Goal: Task Accomplishment & Management: Complete application form

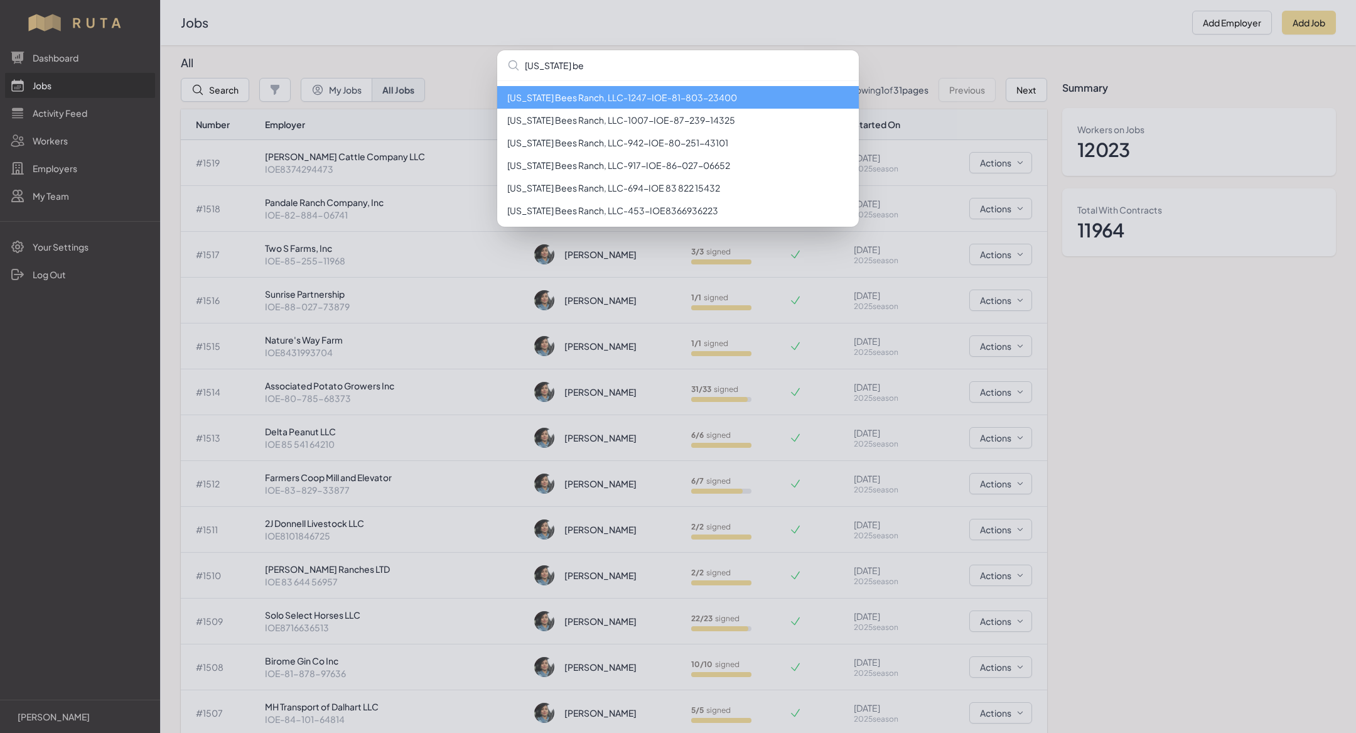
type input "[US_STATE] be"
click at [1171, 53] on div "[US_STATE] be [US_STATE][GEOGRAPHIC_DATA], LLC - 1247 - IOE-81-803-23400 [US_ST…" at bounding box center [678, 366] width 1356 height 733
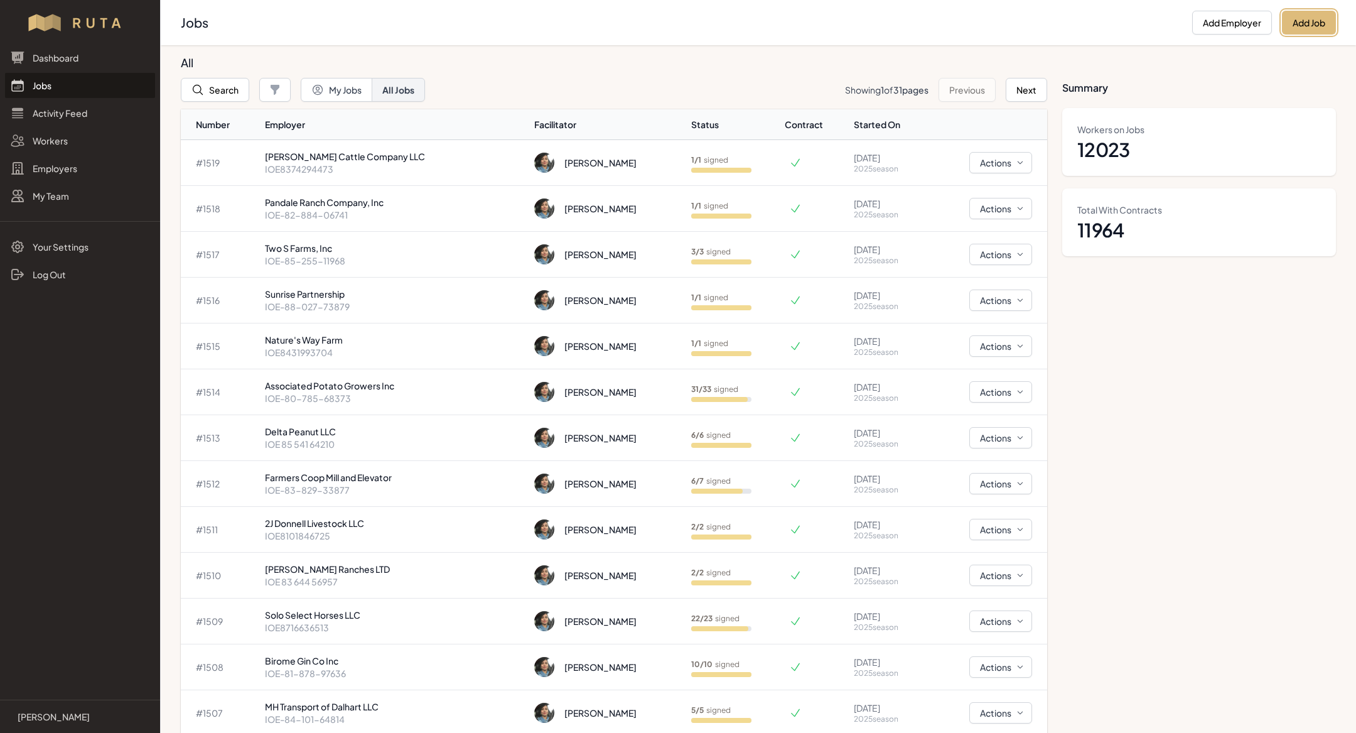
click at [1318, 24] on button "Add Job" at bounding box center [1309, 23] width 54 height 24
select select "2023"
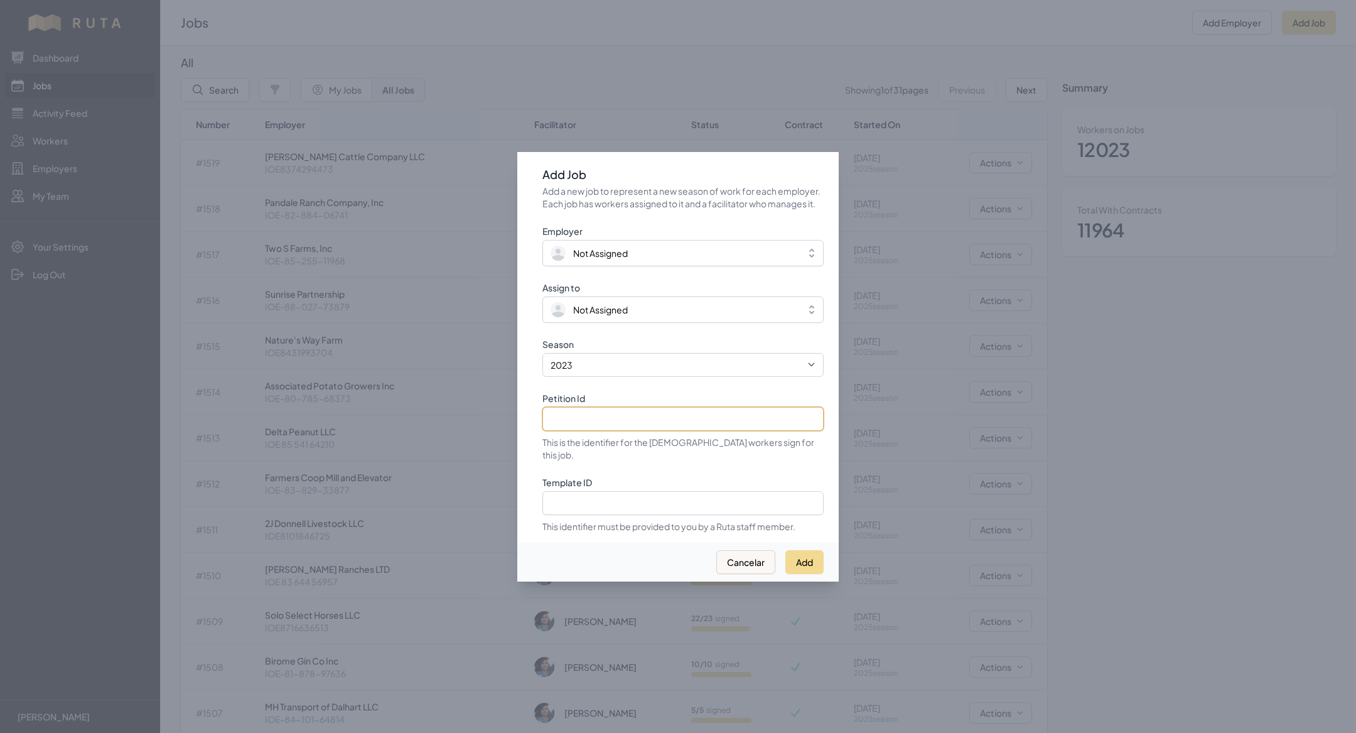
click at [689, 426] on input "Petition Id" at bounding box center [683, 419] width 281 height 24
paste input "IOE-81-193-48065"
type input "IOE-81-193-48065"
click at [661, 372] on select "2021 2022 2023 2024 2025" at bounding box center [683, 365] width 281 height 24
click at [543, 359] on select "2021 2022 2023 2024 2025" at bounding box center [683, 365] width 281 height 24
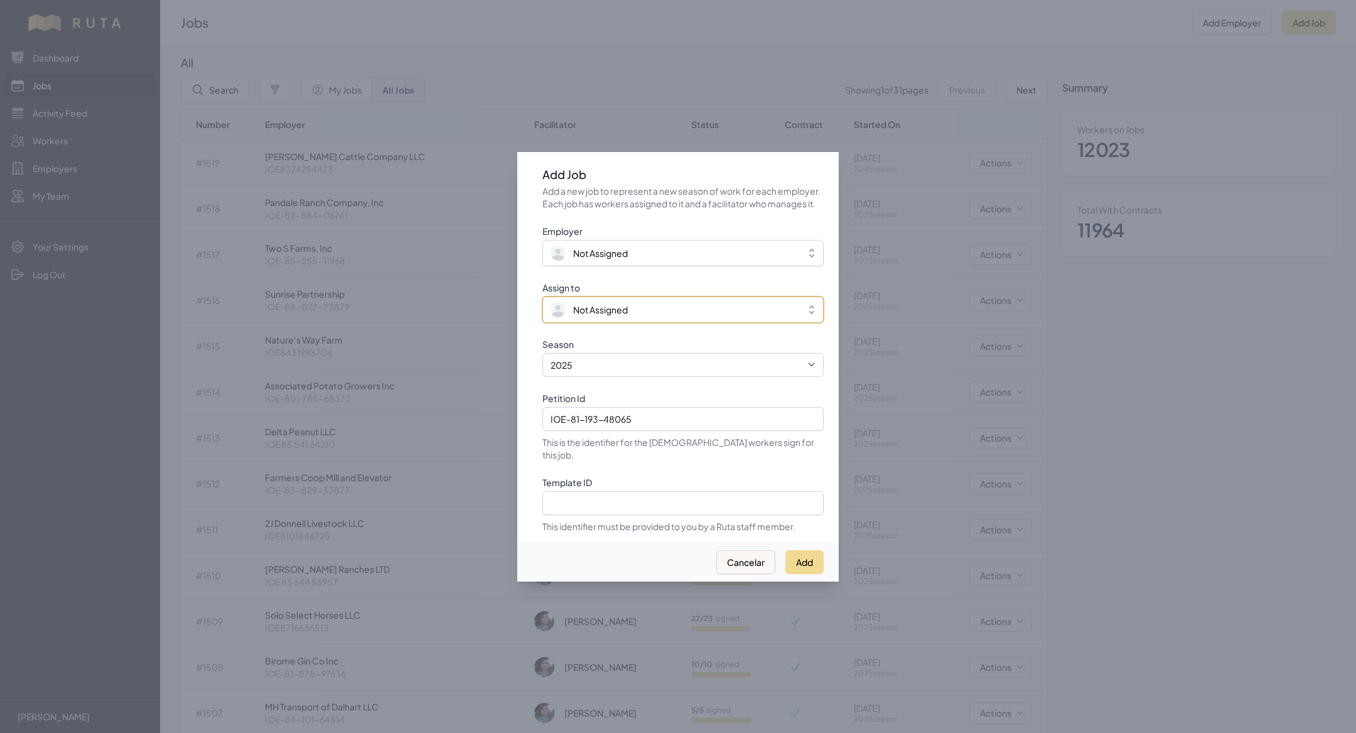
click at [632, 317] on span "Not Assigned" at bounding box center [674, 309] width 247 height 15
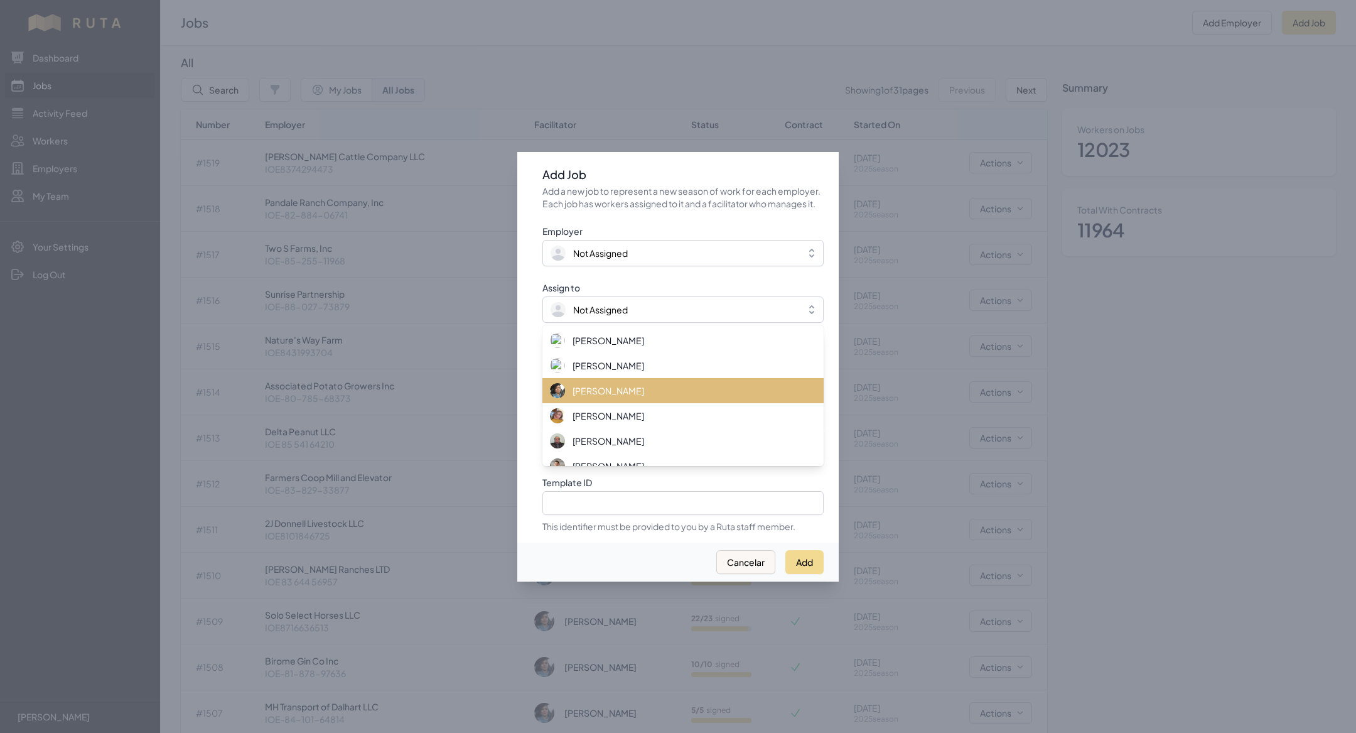
click at [643, 403] on li "[PERSON_NAME]" at bounding box center [683, 390] width 281 height 25
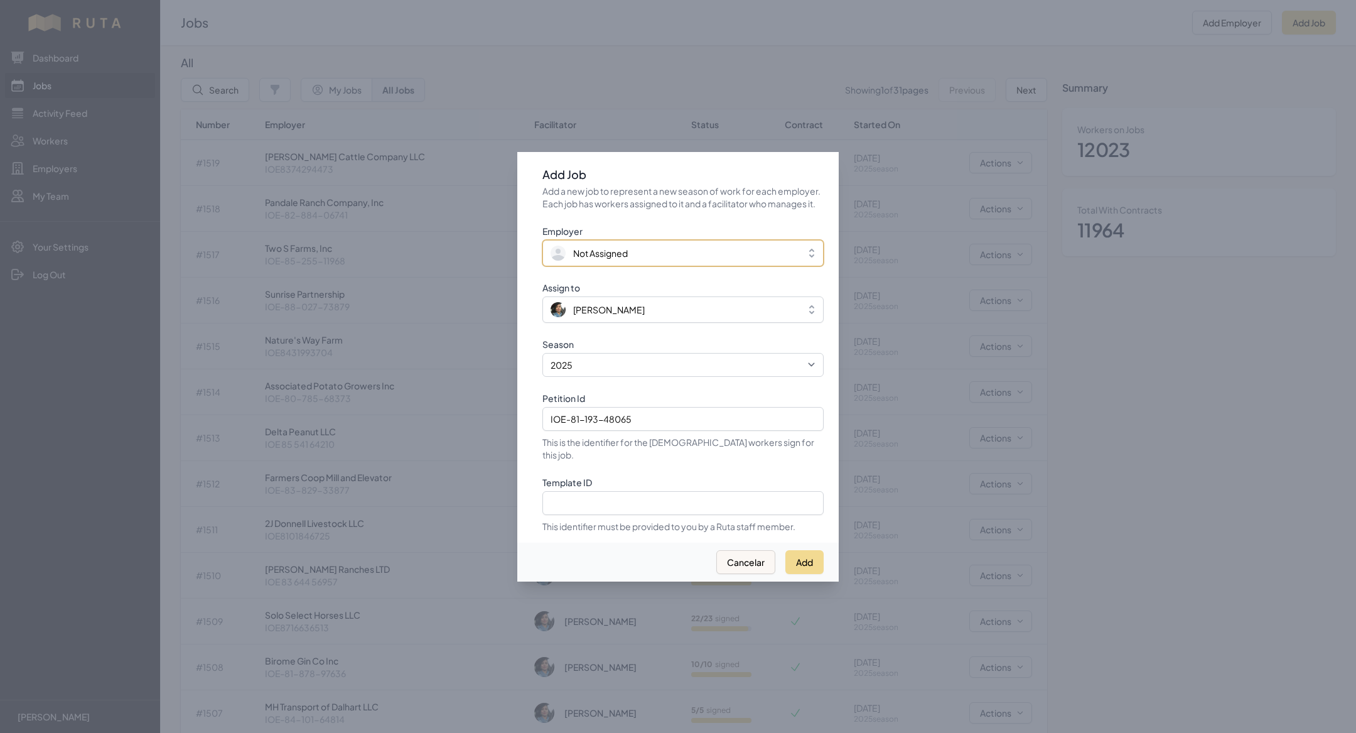
click at [631, 259] on span "Not Assigned" at bounding box center [674, 253] width 247 height 15
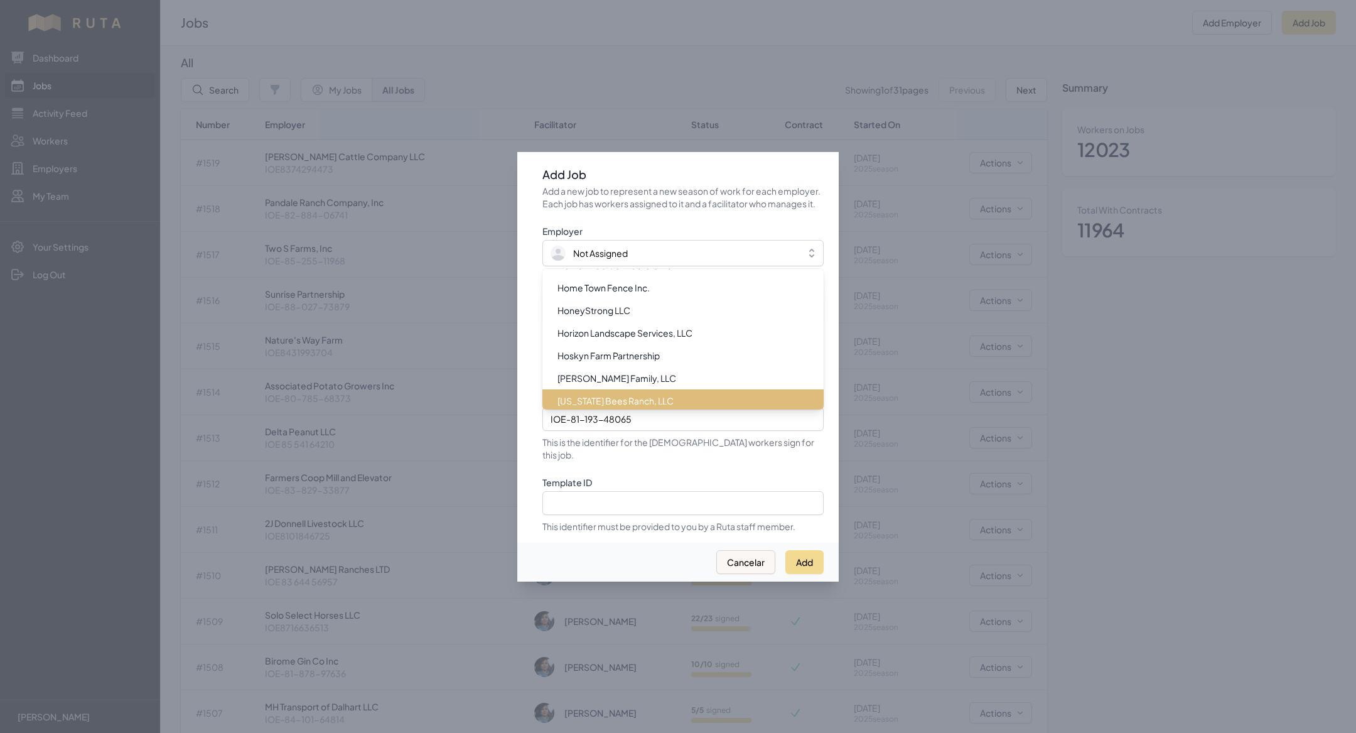
click at [628, 407] on span "[US_STATE] Bees Ranch, LLC" at bounding box center [616, 400] width 116 height 13
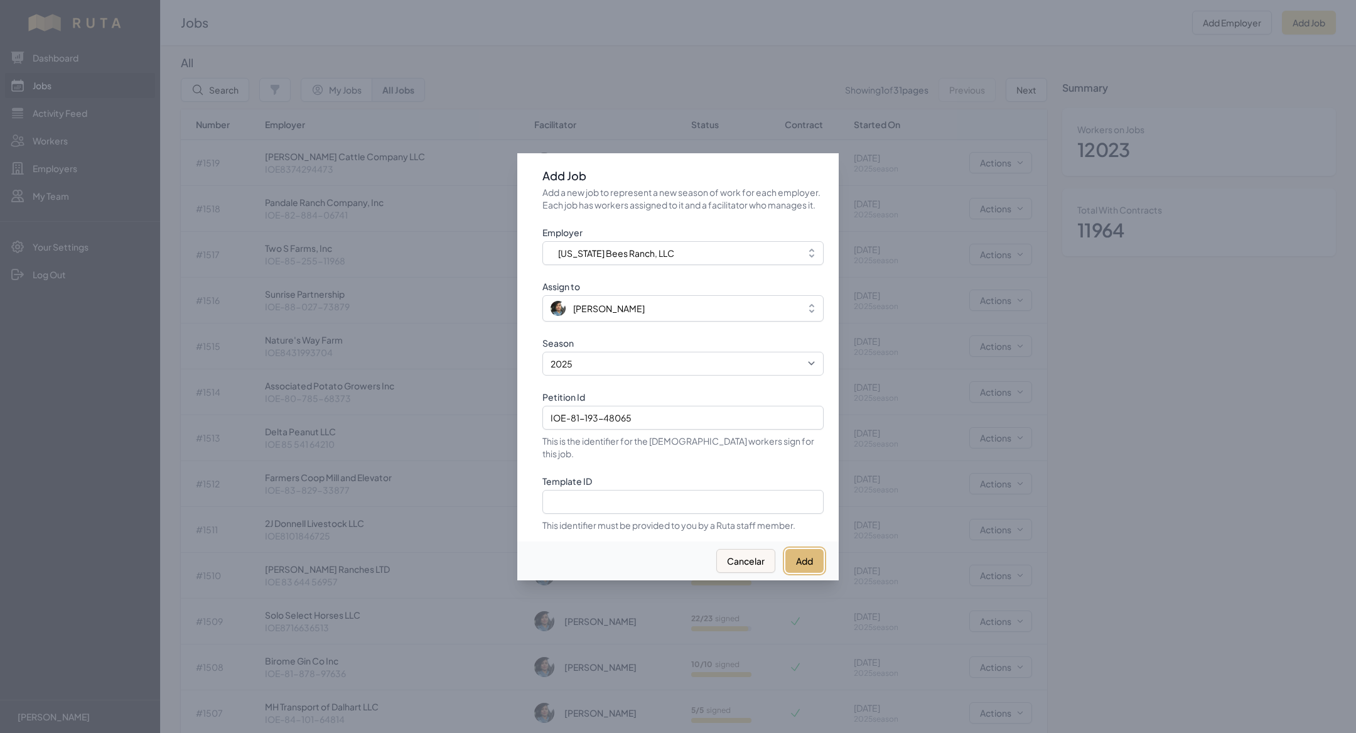
click at [807, 551] on button "Add" at bounding box center [805, 561] width 38 height 24
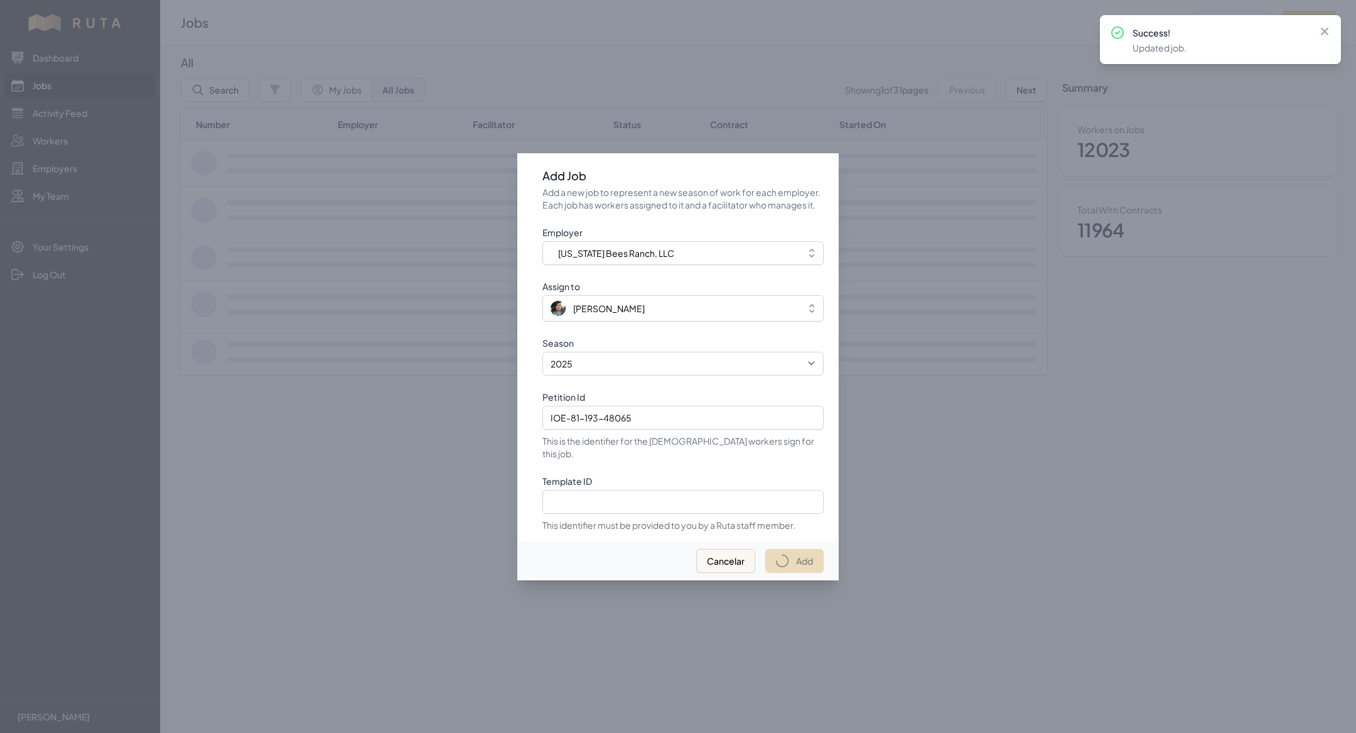
select select "2023"
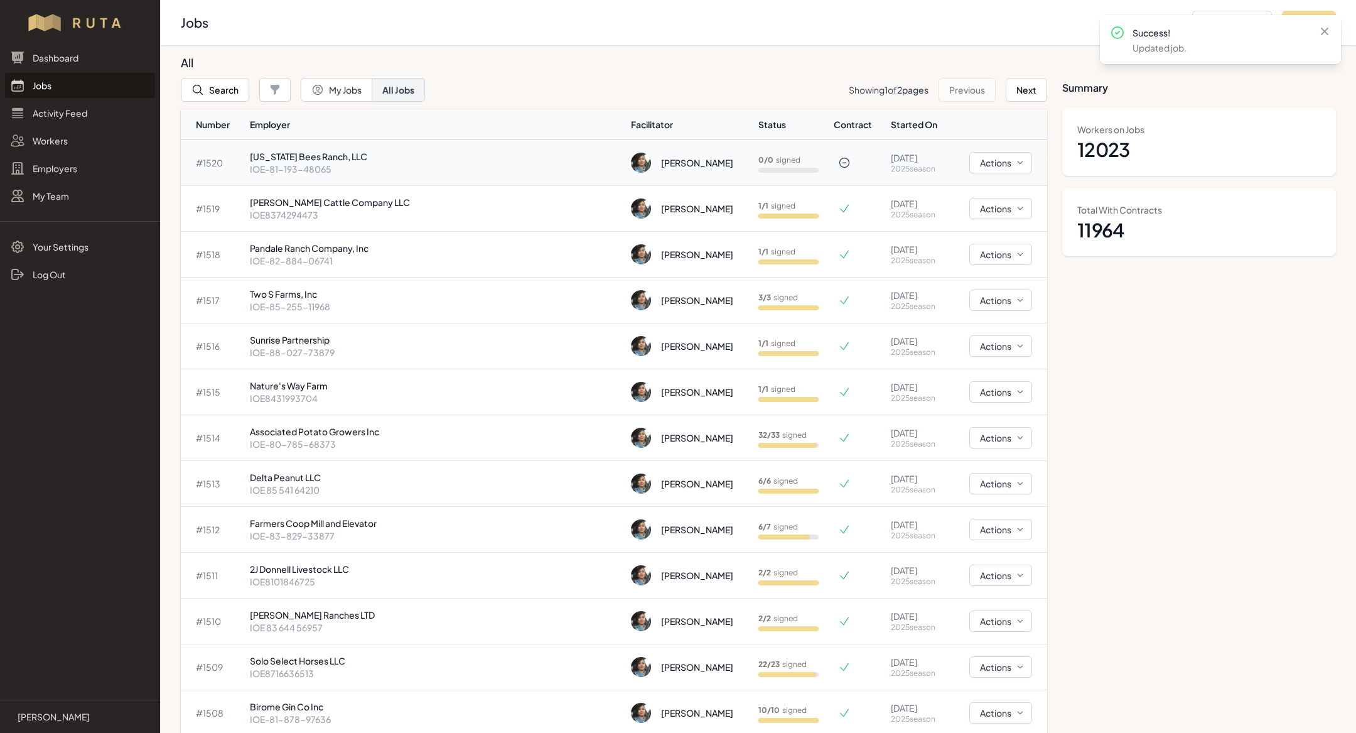
click at [360, 160] on p "[US_STATE] Bees Ranch, LLC" at bounding box center [435, 156] width 371 height 13
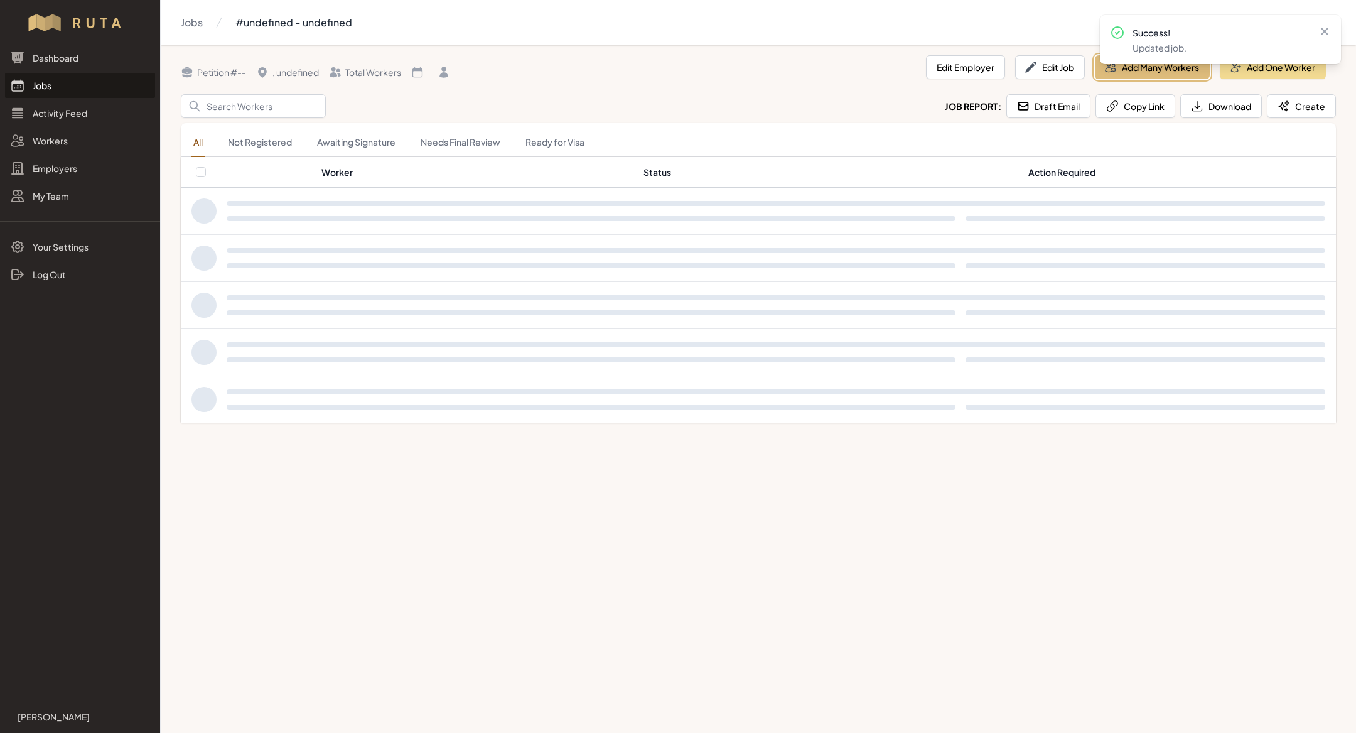
click at [1159, 69] on button "Add Many Workers" at bounding box center [1152, 67] width 115 height 24
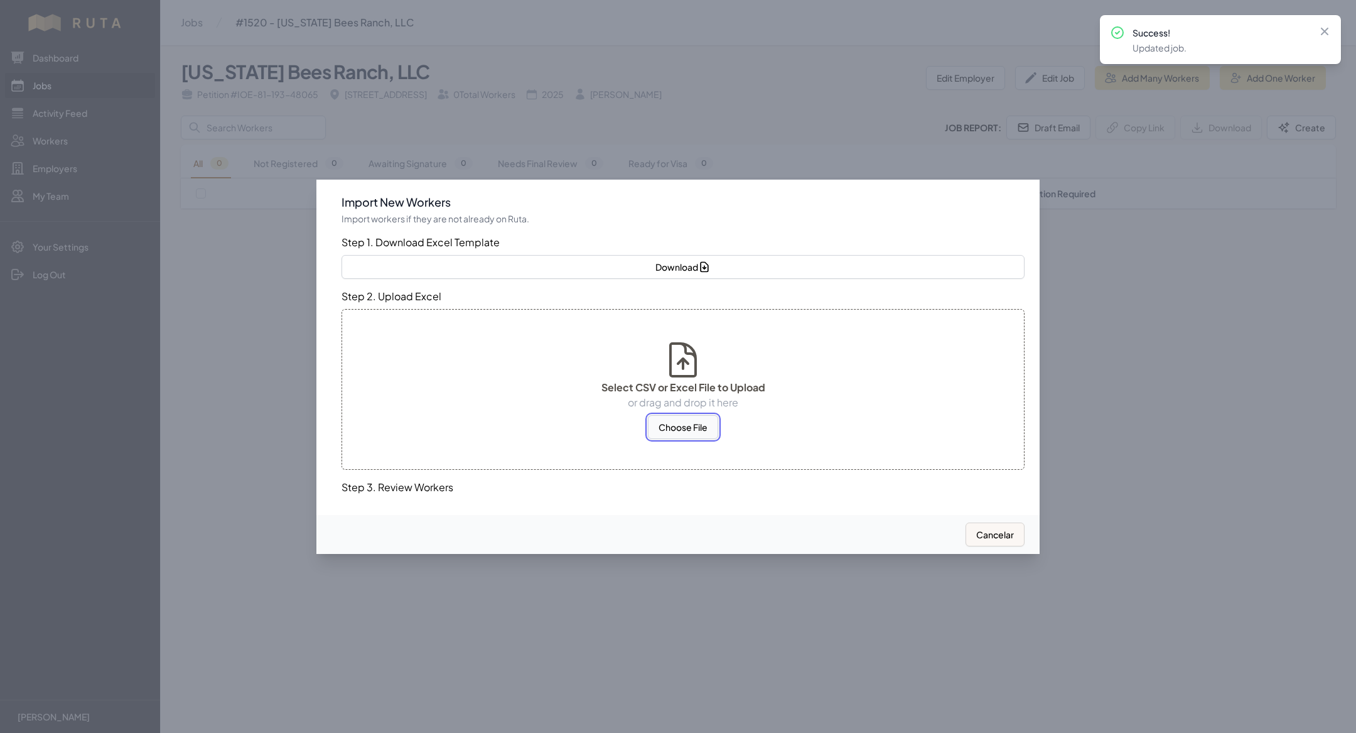
click at [691, 425] on button "Choose File" at bounding box center [683, 427] width 70 height 24
select select "MX"
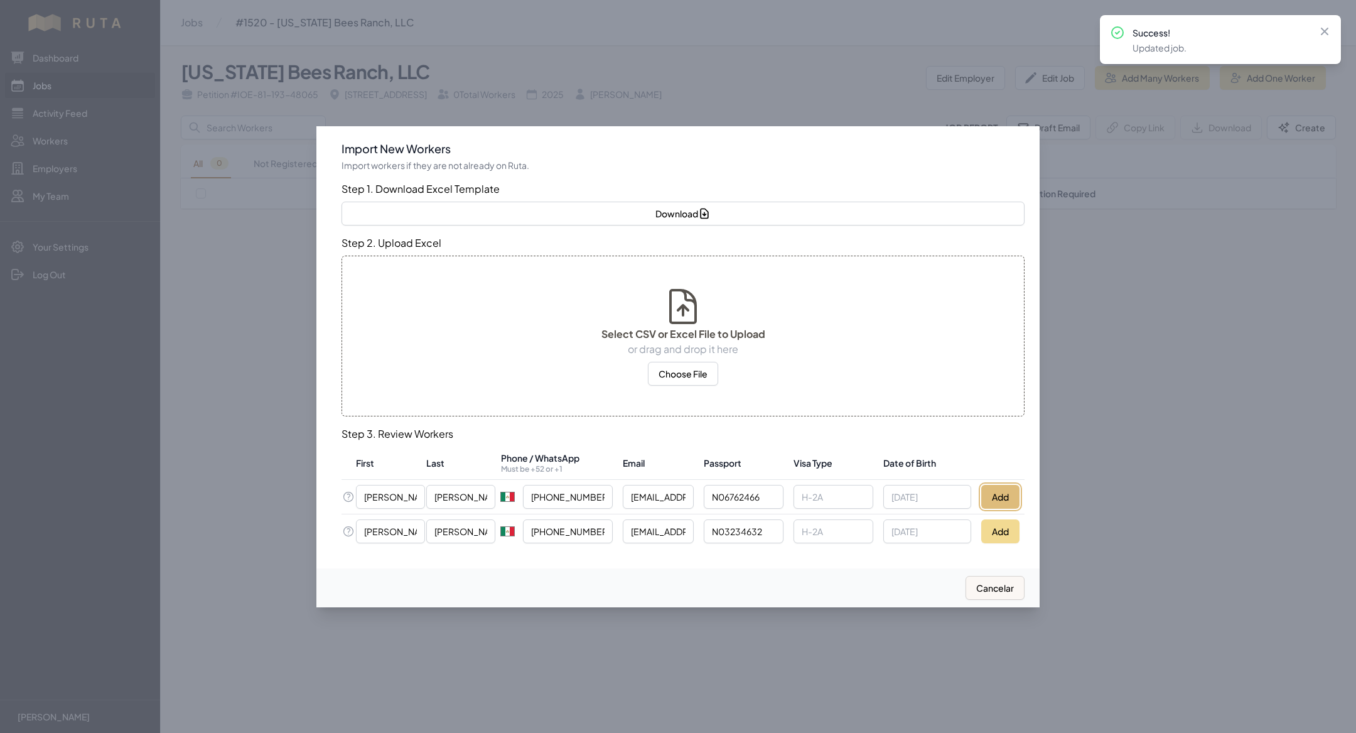
click at [1002, 499] on button "Add" at bounding box center [1000, 497] width 38 height 24
click at [991, 531] on button "Add" at bounding box center [1000, 531] width 38 height 24
click at [246, 527] on div at bounding box center [678, 366] width 1356 height 733
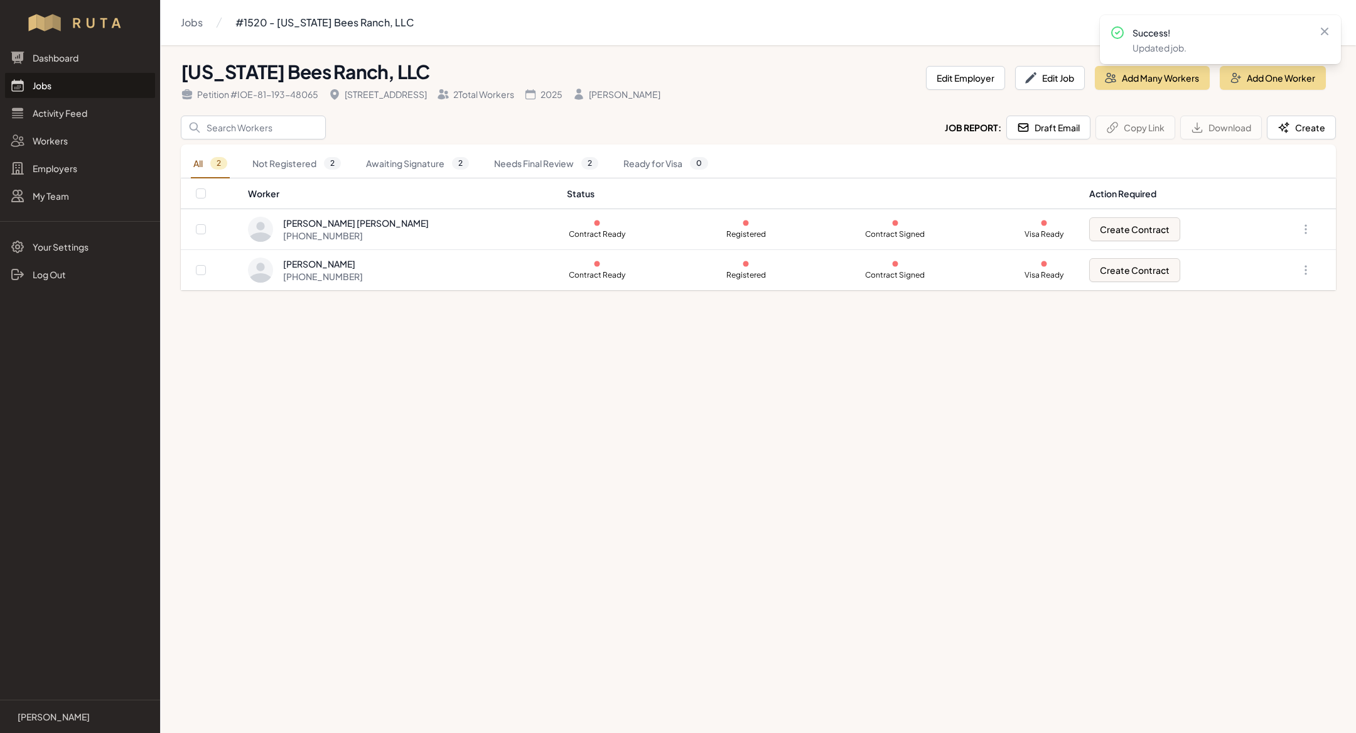
click at [51, 82] on link "Jobs" at bounding box center [80, 85] width 150 height 25
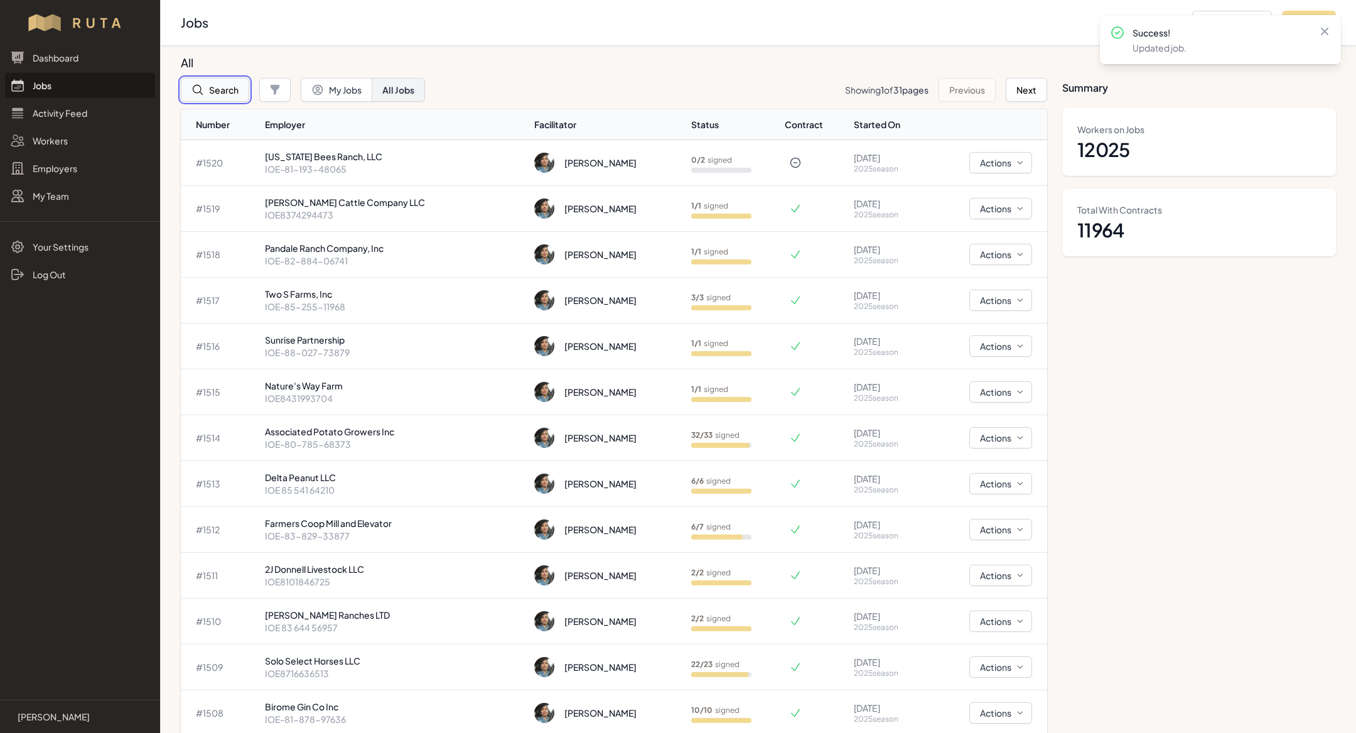
click at [233, 94] on button "Search" at bounding box center [215, 90] width 68 height 24
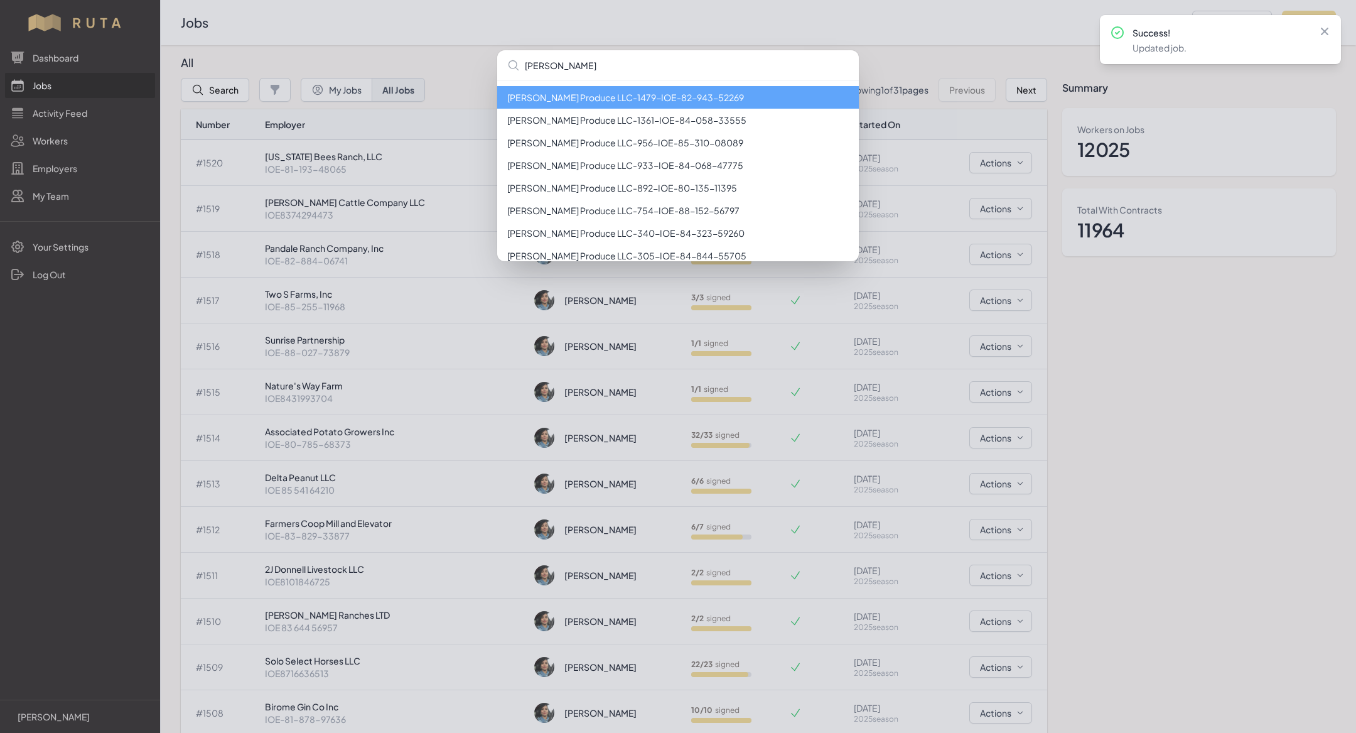
type input "[PERSON_NAME]"
click at [1208, 123] on div "[PERSON_NAME] Produce LLC - 1479 - IOE-82-943-52269 [PERSON_NAME] Produce LLC -…" at bounding box center [678, 366] width 1356 height 733
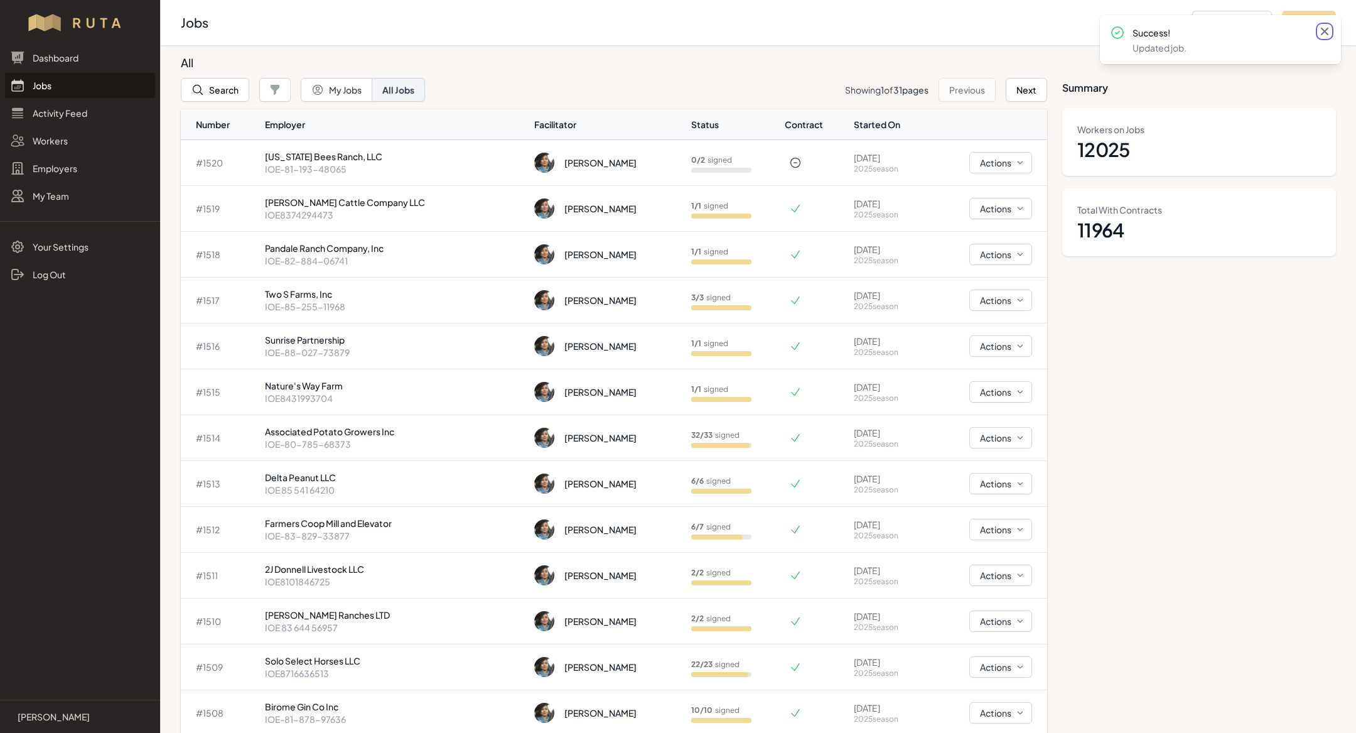
click at [1324, 33] on icon at bounding box center [1325, 31] width 13 height 13
click at [1322, 28] on button "Add Job" at bounding box center [1309, 23] width 54 height 24
select select "2023"
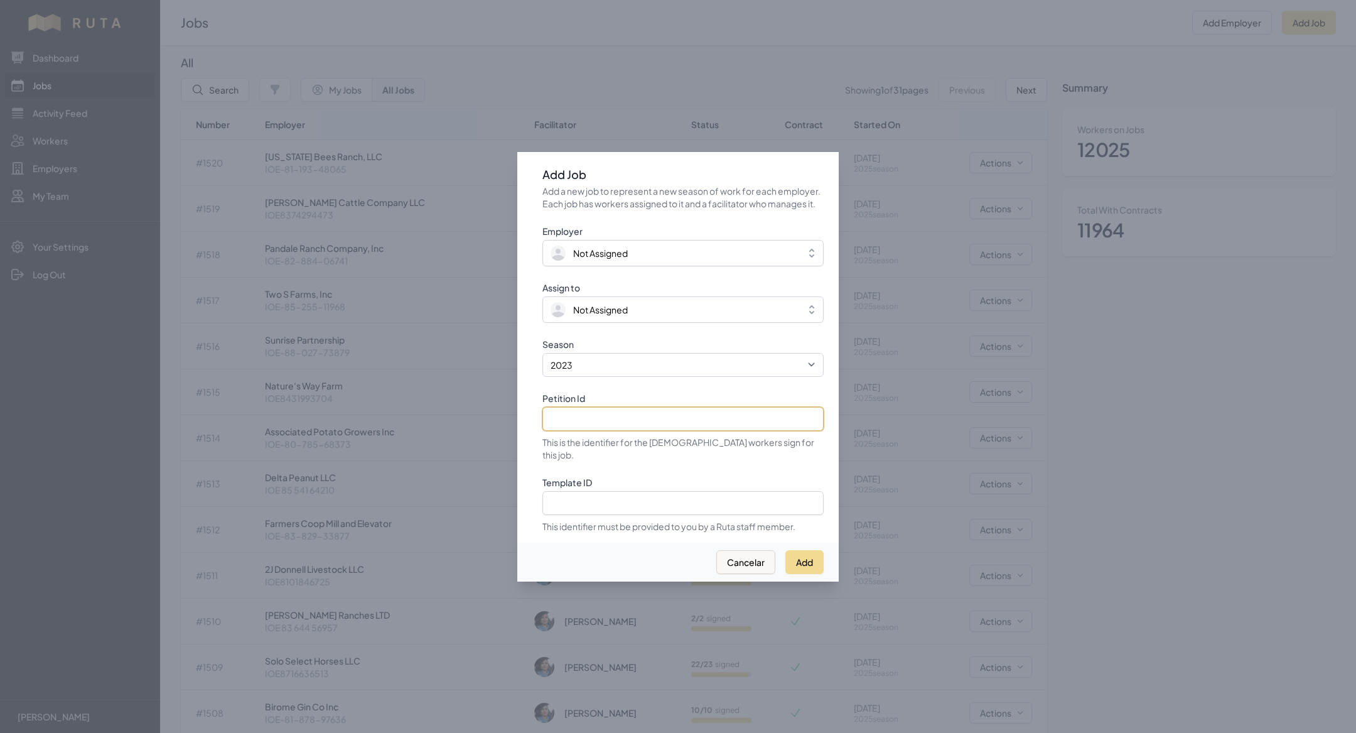
click at [669, 422] on input "Petition Id" at bounding box center [683, 419] width 281 height 24
paste input "IOE 87 168 44165"
type input "IOE 87 168 44165"
click at [619, 369] on select "2021 2022 2023 2024 2025" at bounding box center [683, 365] width 281 height 24
select select "2025"
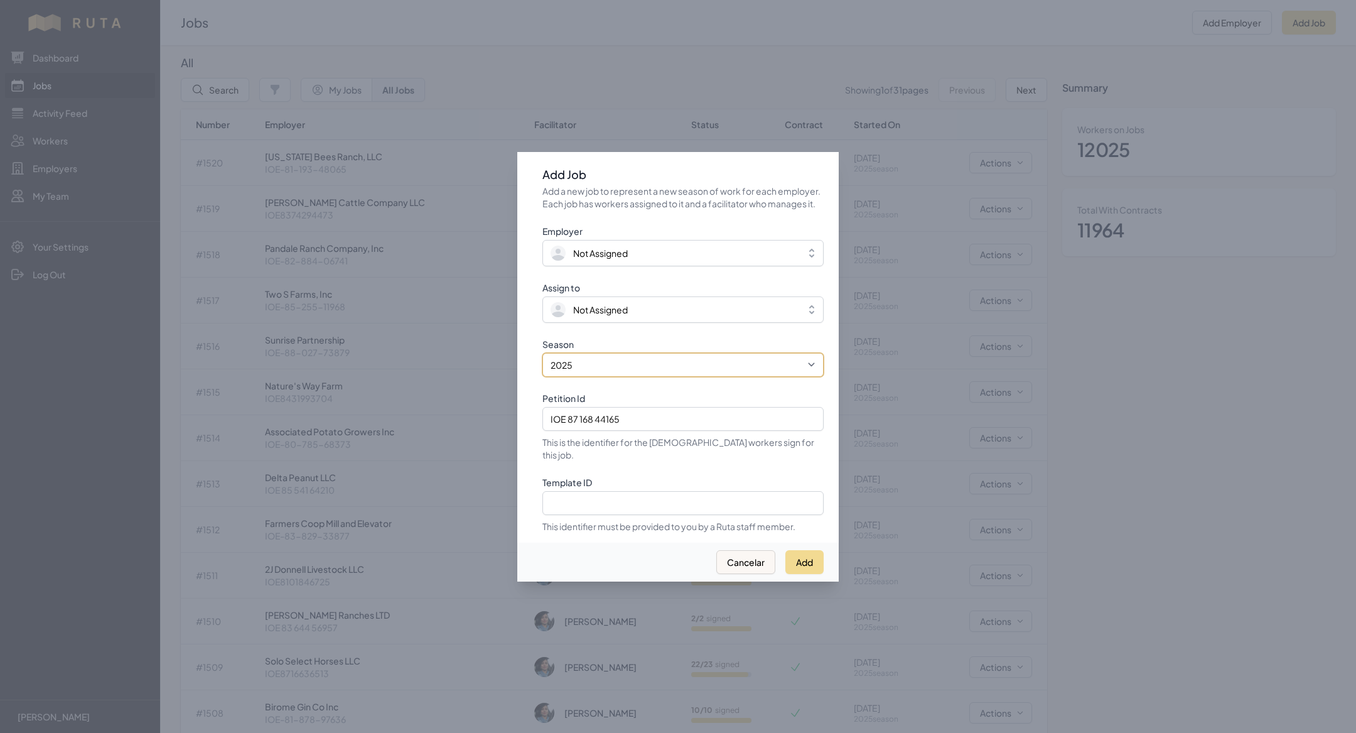
click at [543, 359] on select "2021 2022 2023 2024 2025" at bounding box center [683, 365] width 281 height 24
click at [597, 308] on span "Not Assigned" at bounding box center [674, 309] width 247 height 15
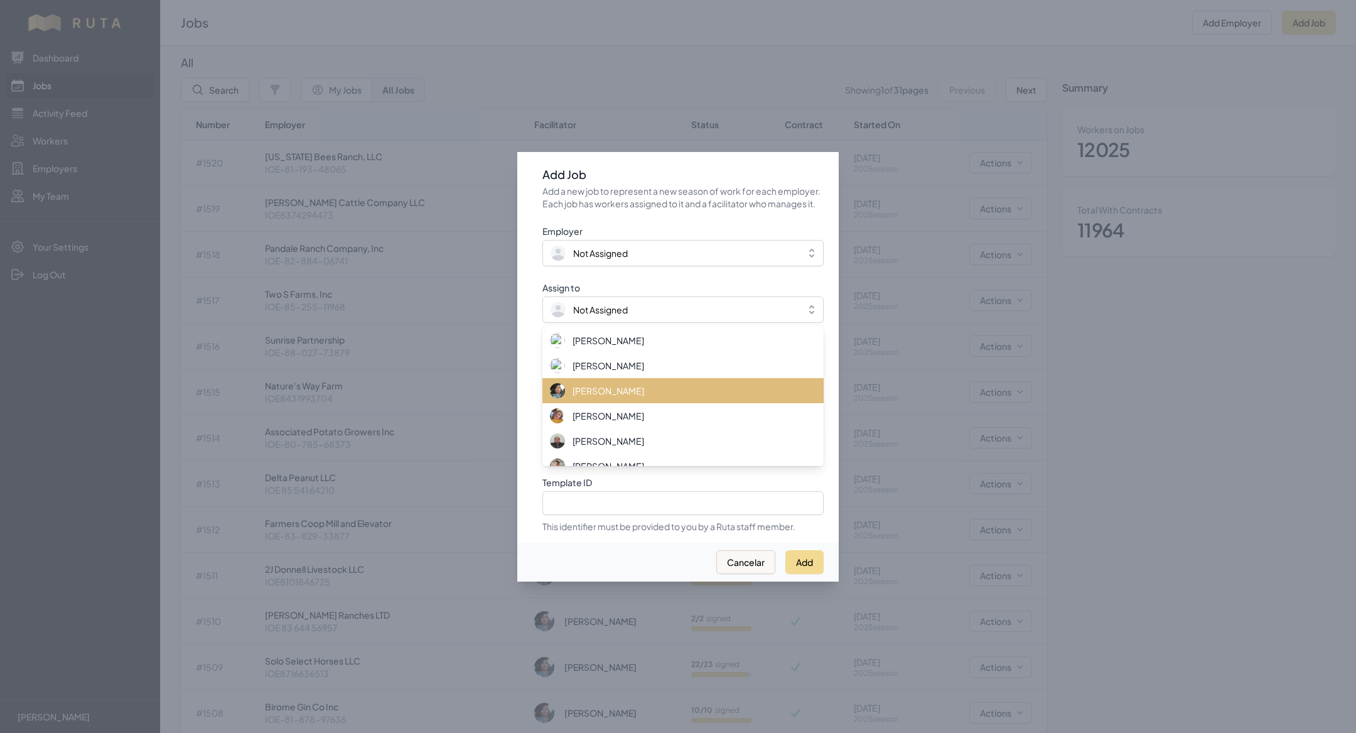
click at [605, 396] on span "[PERSON_NAME]" at bounding box center [609, 390] width 72 height 13
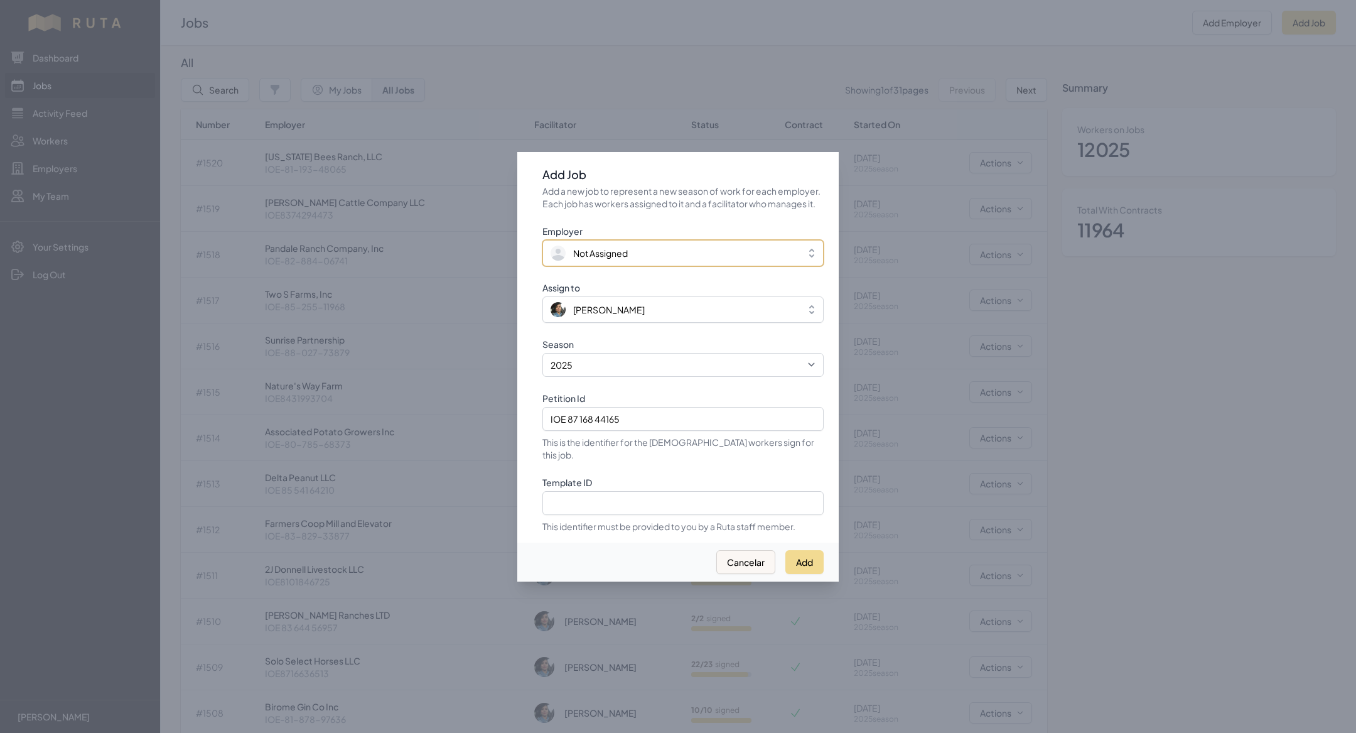
click at [622, 261] on span "Not Assigned" at bounding box center [674, 253] width 247 height 15
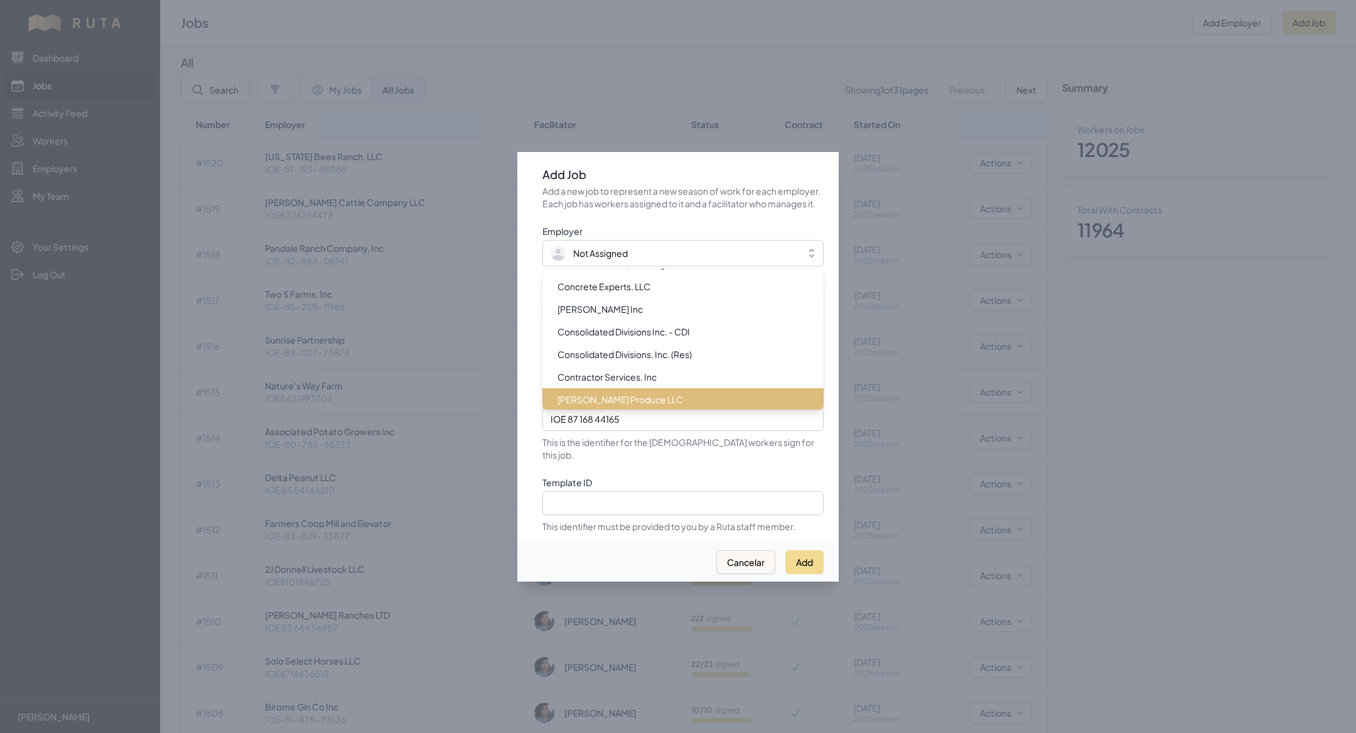
scroll to position [3239, 0]
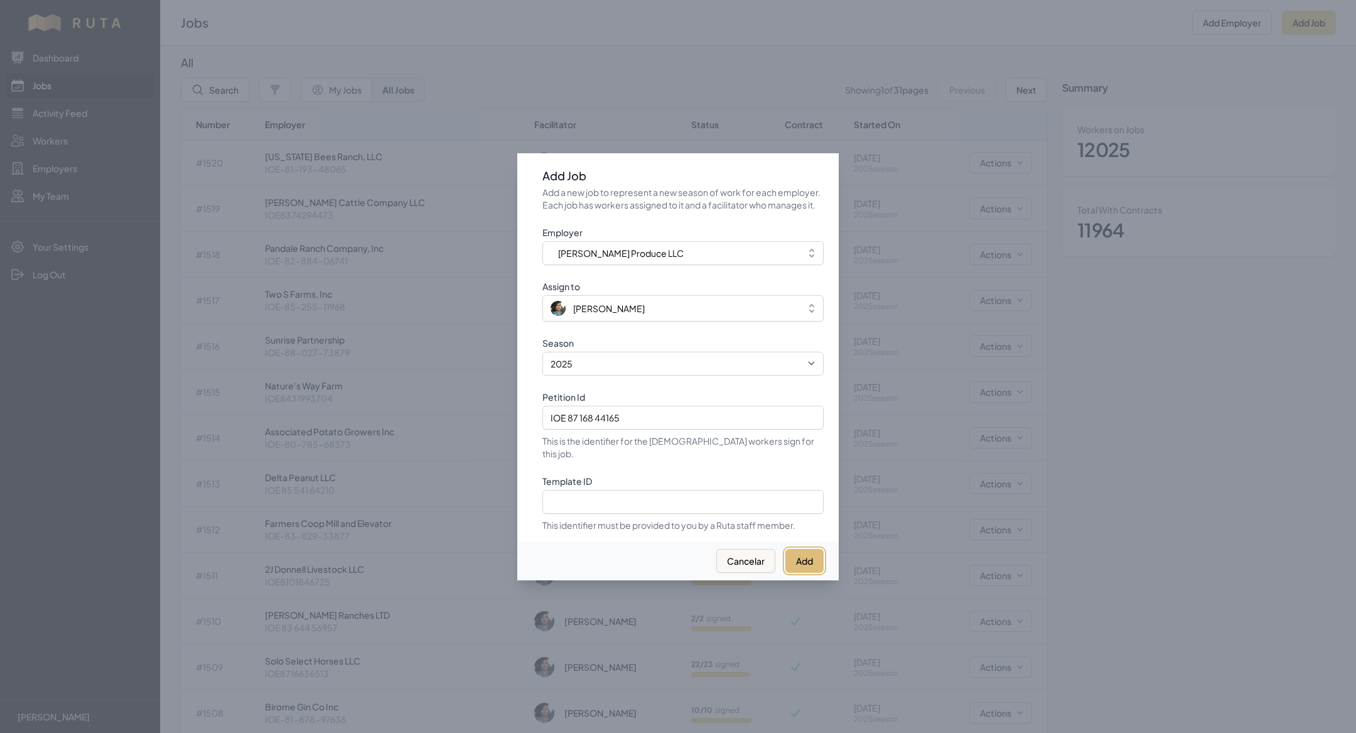
click at [823, 549] on button "Add" at bounding box center [805, 561] width 38 height 24
select select "2023"
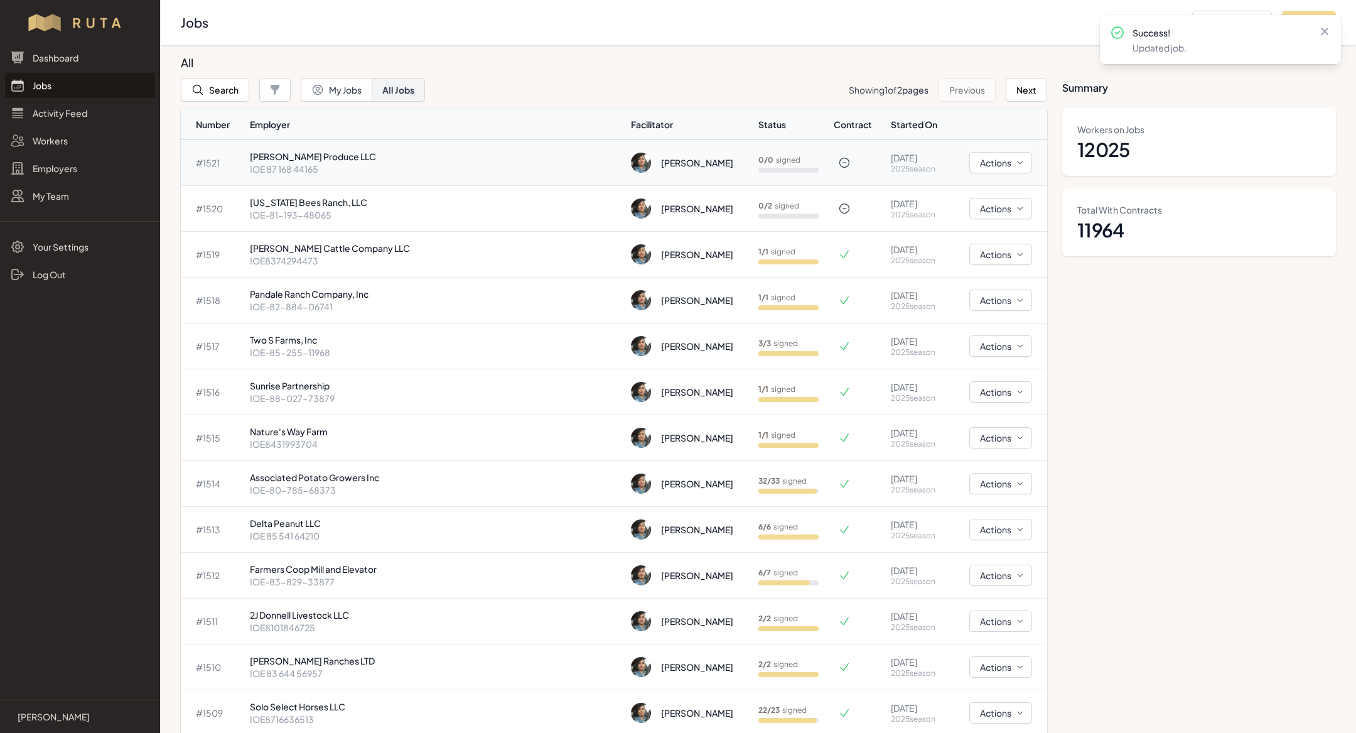
click at [341, 159] on p "[PERSON_NAME] Produce LLC" at bounding box center [435, 156] width 371 height 13
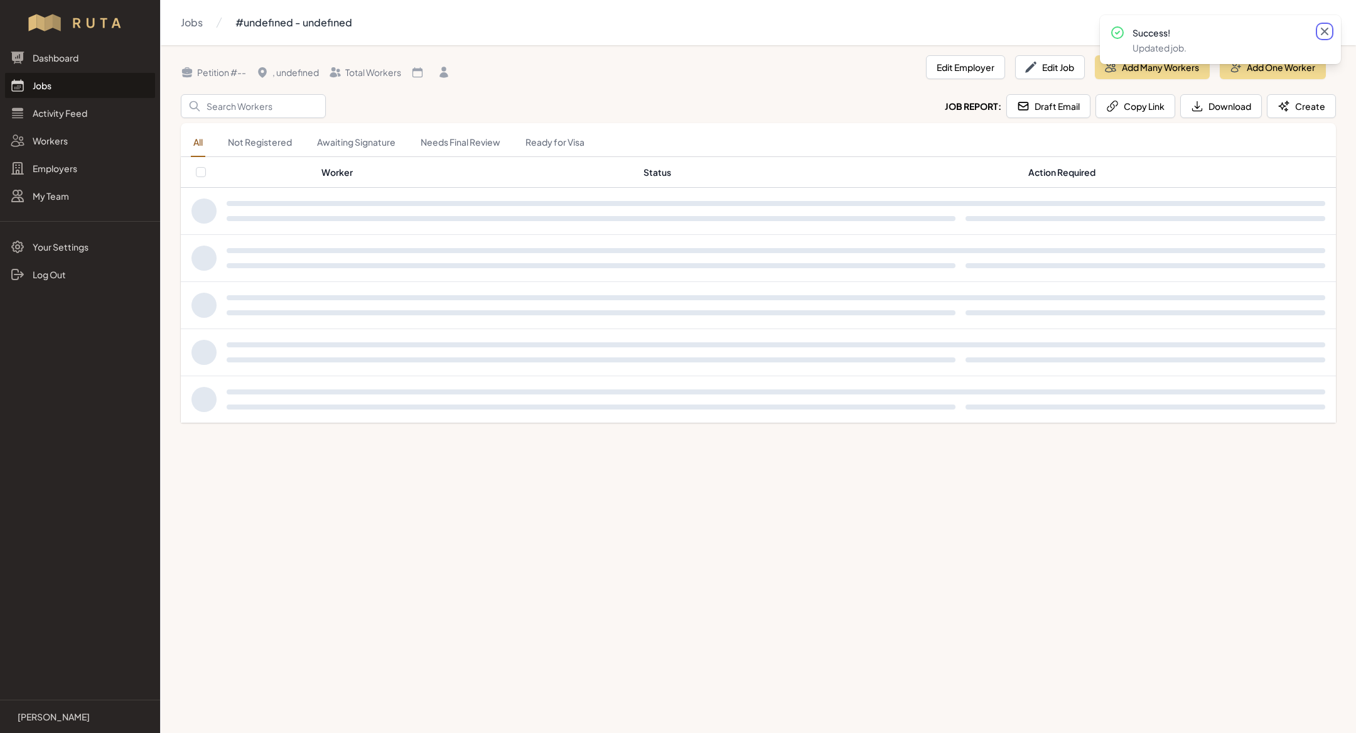
click at [1327, 33] on icon at bounding box center [1325, 32] width 8 height 8
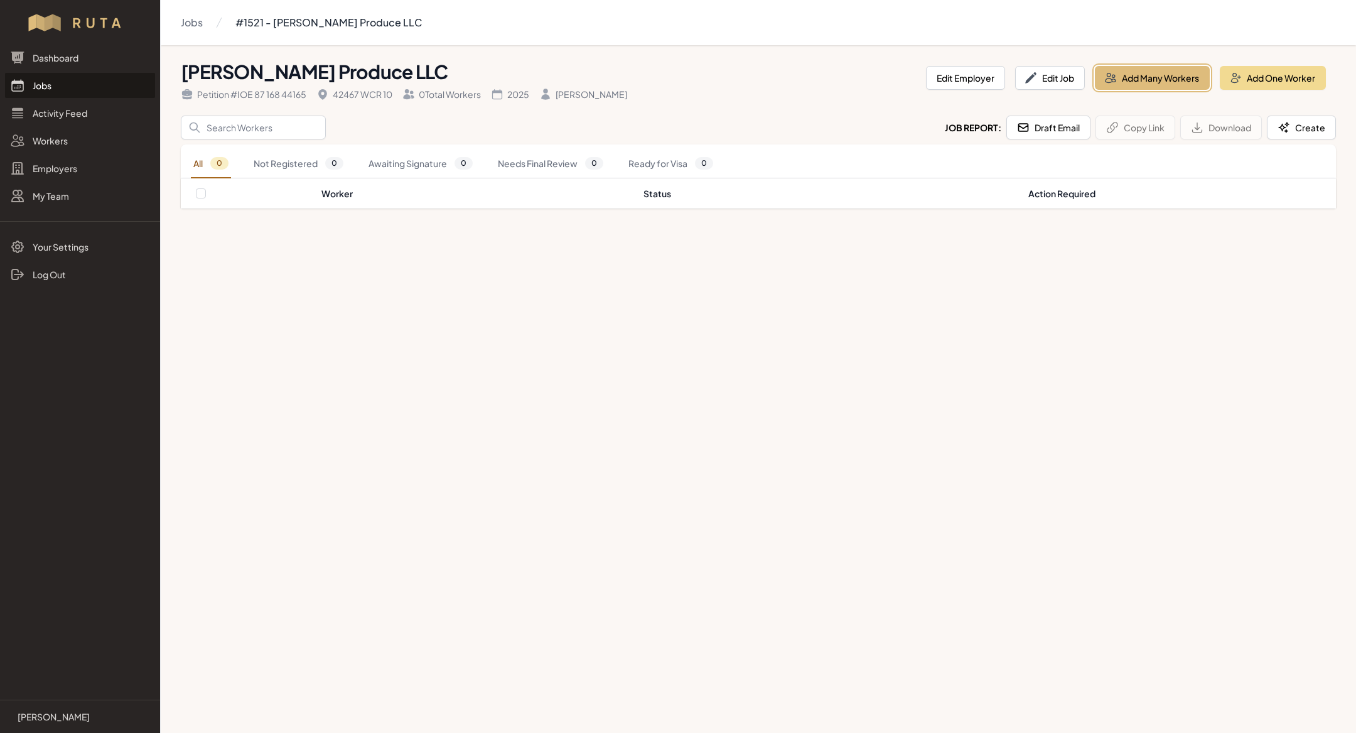
click at [1142, 77] on button "Add Many Workers" at bounding box center [1152, 78] width 115 height 24
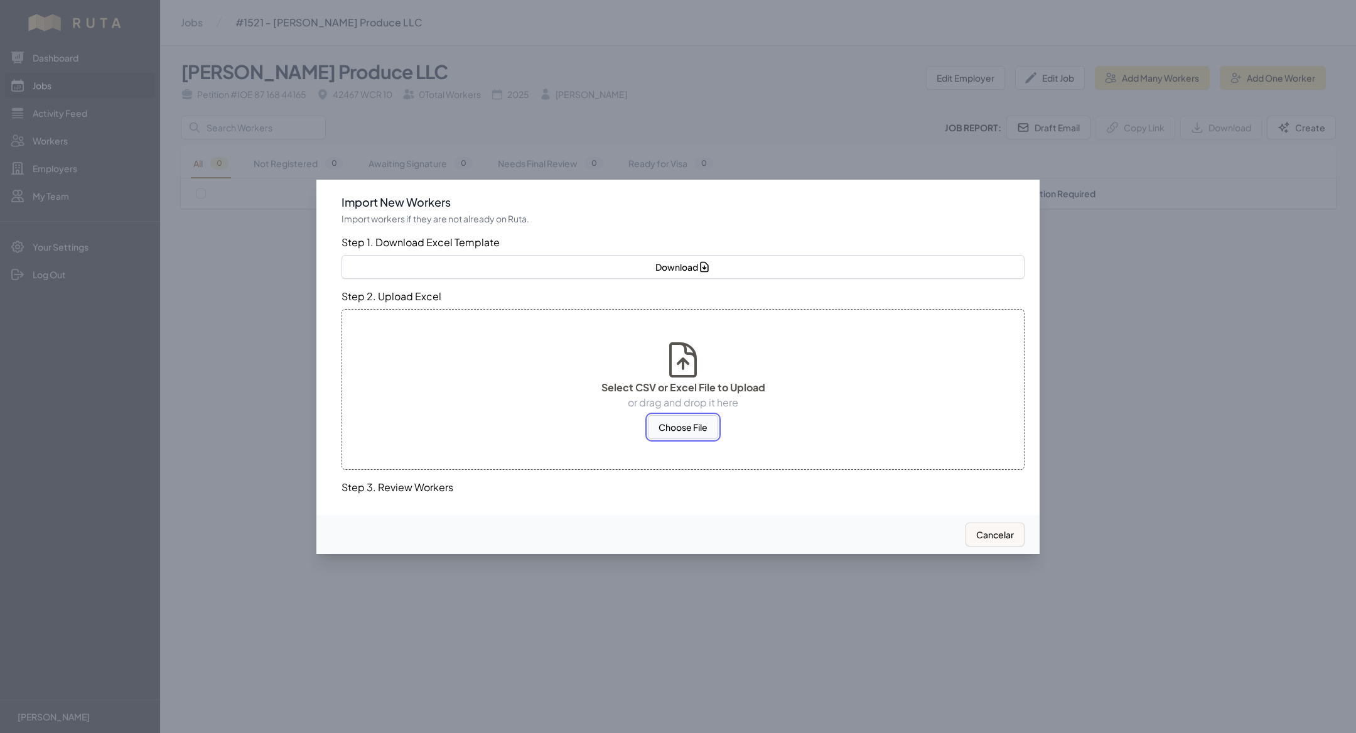
click at [699, 416] on button "Choose File" at bounding box center [683, 427] width 70 height 24
select select "MX"
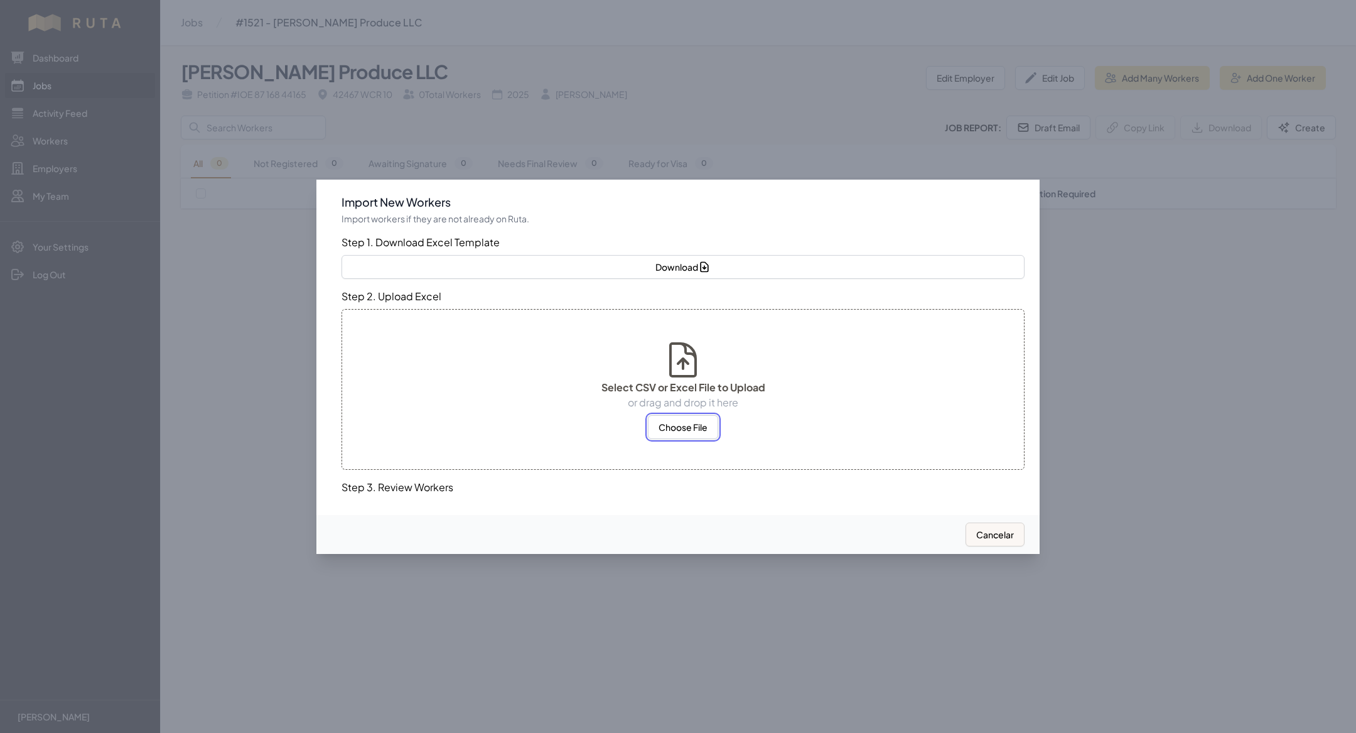
select select "MX"
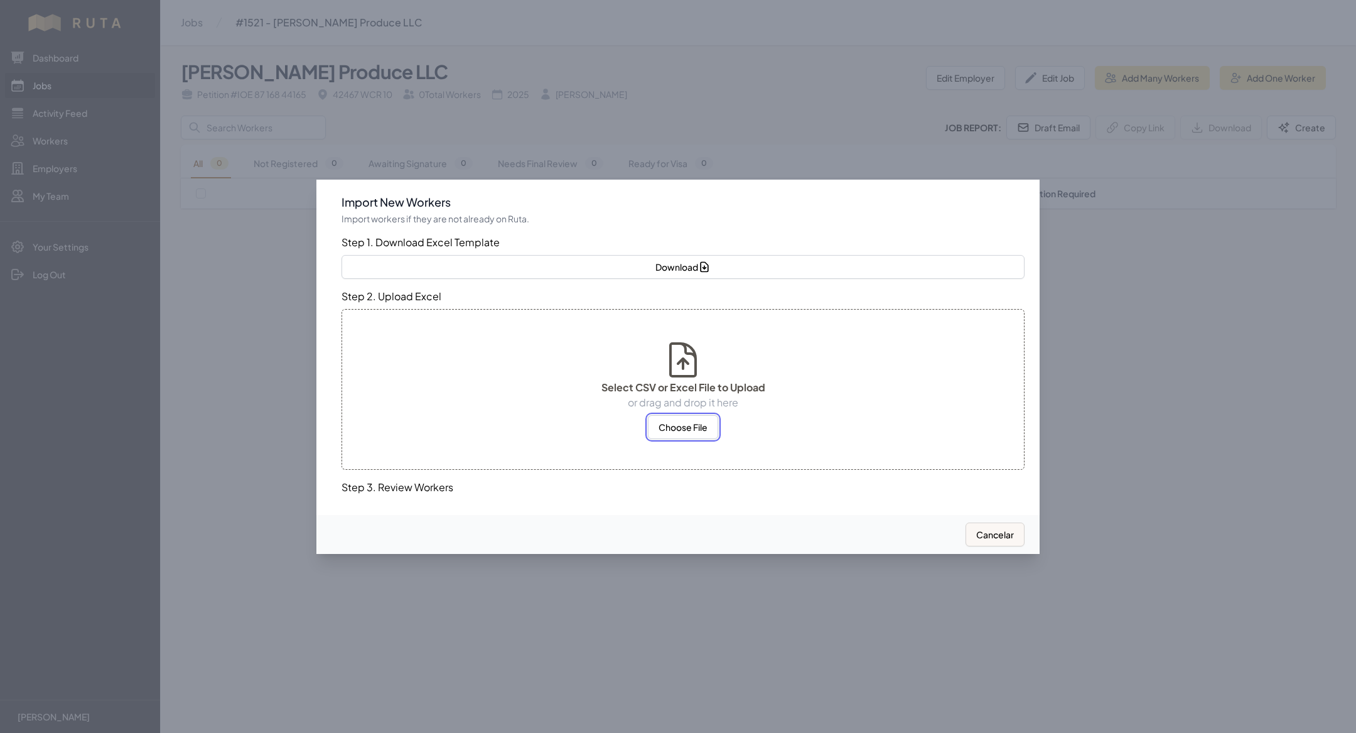
select select "MX"
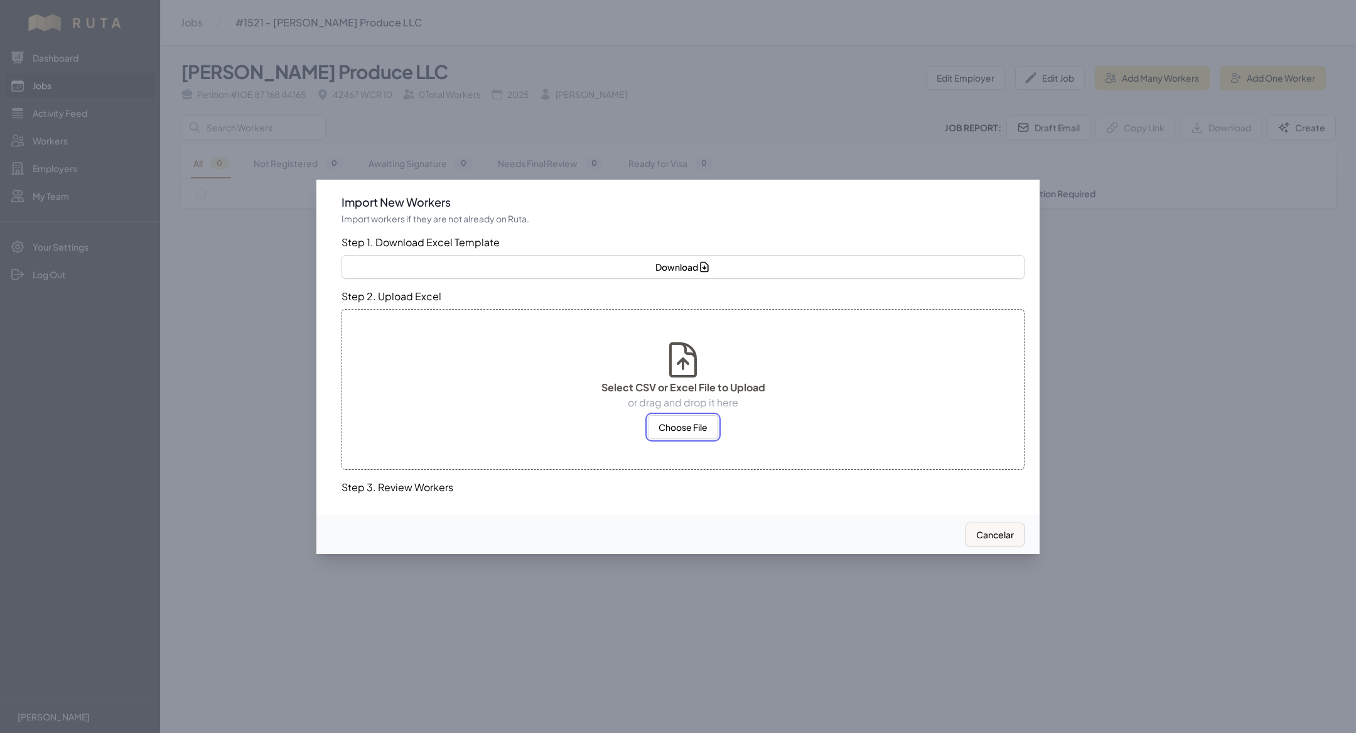
select select "MX"
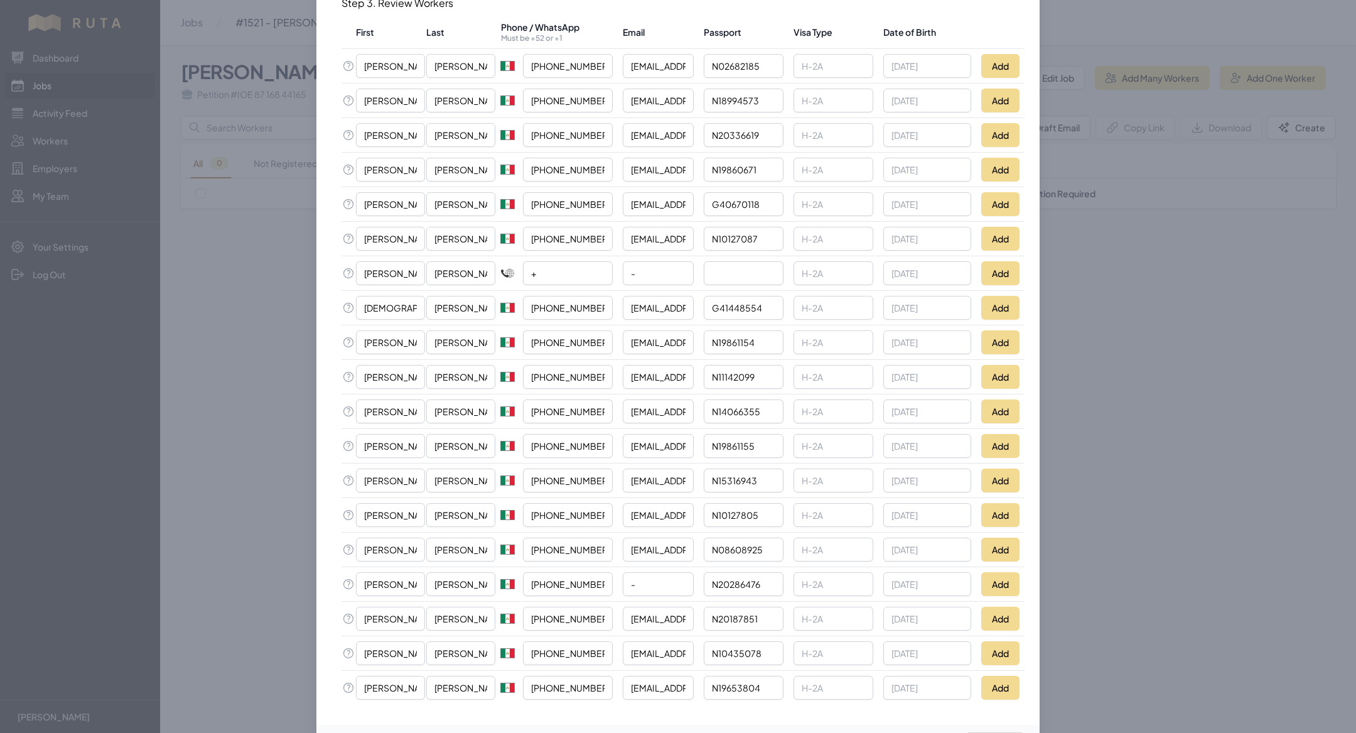
scroll to position [365, 0]
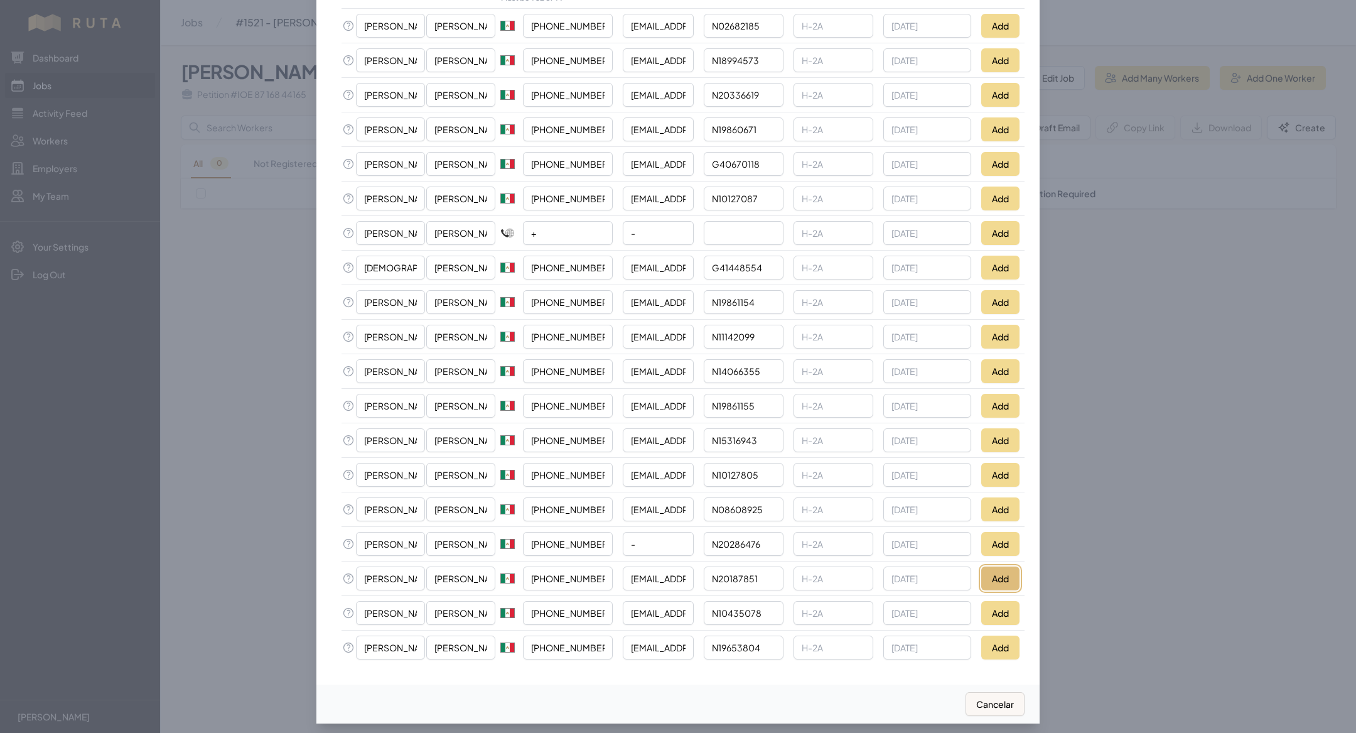
click at [1004, 572] on button "Add" at bounding box center [1000, 578] width 38 height 24
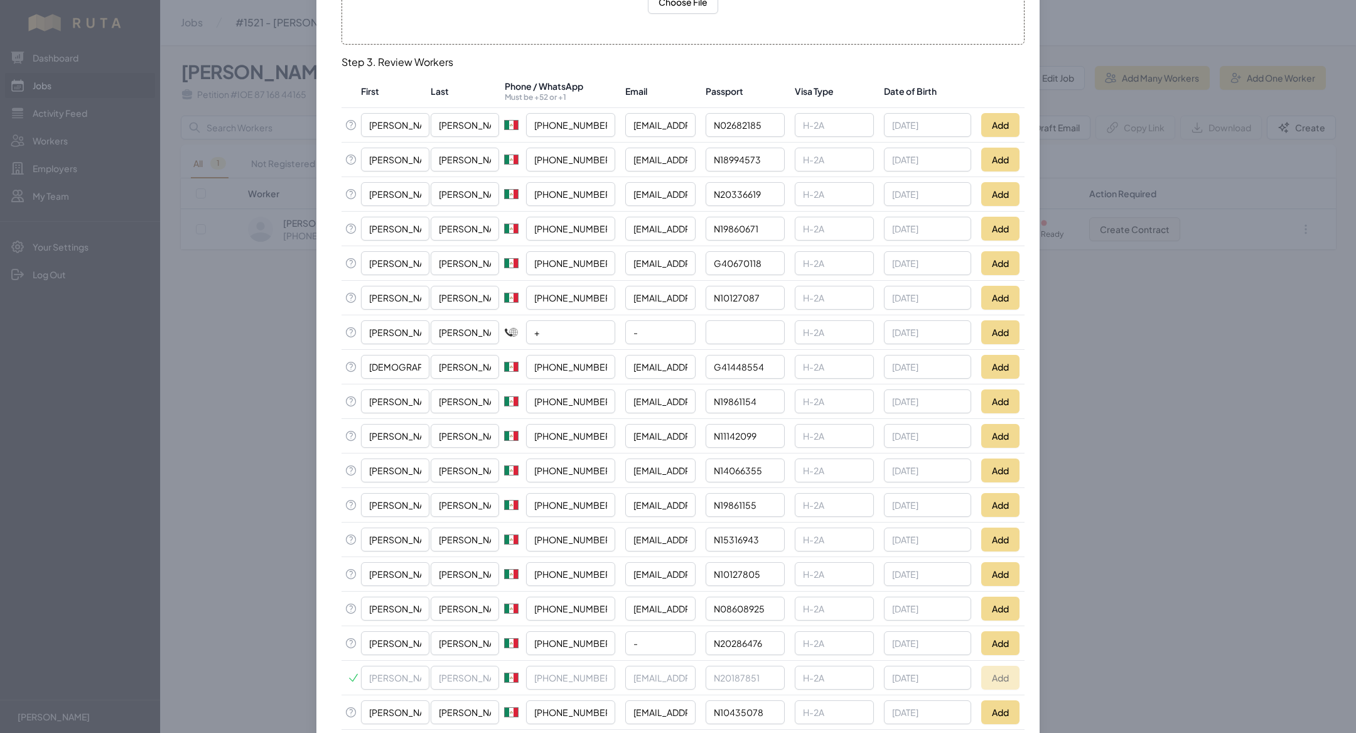
scroll to position [254, 0]
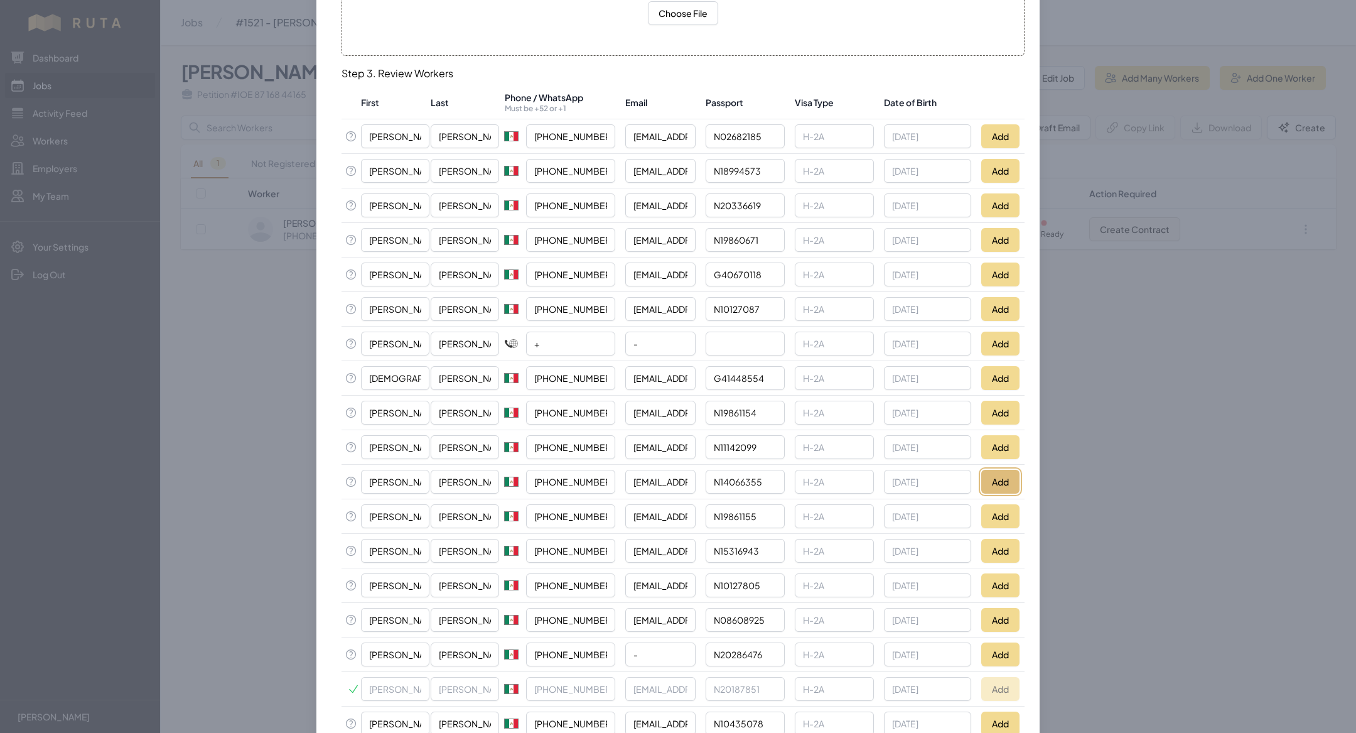
click at [1009, 470] on button "Add" at bounding box center [1000, 482] width 38 height 24
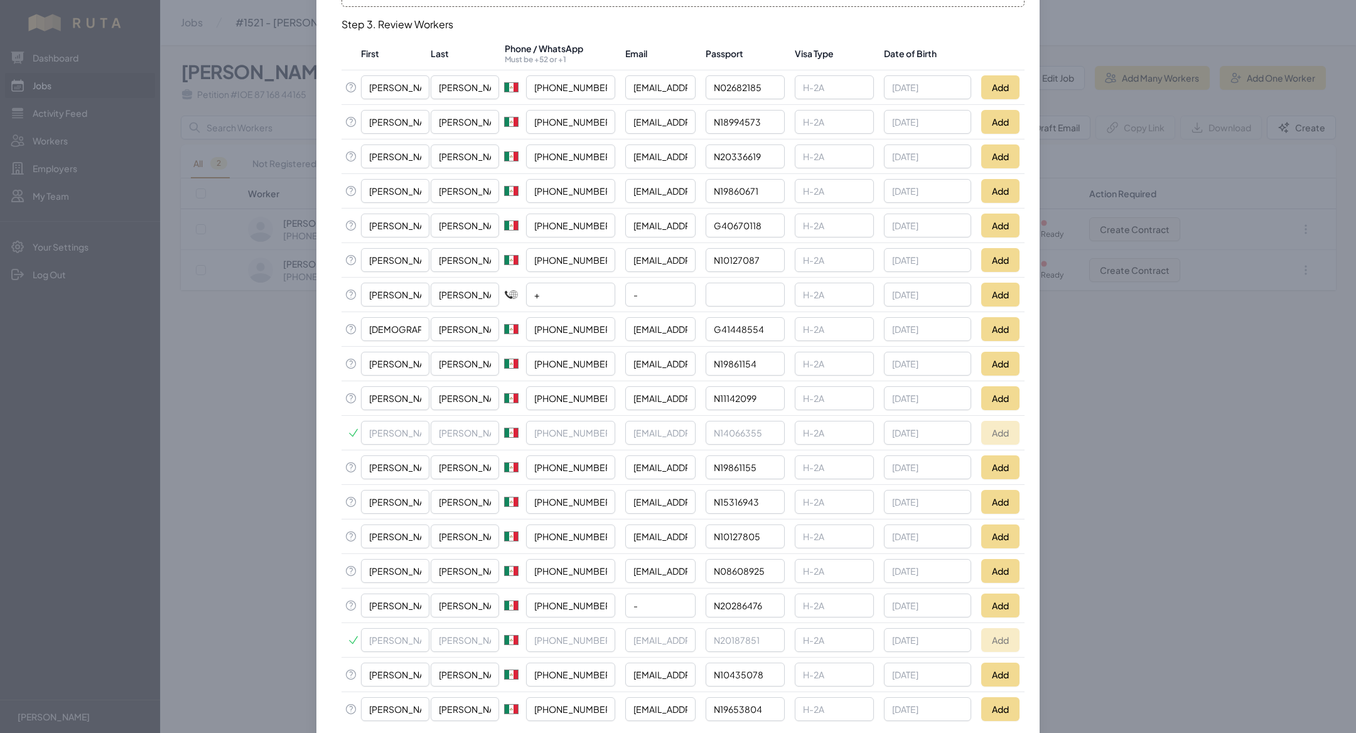
scroll to position [297, 0]
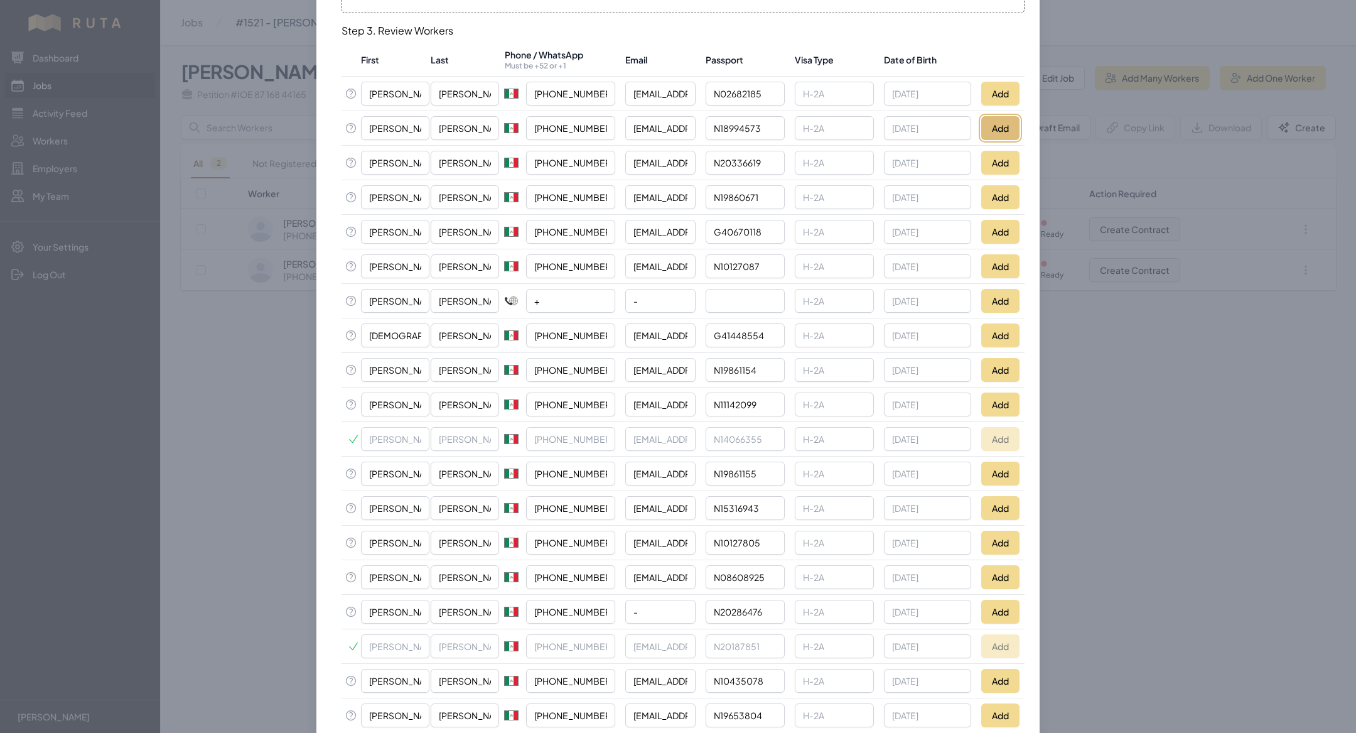
click at [1000, 121] on button "Add" at bounding box center [1000, 128] width 38 height 24
click at [1002, 363] on button "Add" at bounding box center [1000, 370] width 38 height 24
click at [1004, 603] on button "Add" at bounding box center [1000, 612] width 38 height 24
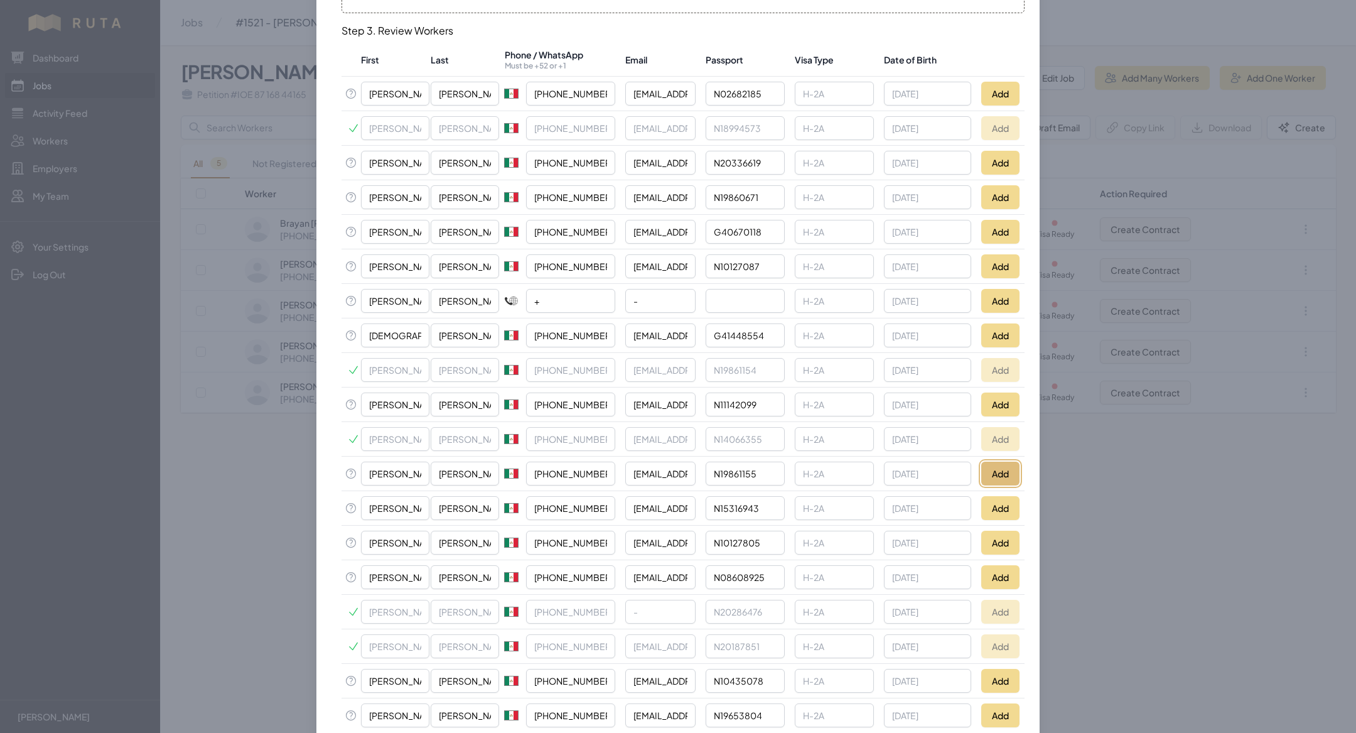
click at [1005, 463] on button "Add" at bounding box center [1000, 474] width 38 height 24
click at [998, 333] on button "Add" at bounding box center [1000, 335] width 38 height 24
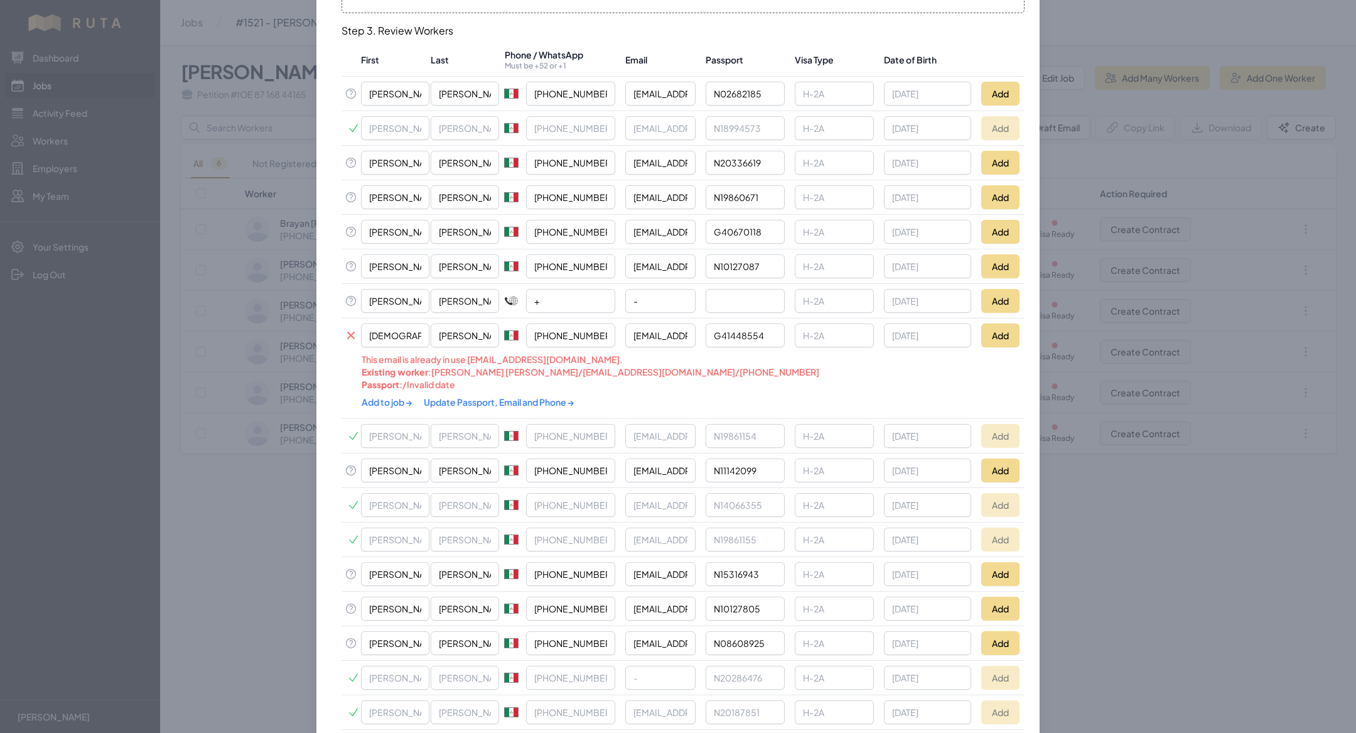
click at [502, 396] on link "Update Passport, Email and Phone →" at bounding box center [499, 401] width 151 height 11
click at [379, 396] on link "Add to job →" at bounding box center [388, 401] width 52 height 11
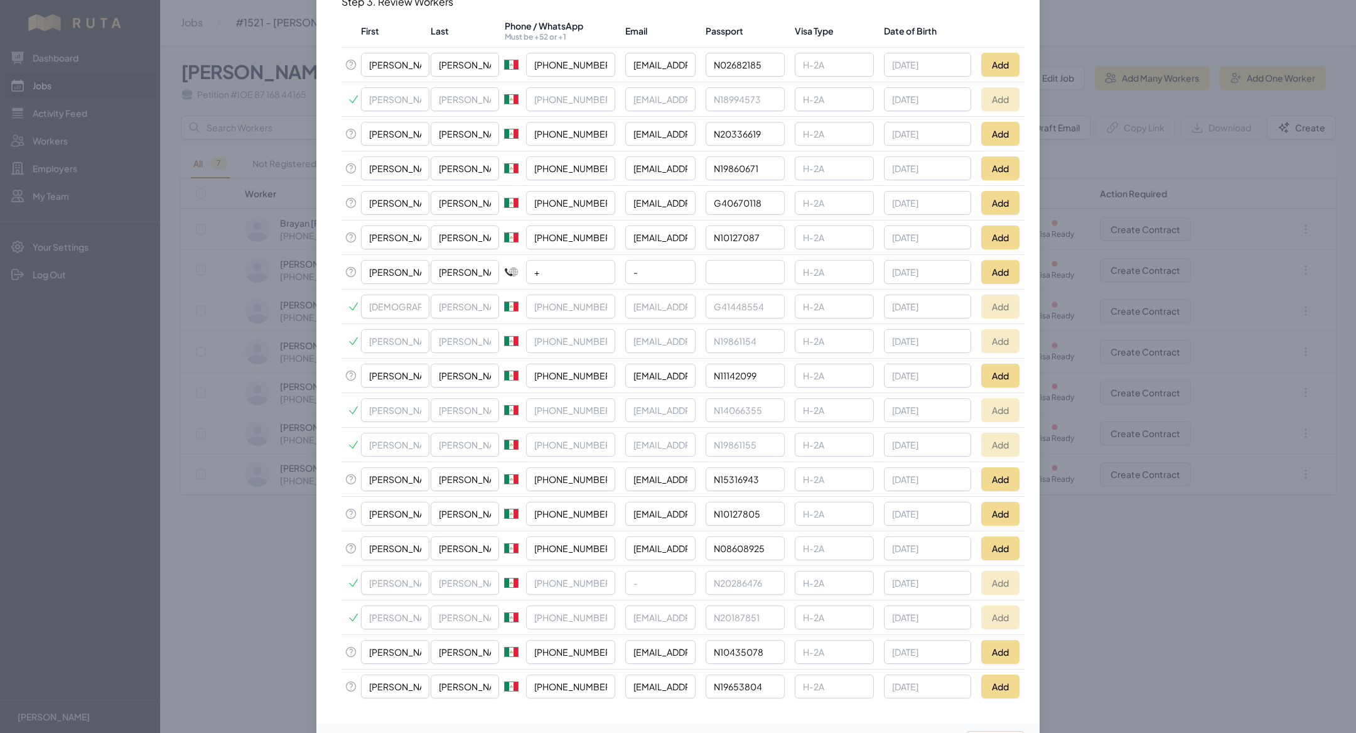
scroll to position [322, 0]
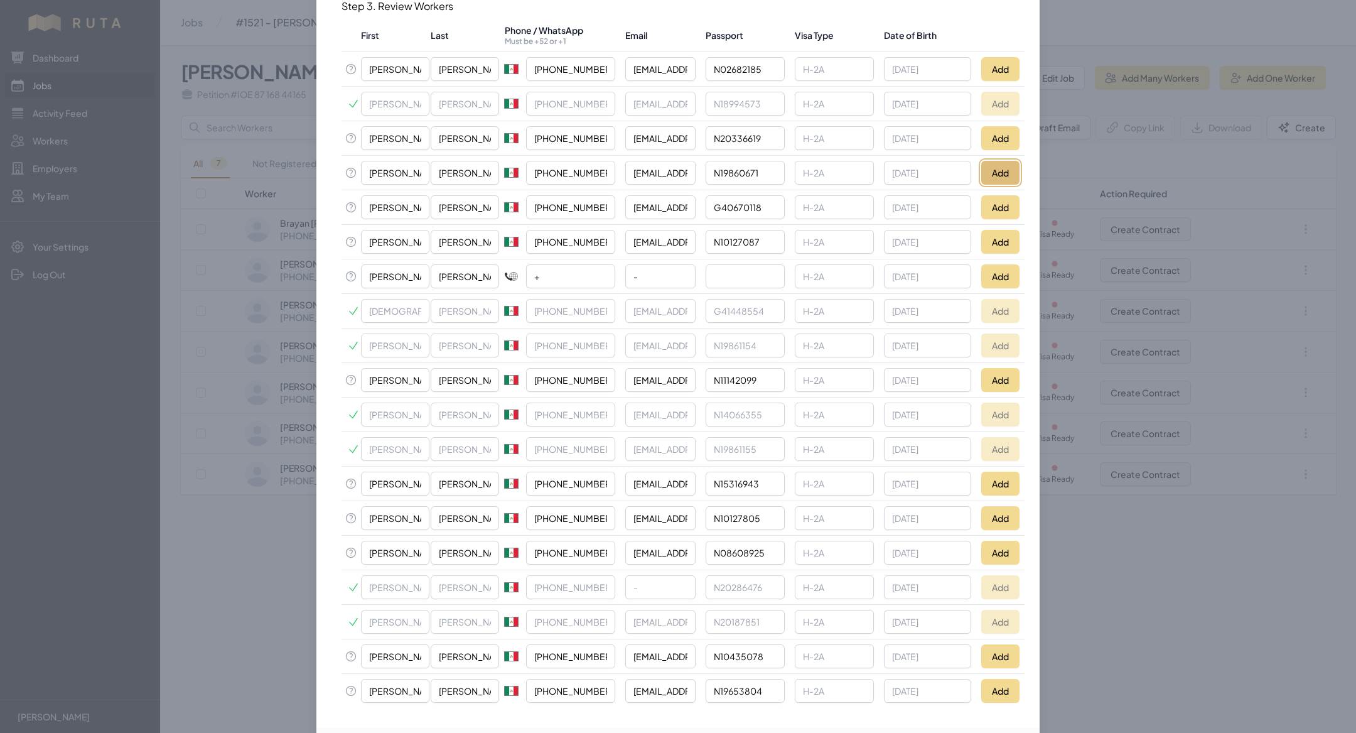
click at [1010, 169] on button "Add" at bounding box center [1000, 173] width 38 height 24
click at [992, 546] on button "Add" at bounding box center [1000, 553] width 38 height 24
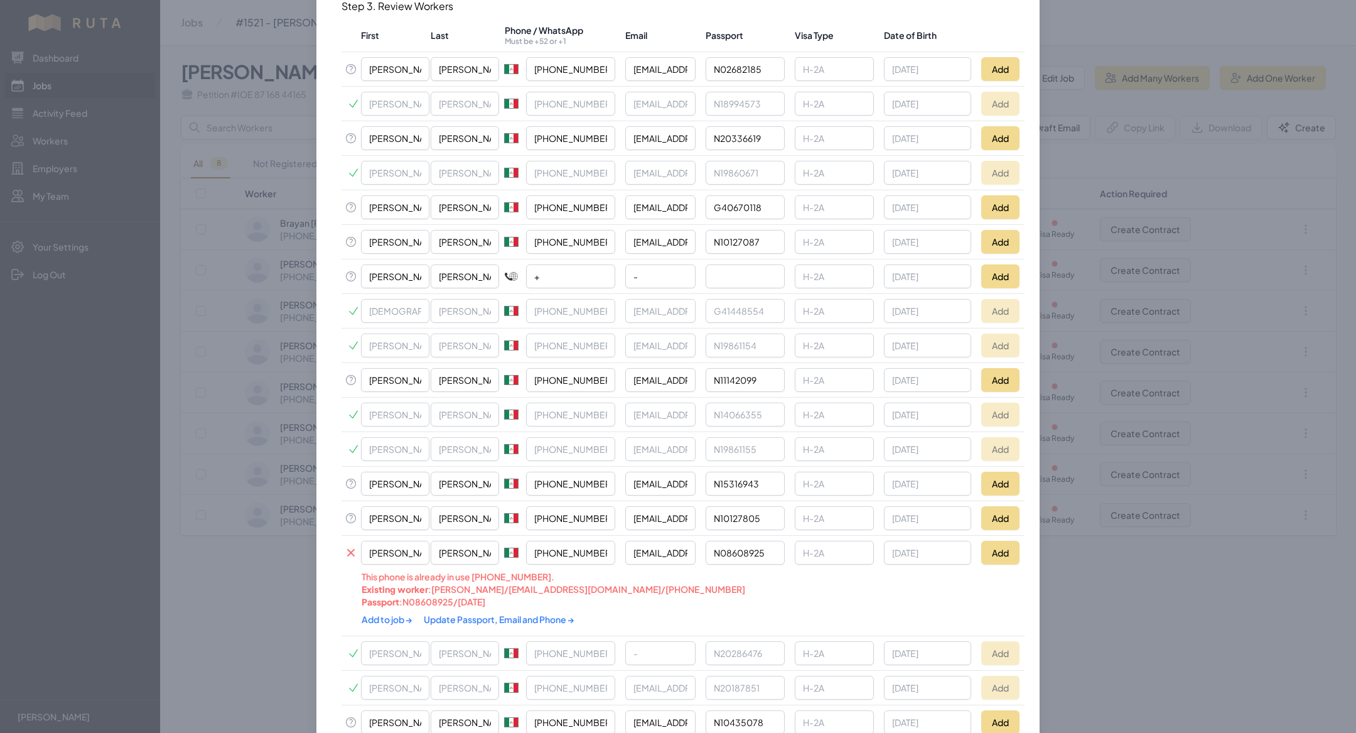
click at [513, 614] on link "Update Passport, Email and Phone →" at bounding box center [499, 619] width 151 height 11
click at [381, 614] on link "Add to job →" at bounding box center [388, 619] width 52 height 11
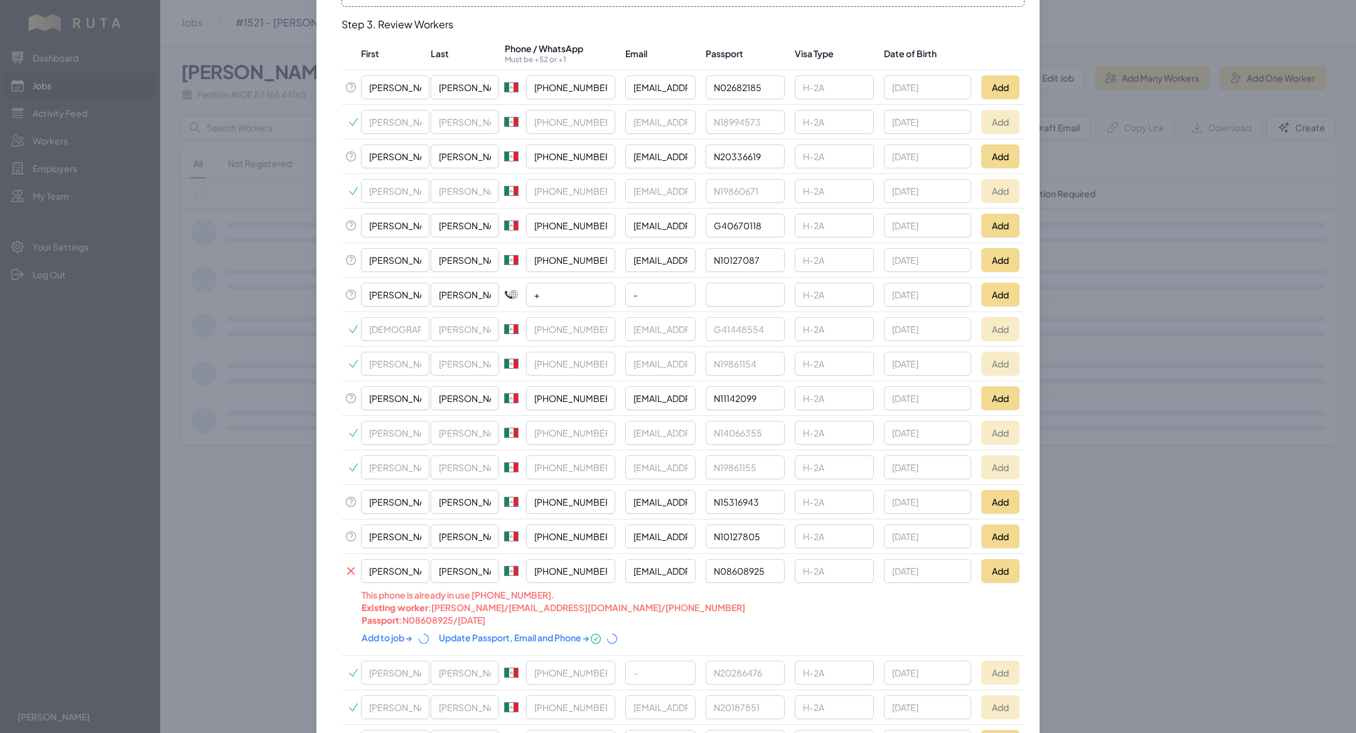
scroll to position [301, 0]
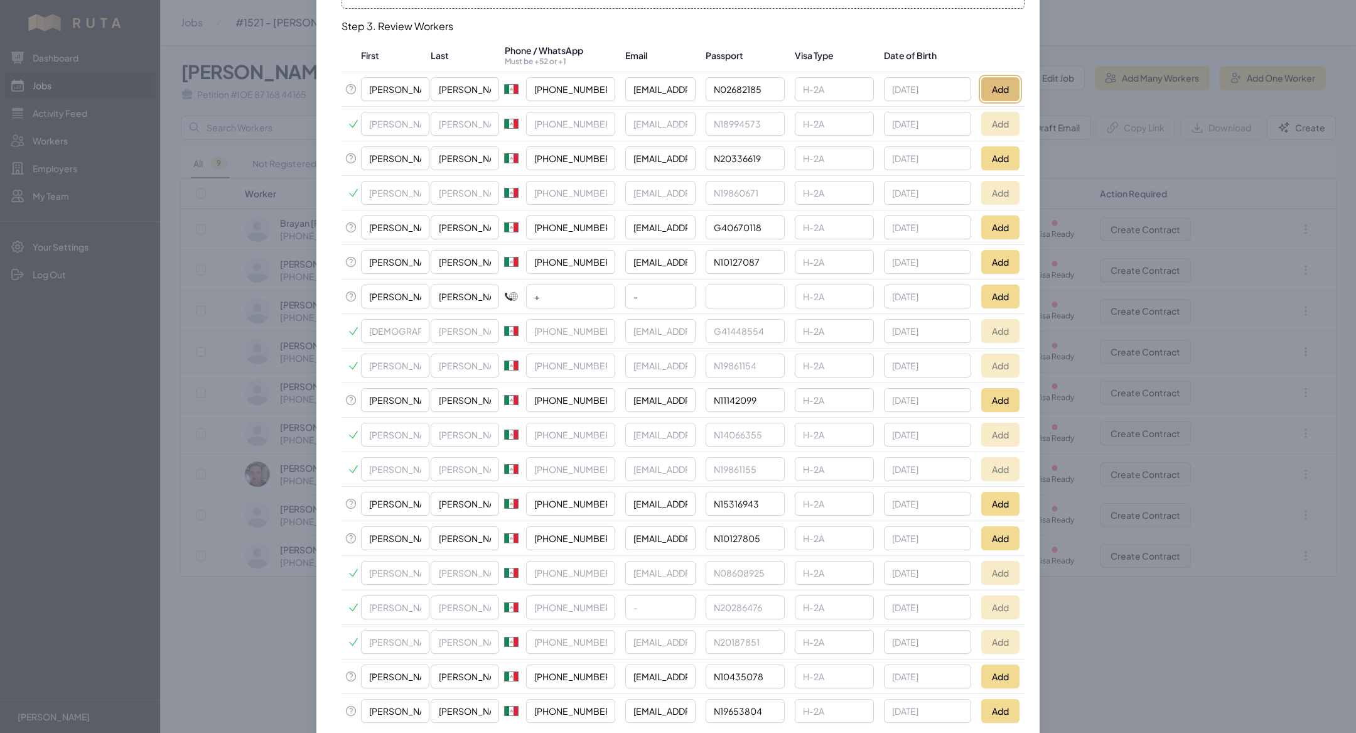
click at [1012, 77] on button "Add" at bounding box center [1000, 89] width 38 height 24
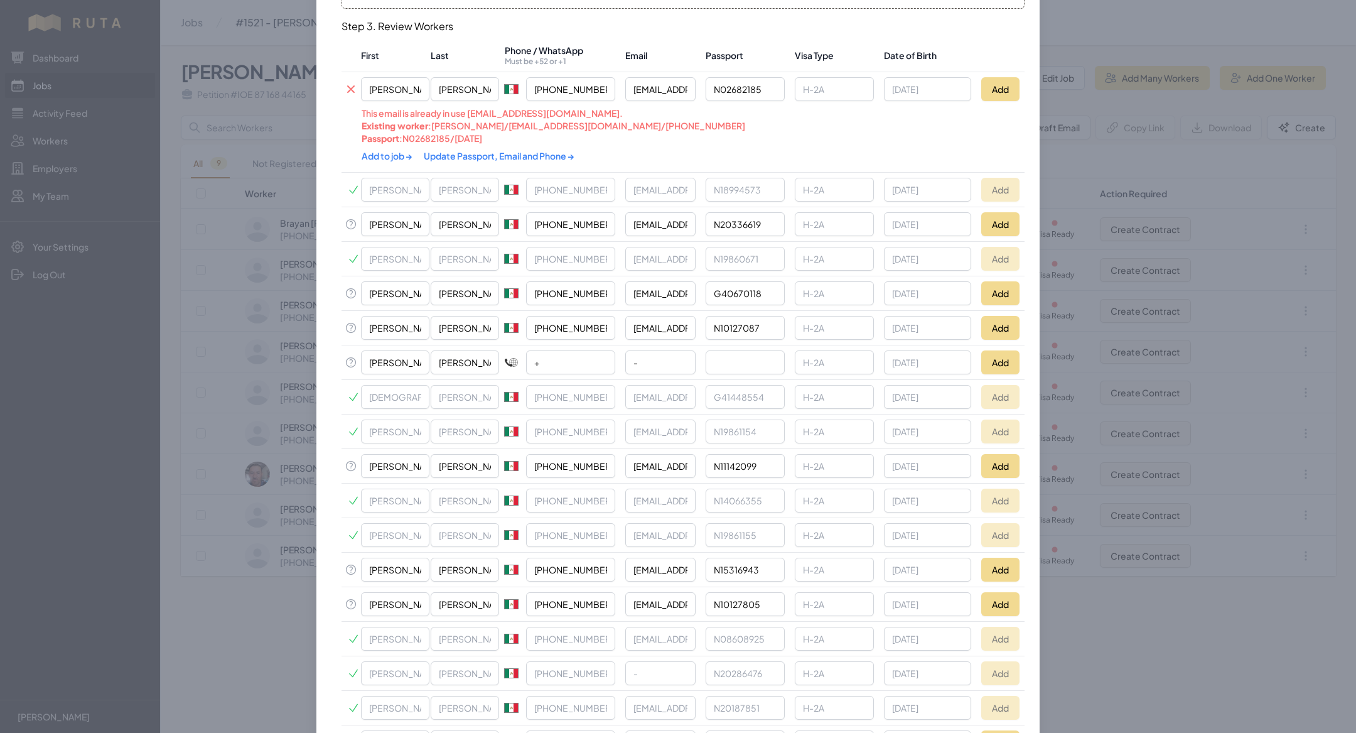
click at [489, 154] on link "Update Passport, Email and Phone →" at bounding box center [499, 155] width 151 height 11
click at [382, 153] on link "Add to job →" at bounding box center [388, 155] width 52 height 11
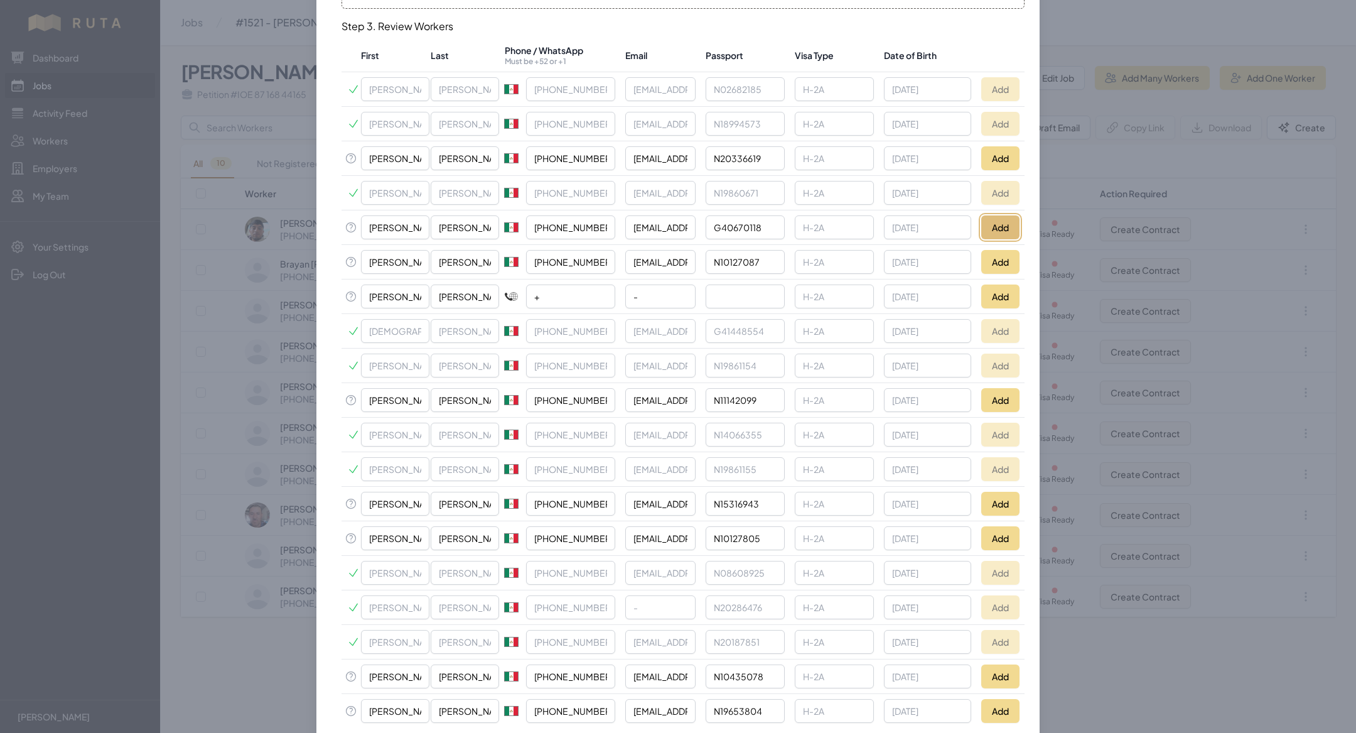
click at [995, 222] on button "Add" at bounding box center [1000, 227] width 38 height 24
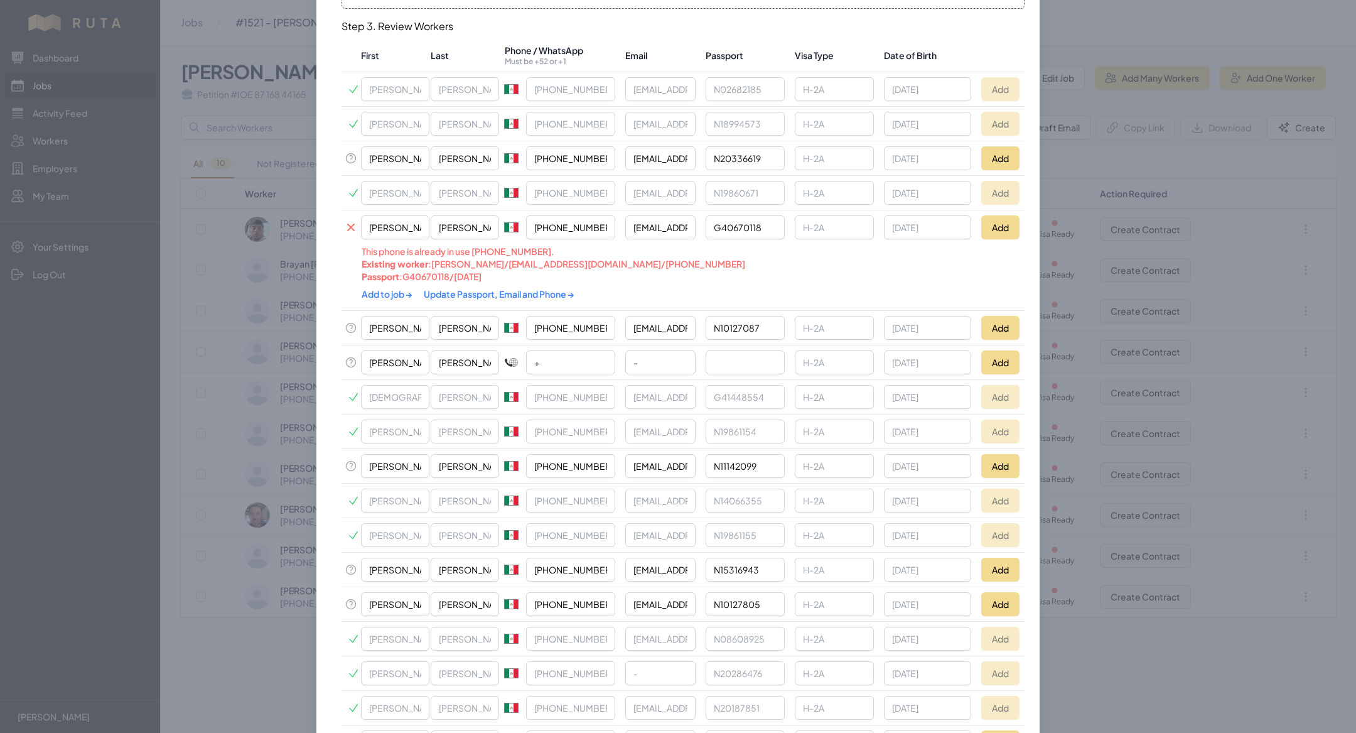
click at [493, 292] on link "Update Passport, Email and Phone →" at bounding box center [499, 293] width 151 height 11
click at [381, 288] on link "Add to job →" at bounding box center [388, 293] width 52 height 11
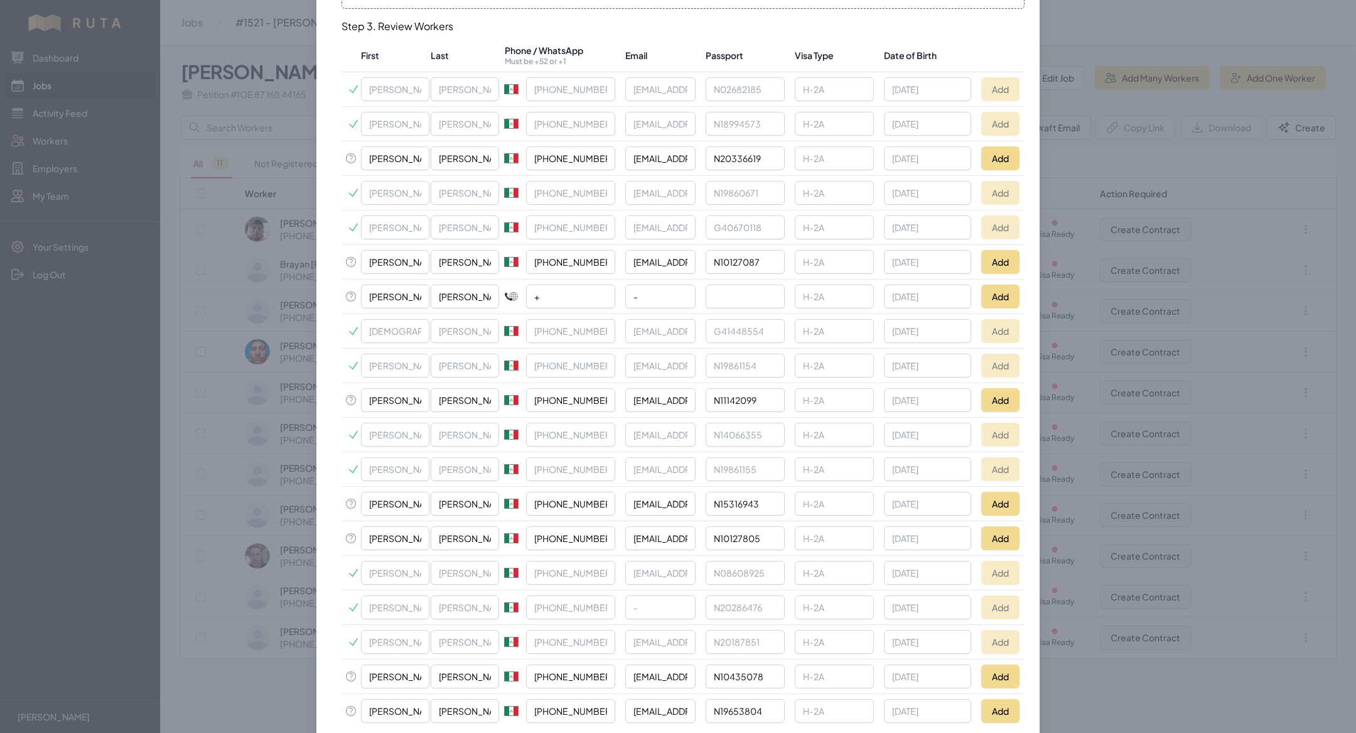
scroll to position [365, 0]
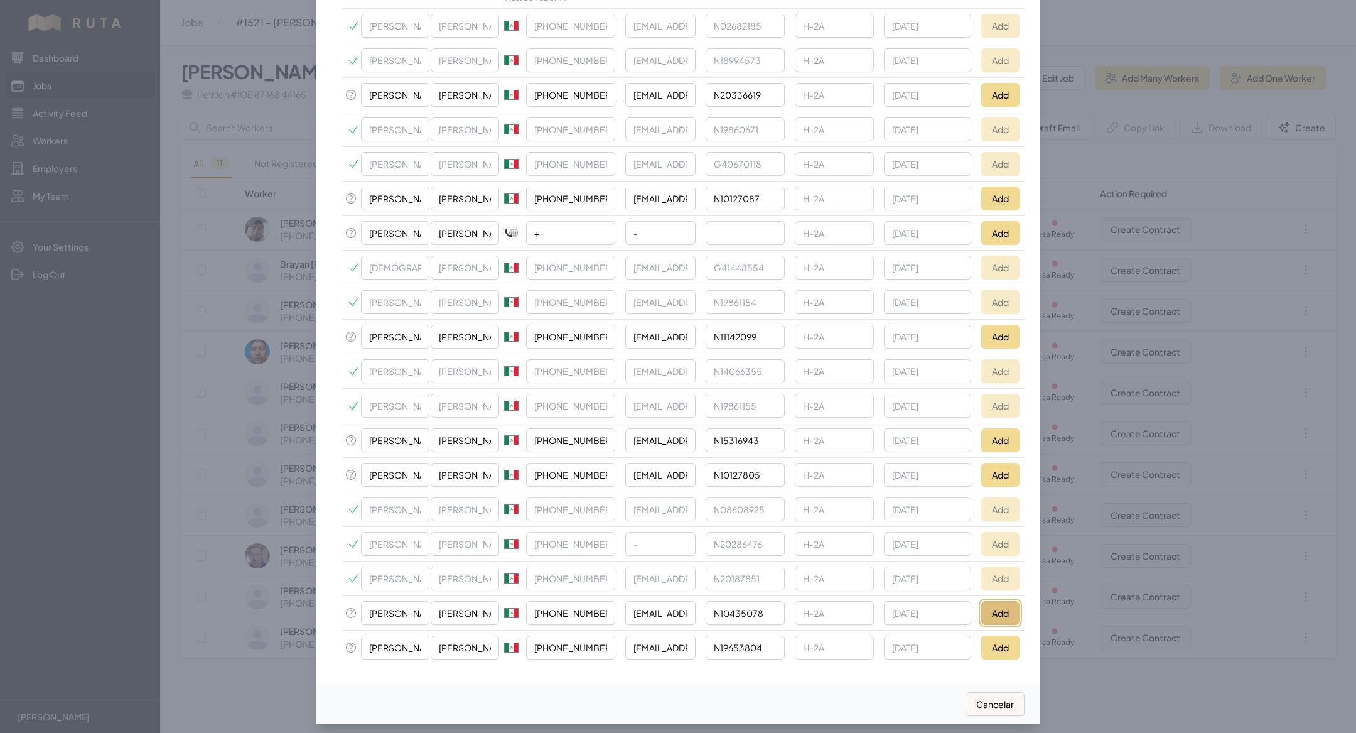
click at [997, 602] on button "Add" at bounding box center [1000, 613] width 38 height 24
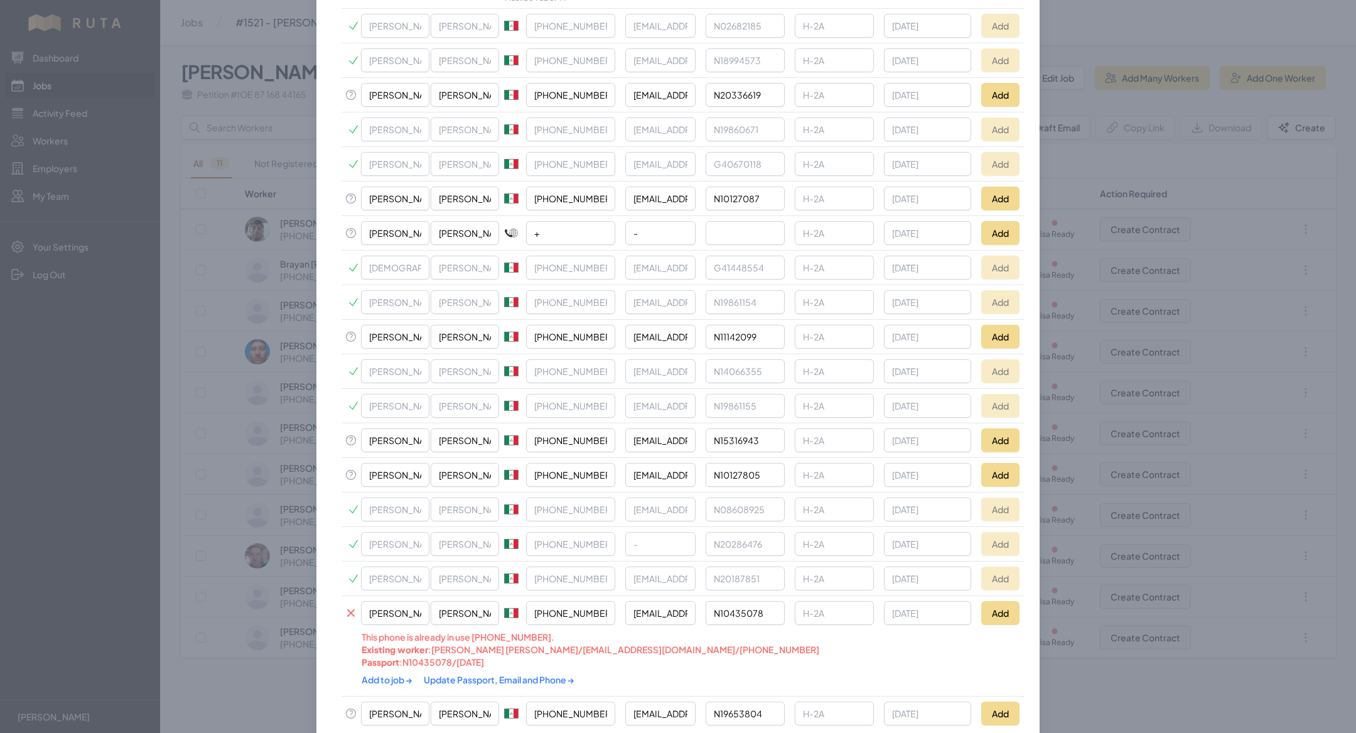
click at [532, 674] on link "Update Passport, Email and Phone →" at bounding box center [499, 679] width 151 height 11
click at [378, 674] on link "Add to job →" at bounding box center [388, 679] width 52 height 11
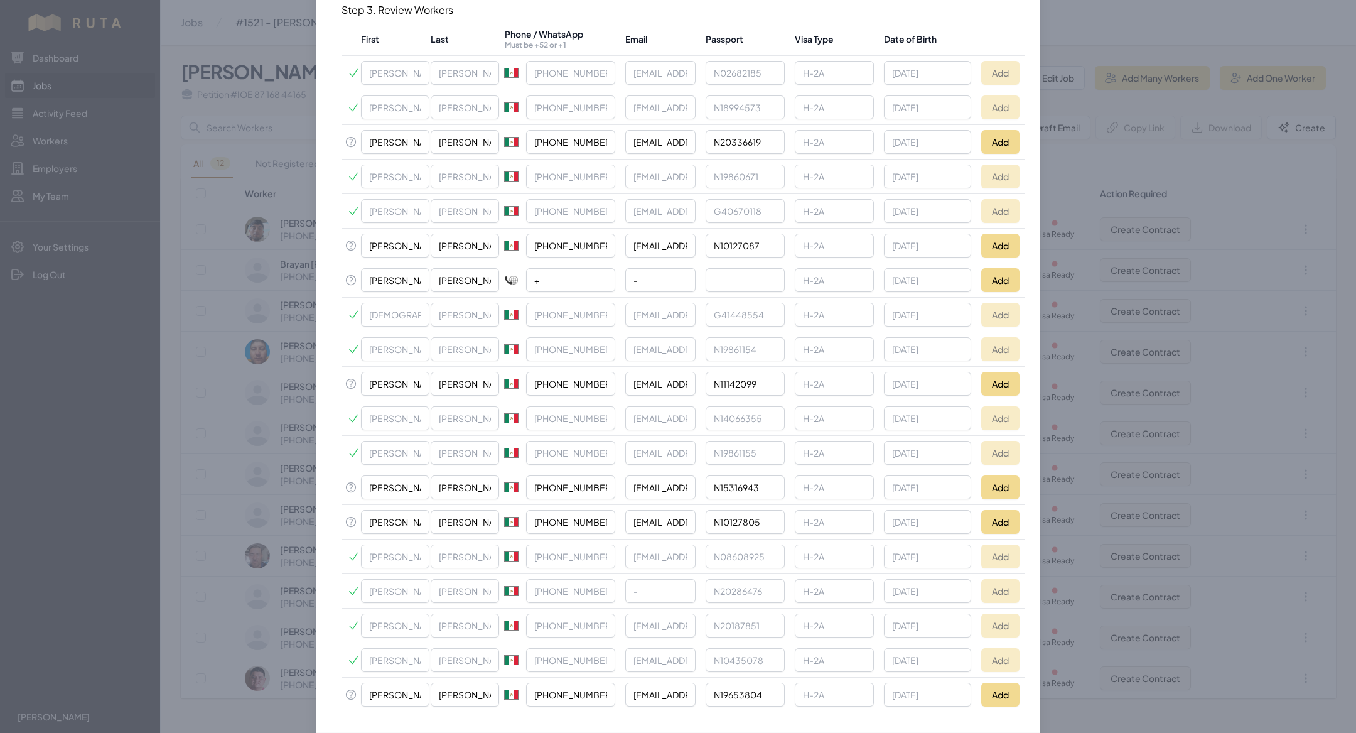
scroll to position [314, 0]
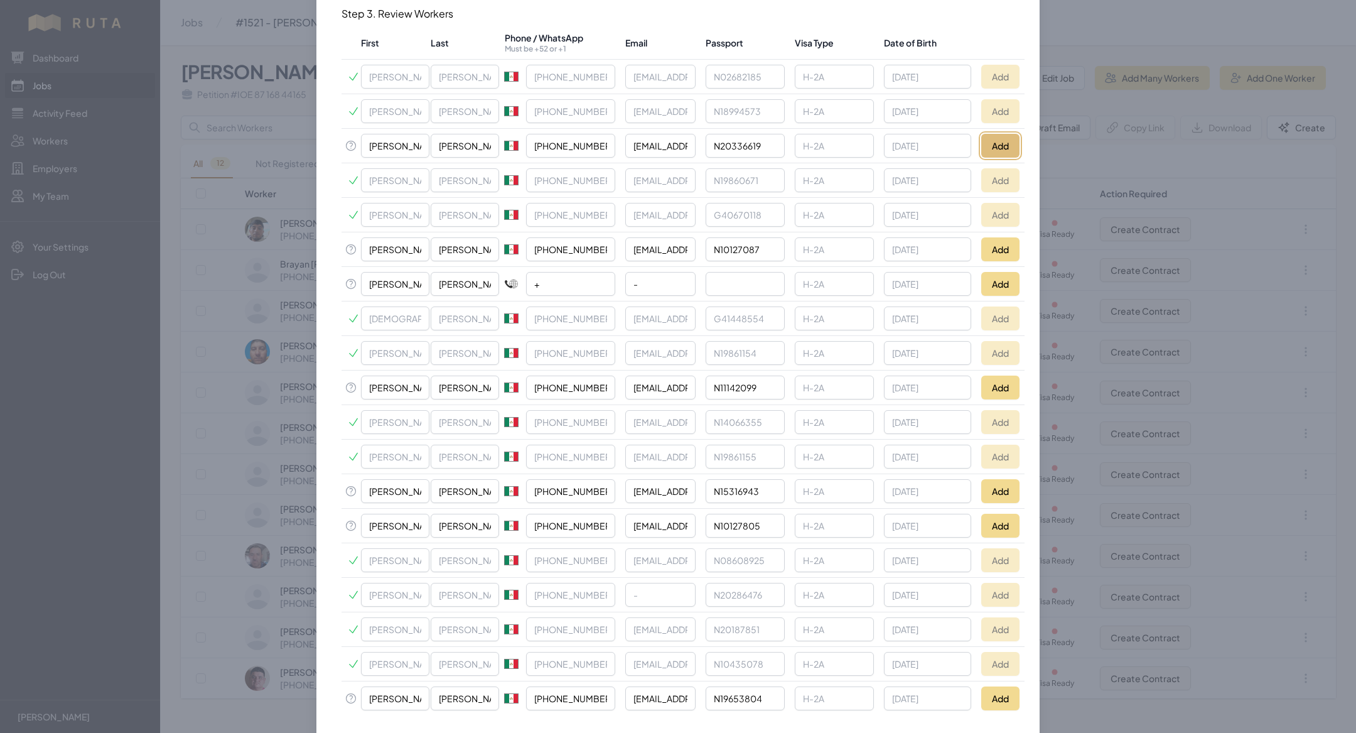
click at [988, 144] on button "Add" at bounding box center [1000, 146] width 38 height 24
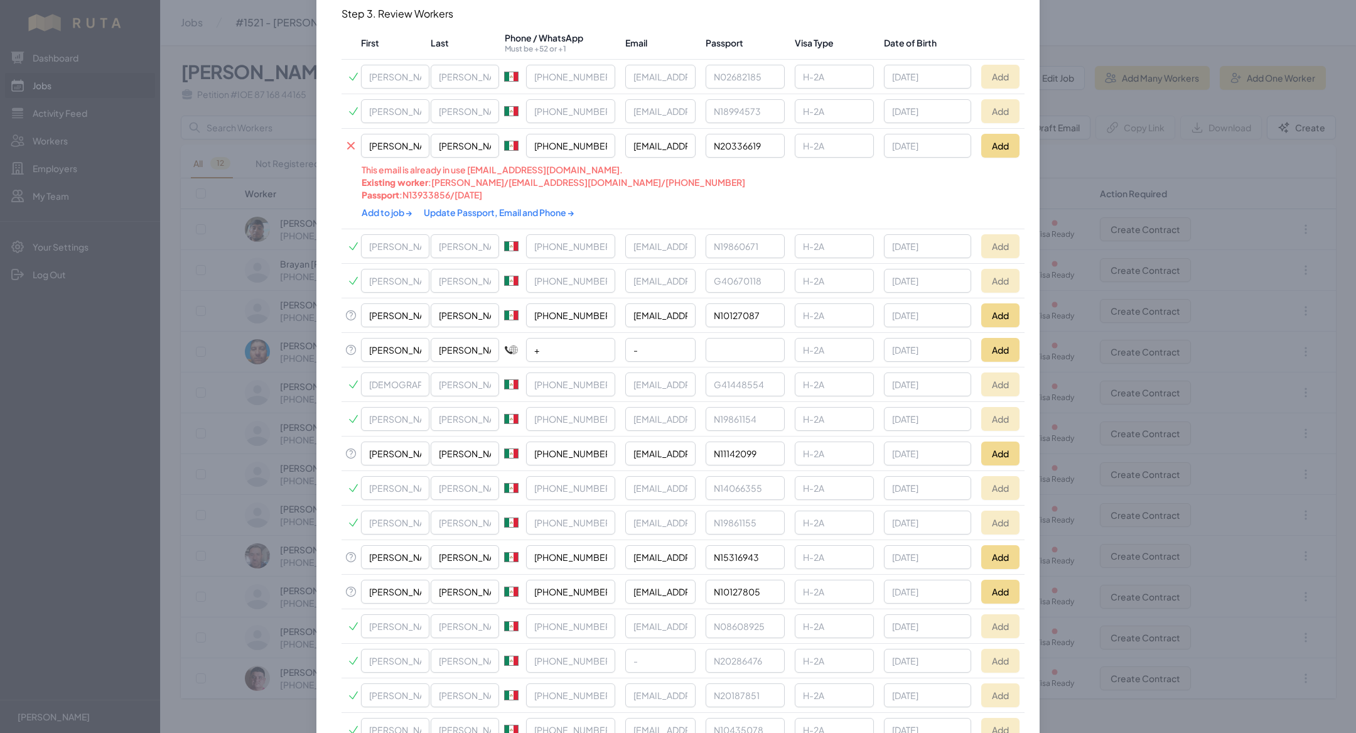
click at [470, 214] on div "Add to job → Update Passport, Email and Phone →" at bounding box center [615, 212] width 507 height 23
click at [1002, 303] on button "Add" at bounding box center [1000, 315] width 38 height 24
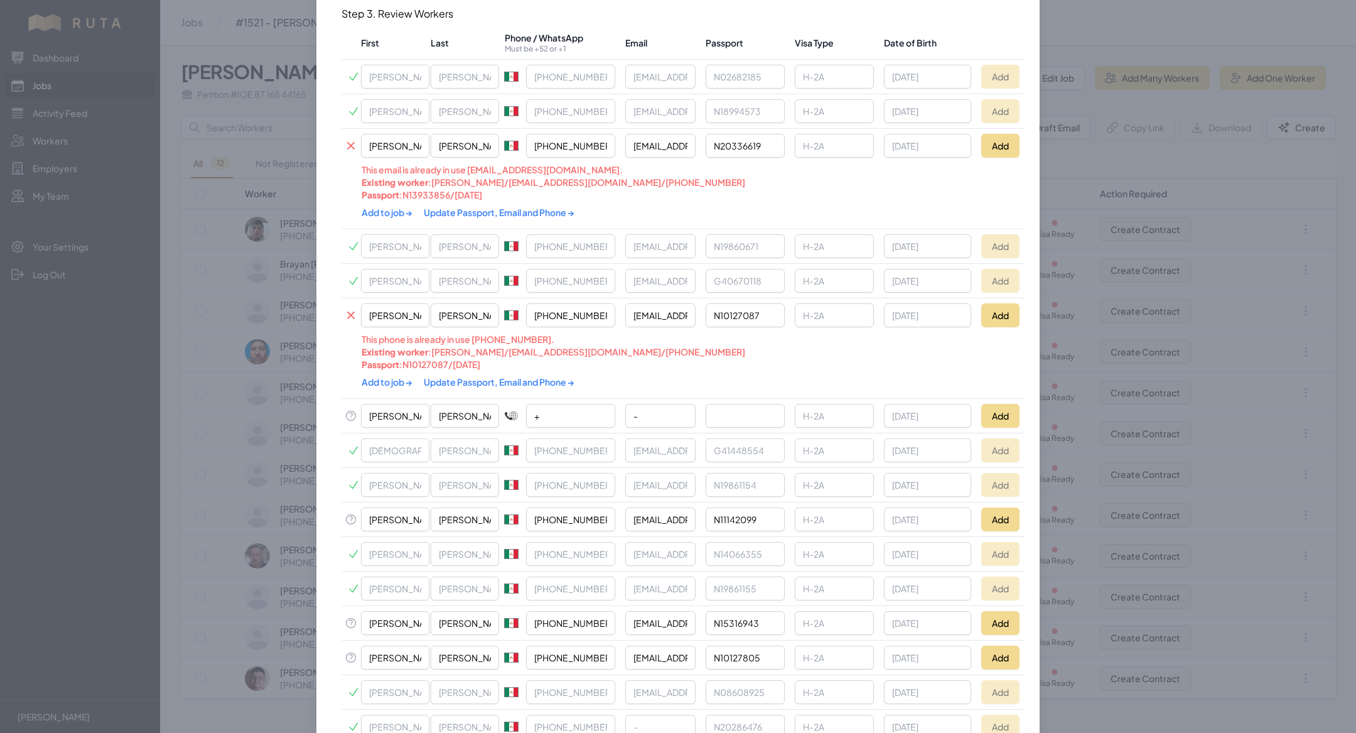
click at [494, 376] on link "Update Passport, Email and Phone →" at bounding box center [499, 381] width 151 height 11
click at [392, 376] on link "Add to job →" at bounding box center [388, 381] width 52 height 11
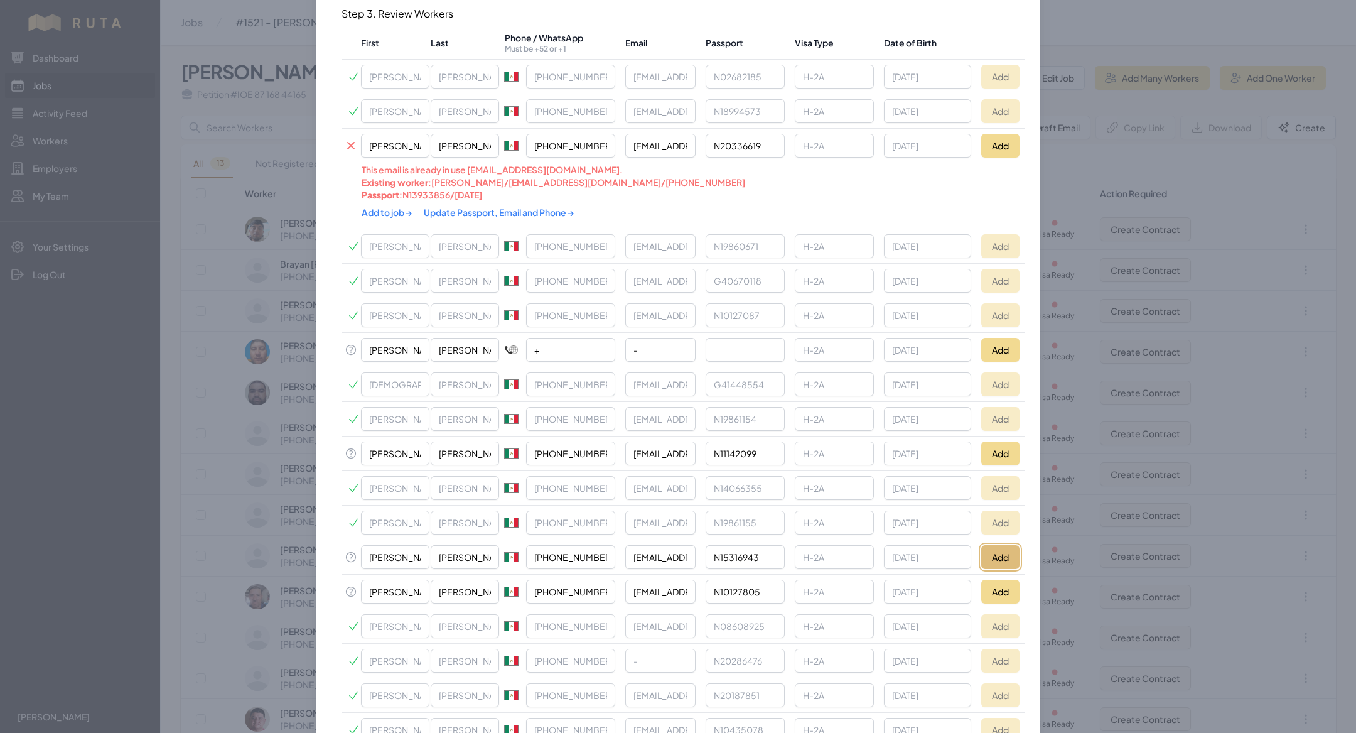
click at [1007, 553] on button "Add" at bounding box center [1000, 557] width 38 height 24
click at [1000, 446] on button "Add" at bounding box center [1000, 453] width 38 height 24
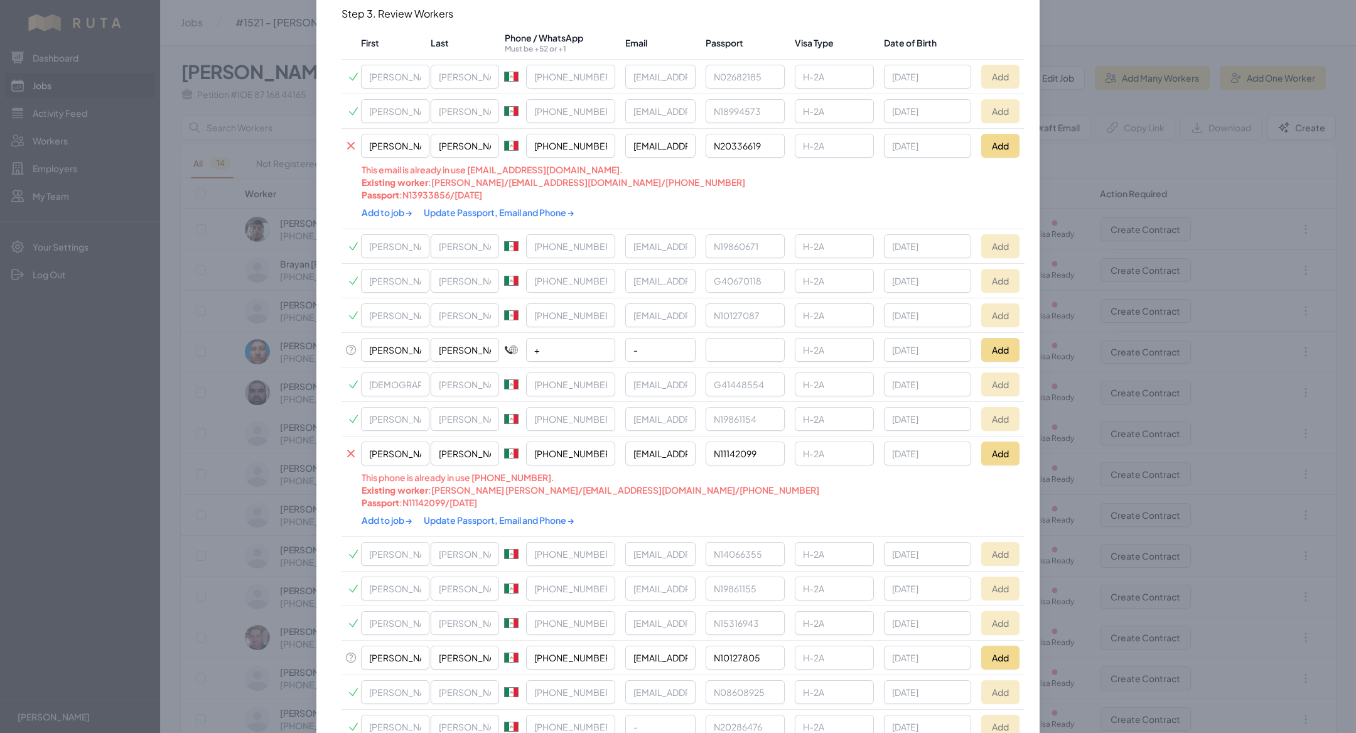
click at [465, 514] on link "Update Passport, Email and Phone →" at bounding box center [499, 519] width 151 height 11
click at [394, 514] on link "Add to job →" at bounding box center [388, 519] width 52 height 11
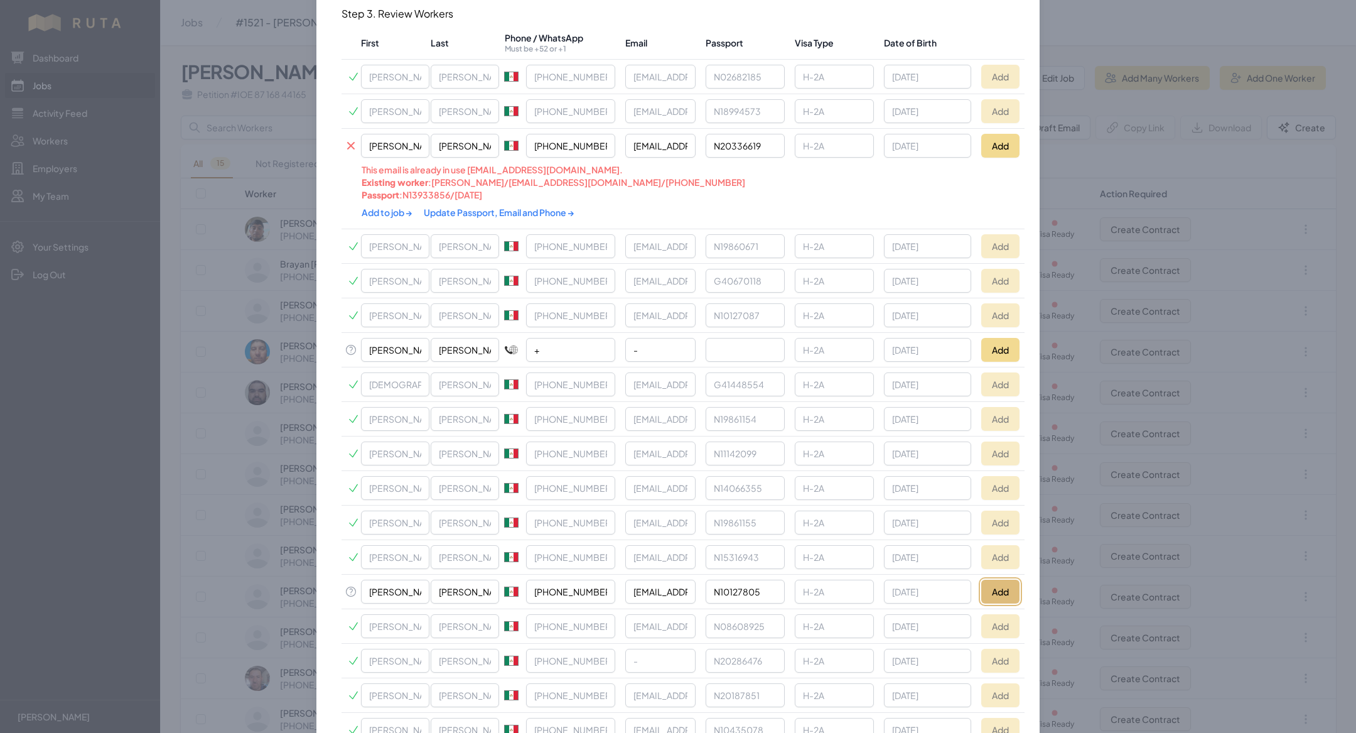
click at [992, 585] on button "Add" at bounding box center [1000, 592] width 38 height 24
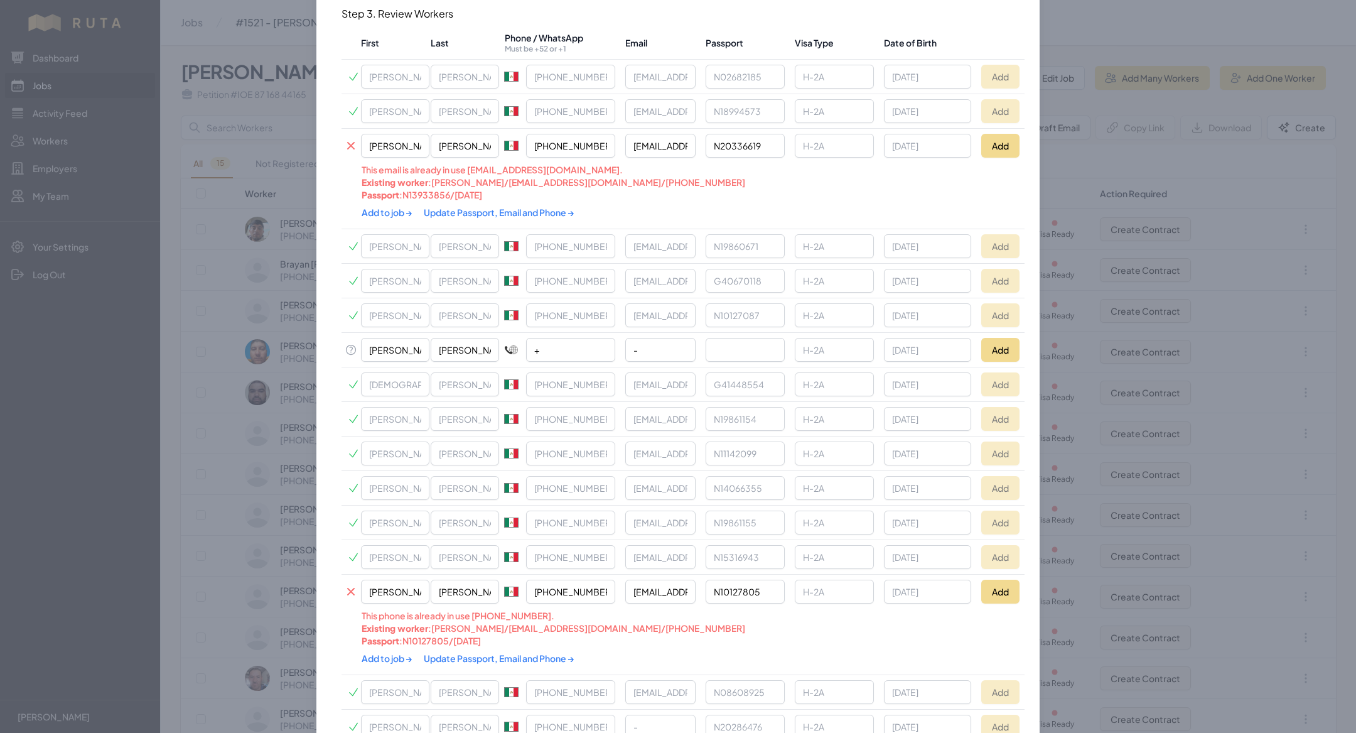
click at [478, 652] on link "Update Passport, Email and Phone →" at bounding box center [499, 657] width 151 height 11
click at [372, 652] on link "Add to job →" at bounding box center [388, 657] width 52 height 11
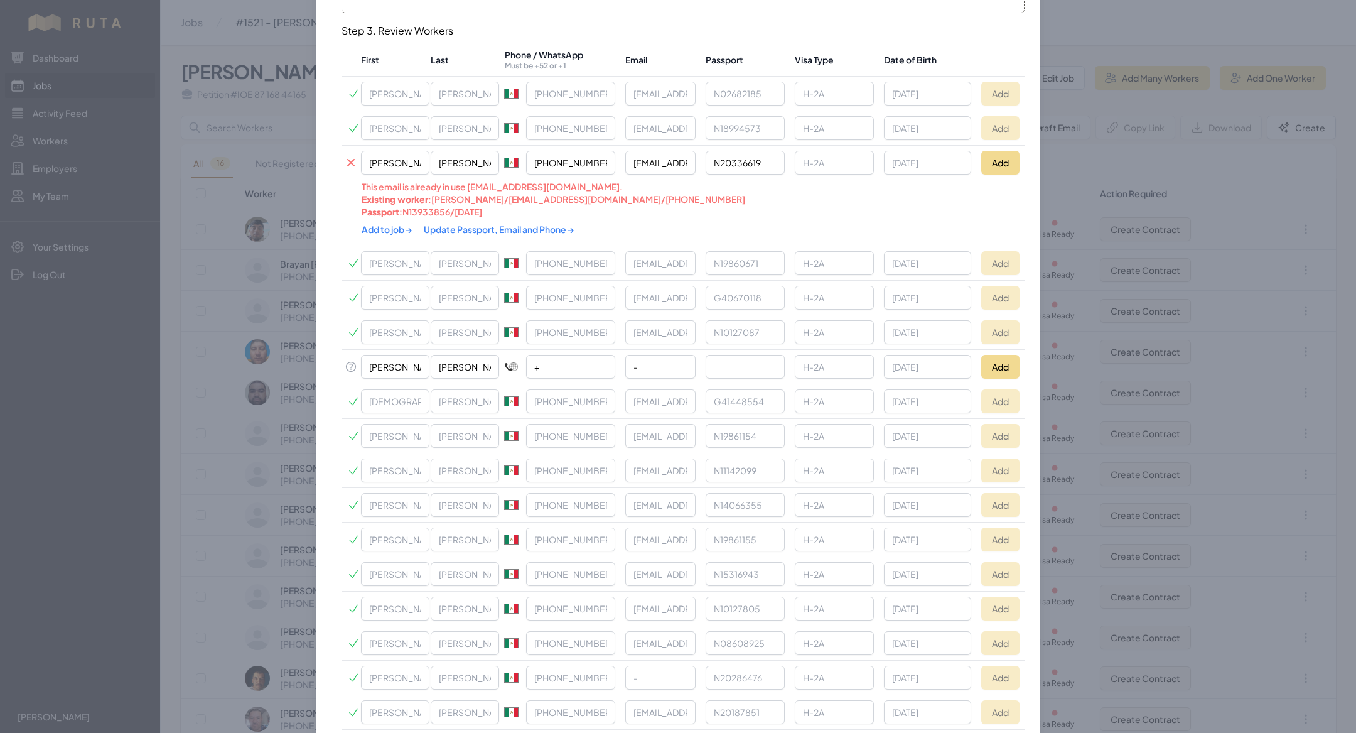
scroll to position [234, 0]
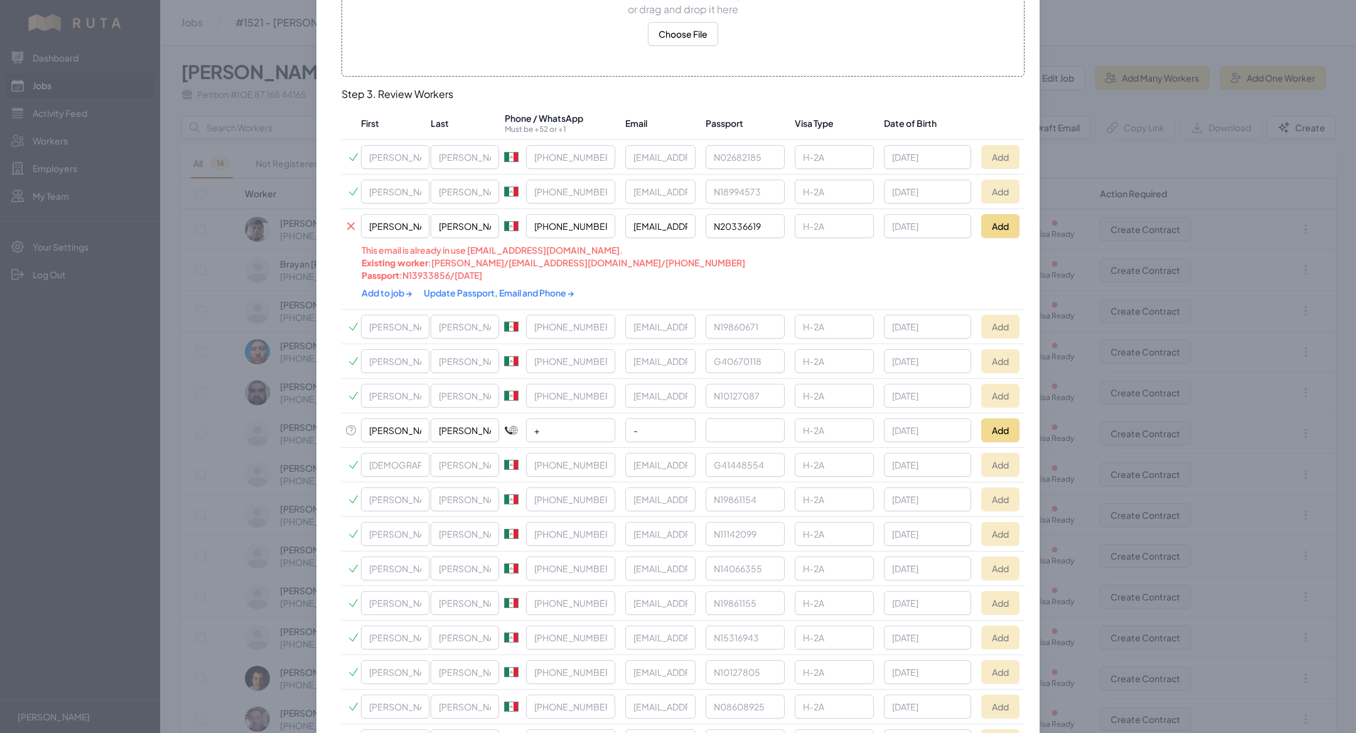
click at [187, 112] on div at bounding box center [678, 366] width 1356 height 733
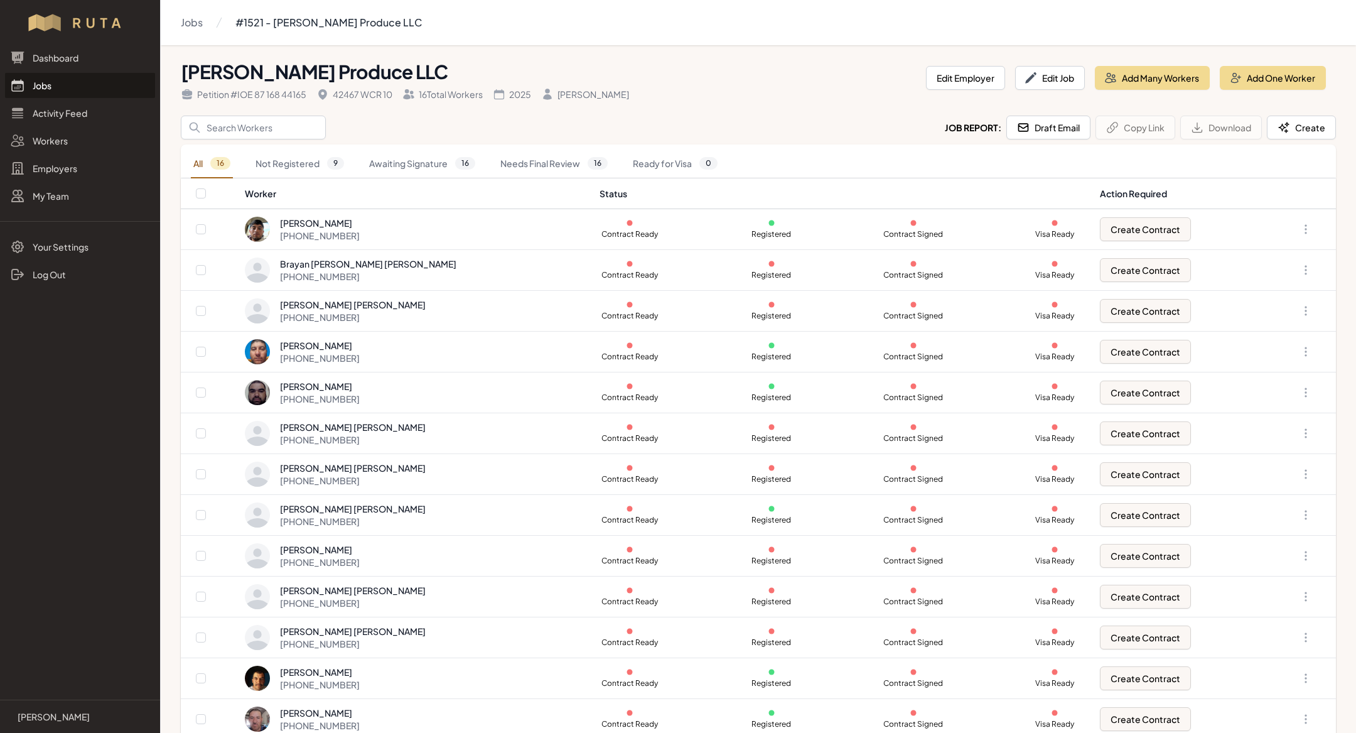
scroll to position [0, 0]
click at [107, 78] on link "Jobs" at bounding box center [80, 85] width 150 height 25
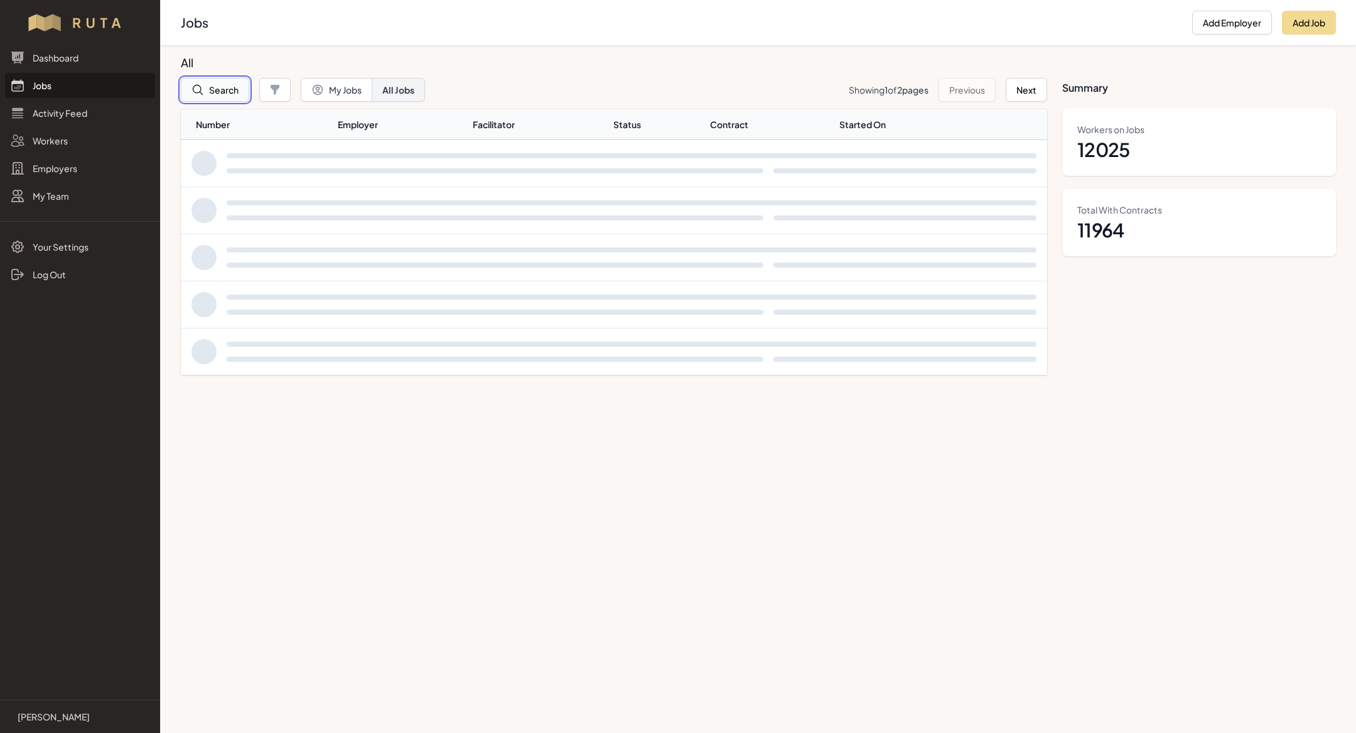
click at [223, 90] on button "Search" at bounding box center [215, 90] width 68 height 24
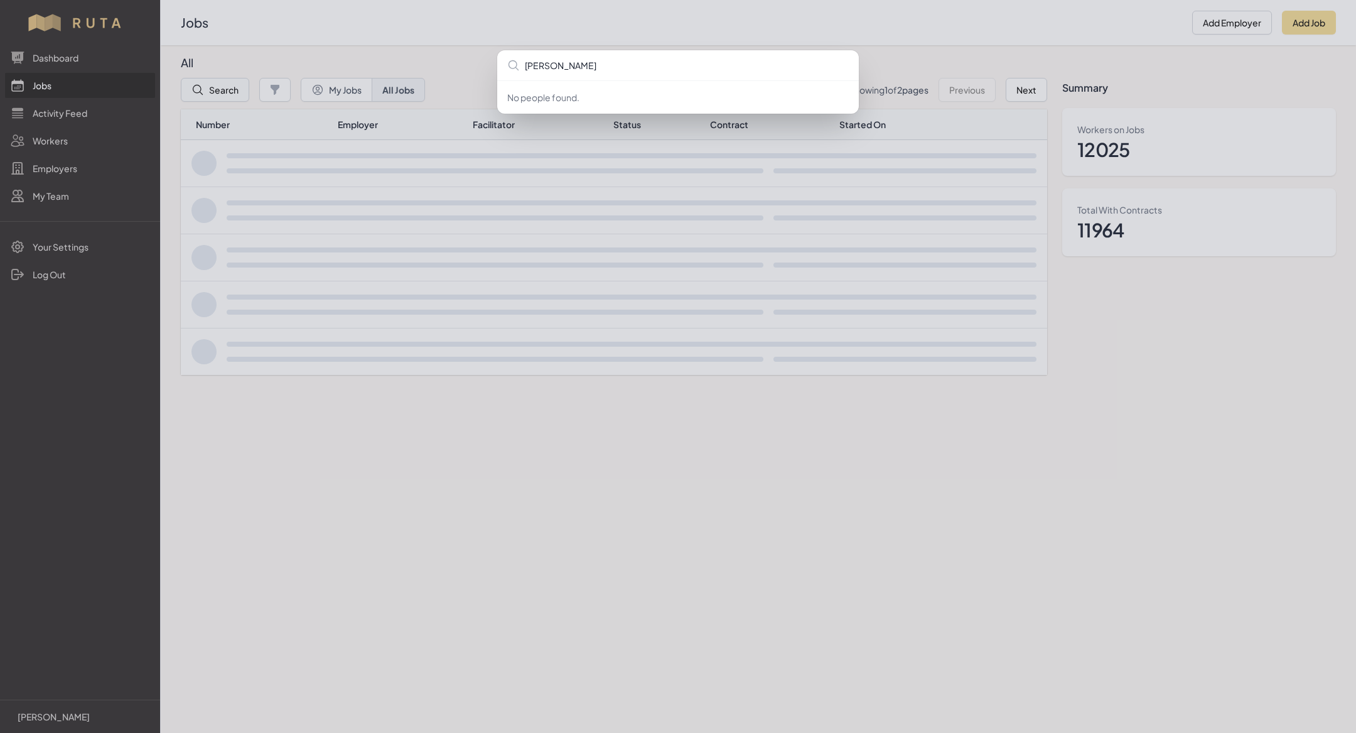
type input "[PERSON_NAME]"
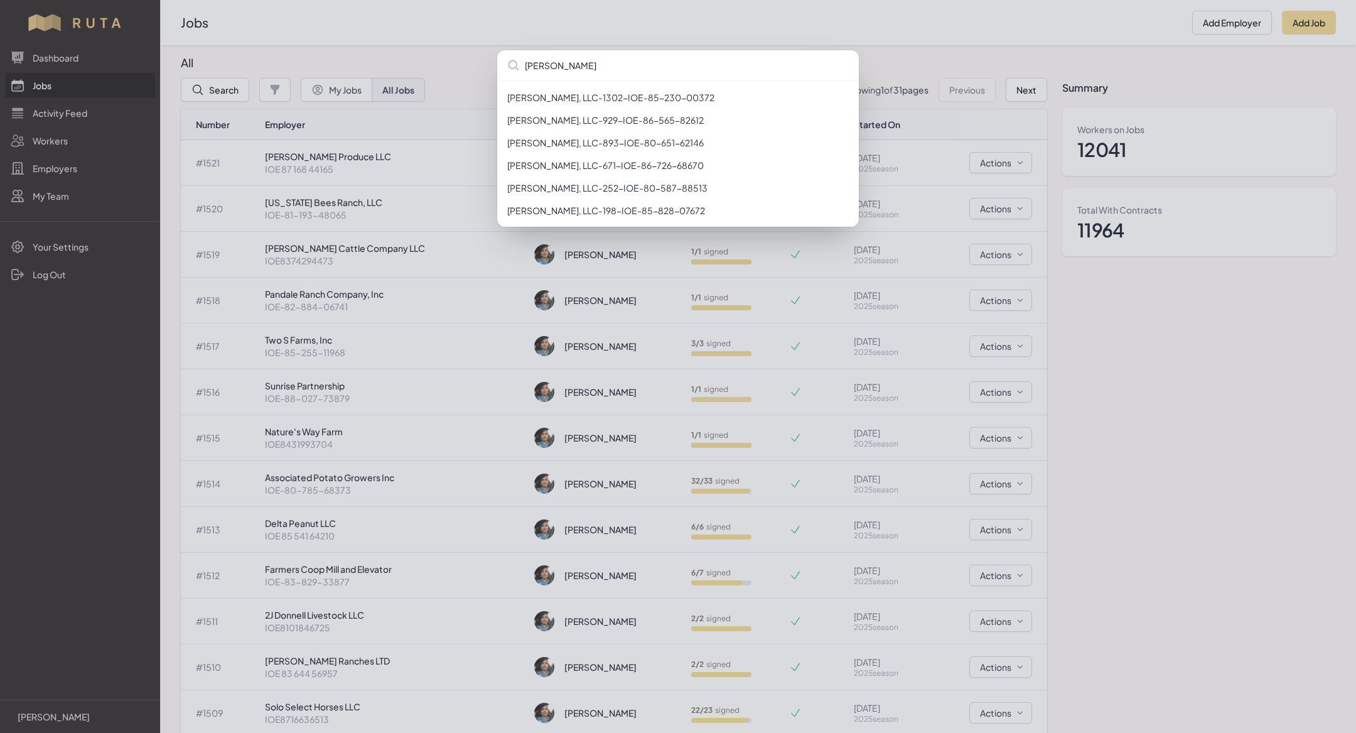
click at [510, 38] on div "[PERSON_NAME] [PERSON_NAME], LLC - 1302 - IOE-85-230-00372 [PERSON_NAME], LLC -…" at bounding box center [678, 366] width 1356 height 733
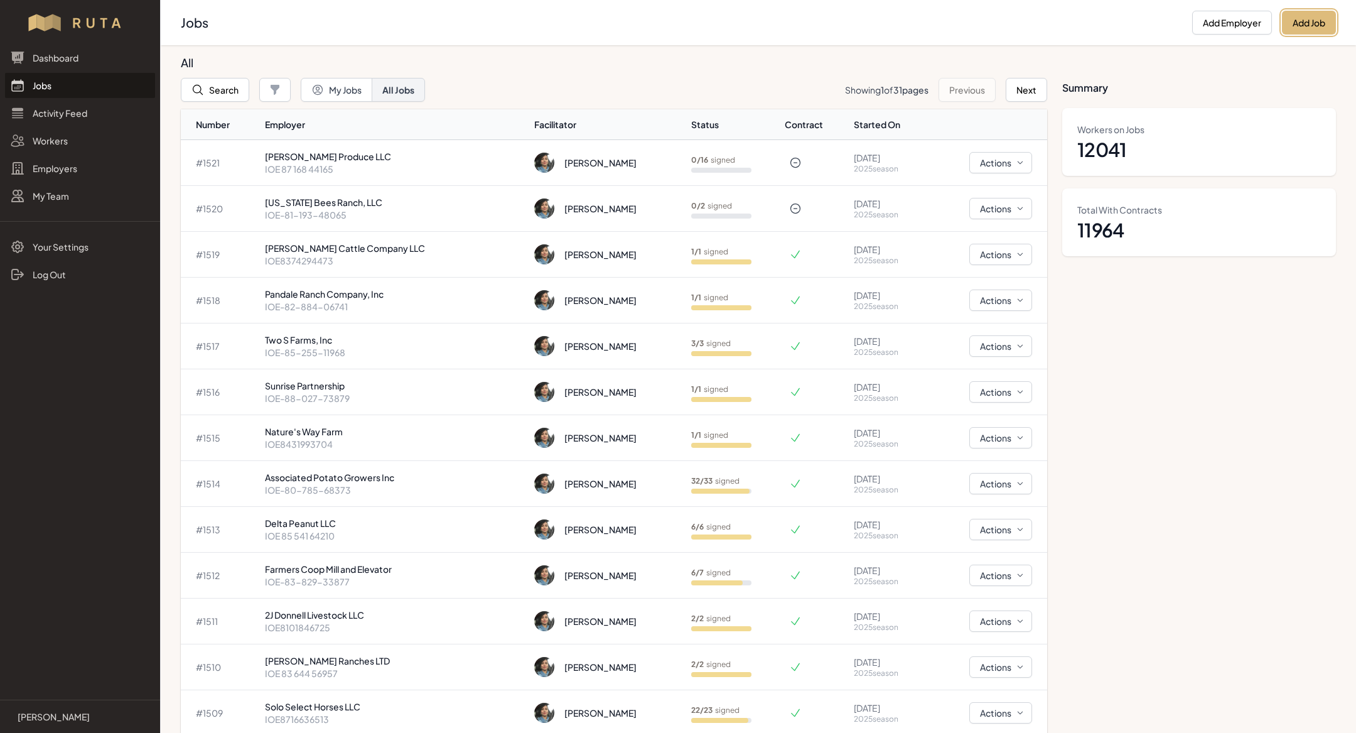
click at [1308, 29] on button "Add Job" at bounding box center [1309, 23] width 54 height 24
select select "2023"
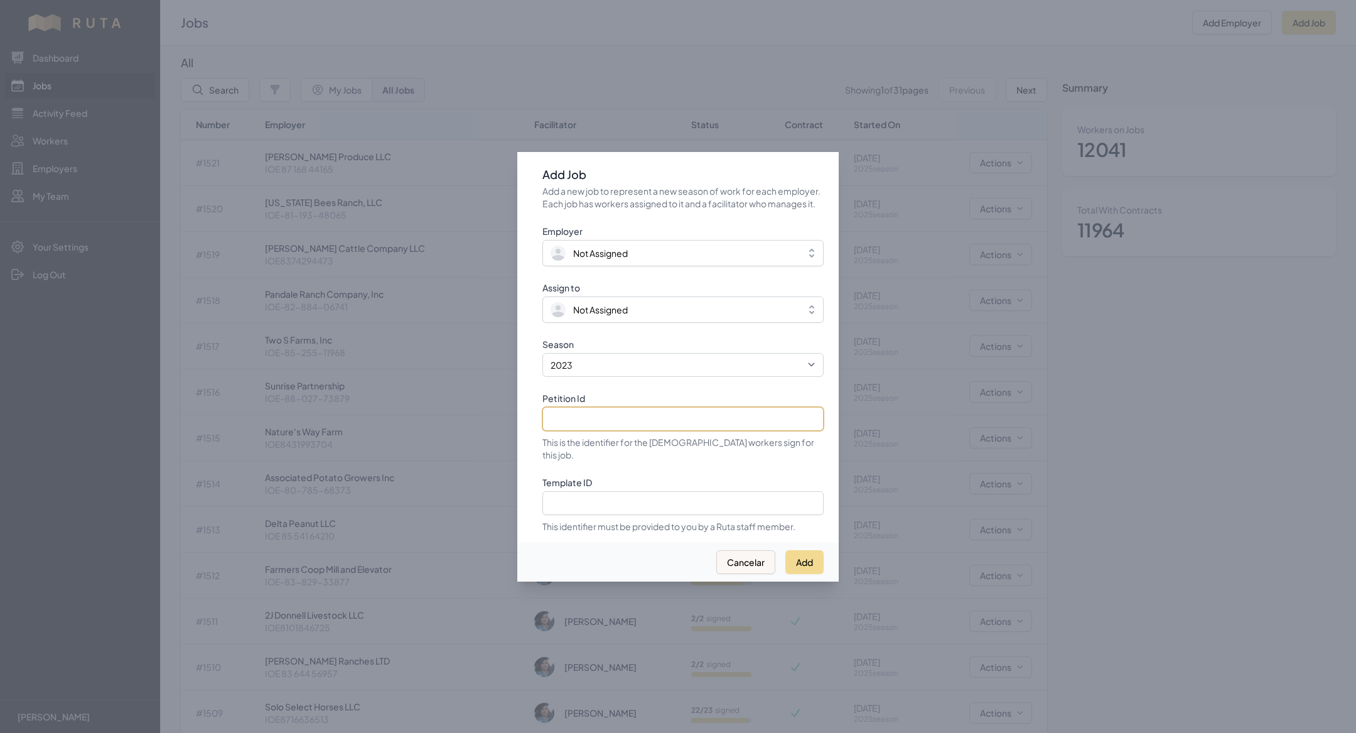
click at [691, 428] on input "Petition Id" at bounding box center [683, 419] width 281 height 24
paste input "IOE 82 995 36121"
type input "IOE 82 995 36121"
click at [645, 368] on select "2021 2022 2023 2024 2025" at bounding box center [683, 365] width 281 height 24
select select "2025"
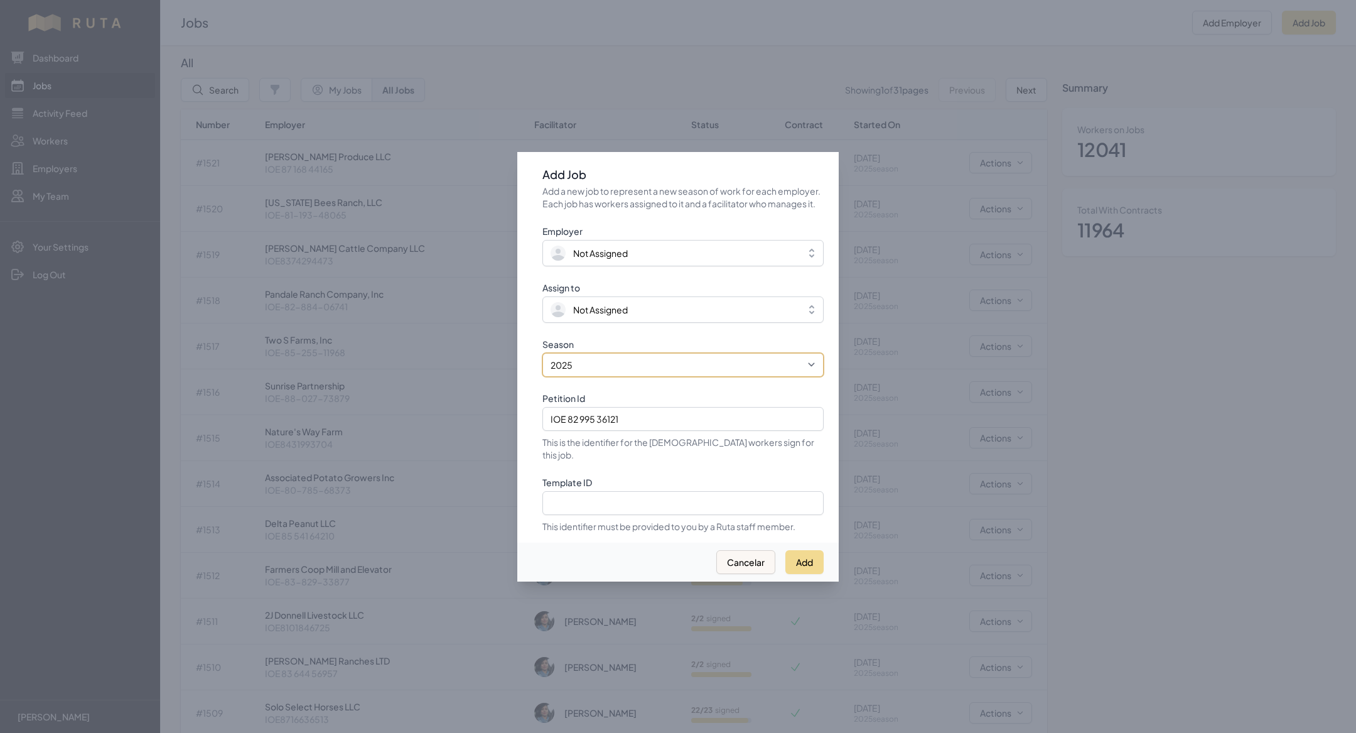
click at [543, 359] on select "2021 2022 2023 2024 2025" at bounding box center [683, 365] width 281 height 24
click at [612, 317] on span "Not Assigned" at bounding box center [674, 309] width 247 height 15
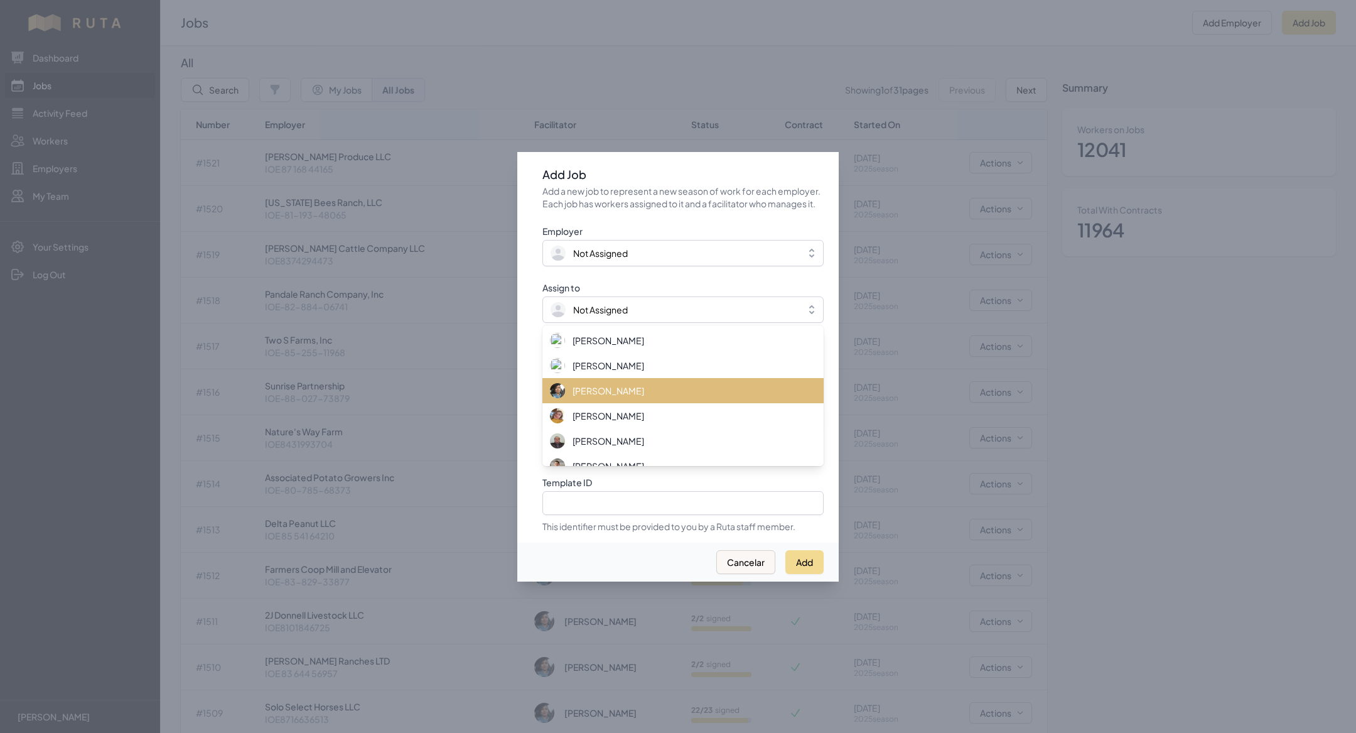
click at [614, 391] on span "[PERSON_NAME]" at bounding box center [609, 390] width 72 height 13
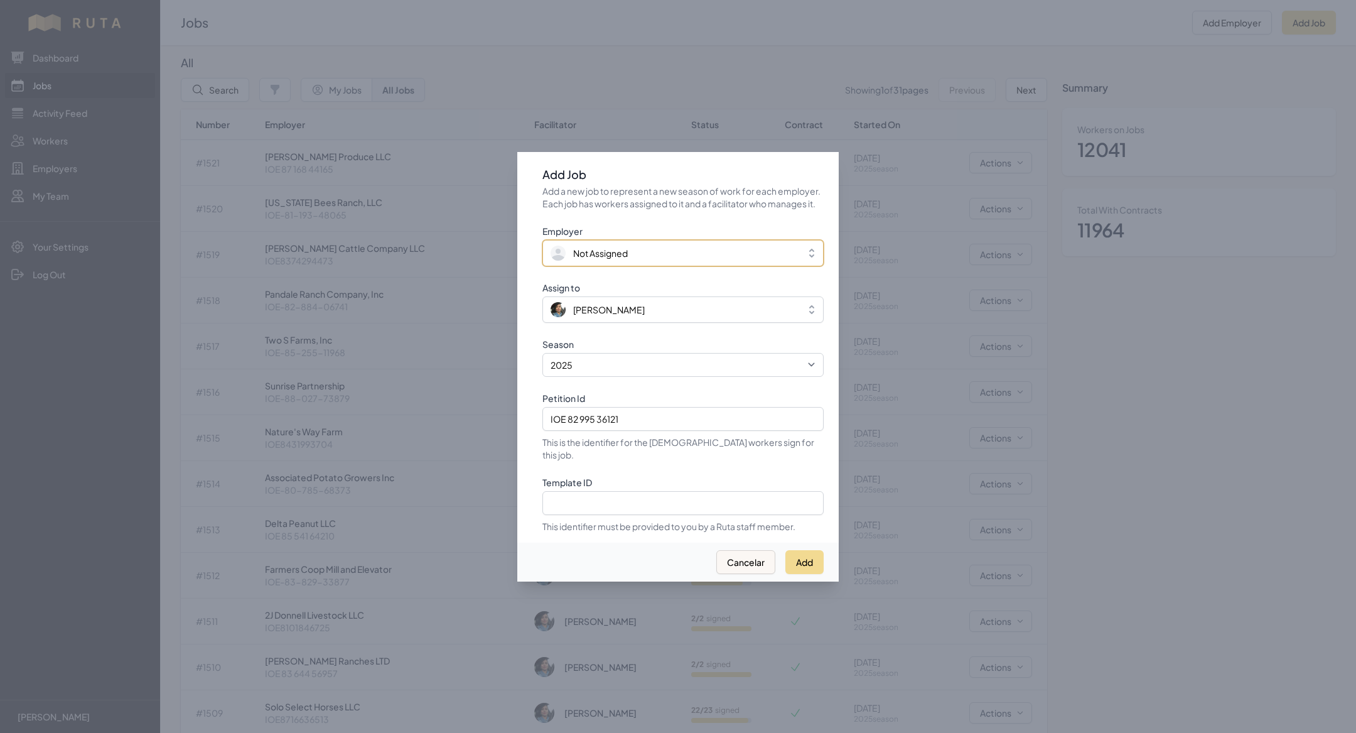
click at [620, 258] on span "Not Assigned" at bounding box center [600, 253] width 55 height 13
click at [810, 560] on button "Add" at bounding box center [805, 561] width 38 height 24
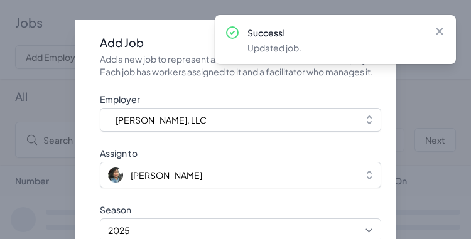
select select "2023"
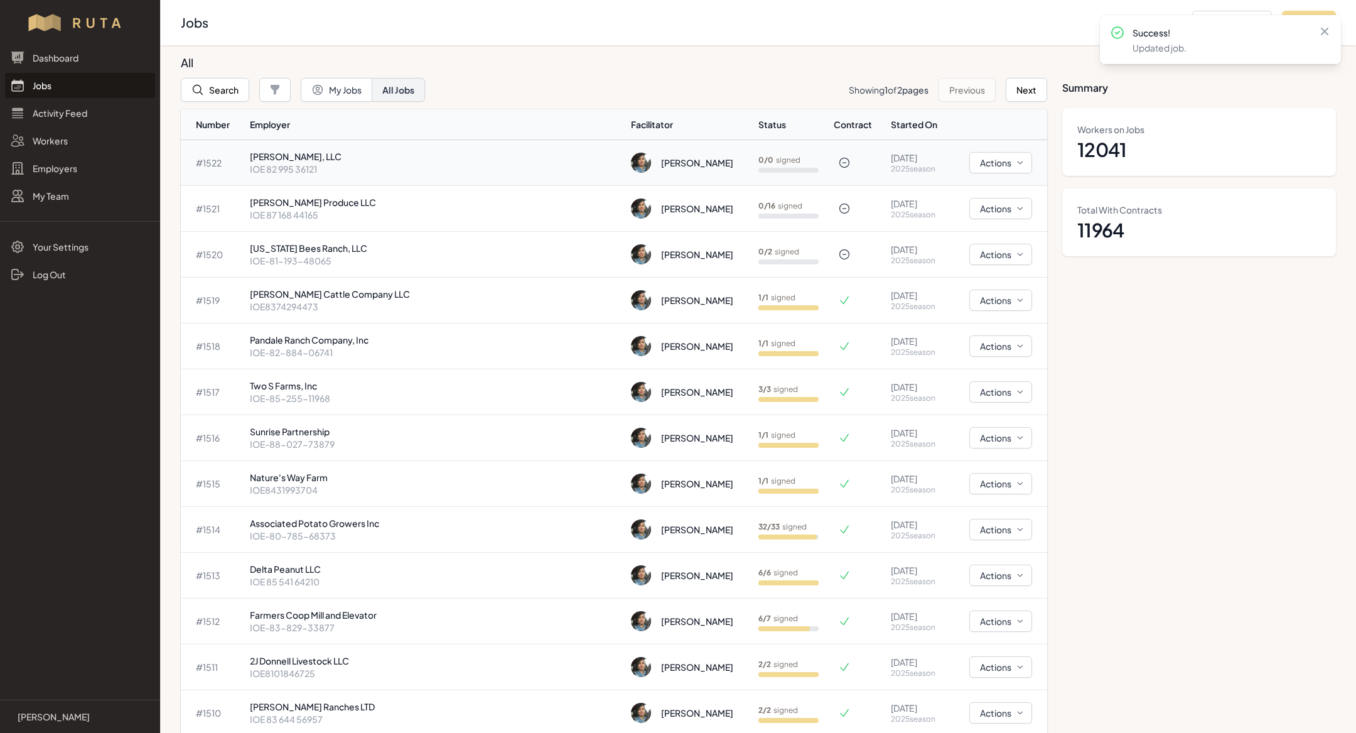
click at [534, 158] on p "[PERSON_NAME], LLC" at bounding box center [435, 156] width 371 height 13
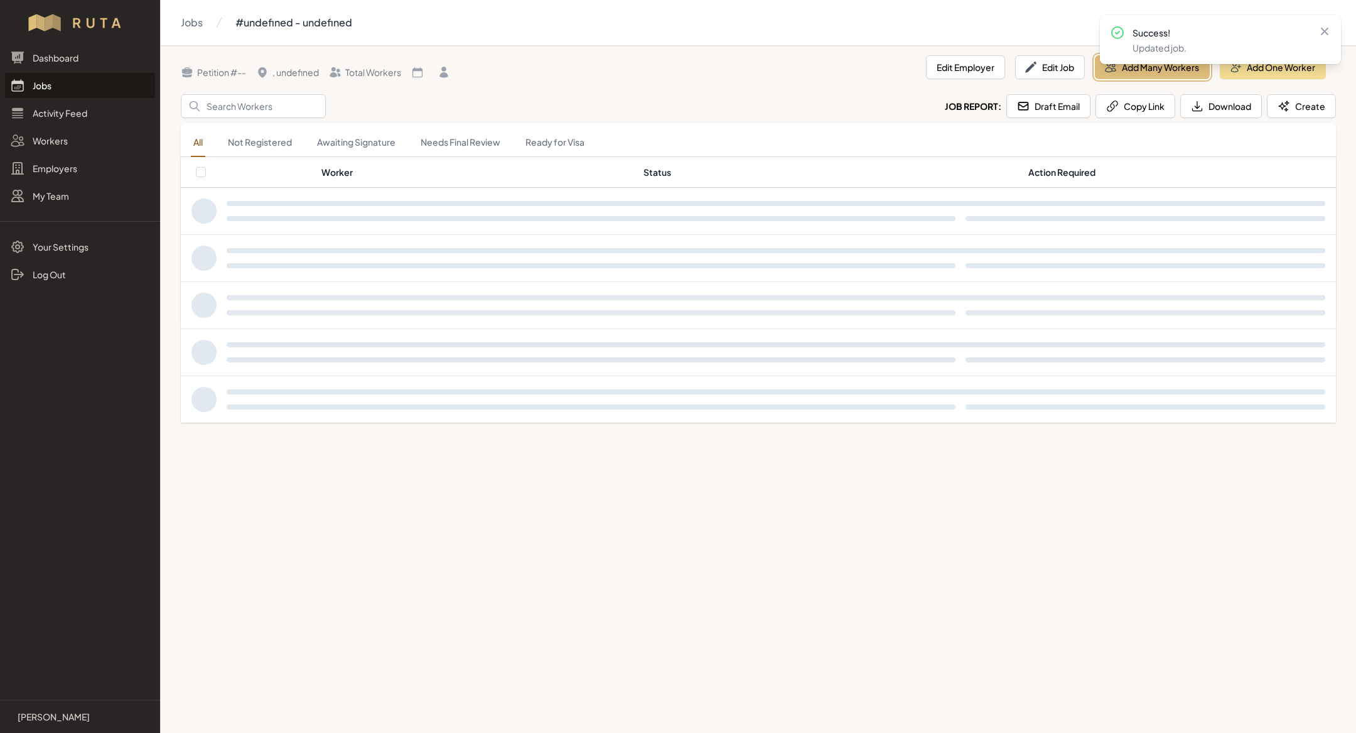
click at [1156, 67] on button "Add Many Workers" at bounding box center [1152, 67] width 115 height 24
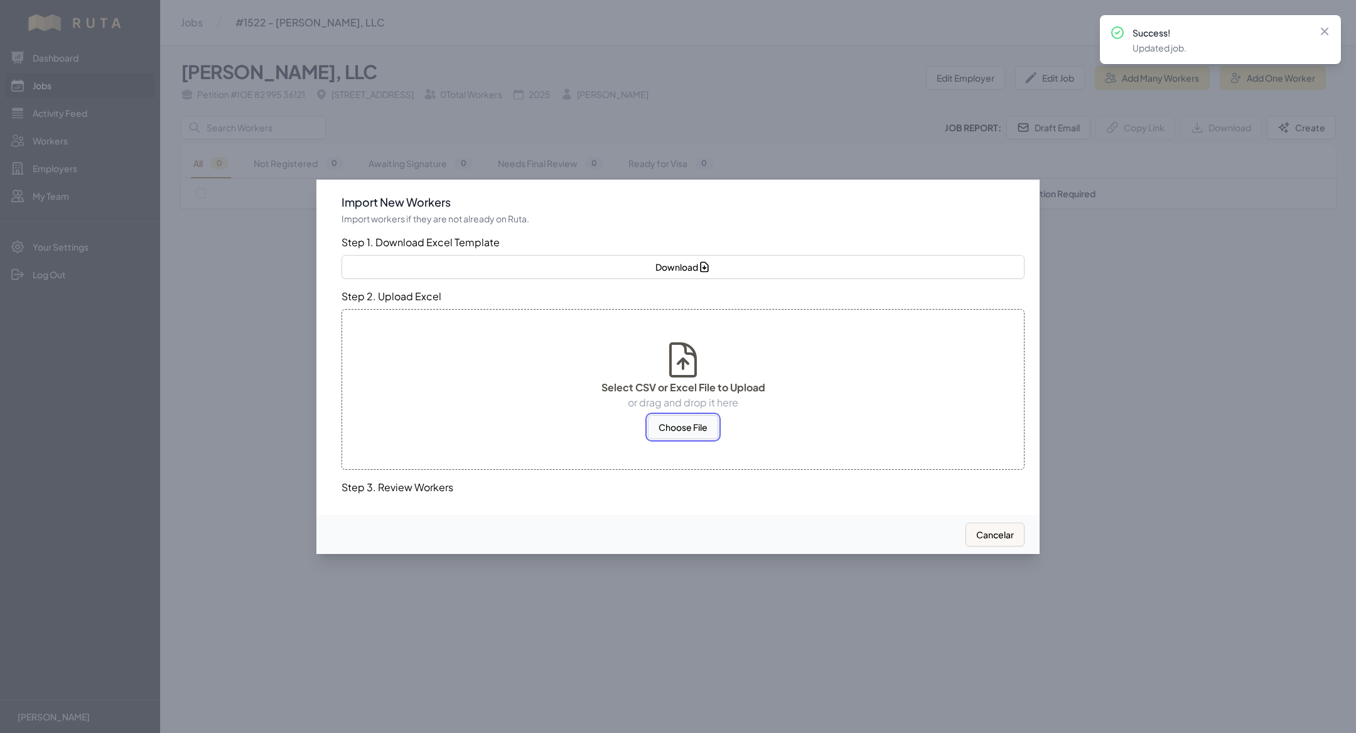
click at [694, 429] on button "Choose File" at bounding box center [683, 427] width 70 height 24
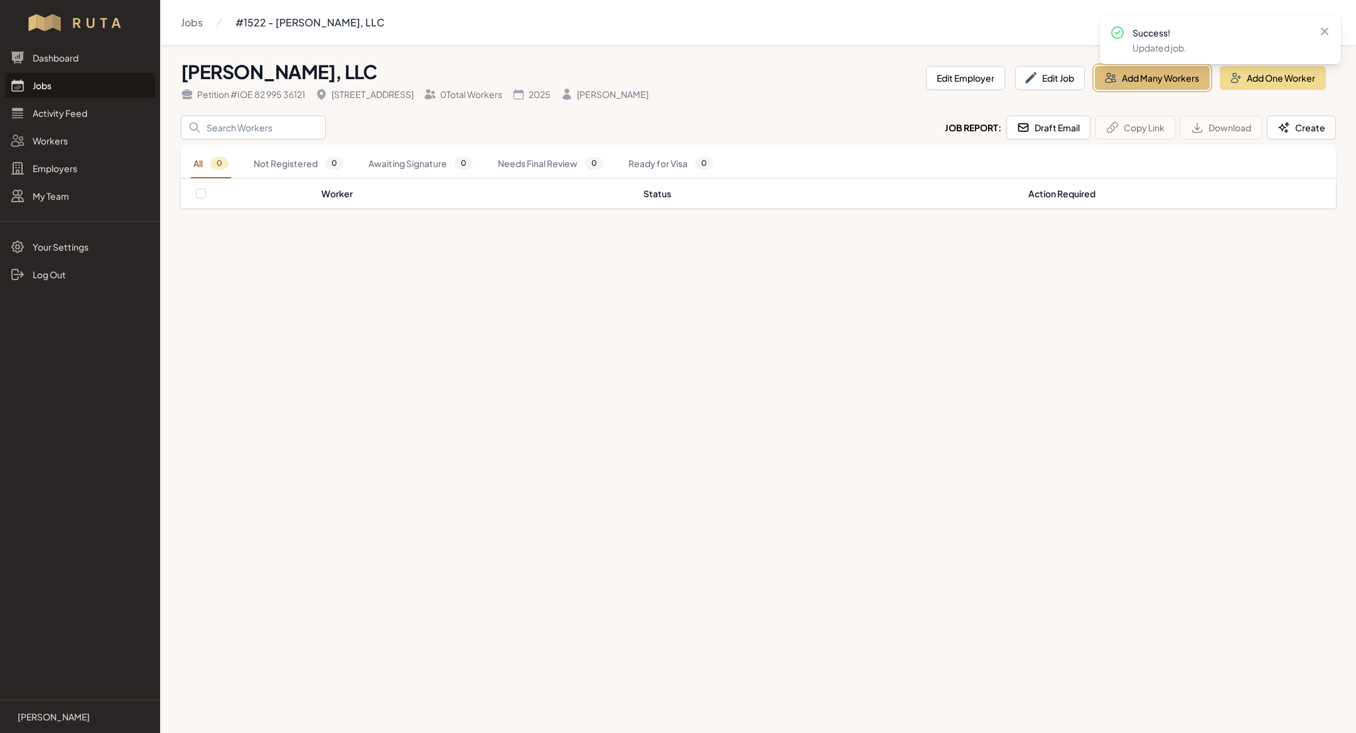
click at [1124, 83] on button "Add Many Workers" at bounding box center [1152, 78] width 115 height 24
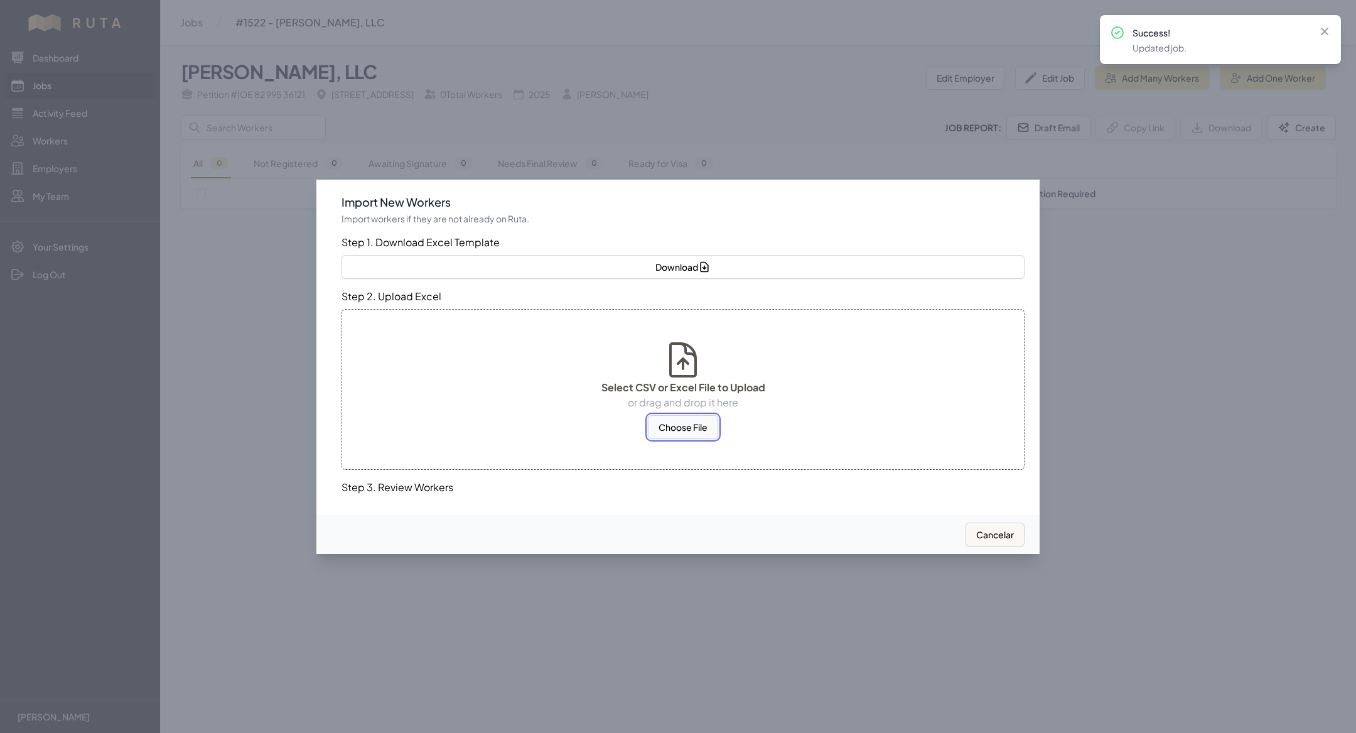
click at [671, 436] on button "Choose File" at bounding box center [683, 427] width 70 height 24
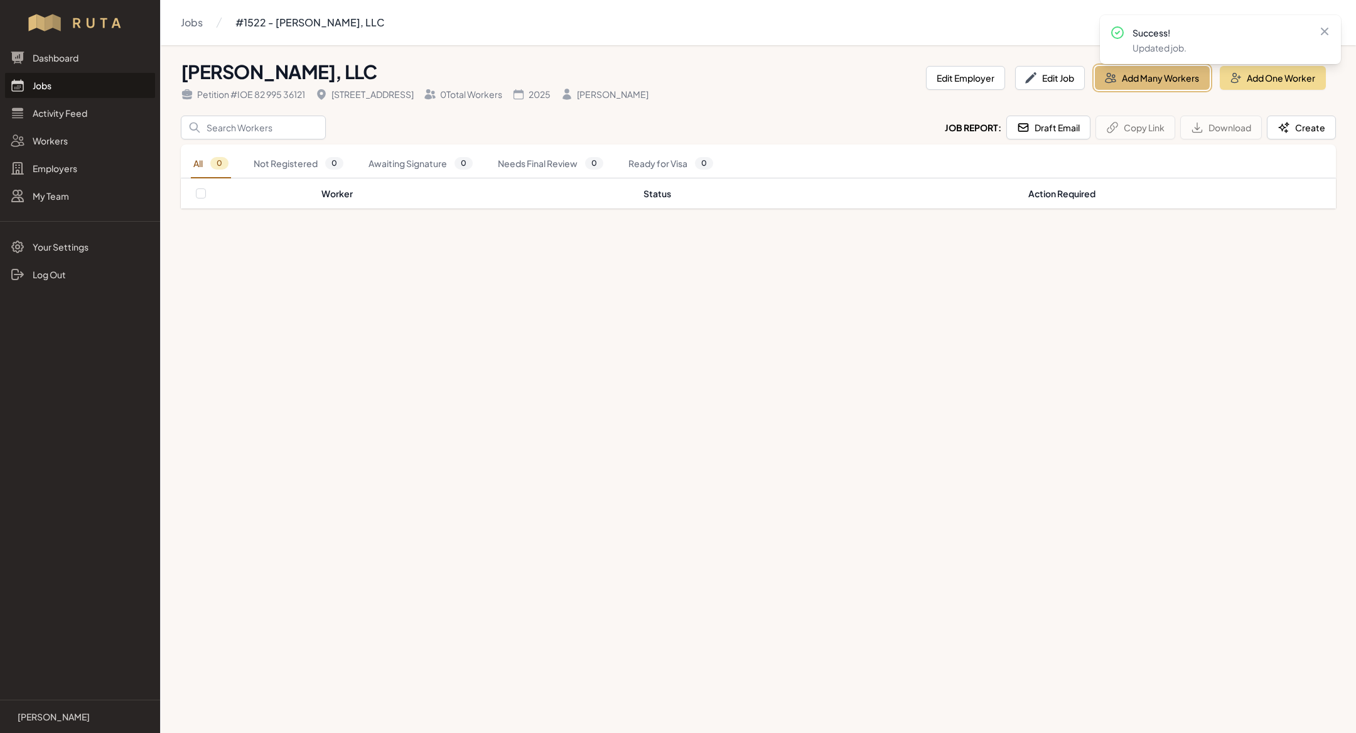
click at [1199, 82] on button "Add Many Workers" at bounding box center [1152, 78] width 115 height 24
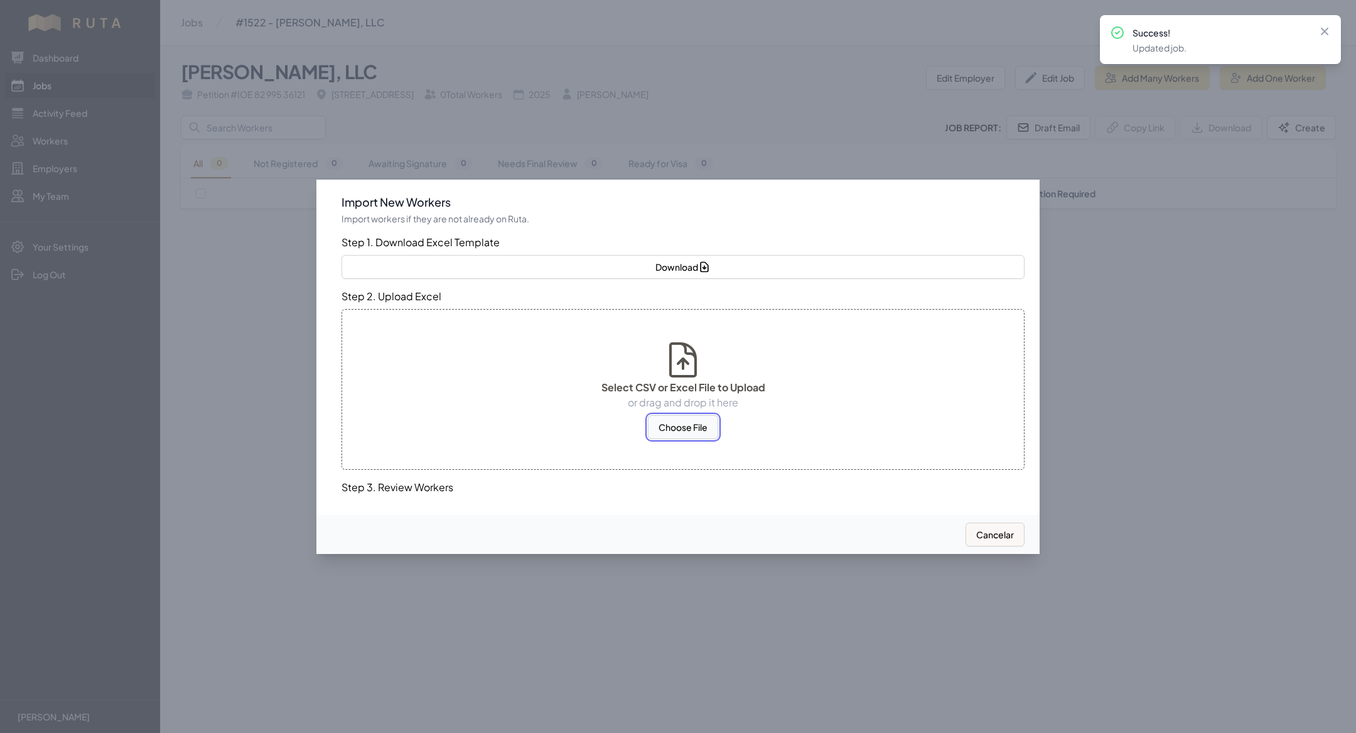
click at [673, 424] on button "Choose File" at bounding box center [683, 427] width 70 height 24
select select "MX"
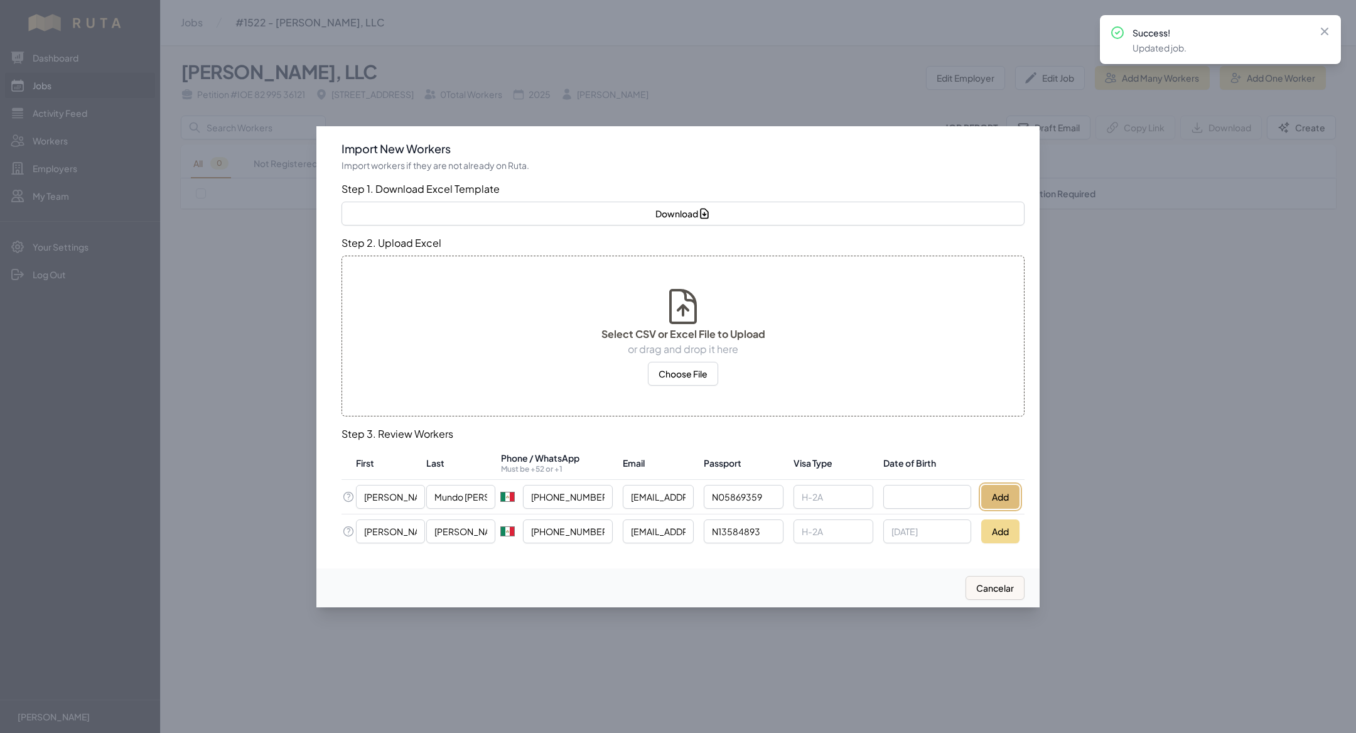
click at [987, 488] on button "Add" at bounding box center [1000, 497] width 38 height 24
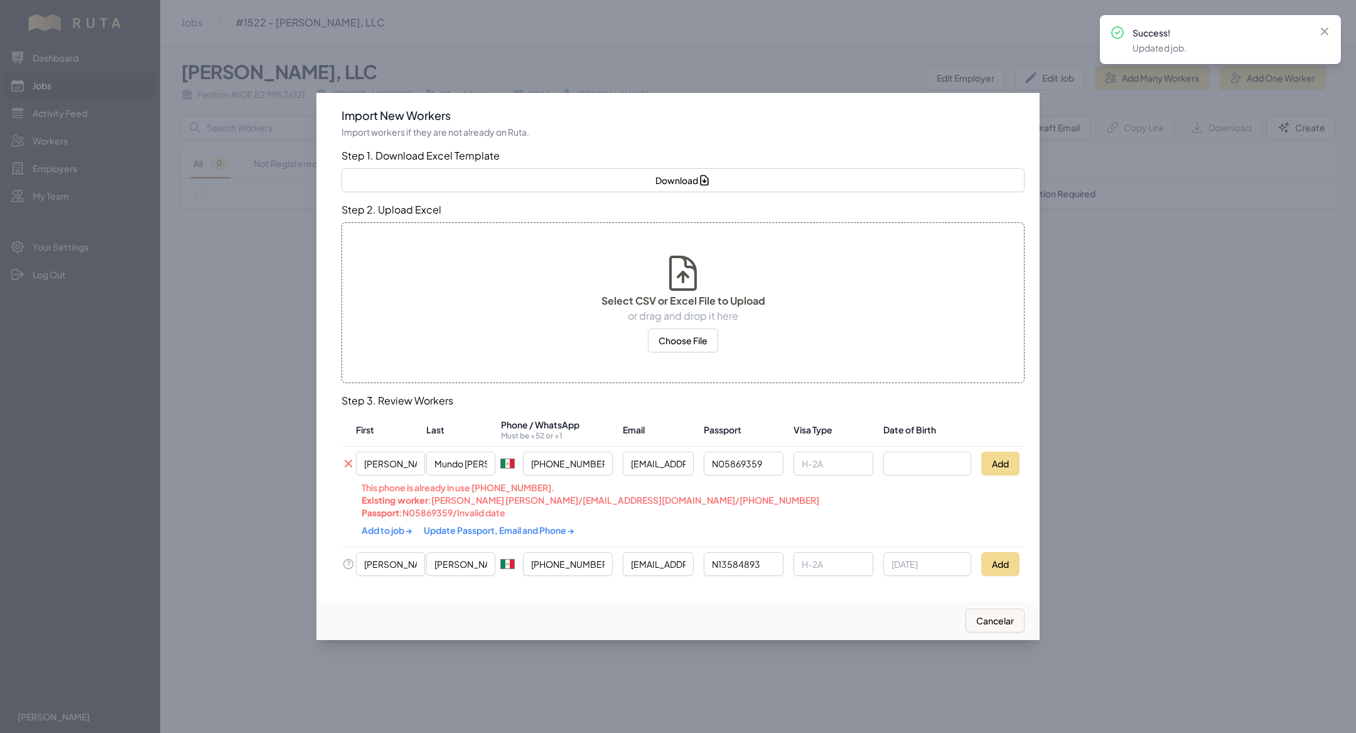
click at [473, 525] on link "Update Passport, Email and Phone →" at bounding box center [499, 529] width 151 height 11
click at [390, 532] on link "Add to job →" at bounding box center [388, 529] width 52 height 11
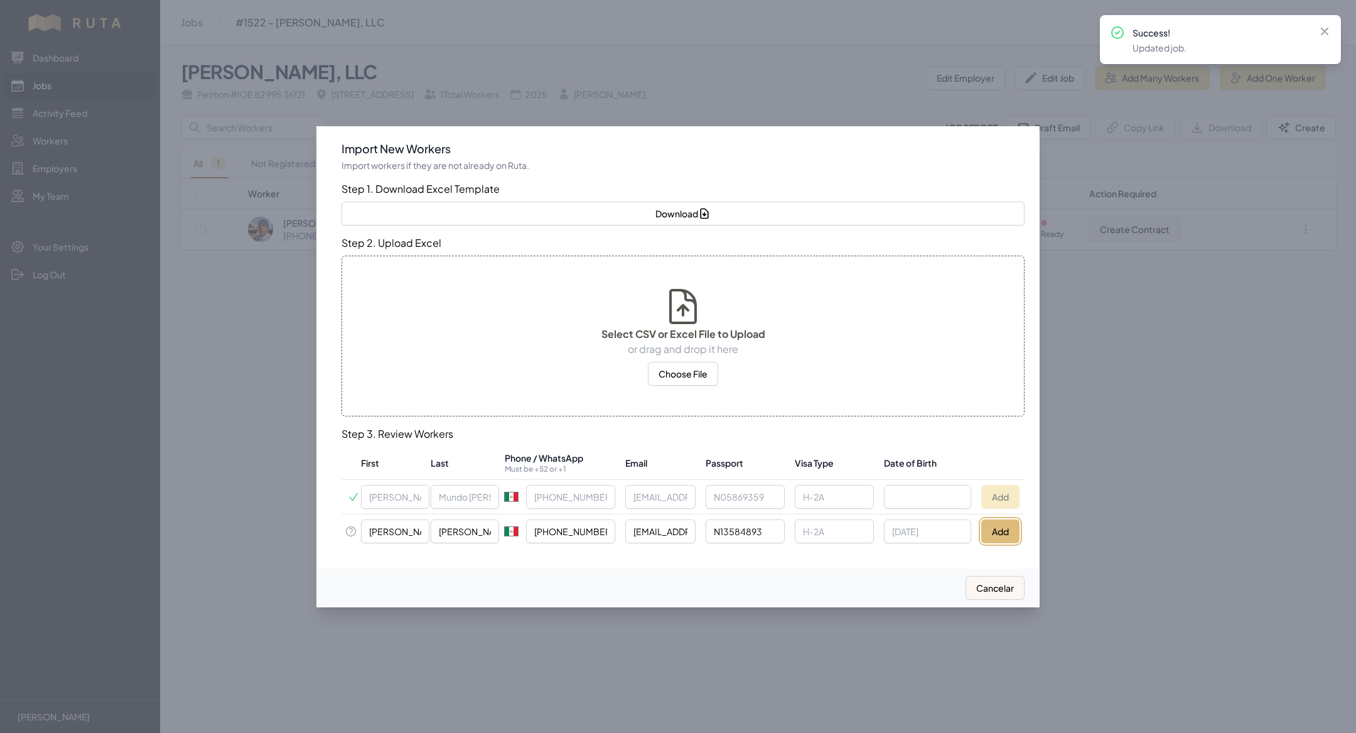
click at [1002, 527] on button "Add" at bounding box center [1000, 531] width 38 height 24
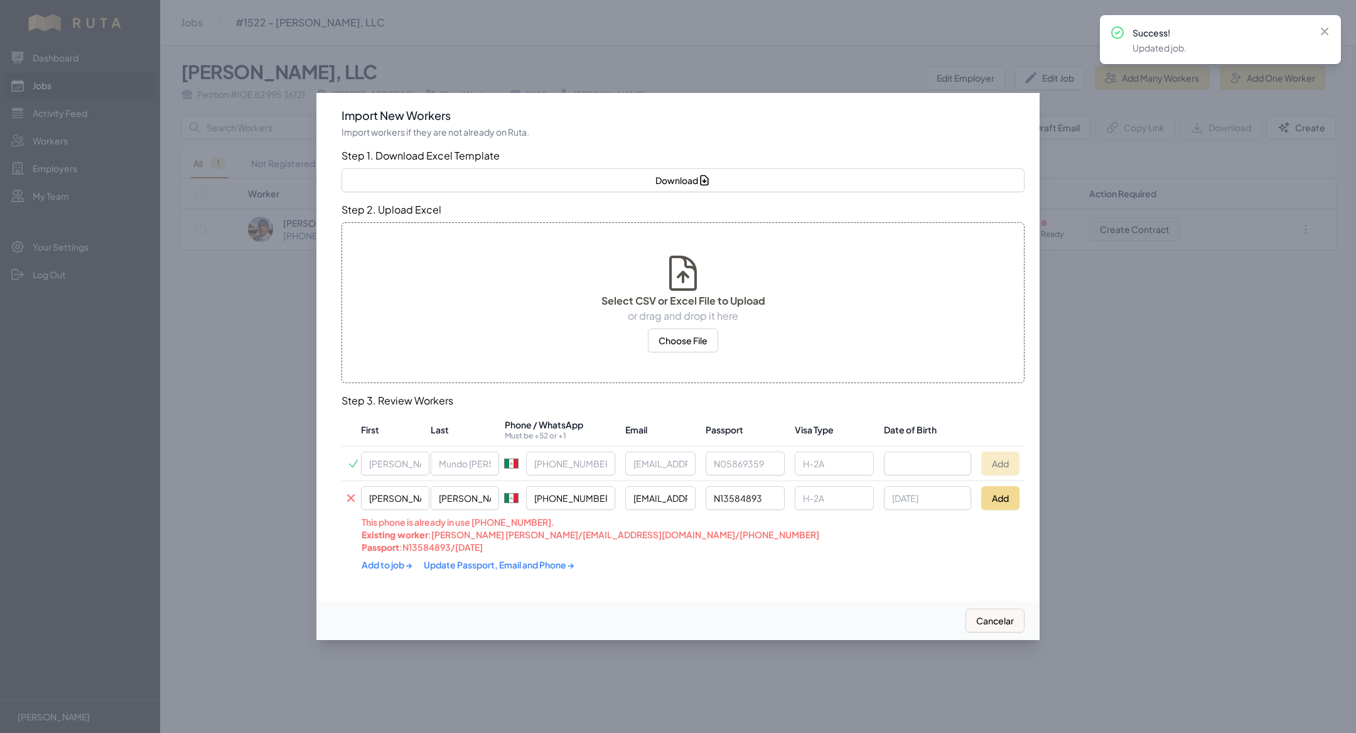
click at [490, 562] on link "Update Passport, Email and Phone →" at bounding box center [499, 564] width 151 height 11
click at [384, 561] on link "Add to job →" at bounding box center [388, 563] width 52 height 11
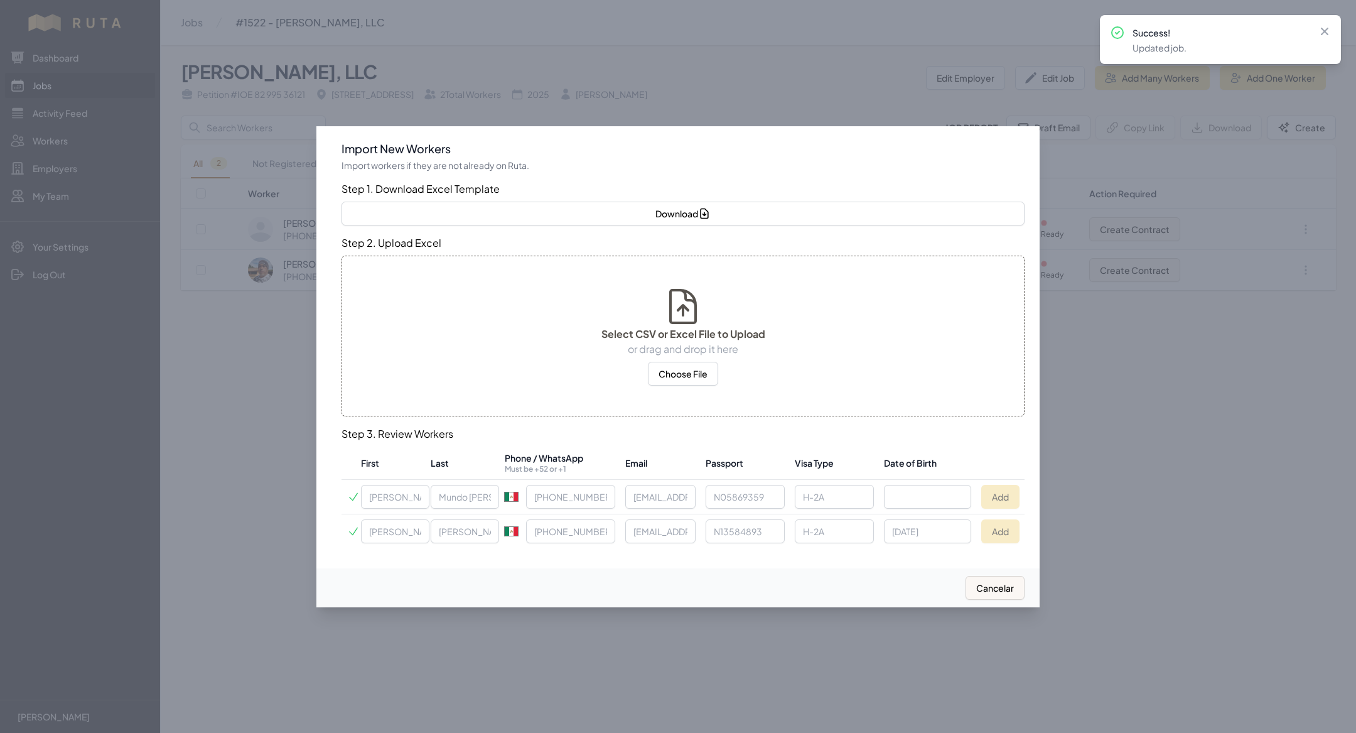
click at [183, 246] on div at bounding box center [678, 366] width 1356 height 733
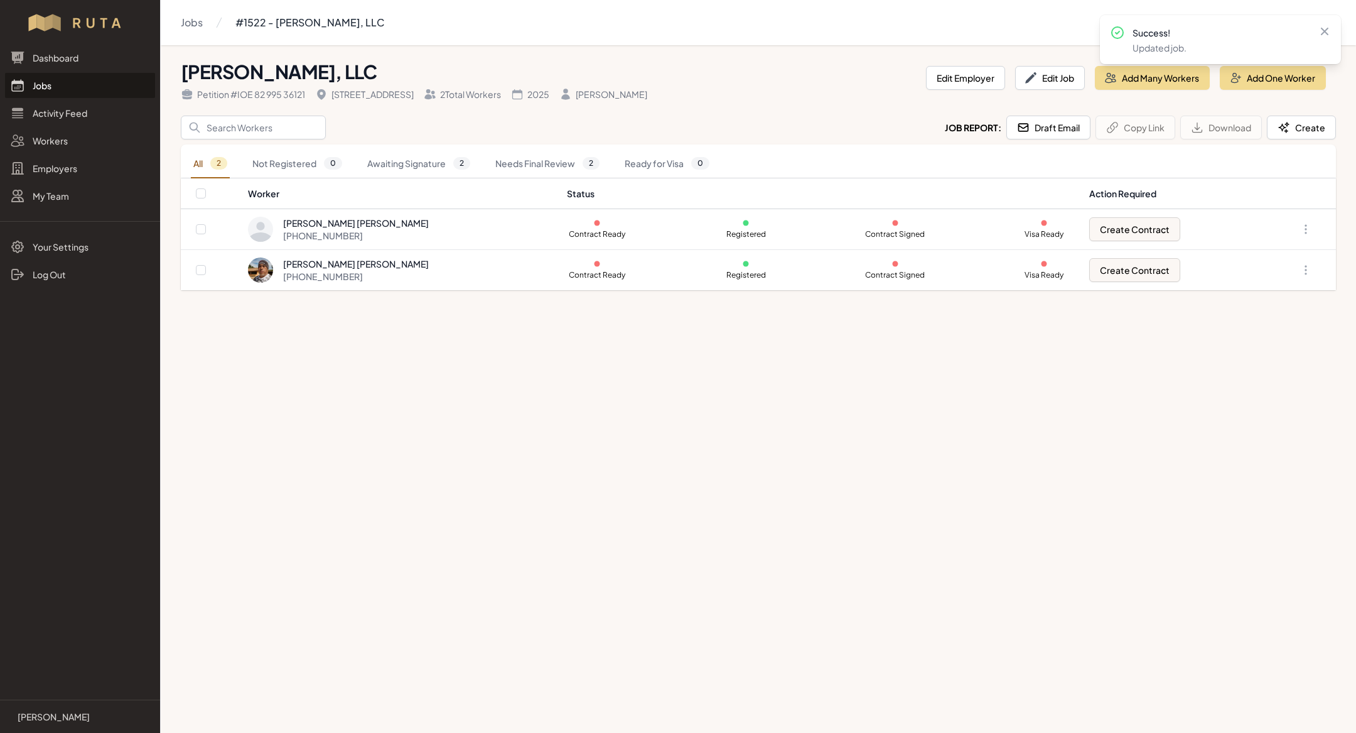
click at [75, 84] on link "Jobs" at bounding box center [80, 85] width 150 height 25
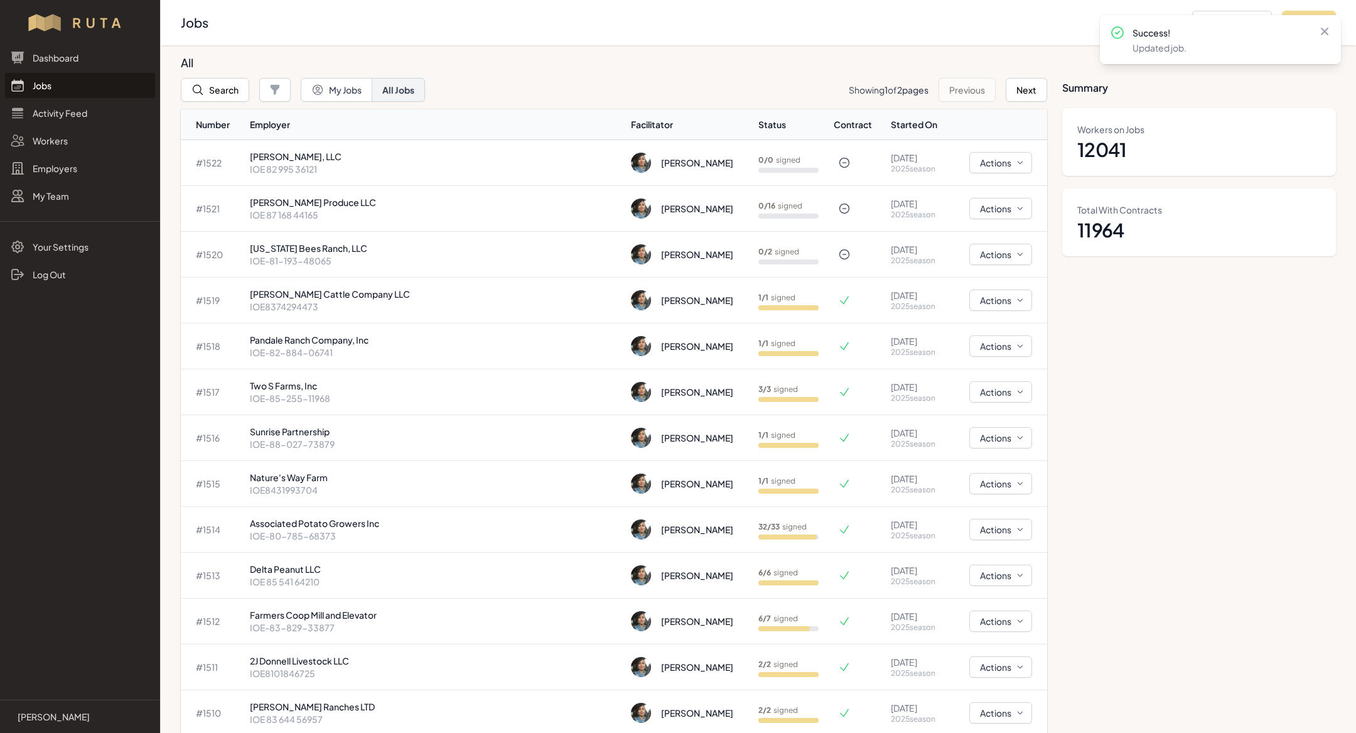
click at [61, 85] on link "Jobs" at bounding box center [80, 85] width 150 height 25
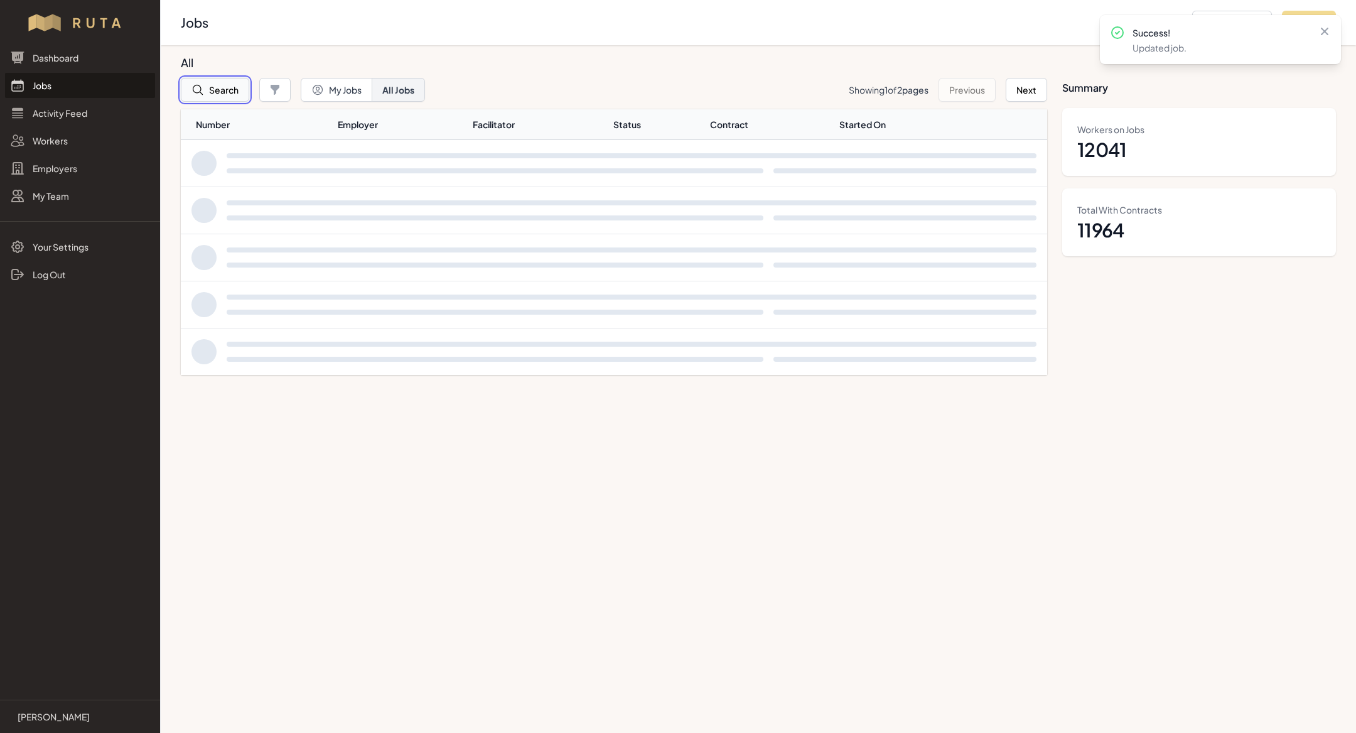
click at [220, 90] on button "Search" at bounding box center [215, 90] width 68 height 24
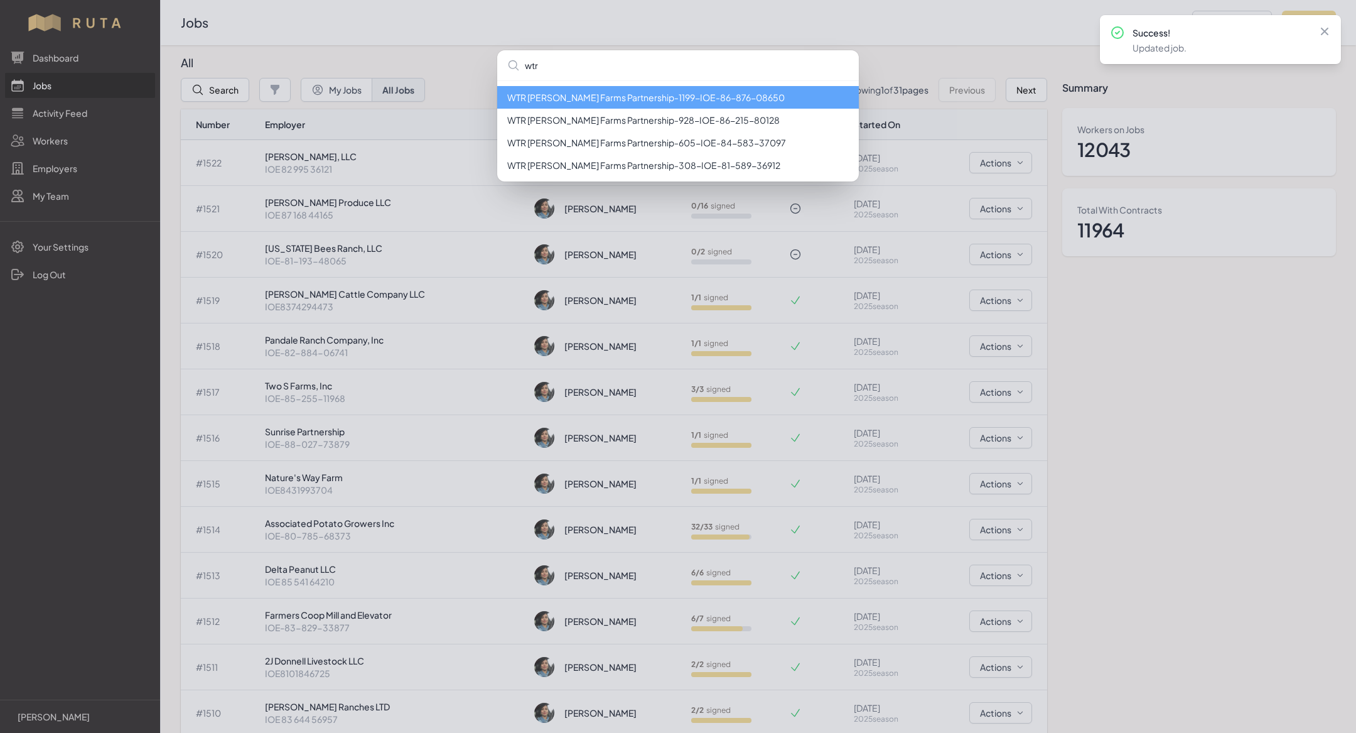
type input "wtr"
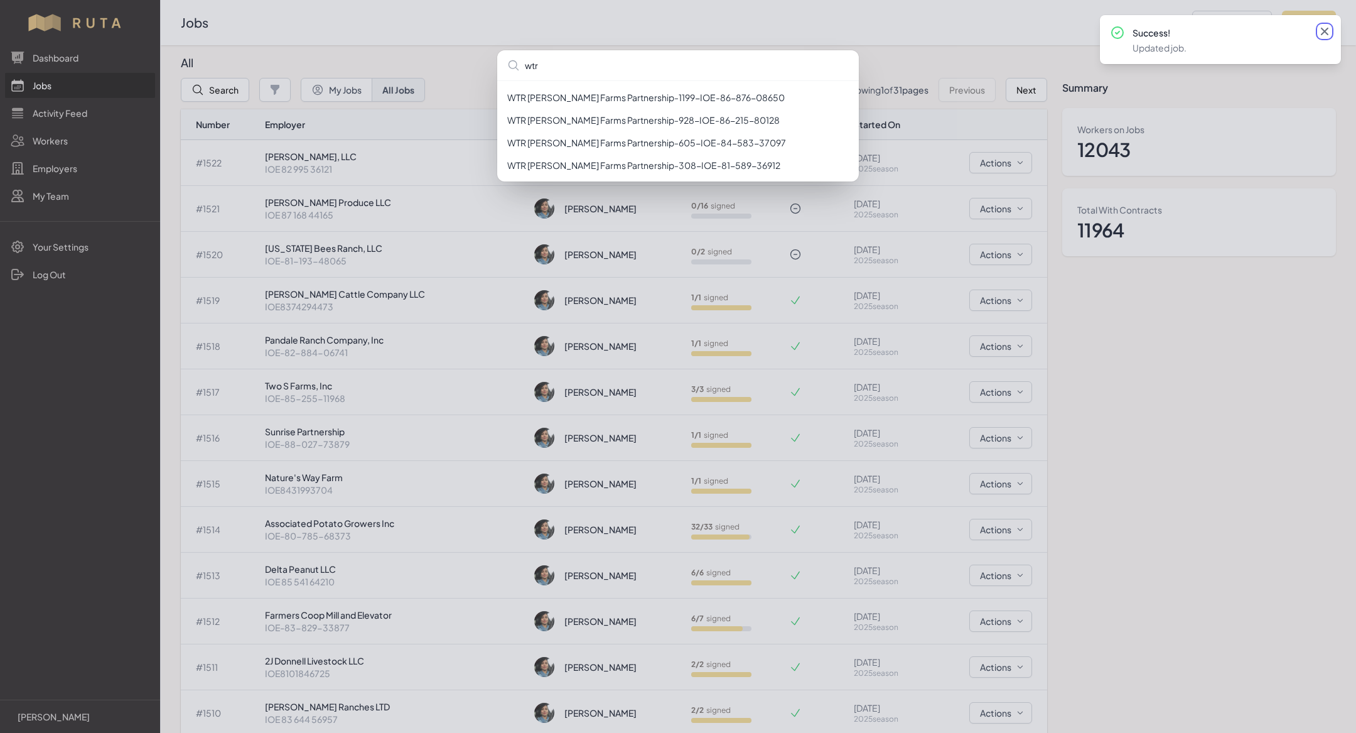
click at [1324, 32] on icon at bounding box center [1325, 32] width 8 height 8
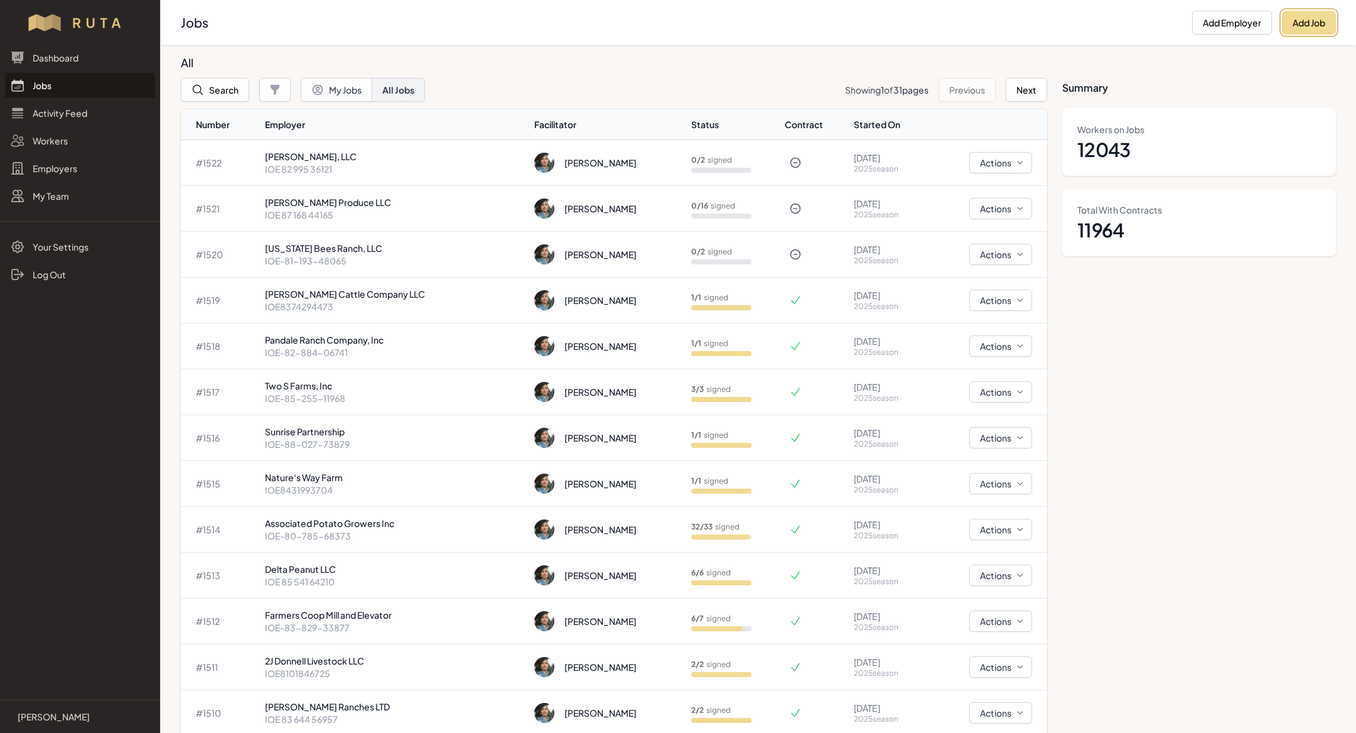
click at [1324, 32] on button "Add Job" at bounding box center [1309, 23] width 54 height 24
select select "2023"
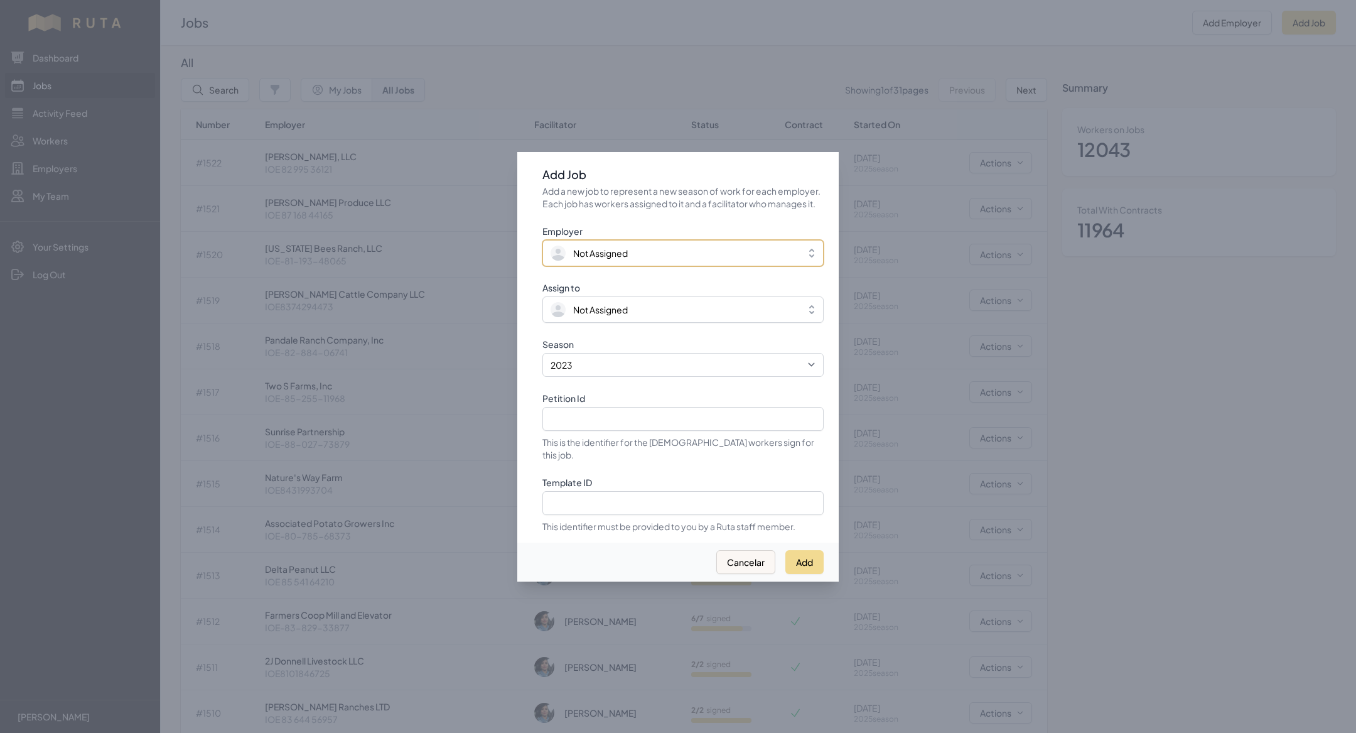
click at [636, 259] on span "Not Assigned" at bounding box center [674, 253] width 247 height 15
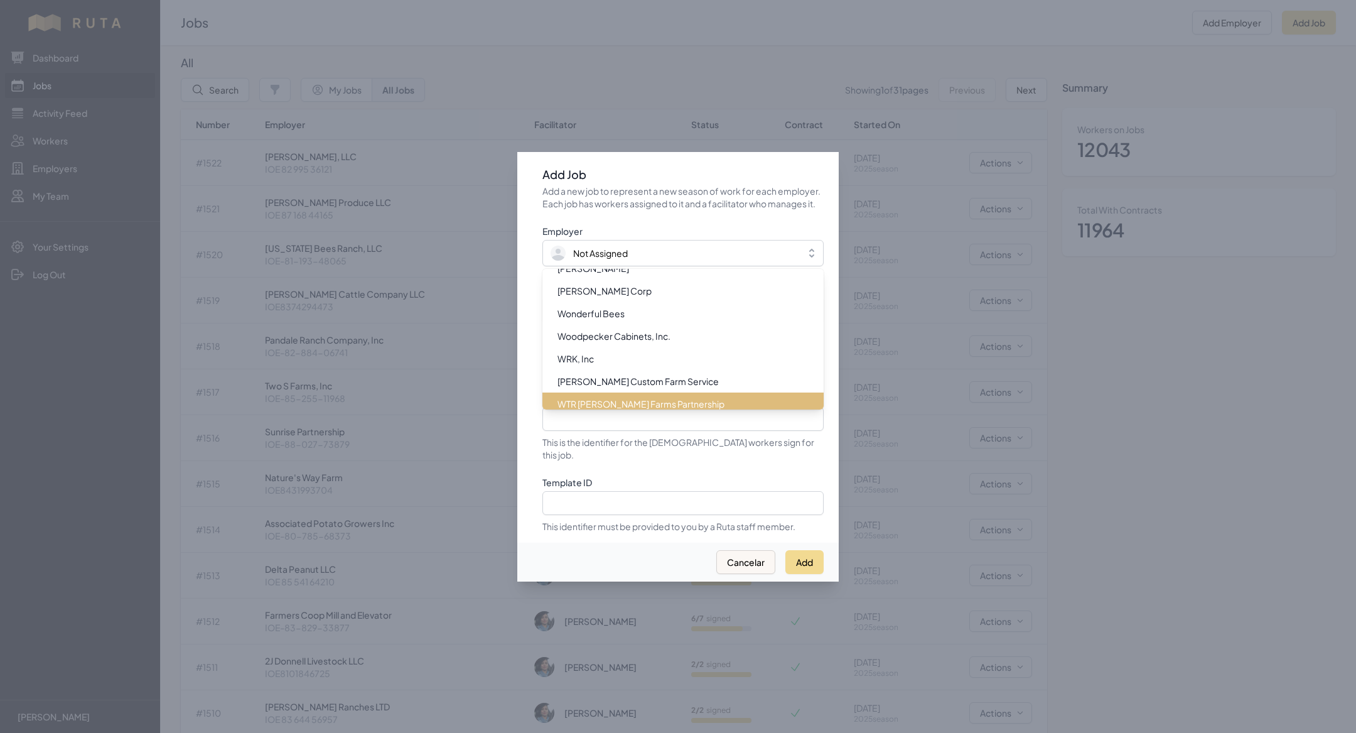
click at [629, 406] on span "WTR [PERSON_NAME] Farms Partnership" at bounding box center [641, 403] width 167 height 13
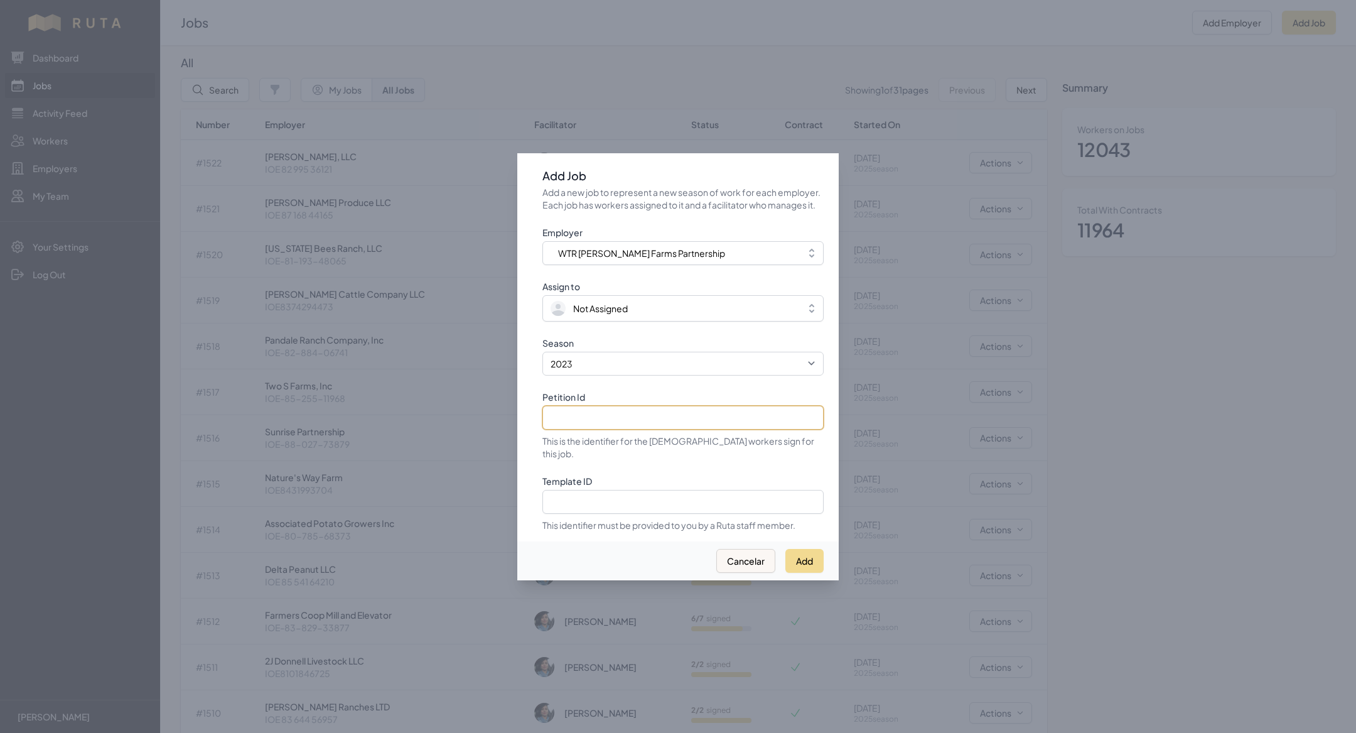
click at [598, 423] on input "Petition Id" at bounding box center [683, 418] width 281 height 24
paste input "IOE-83-904-08165"
type input "IOE-83-904-08165"
click at [620, 373] on select "2021 2022 2023 2024 2025" at bounding box center [683, 364] width 281 height 24
click at [543, 358] on select "2021 2022 2023 2024 2025" at bounding box center [683, 364] width 281 height 24
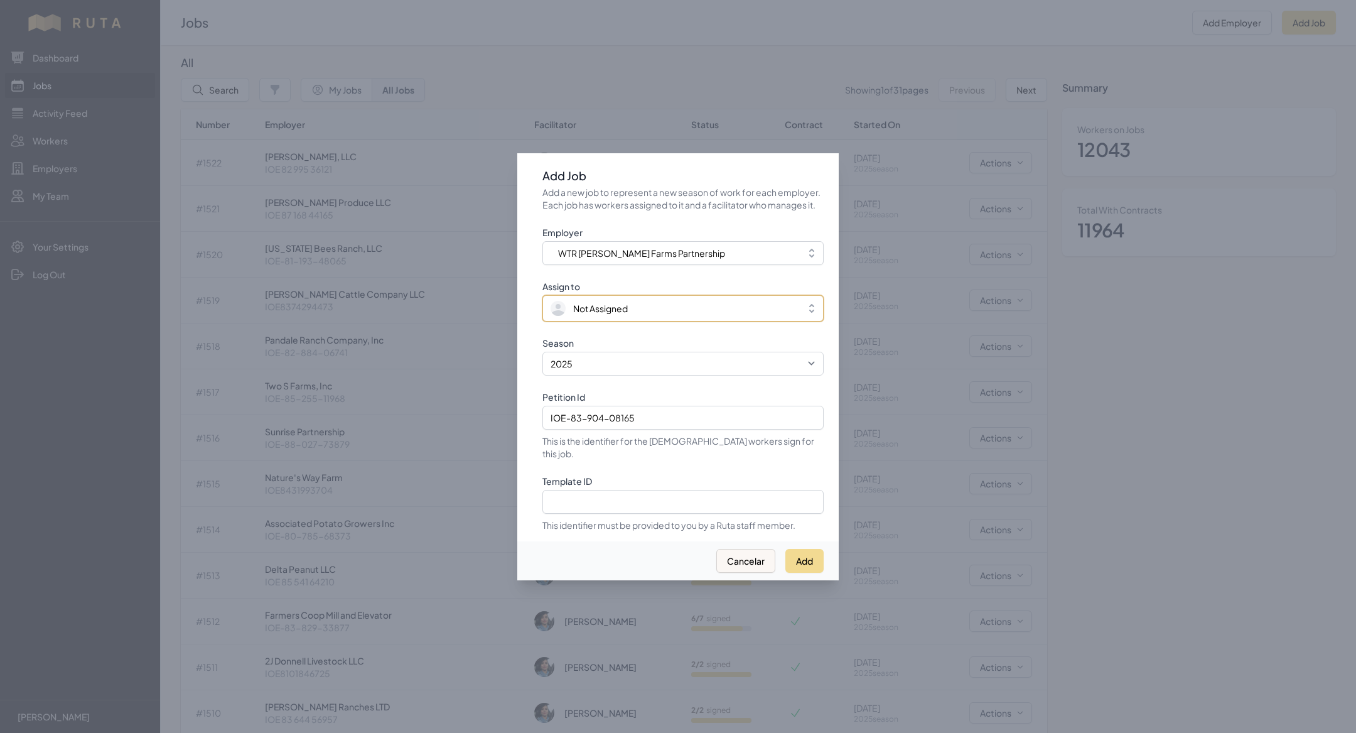
click at [614, 311] on span "Not Assigned" at bounding box center [600, 308] width 55 height 13
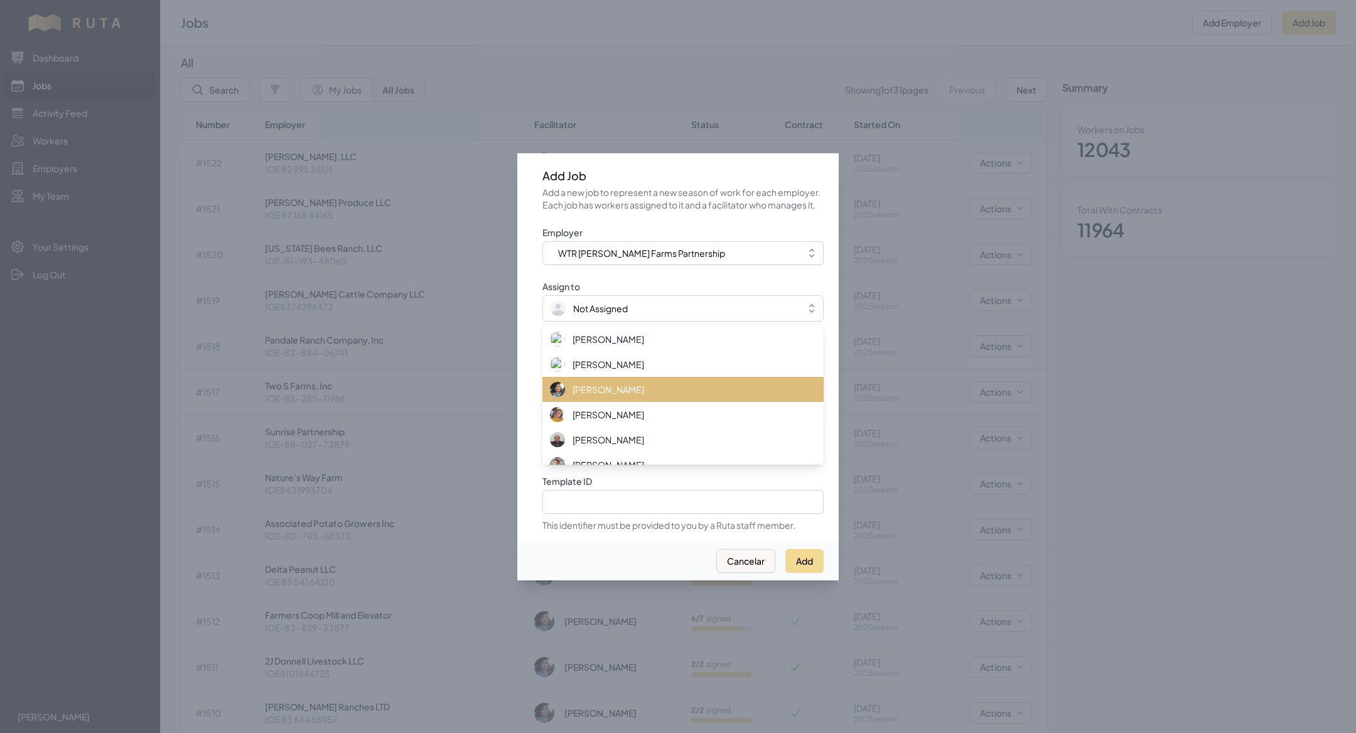
click at [614, 390] on span "[PERSON_NAME]" at bounding box center [609, 389] width 72 height 13
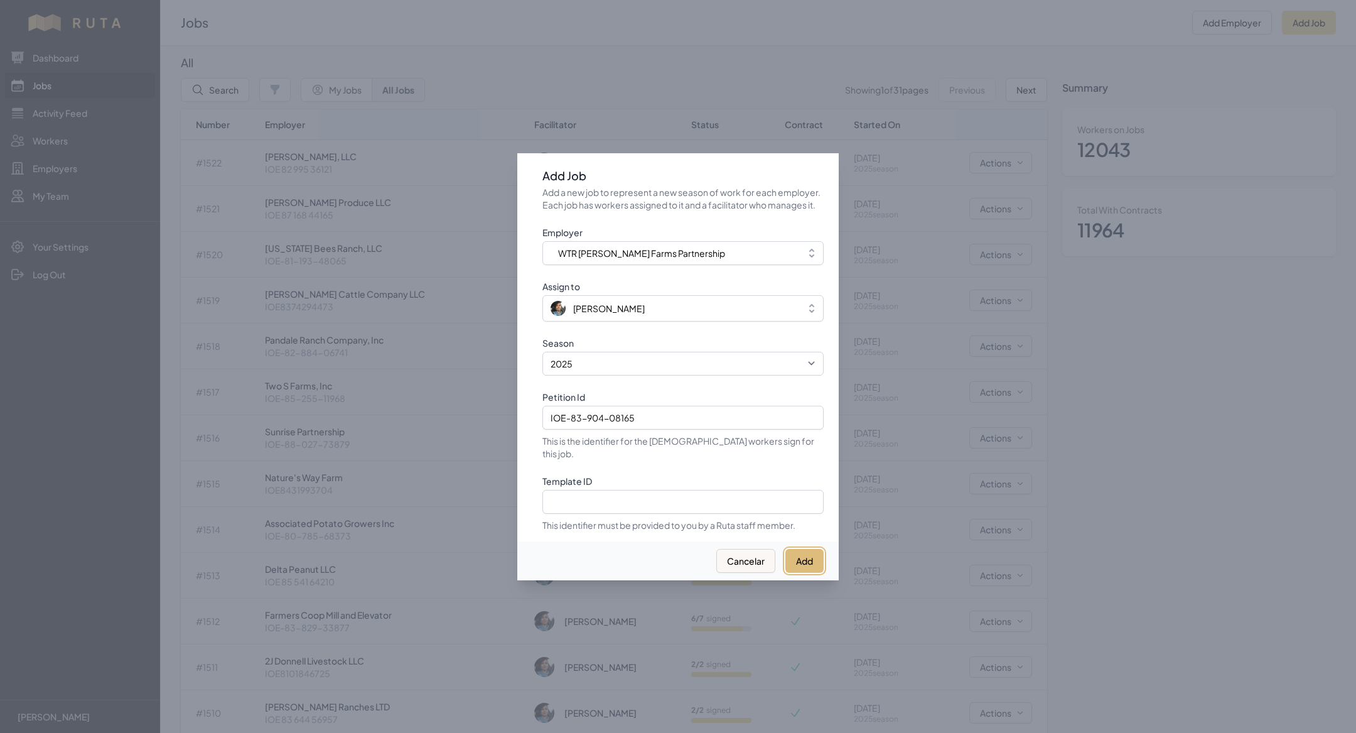
click at [806, 549] on button "Add" at bounding box center [805, 561] width 38 height 24
select select "2023"
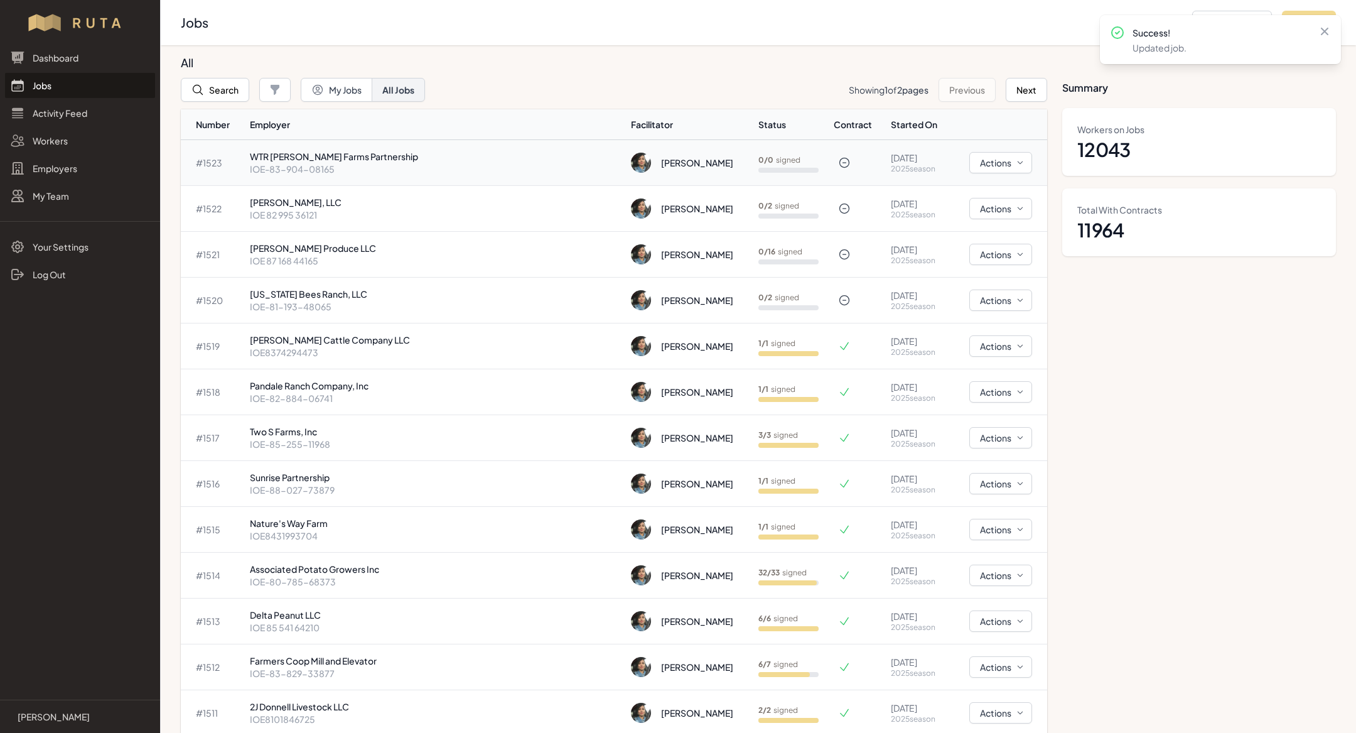
click at [401, 164] on p "IOE-83-904-08165" at bounding box center [435, 169] width 371 height 13
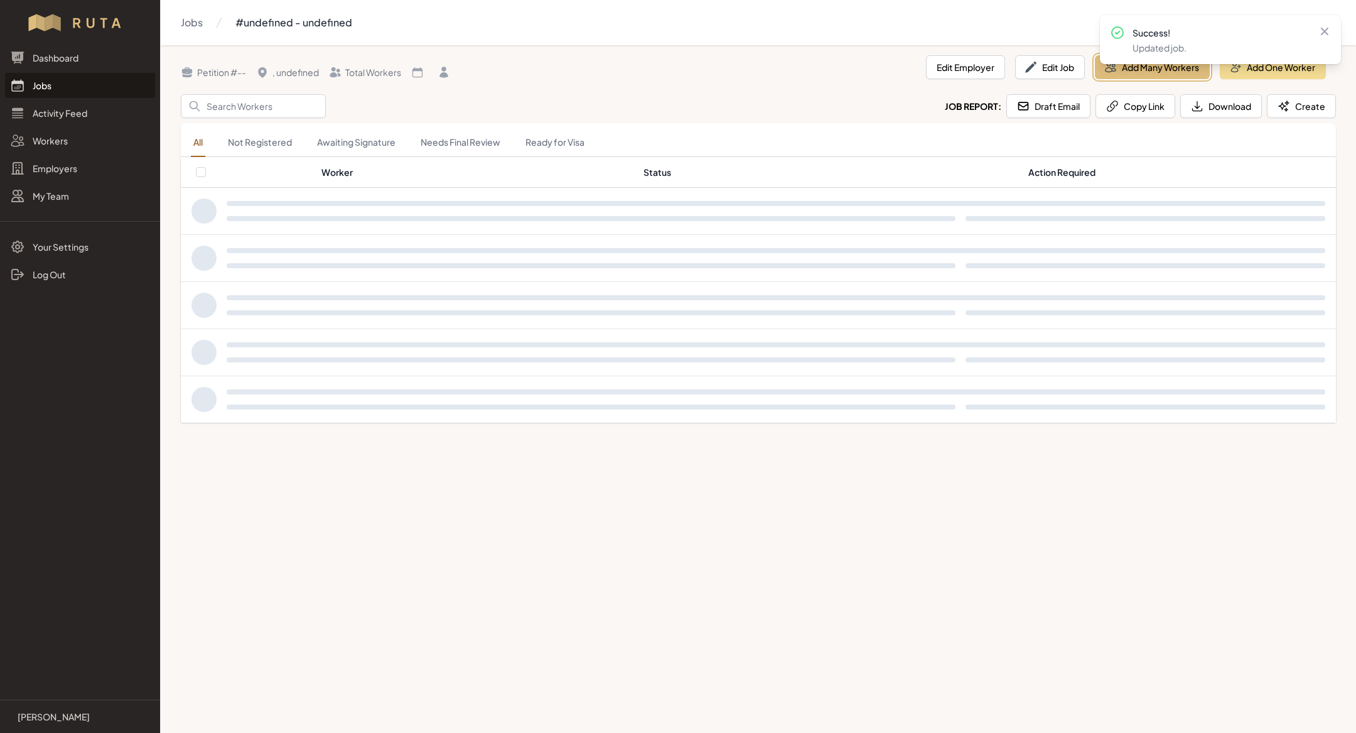
click at [1149, 72] on button "Add Many Workers" at bounding box center [1152, 67] width 115 height 24
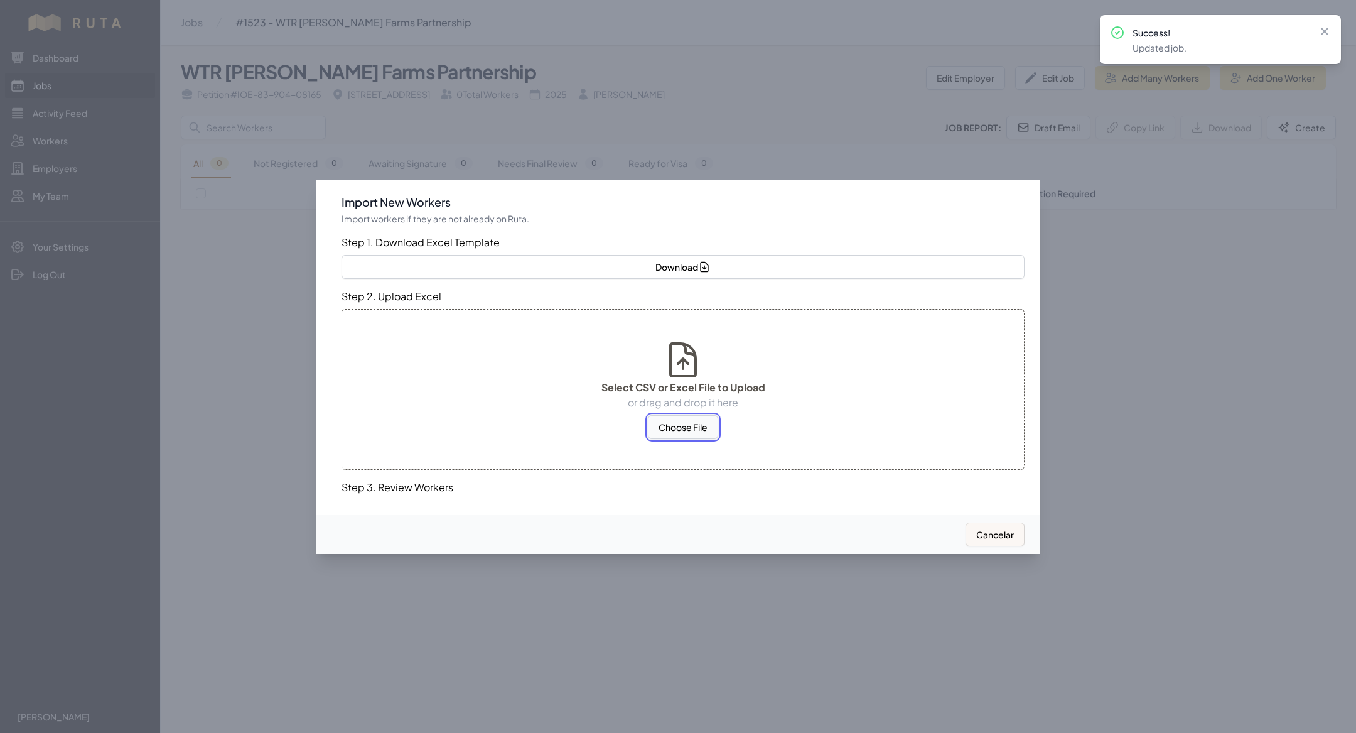
click at [686, 436] on button "Choose File" at bounding box center [683, 427] width 70 height 24
select select "MX"
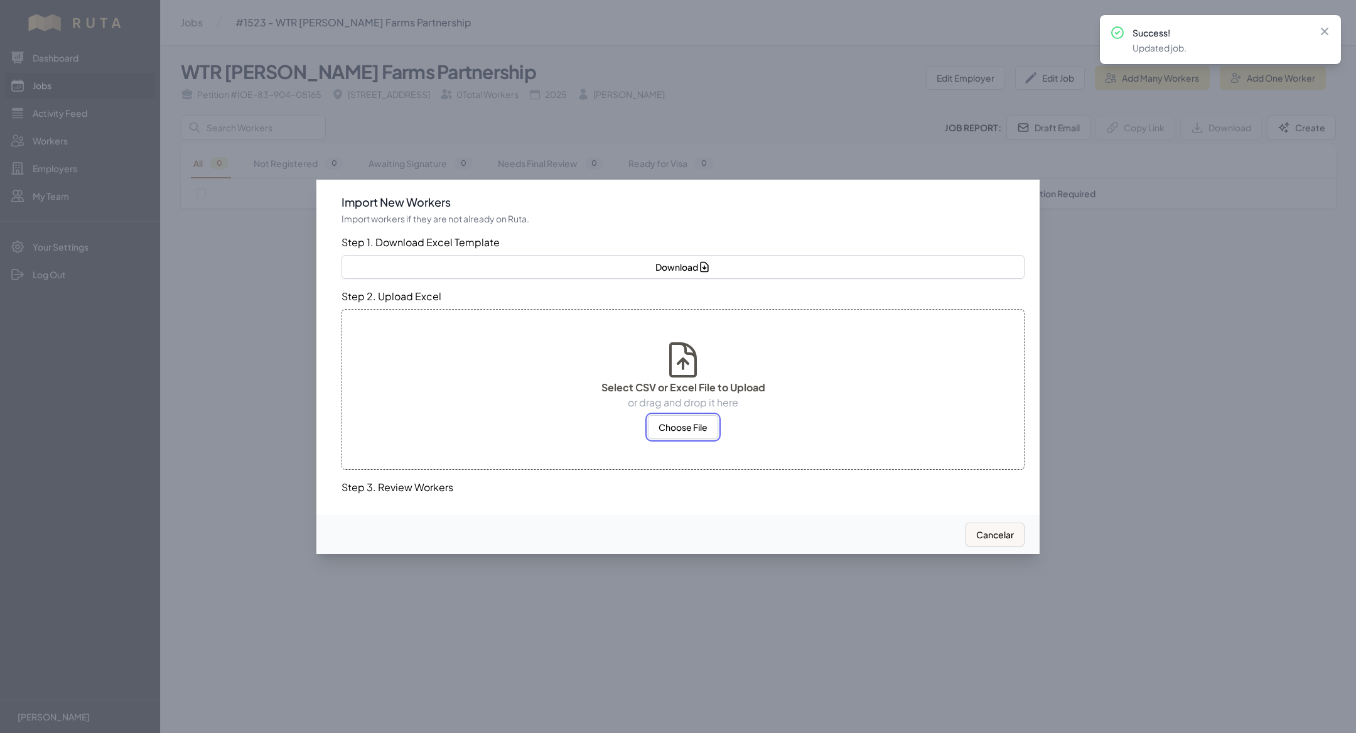
select select "MX"
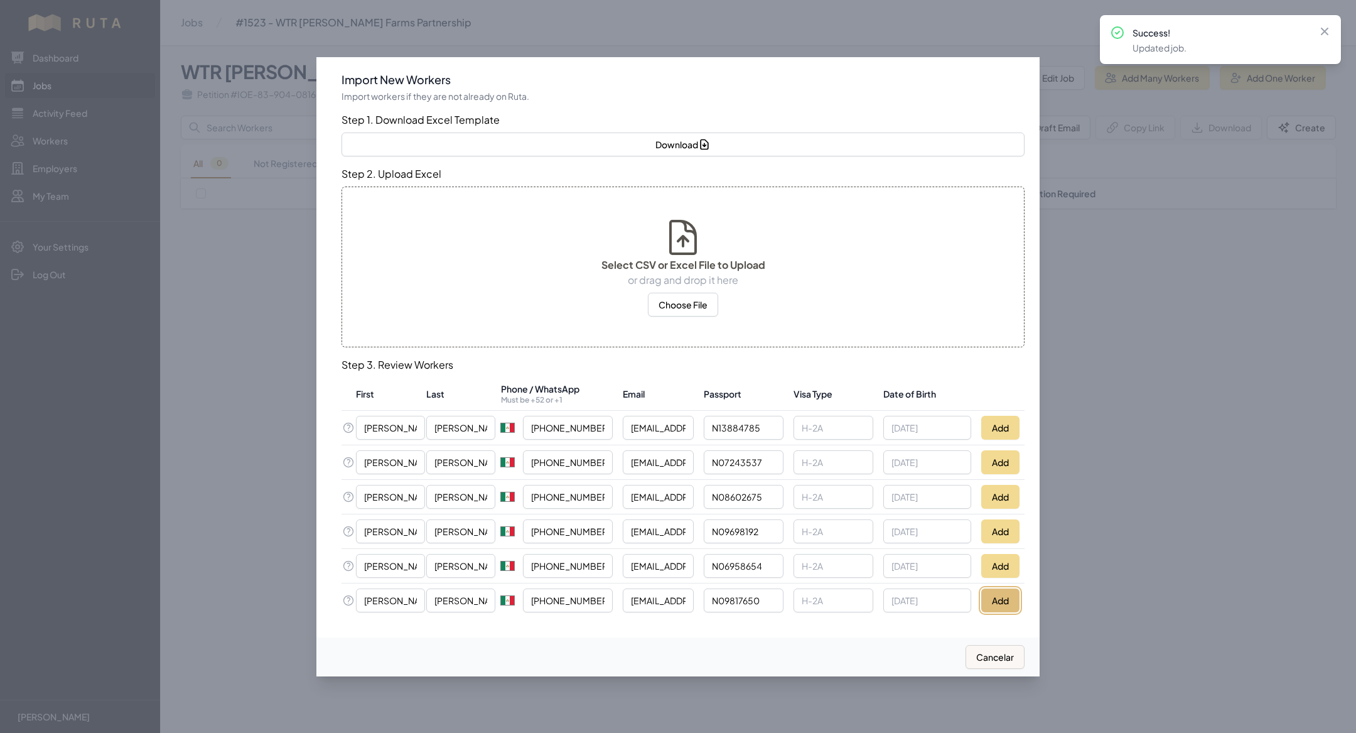
click at [1008, 598] on button "Add" at bounding box center [1000, 600] width 38 height 24
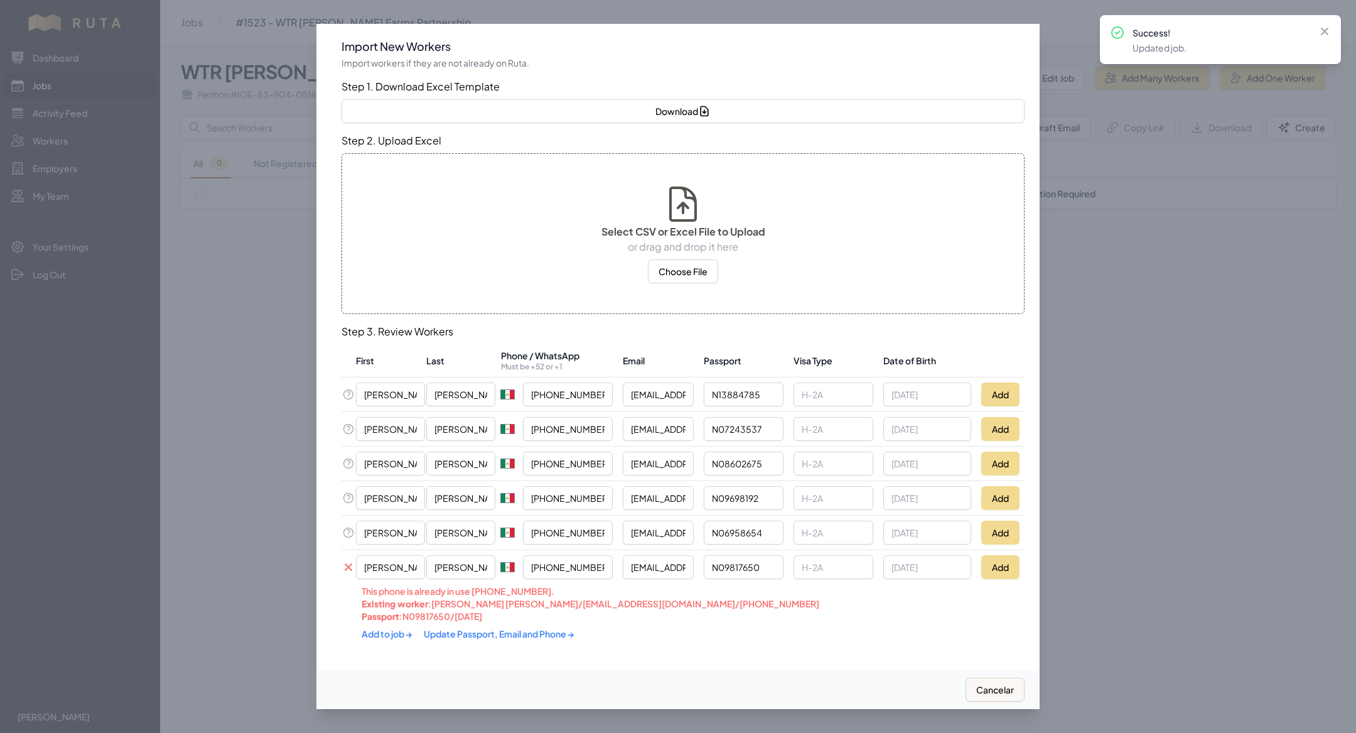
click at [489, 628] on link "Update Passport, Email and Phone →" at bounding box center [499, 633] width 151 height 11
click at [397, 635] on link "Add to job →" at bounding box center [388, 632] width 52 height 11
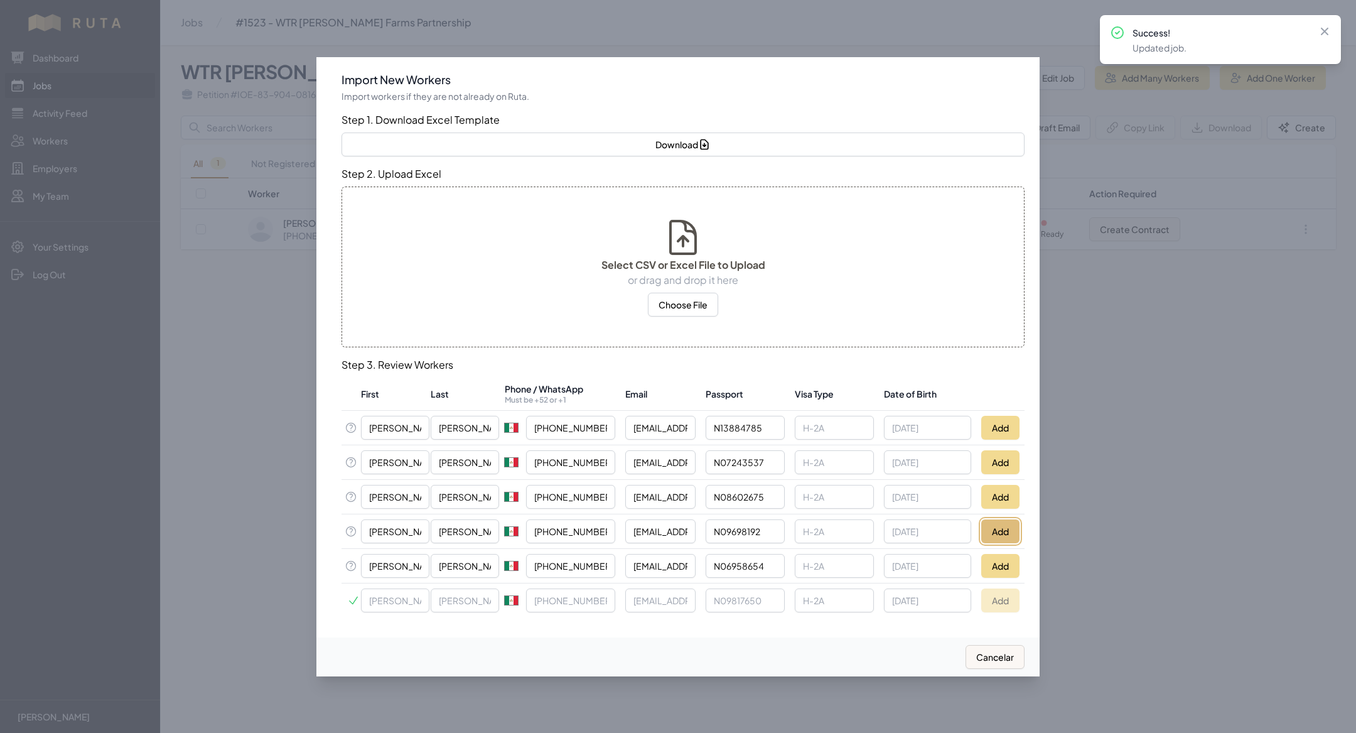
click at [1000, 531] on button "Add" at bounding box center [1000, 531] width 38 height 24
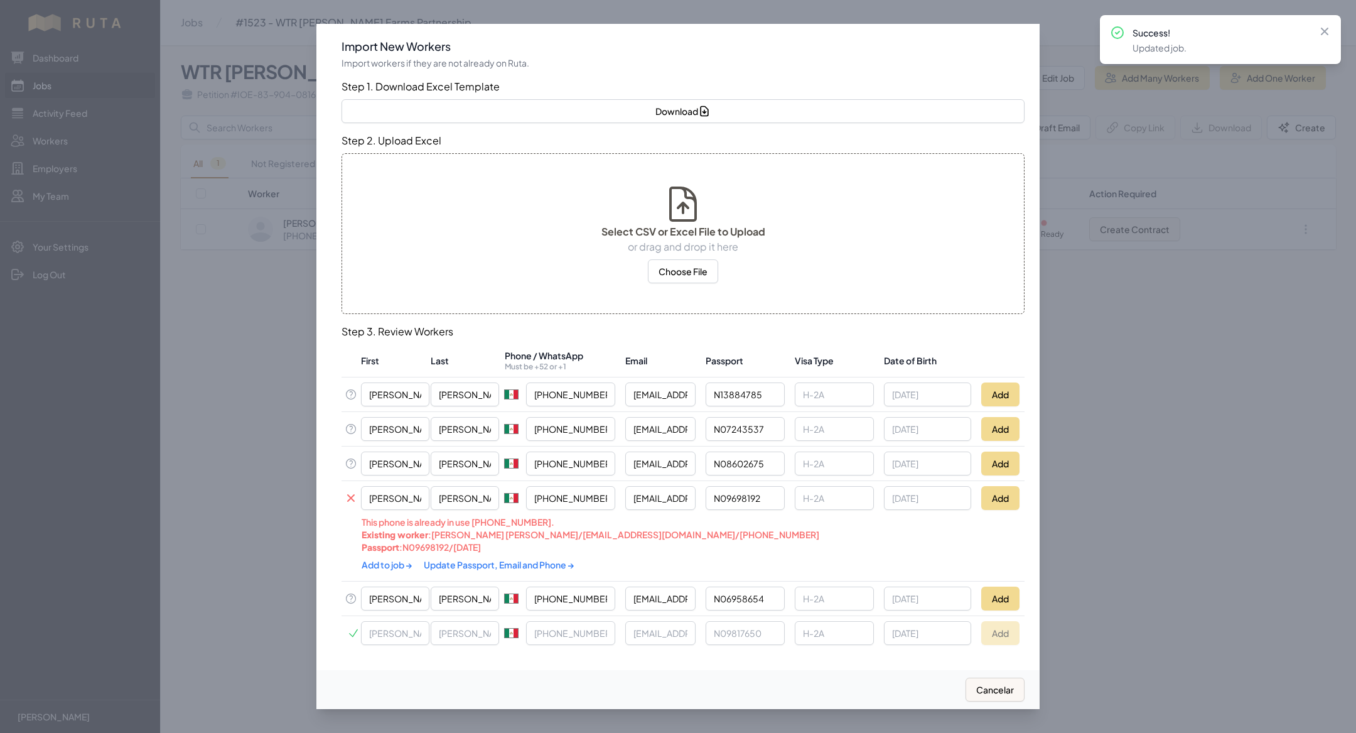
click at [485, 567] on link "Update Passport, Email and Phone →" at bounding box center [499, 564] width 151 height 11
click at [385, 563] on link "Add to job →" at bounding box center [388, 563] width 52 height 11
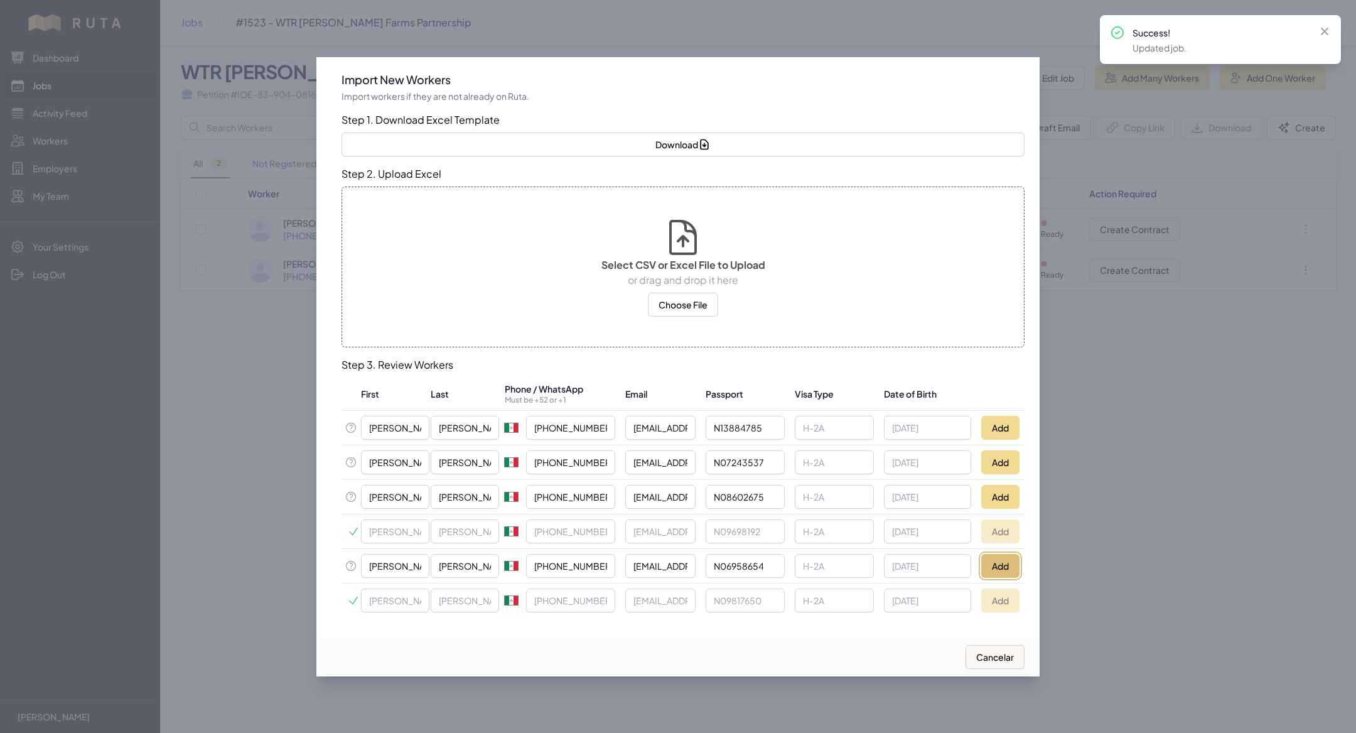
click at [997, 563] on button "Add" at bounding box center [1000, 566] width 38 height 24
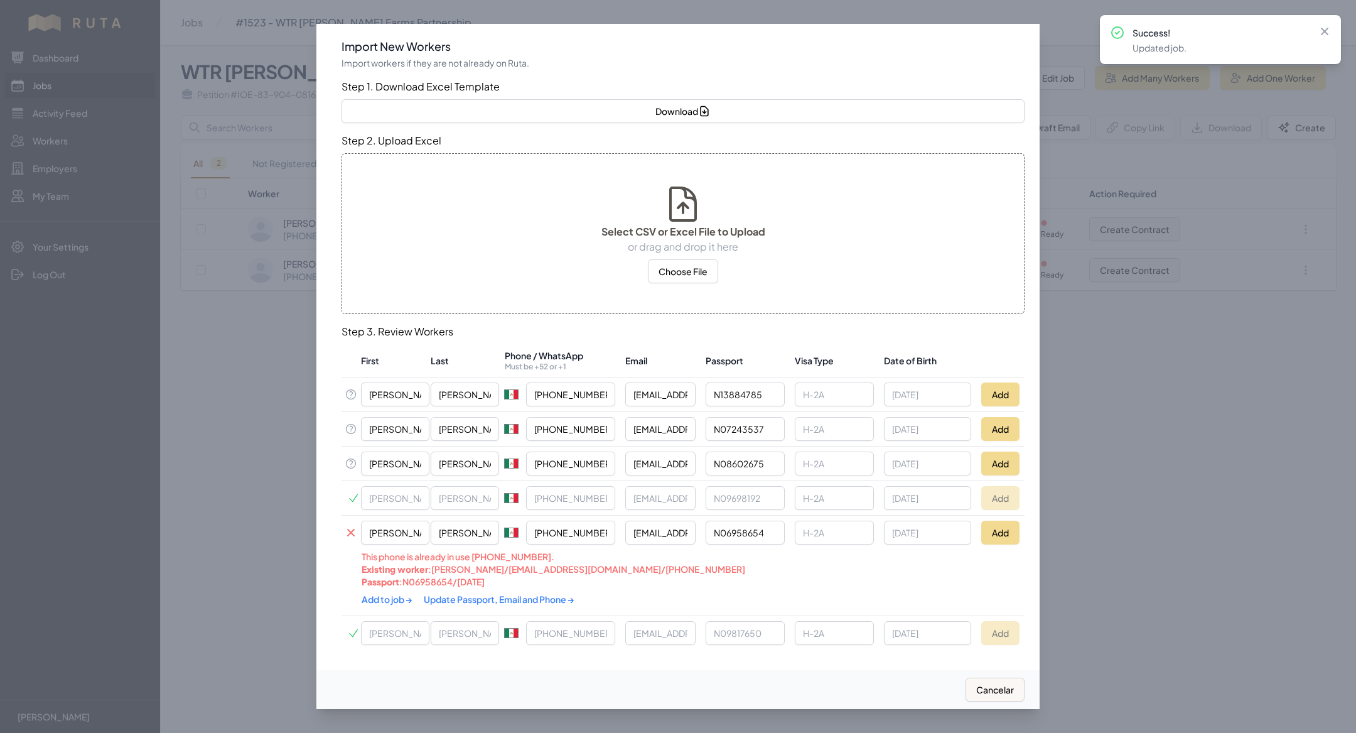
click at [480, 598] on link "Update Passport, Email and Phone →" at bounding box center [499, 598] width 151 height 11
click at [396, 600] on link "Add to job →" at bounding box center [388, 598] width 52 height 11
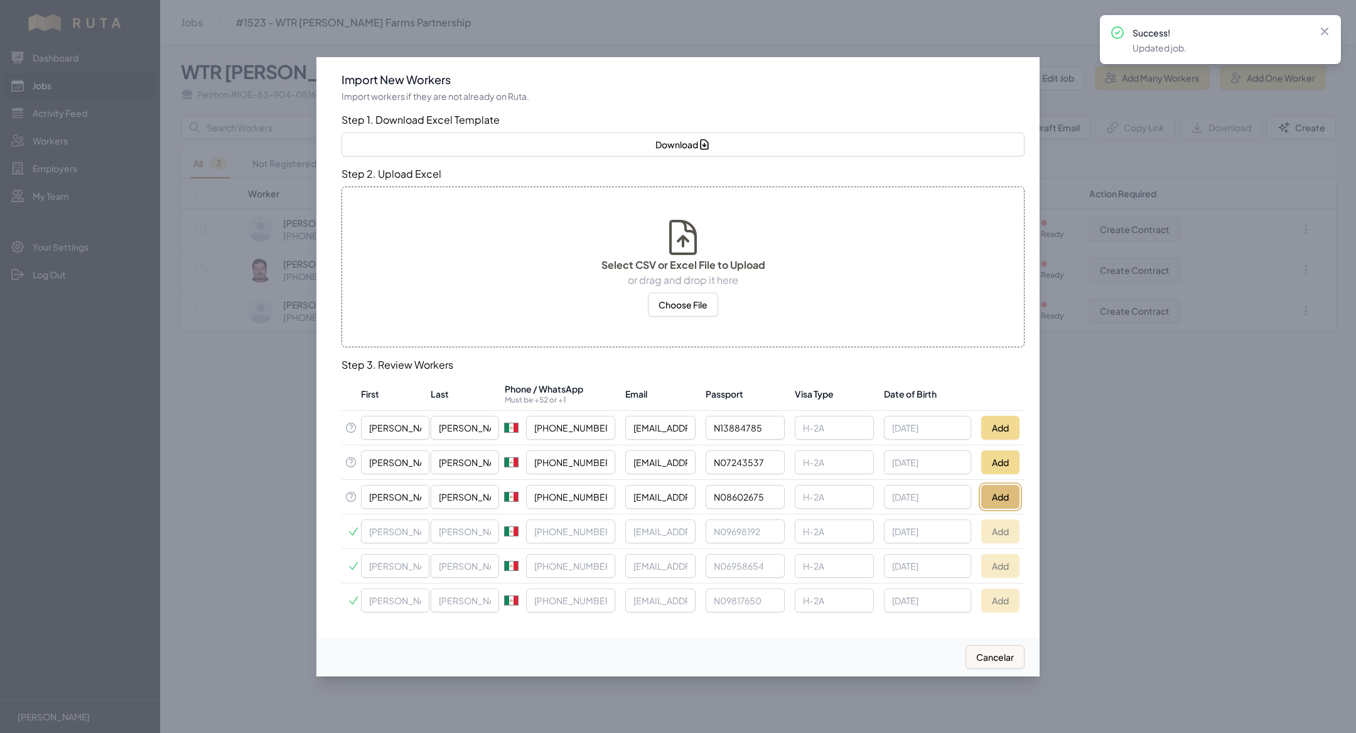
click at [997, 492] on button "Add" at bounding box center [1000, 497] width 38 height 24
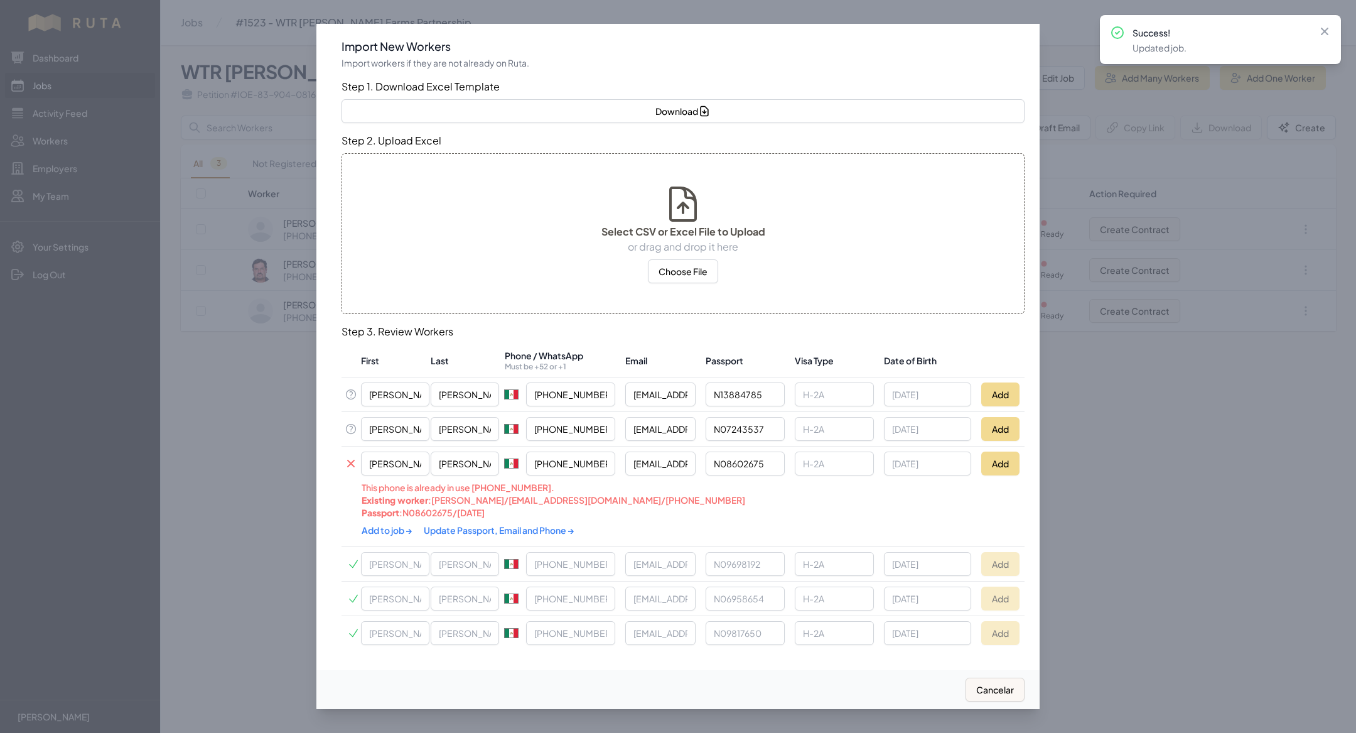
click at [497, 524] on link "Update Passport, Email and Phone →" at bounding box center [499, 529] width 151 height 11
click at [379, 527] on link "Add to job →" at bounding box center [388, 529] width 52 height 11
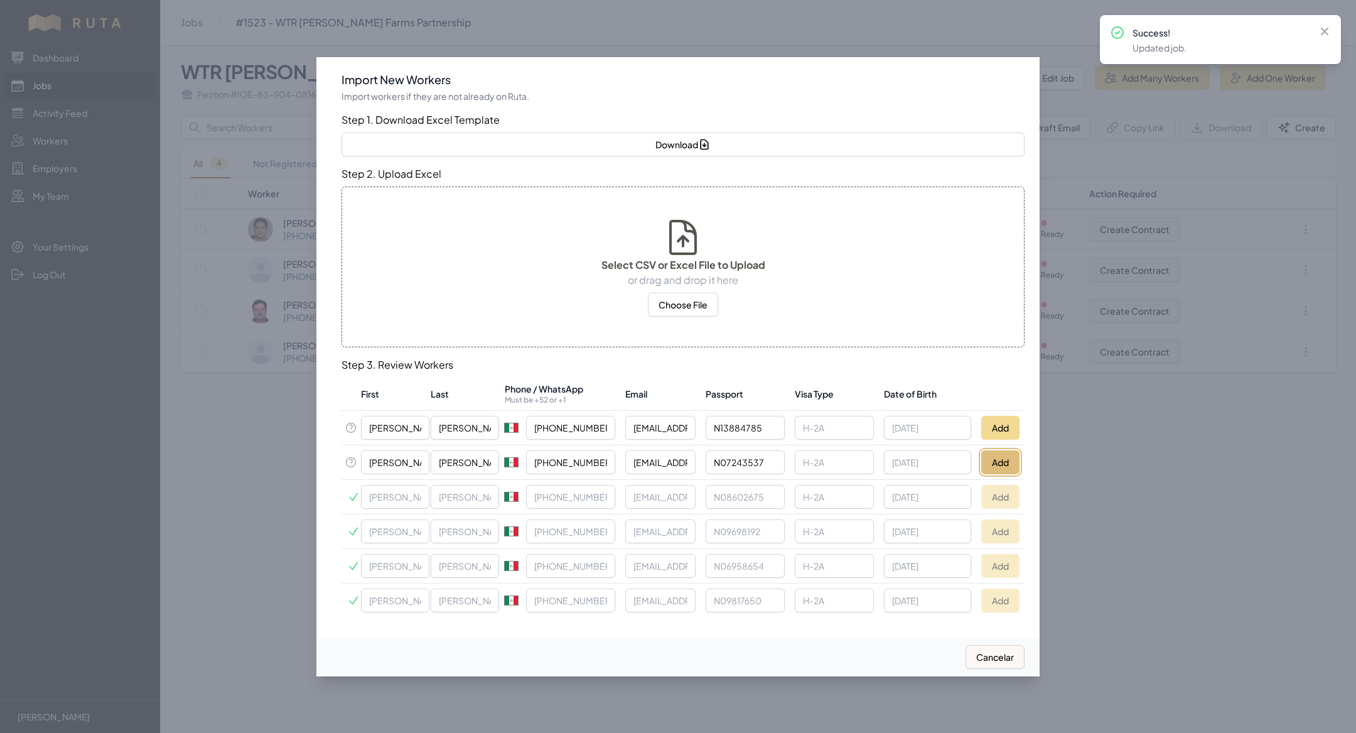
click at [997, 455] on button "Add" at bounding box center [1000, 462] width 38 height 24
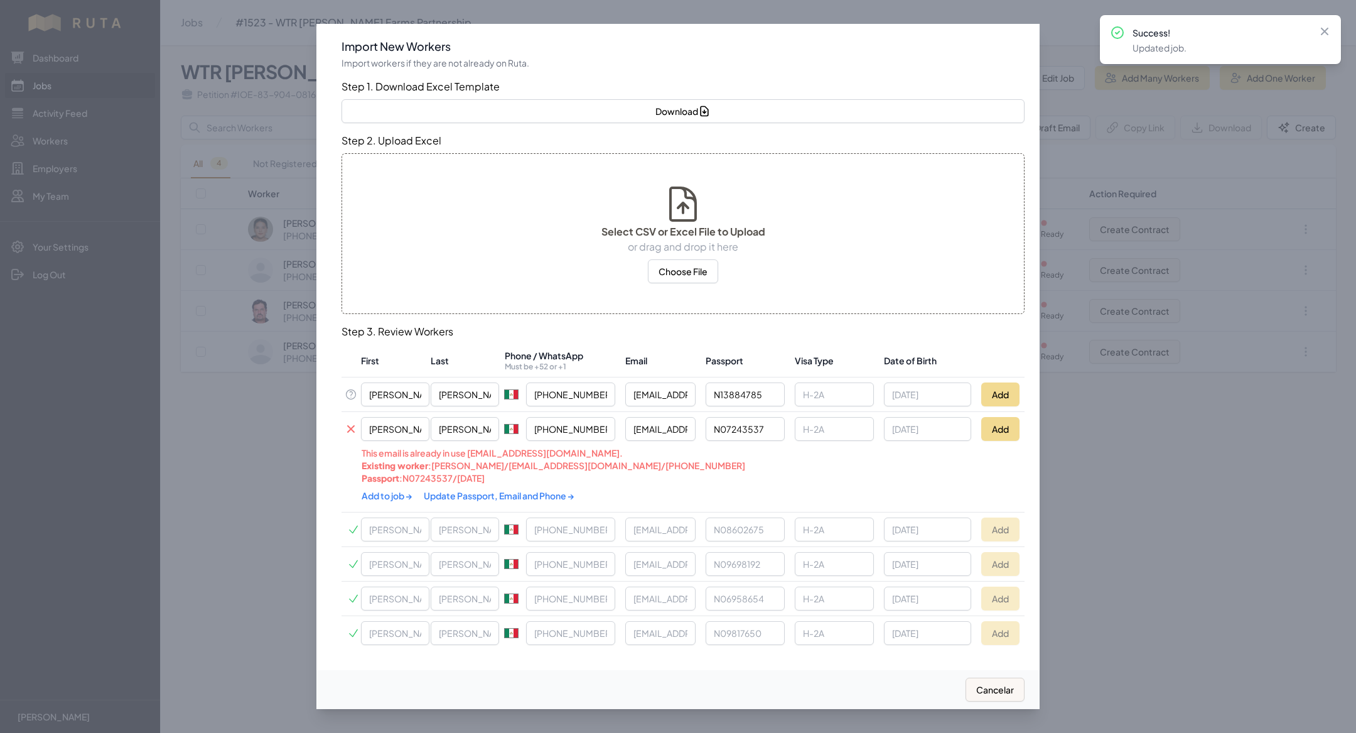
click at [465, 494] on link "Update Passport, Email and Phone →" at bounding box center [499, 495] width 151 height 11
click at [381, 495] on link "Add to job →" at bounding box center [388, 494] width 52 height 11
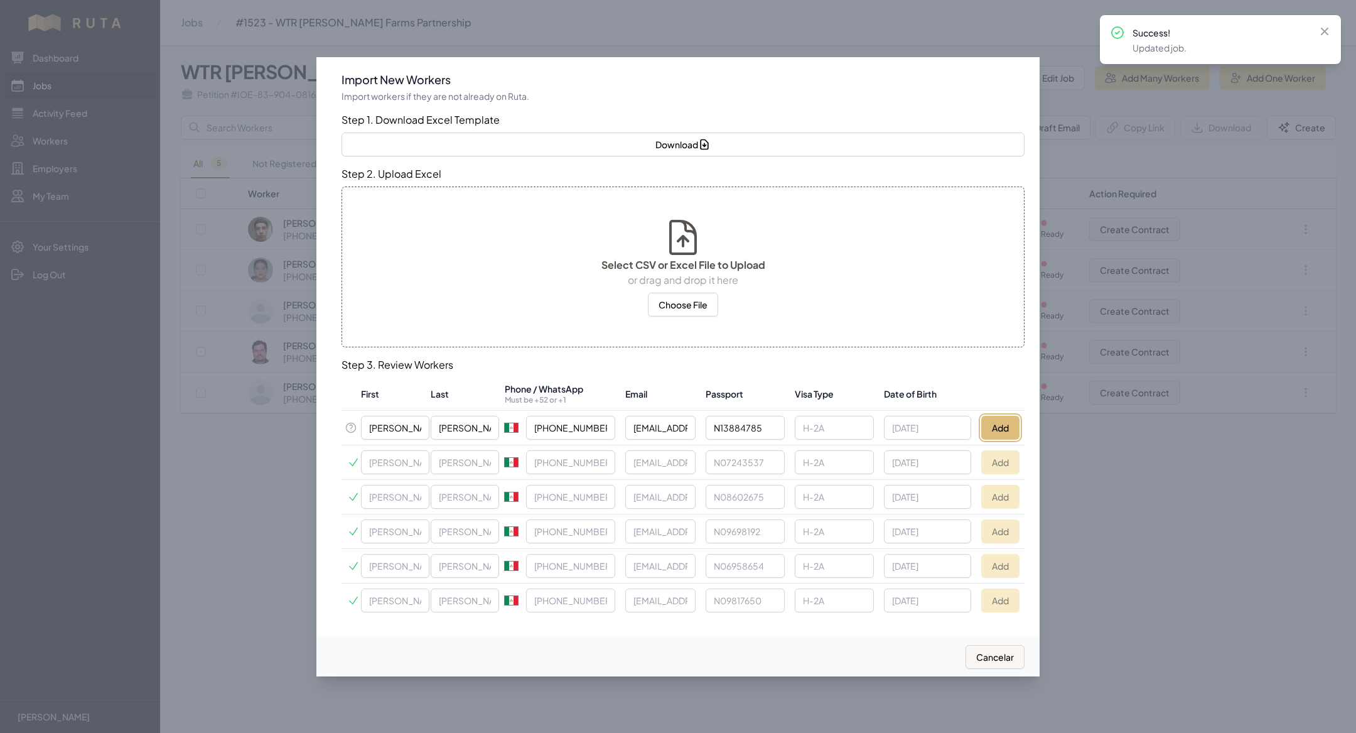
click at [1000, 416] on button "Add" at bounding box center [1000, 428] width 38 height 24
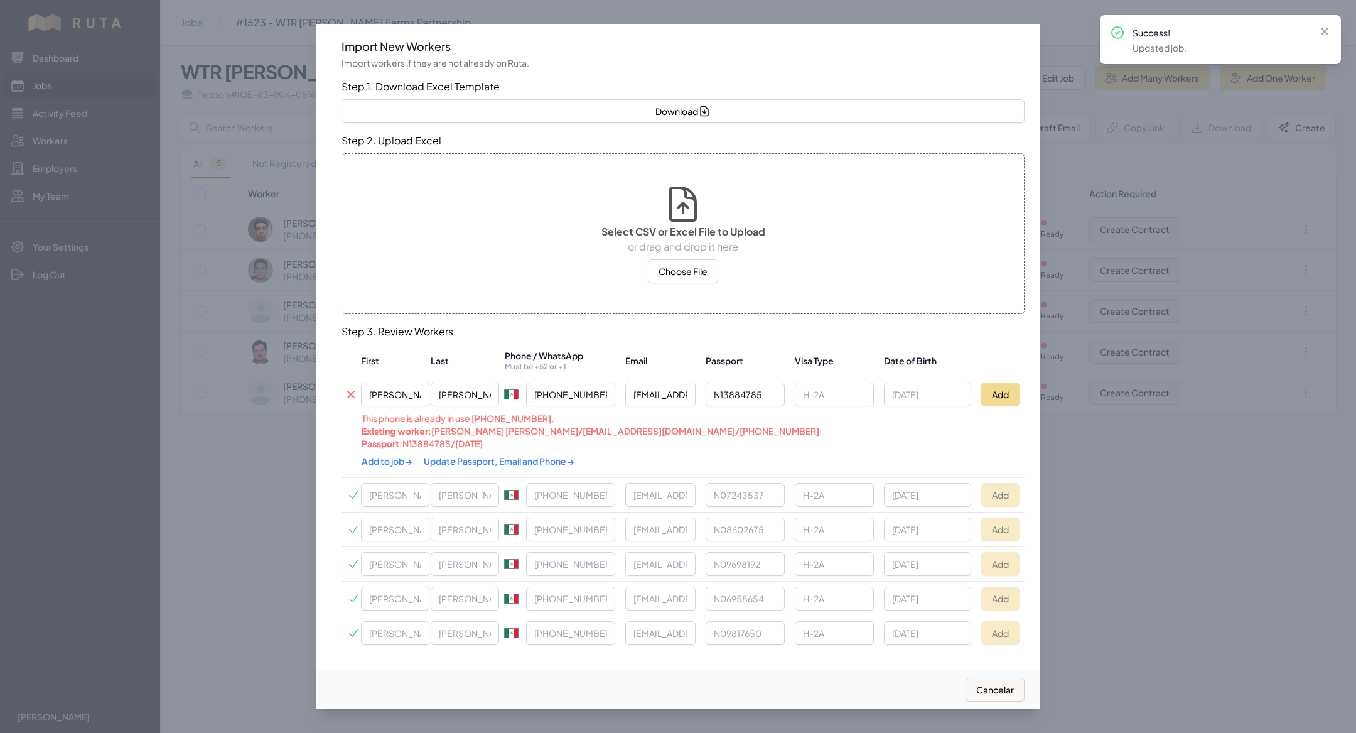
click at [487, 460] on link "Update Passport, Email and Phone →" at bounding box center [499, 460] width 151 height 11
click at [391, 460] on link "Add to job →" at bounding box center [388, 460] width 52 height 11
click at [62, 88] on div at bounding box center [678, 366] width 1356 height 733
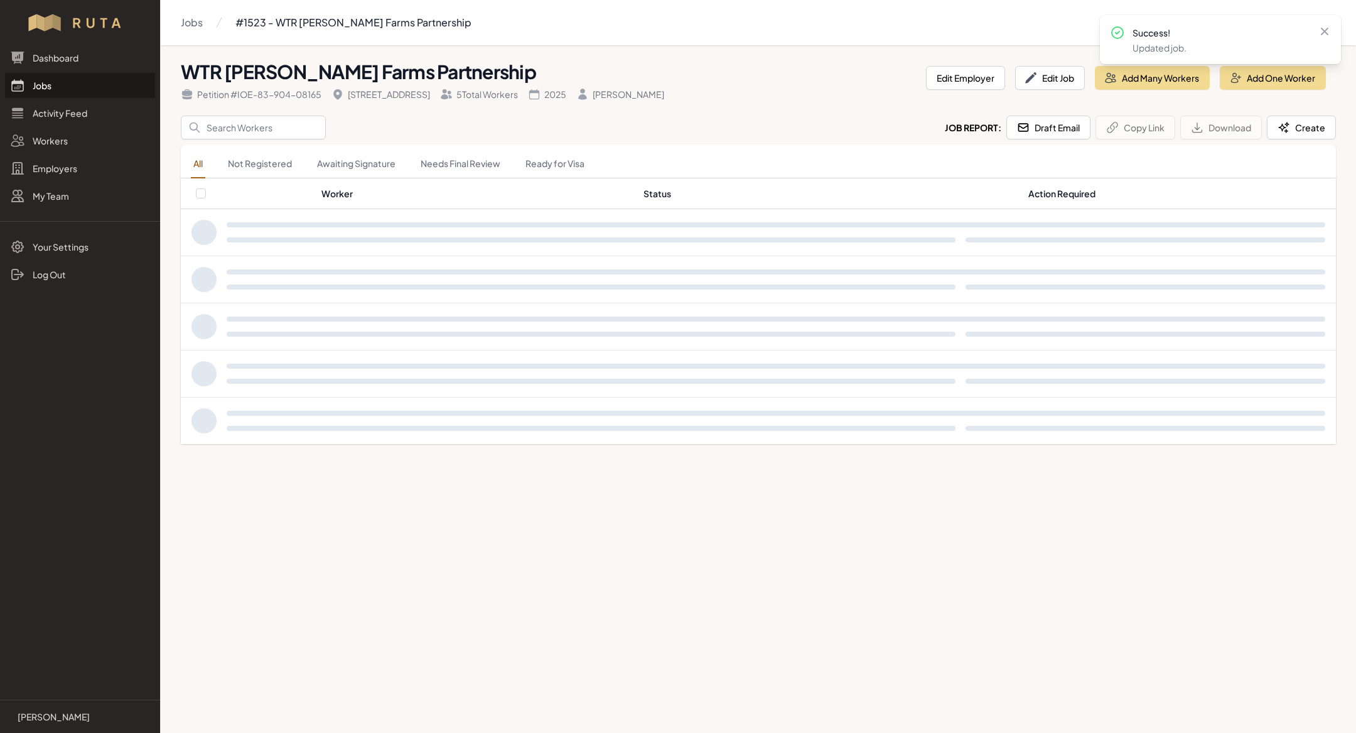
click at [62, 88] on link "Jobs" at bounding box center [80, 85] width 150 height 25
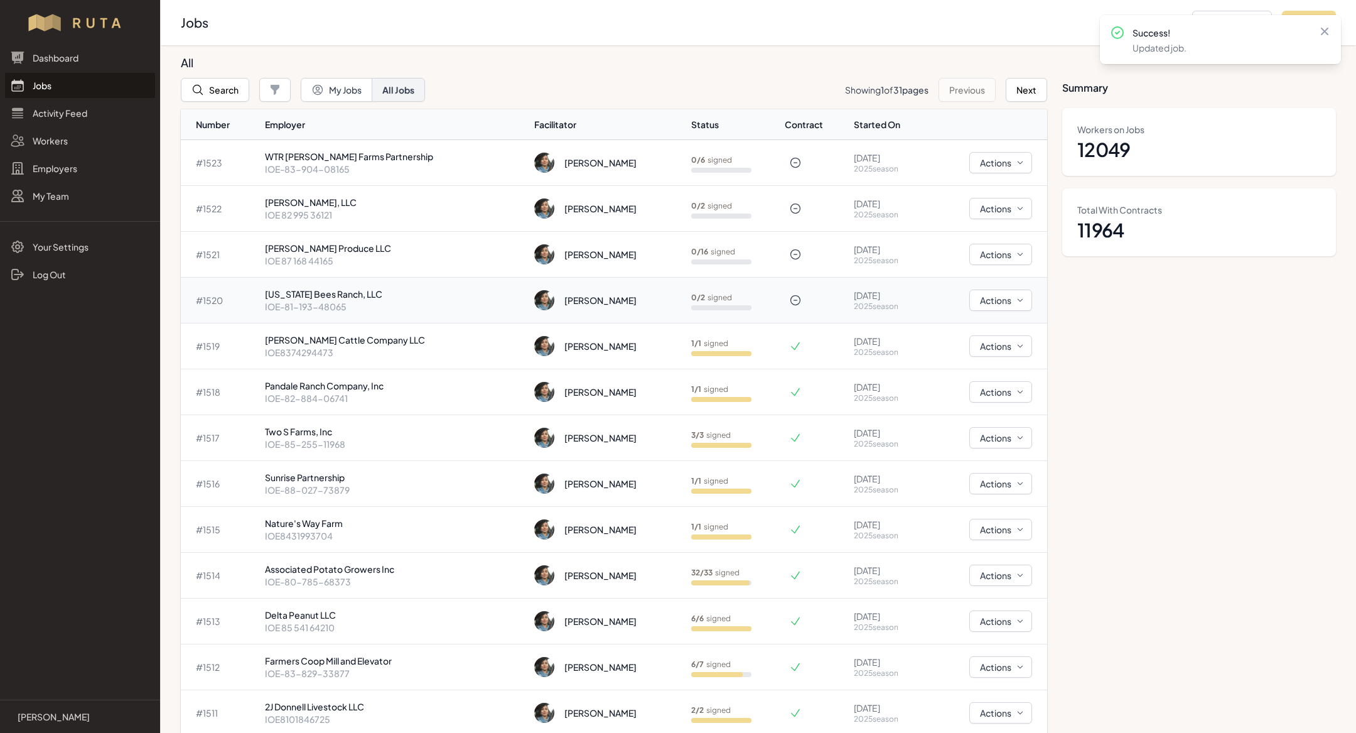
click at [352, 311] on p "IOE-81-193-48065" at bounding box center [394, 306] width 259 height 13
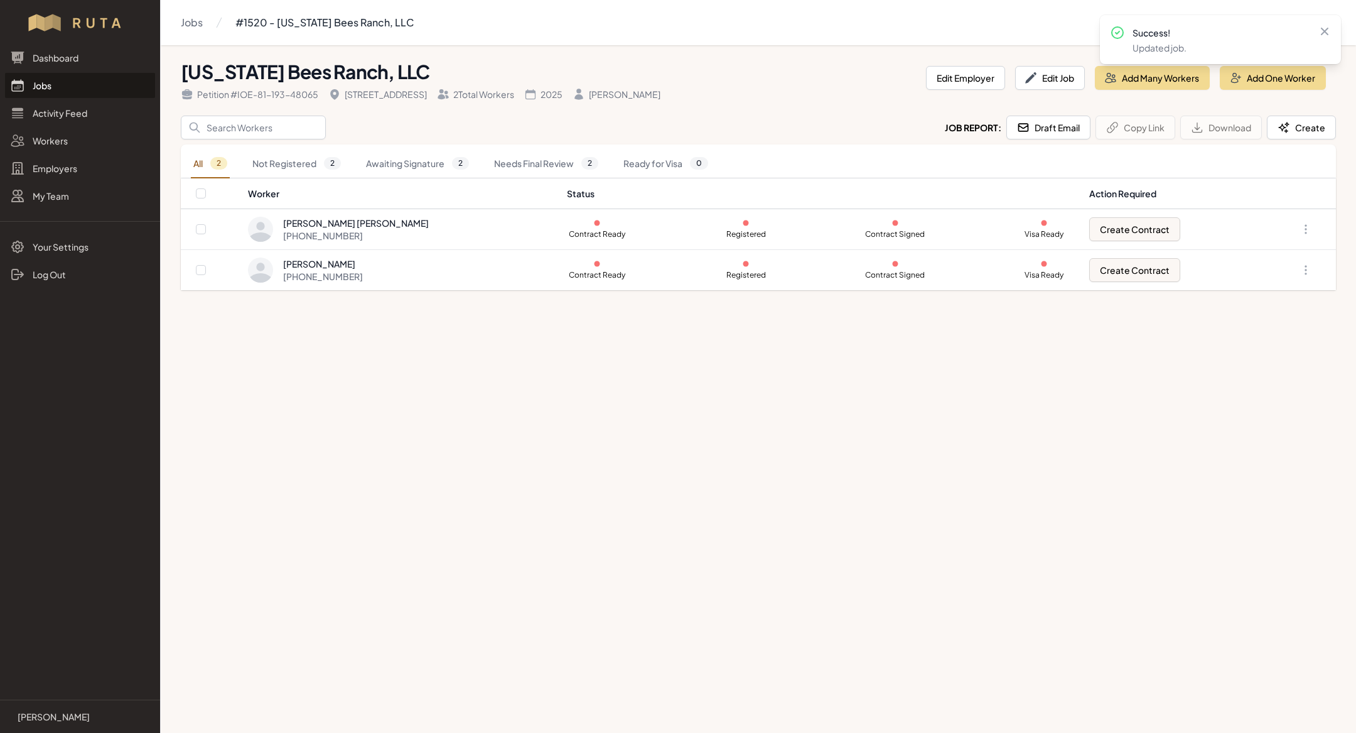
click at [97, 85] on link "Jobs" at bounding box center [80, 85] width 150 height 25
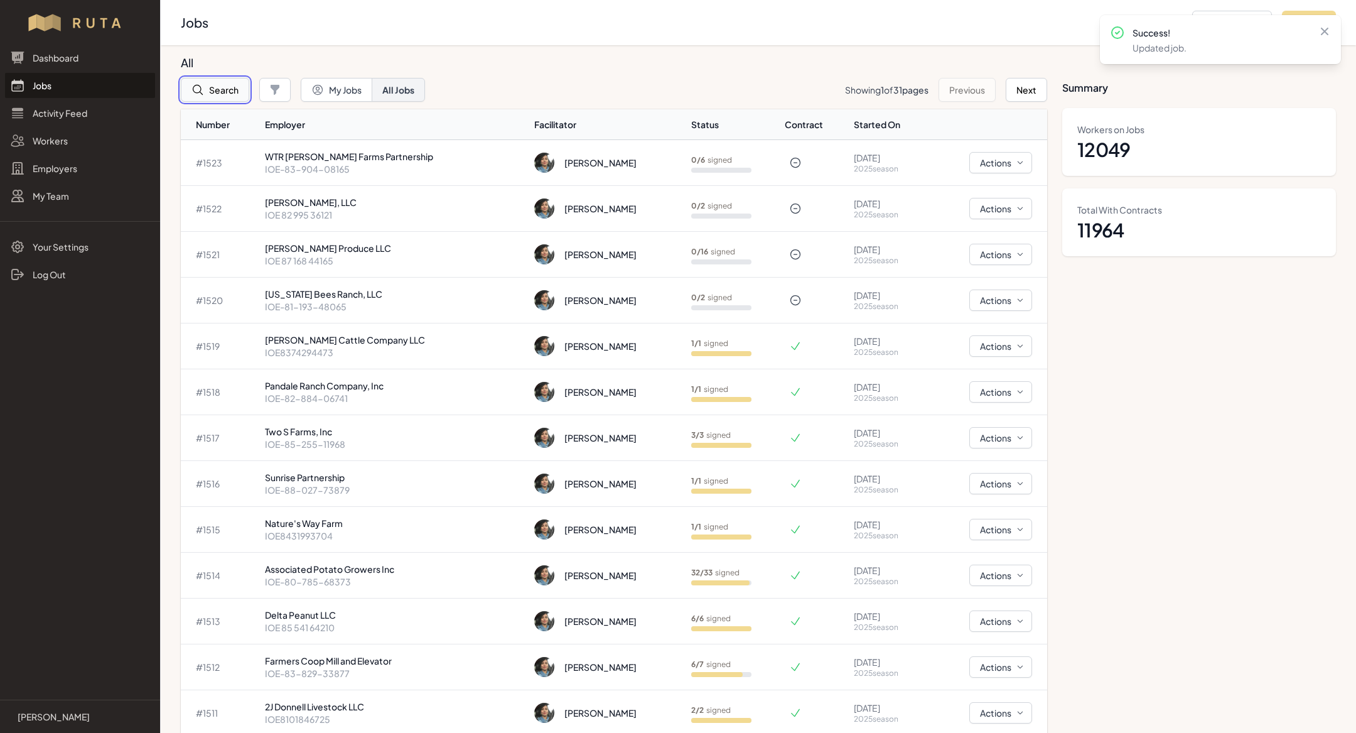
click at [210, 89] on button "Search" at bounding box center [215, 90] width 68 height 24
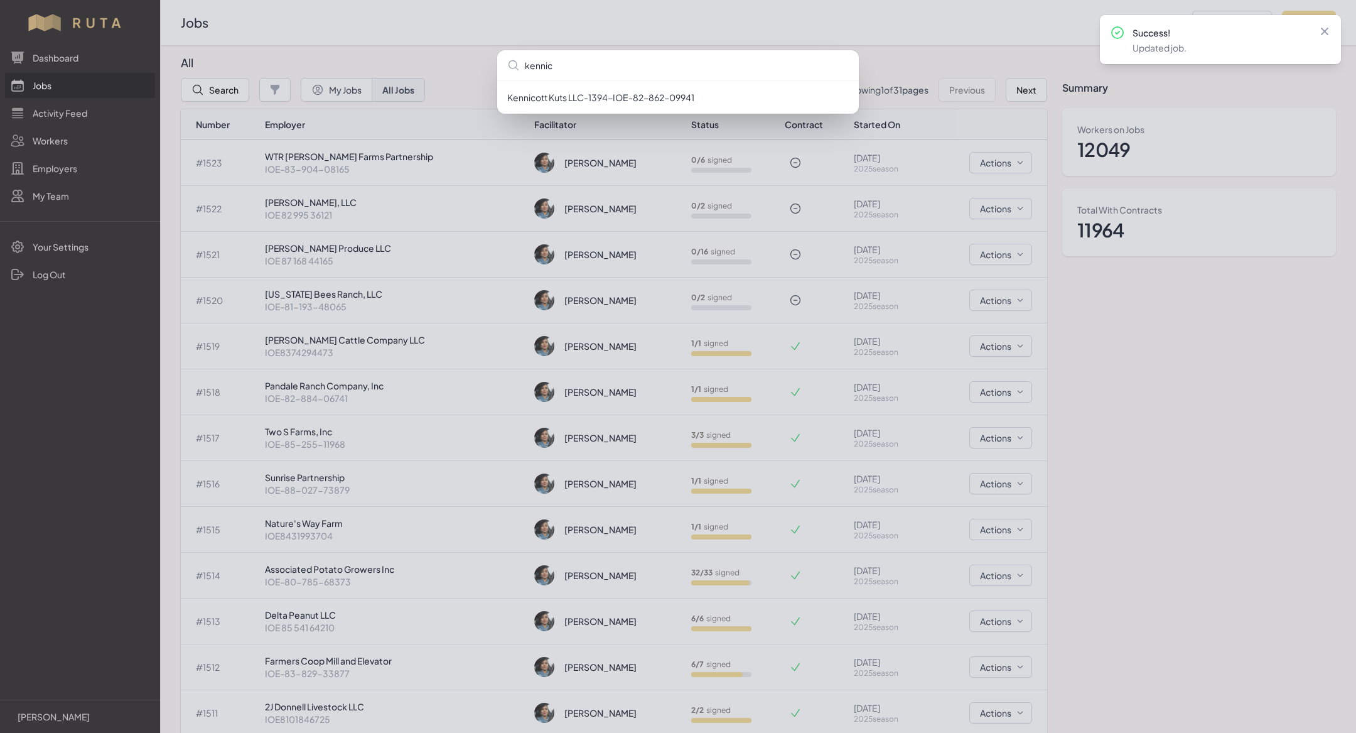
type input "kennic"
click at [634, 112] on ul "Kennicott Kuts LLC - 1394 - IOE-82-862-09941" at bounding box center [678, 96] width 362 height 33
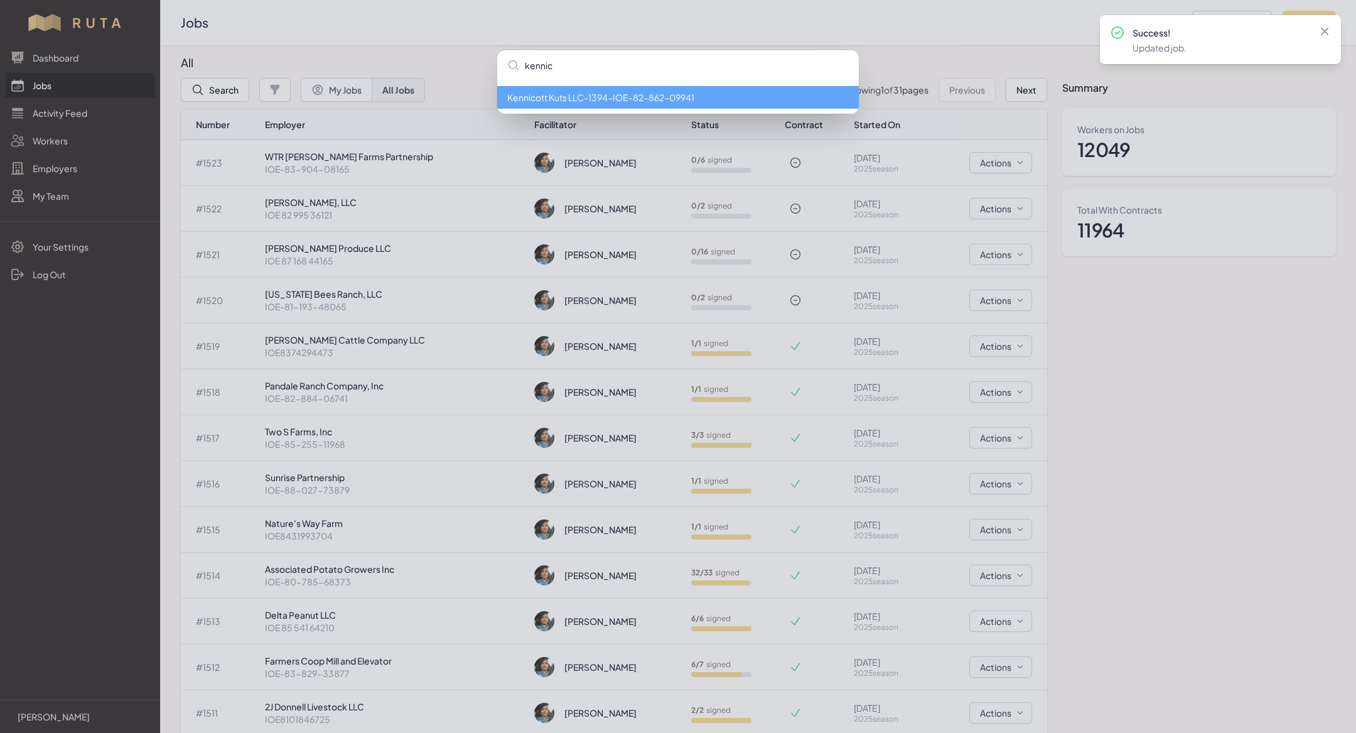
click at [632, 97] on li "Kennicott Kuts LLC - 1394 - IOE-82-862-09941" at bounding box center [678, 97] width 362 height 23
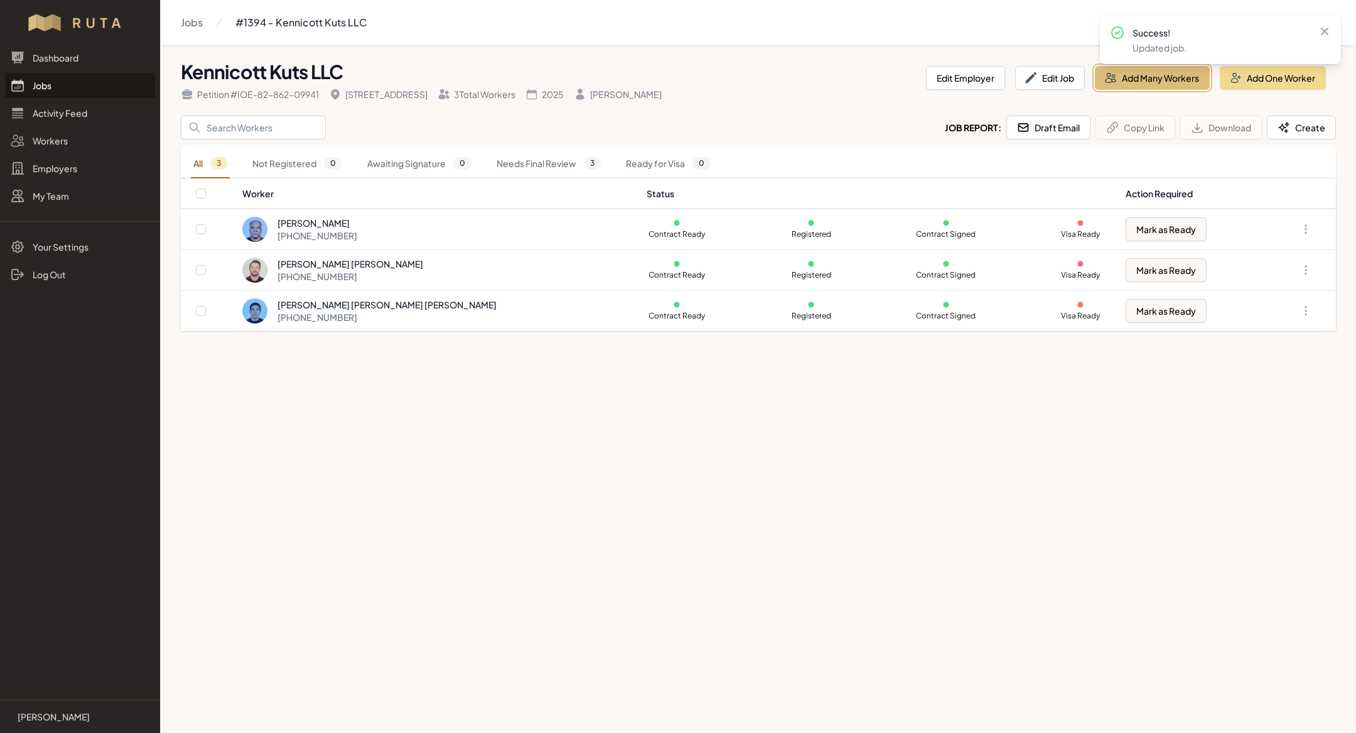
click at [1166, 88] on button "Add Many Workers" at bounding box center [1152, 78] width 115 height 24
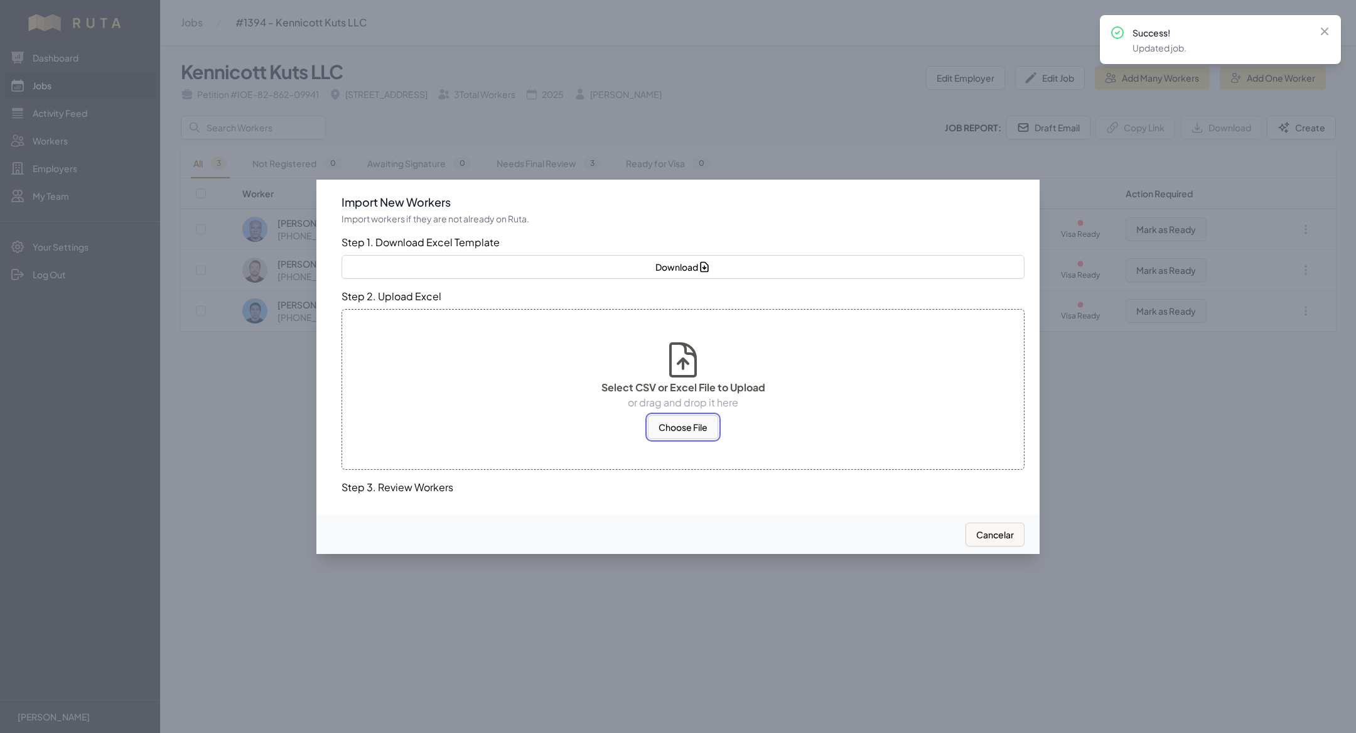
click at [656, 430] on button "Choose File" at bounding box center [683, 427] width 70 height 24
select select "MX"
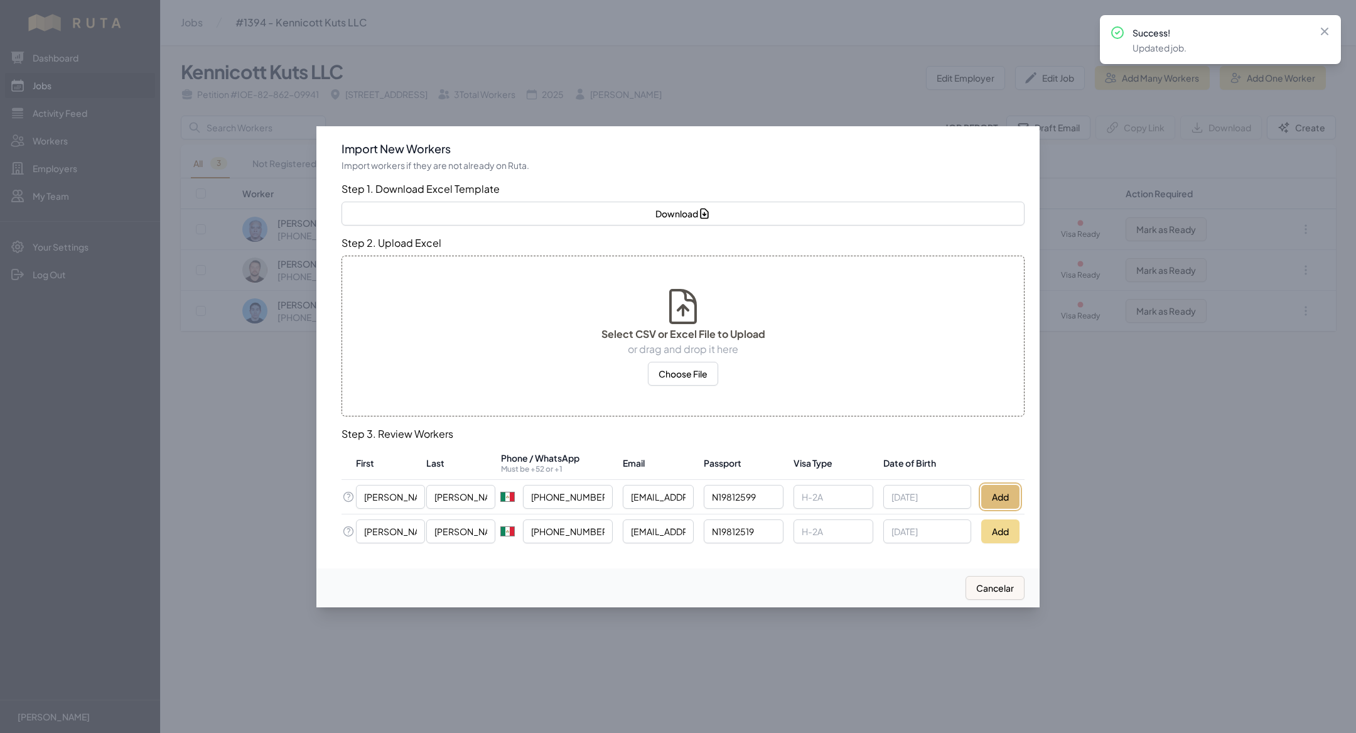
click at [985, 500] on button "Add" at bounding box center [1000, 497] width 38 height 24
click at [990, 530] on button "Add" at bounding box center [1000, 531] width 38 height 24
click at [163, 529] on div at bounding box center [678, 366] width 1356 height 733
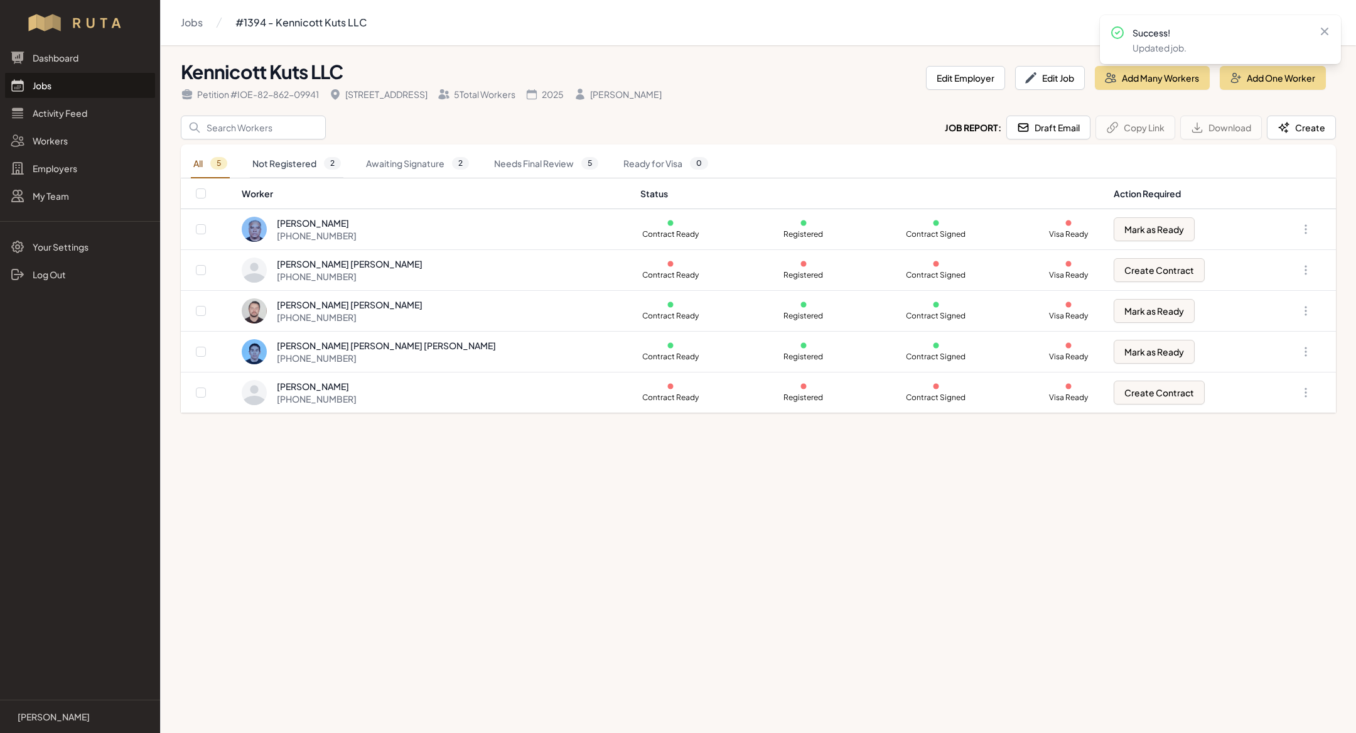
click at [321, 161] on link "Not Registered 2" at bounding box center [297, 163] width 94 height 29
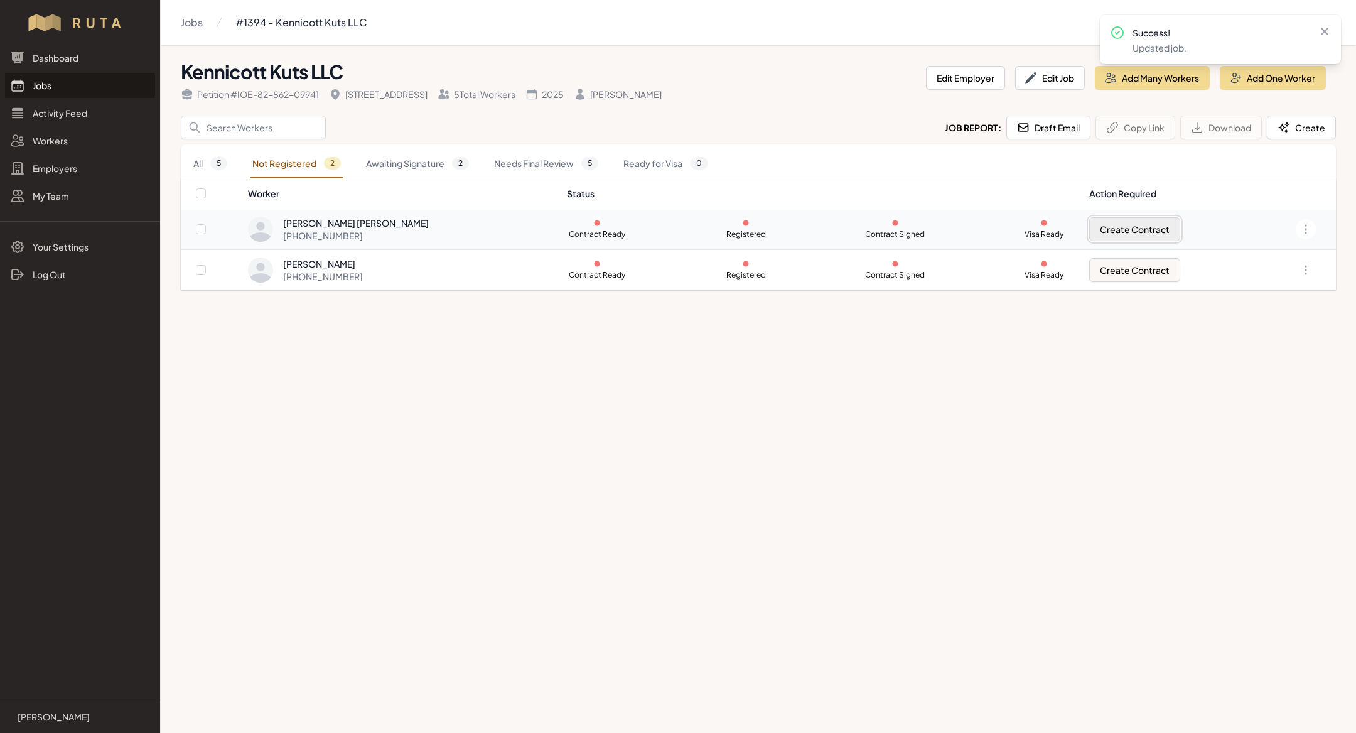
click at [1108, 230] on button "Create Contract" at bounding box center [1134, 229] width 91 height 24
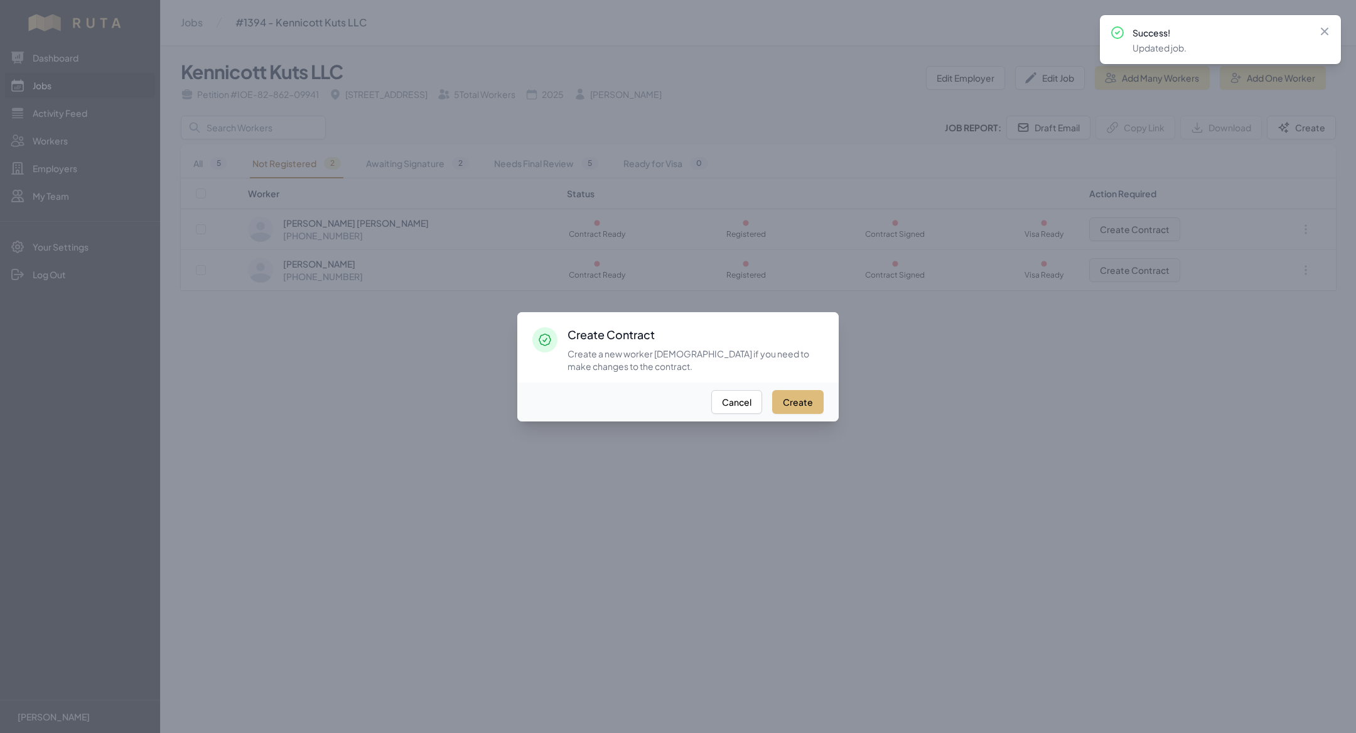
click at [802, 401] on button "Create" at bounding box center [797, 402] width 51 height 24
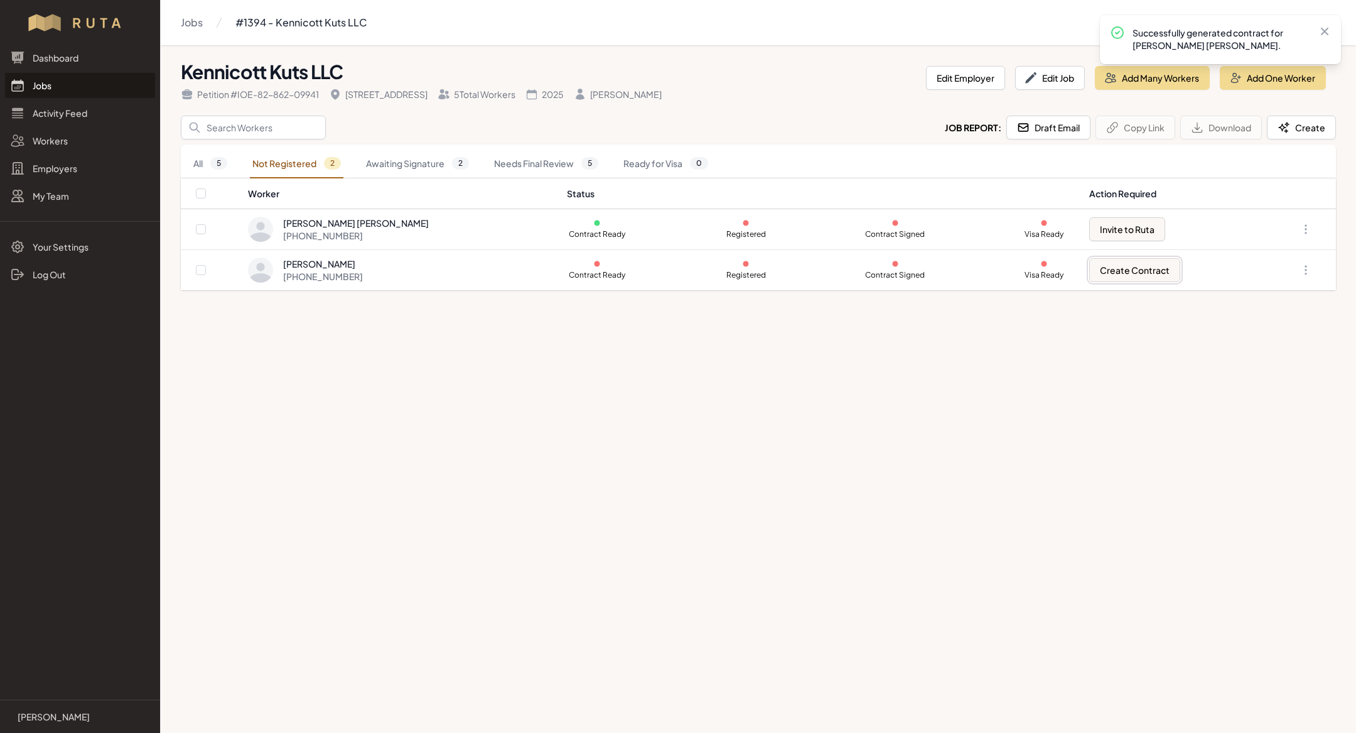
click at [1103, 270] on button "Create Contract" at bounding box center [1134, 270] width 91 height 24
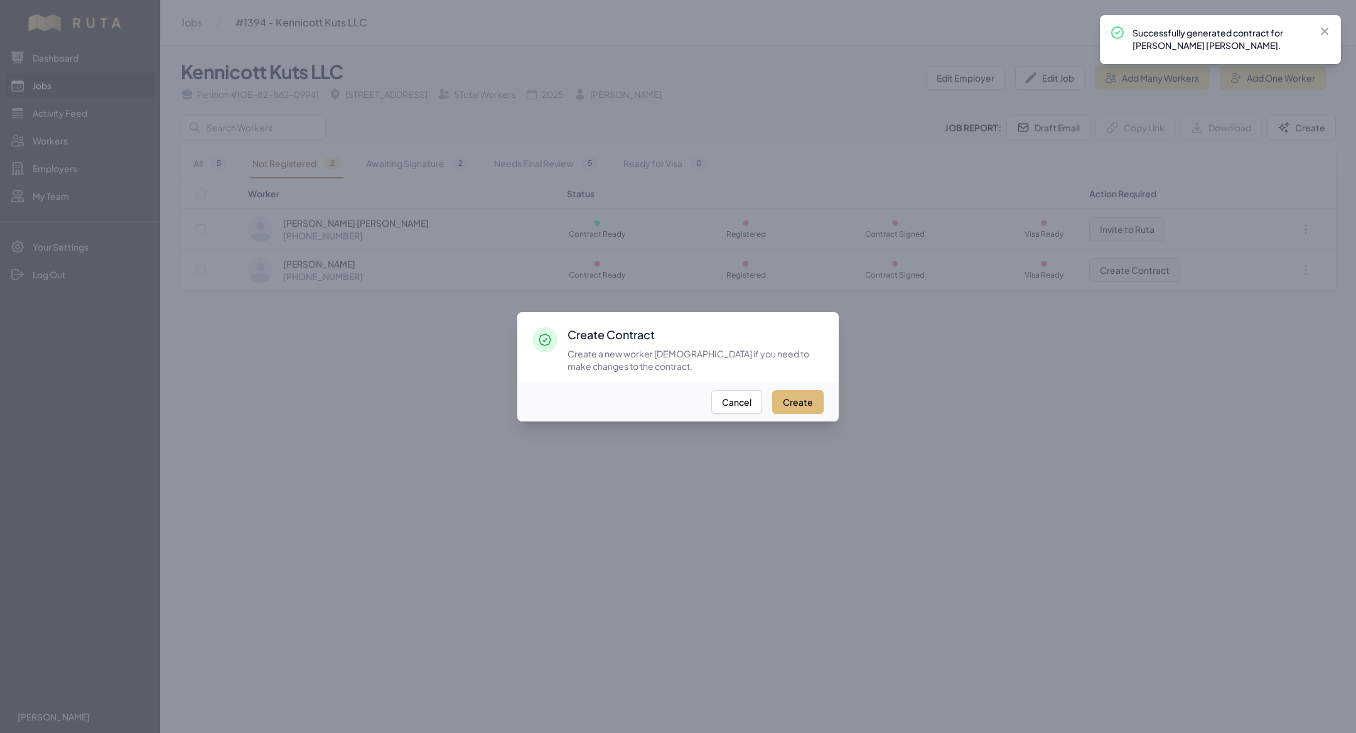
click at [799, 403] on button "Create" at bounding box center [797, 402] width 51 height 24
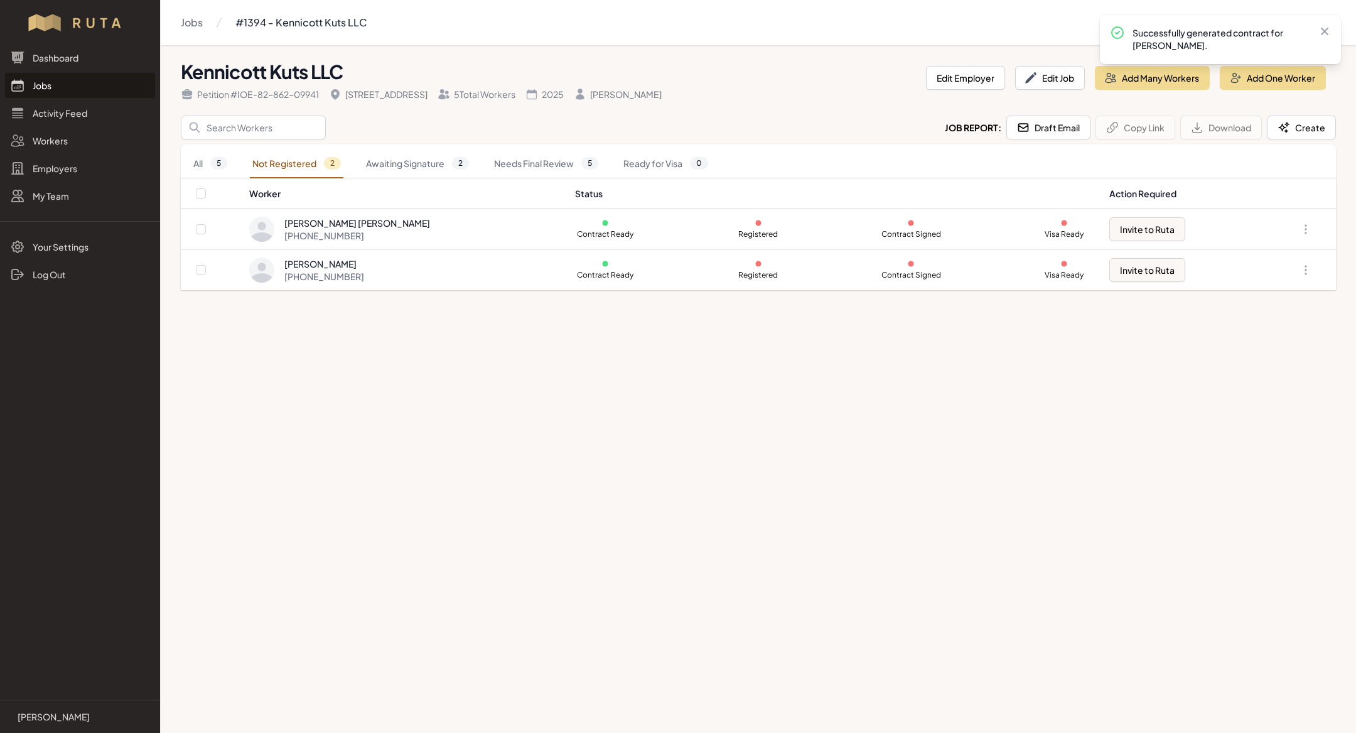
click at [202, 199] on th at bounding box center [215, 193] width 68 height 31
click at [203, 192] on input "checkbox" at bounding box center [201, 193] width 10 height 10
checkbox input "true"
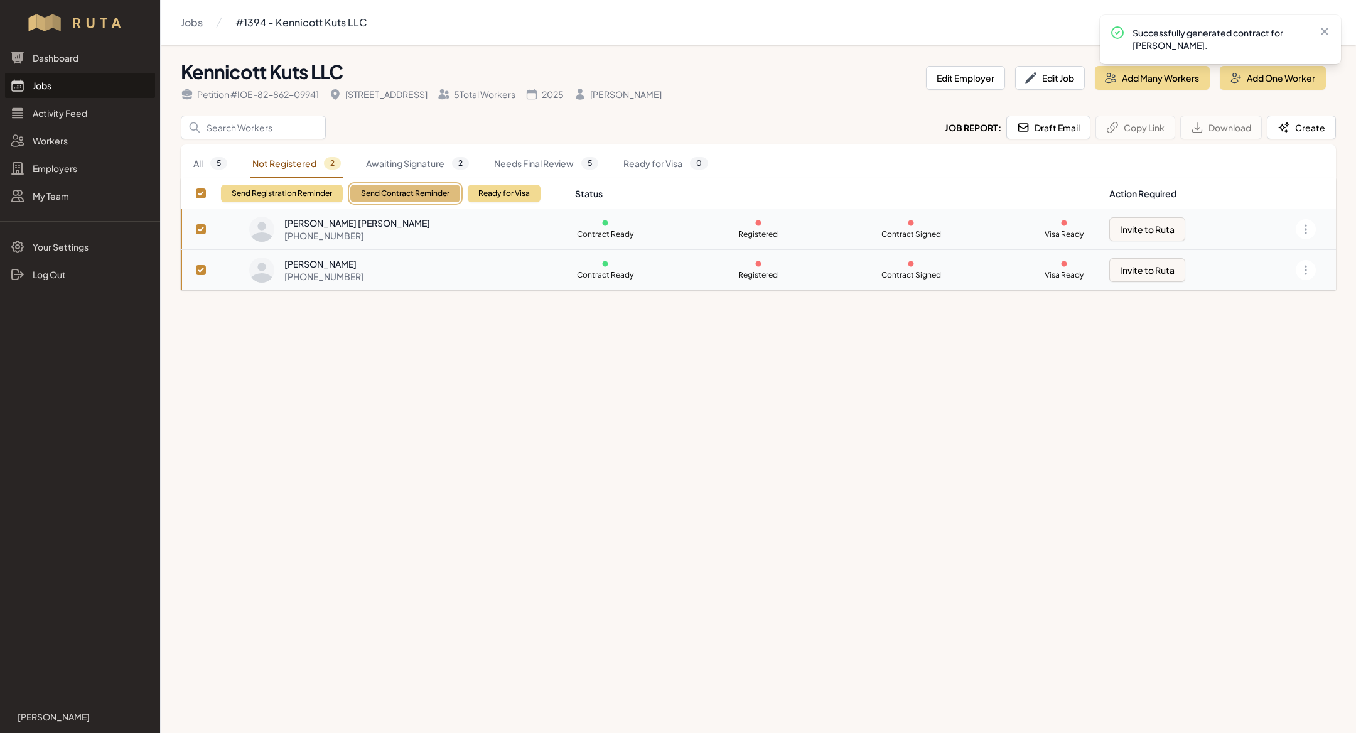
click at [435, 188] on button "Send Contract Reminder" at bounding box center [405, 194] width 110 height 18
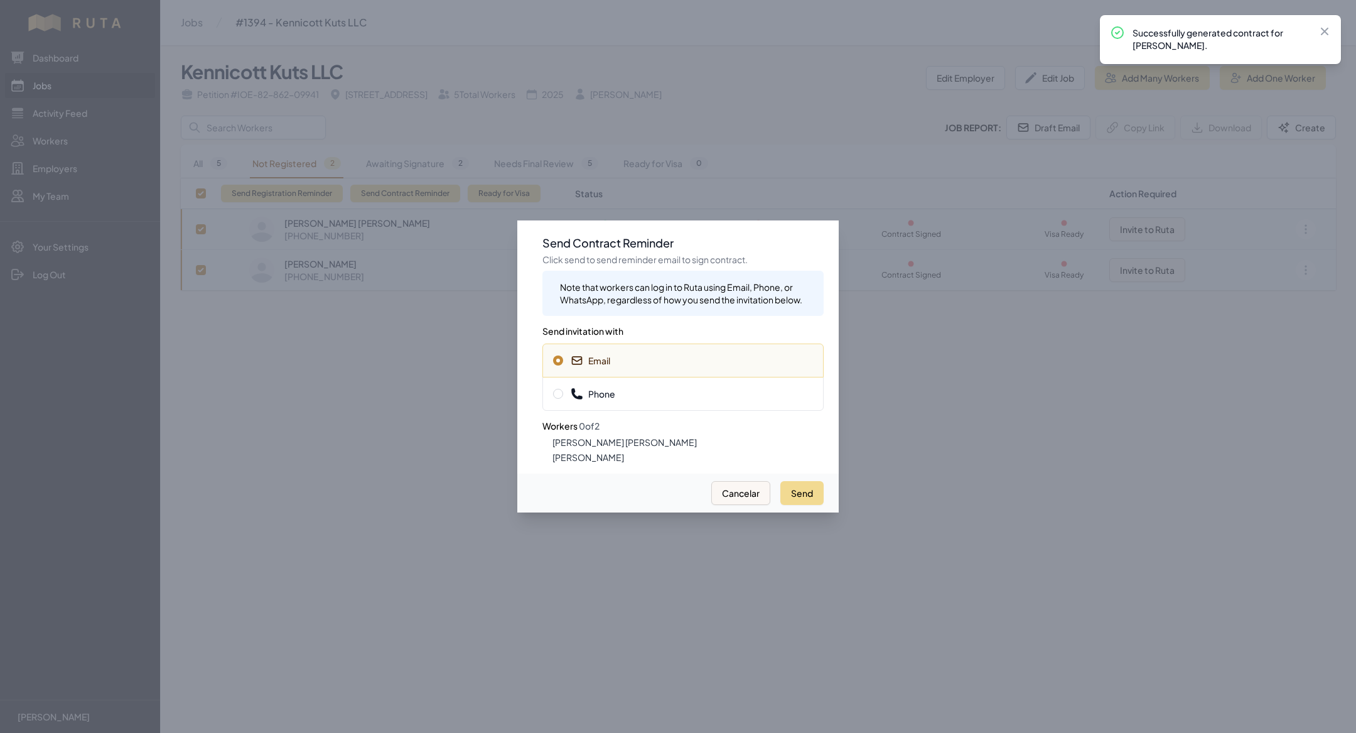
click at [635, 409] on div "Phone" at bounding box center [683, 394] width 281 height 34
click at [801, 500] on button "Send" at bounding box center [802, 493] width 43 height 24
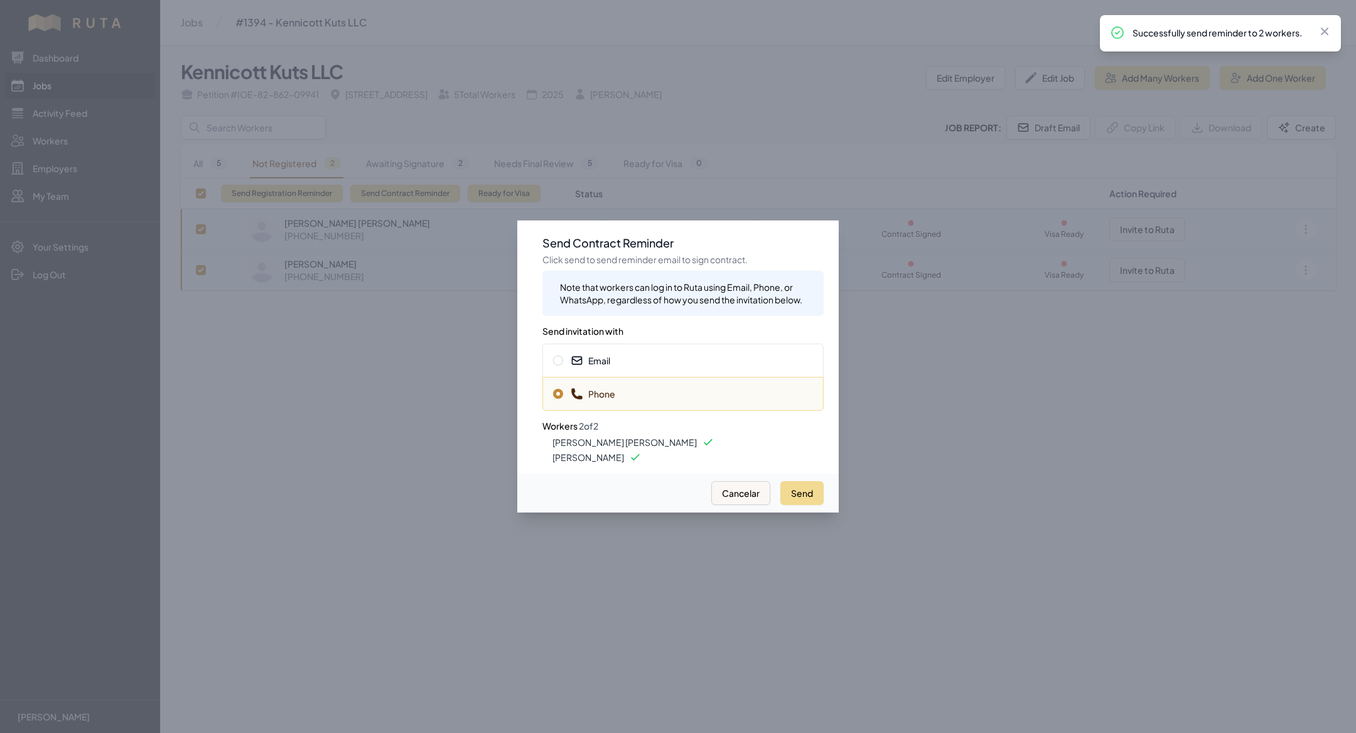
click at [647, 349] on div "Email" at bounding box center [683, 360] width 281 height 34
click at [791, 497] on button "Send" at bounding box center [802, 493] width 43 height 24
drag, startPoint x: 791, startPoint y: 497, endPoint x: 602, endPoint y: 592, distance: 211.2
click at [791, 487] on button "Send" at bounding box center [802, 493] width 43 height 24
click at [377, 732] on div at bounding box center [678, 366] width 1356 height 733
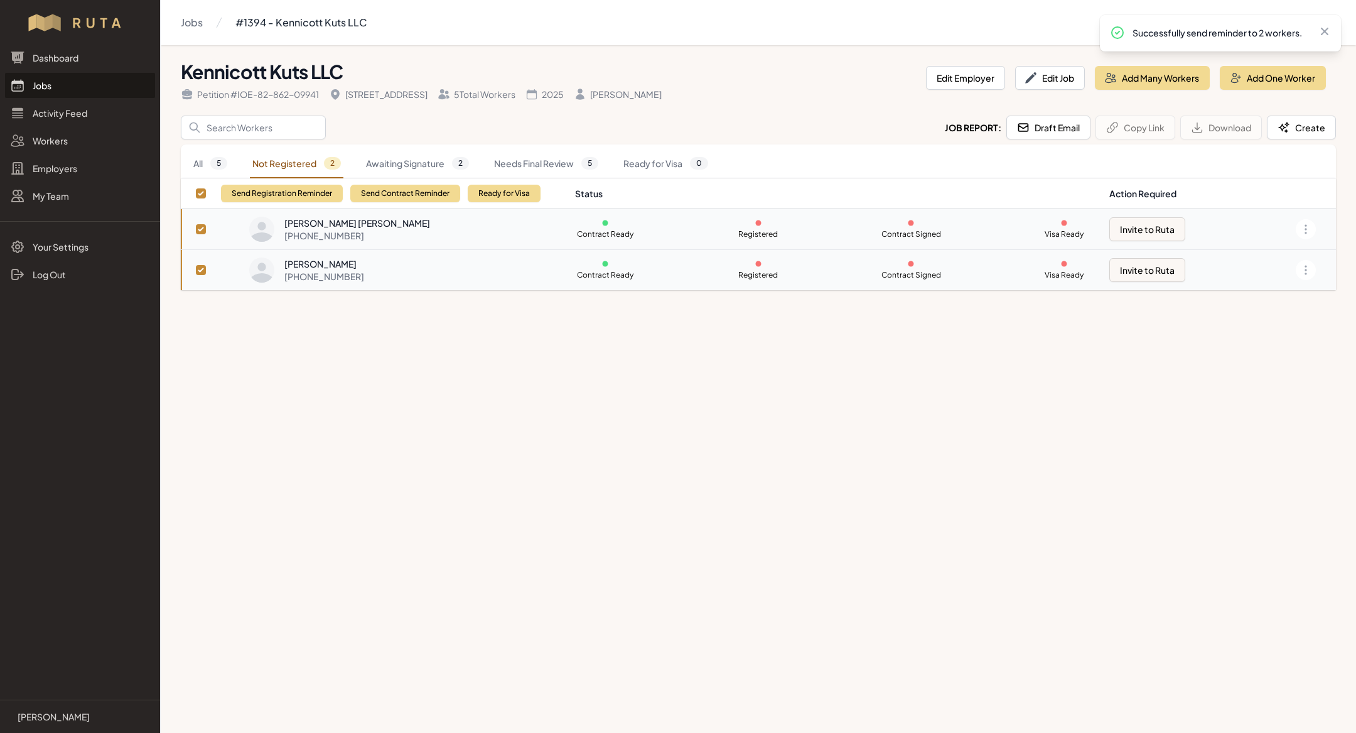
click at [43, 84] on link "Jobs" at bounding box center [80, 85] width 150 height 25
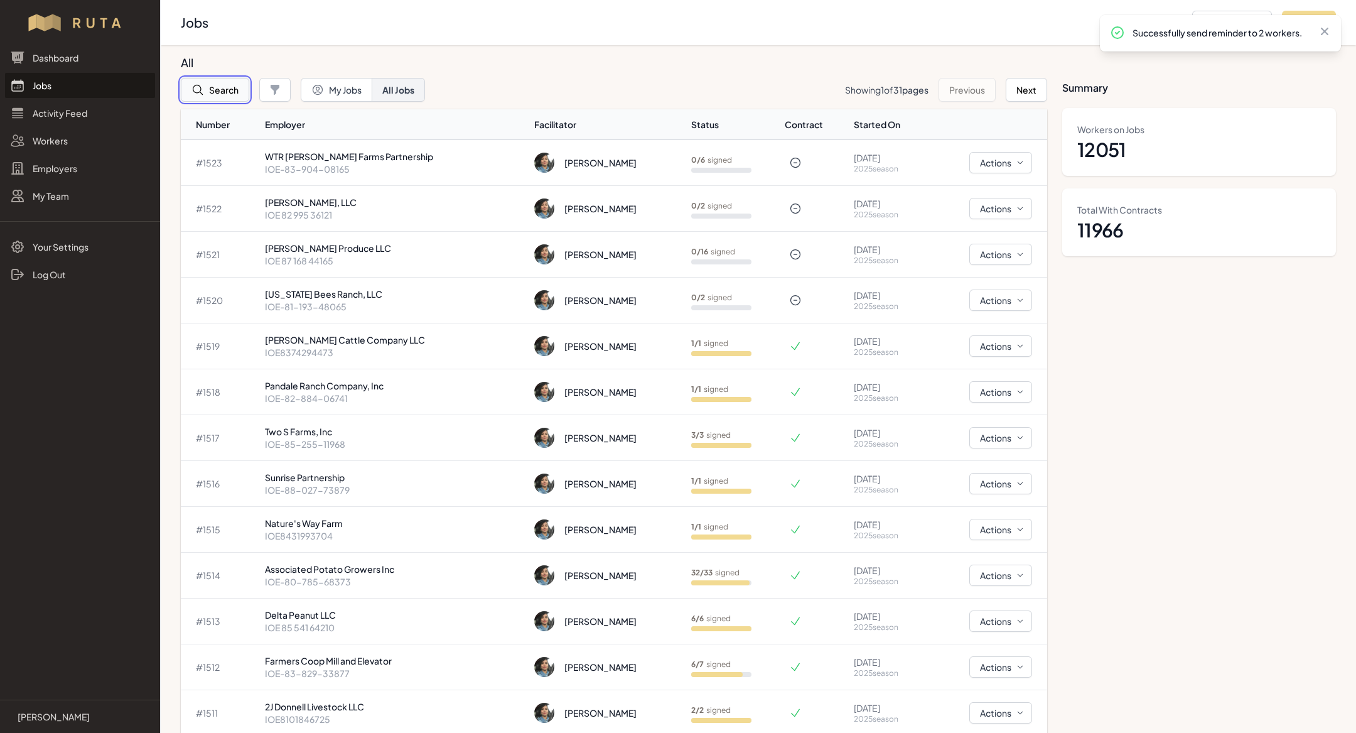
click at [224, 94] on button "Search" at bounding box center [215, 90] width 68 height 24
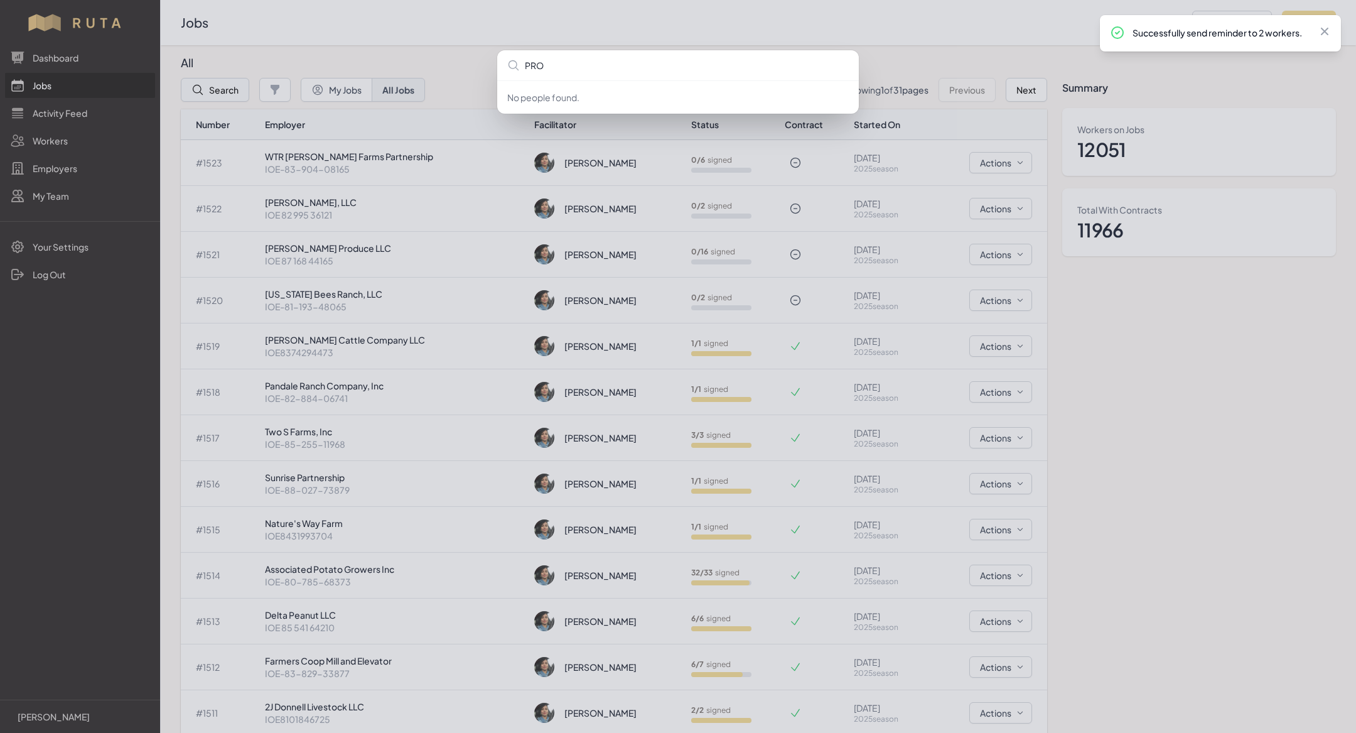
type input "PROC"
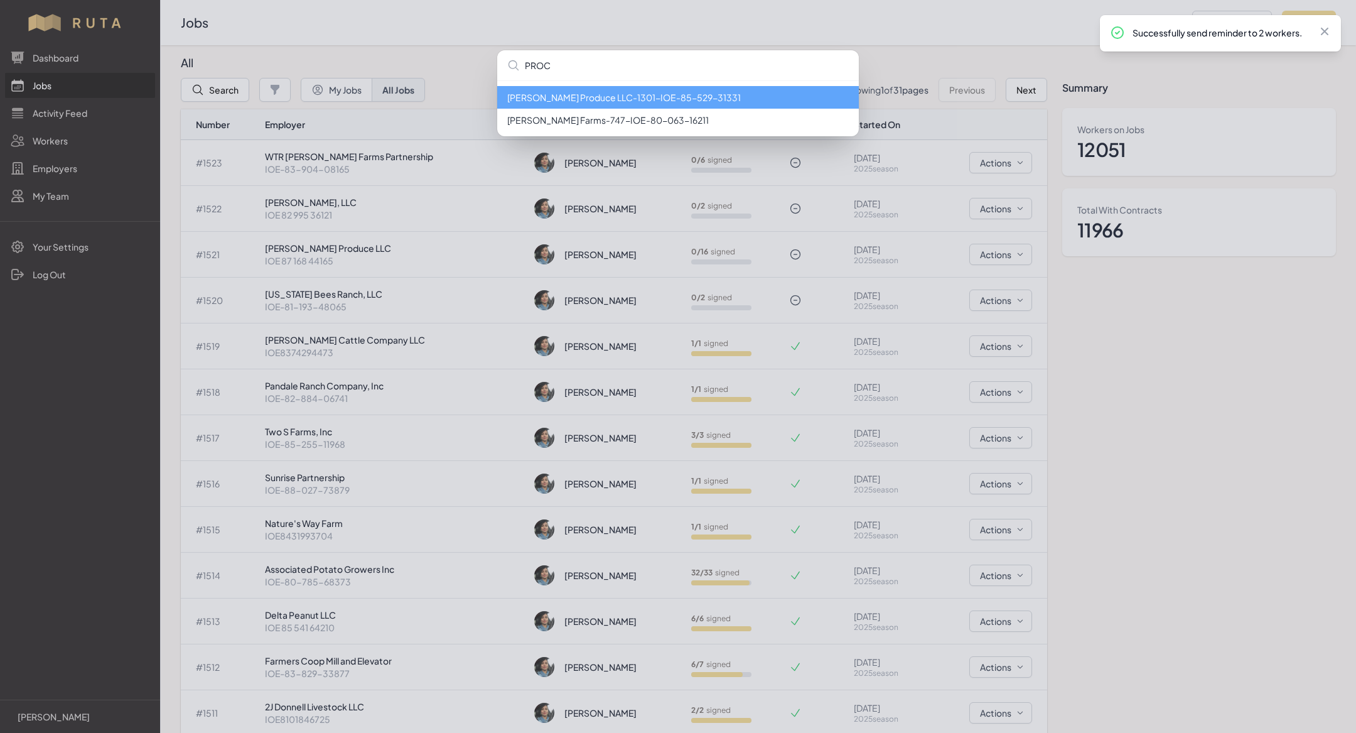
click at [602, 100] on li "[PERSON_NAME] Produce LLC - 1301 - IOE-85-529-31331" at bounding box center [678, 97] width 362 height 23
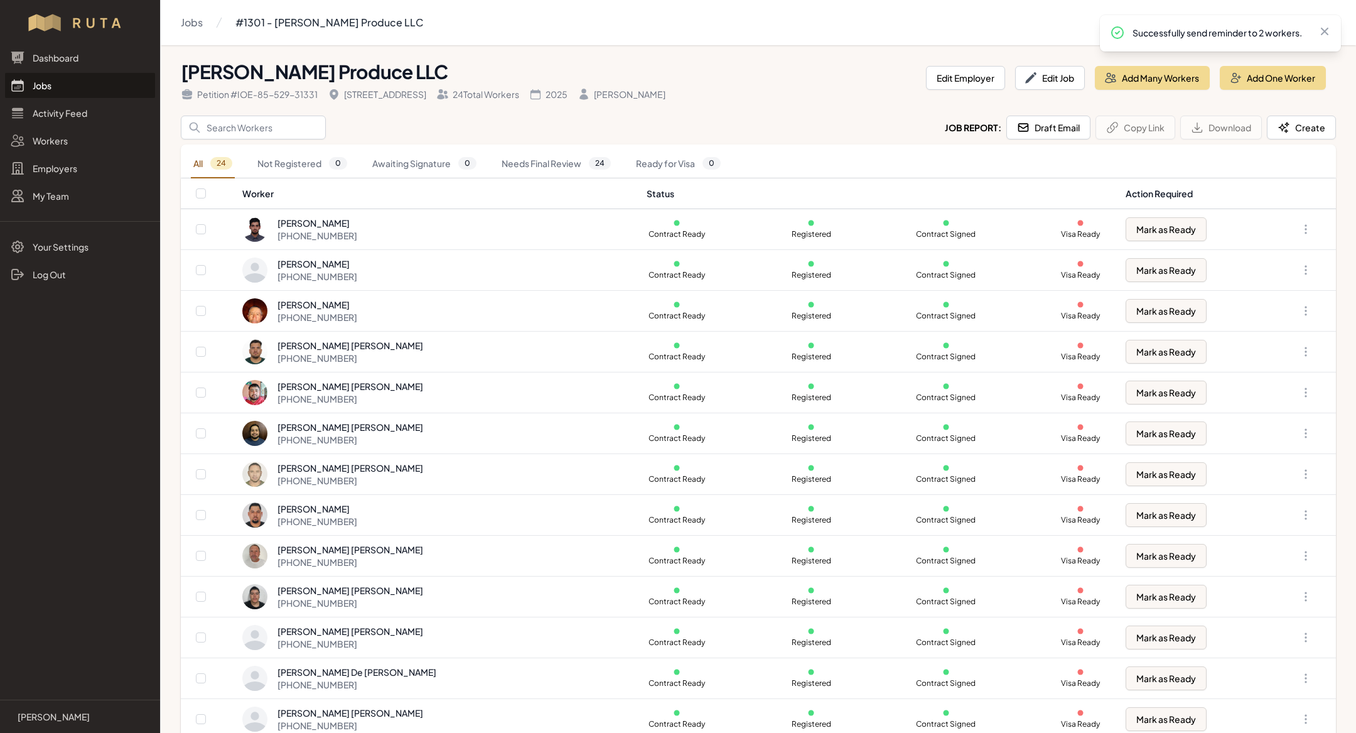
click at [100, 89] on link "Jobs" at bounding box center [80, 85] width 150 height 25
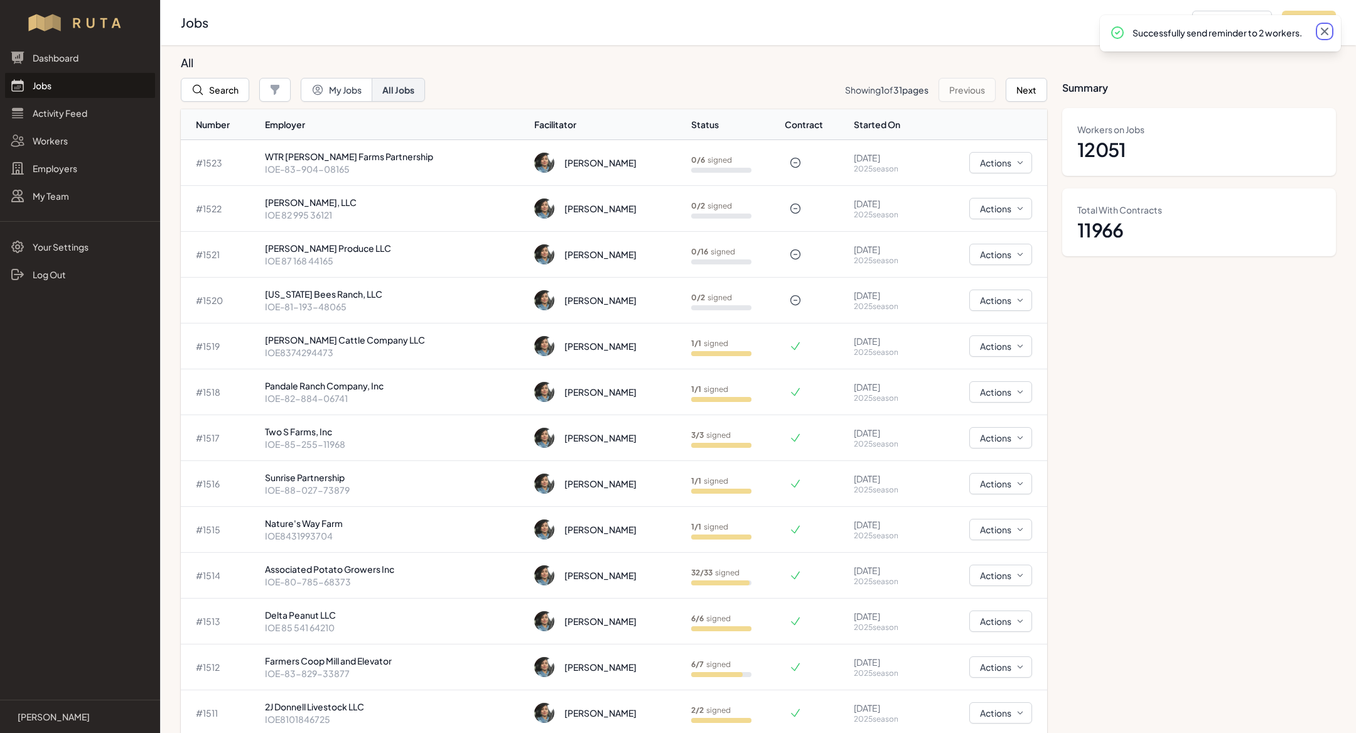
click at [1326, 31] on icon at bounding box center [1325, 32] width 8 height 8
click at [1309, 15] on button "Add Job" at bounding box center [1309, 23] width 54 height 24
select select "2023"
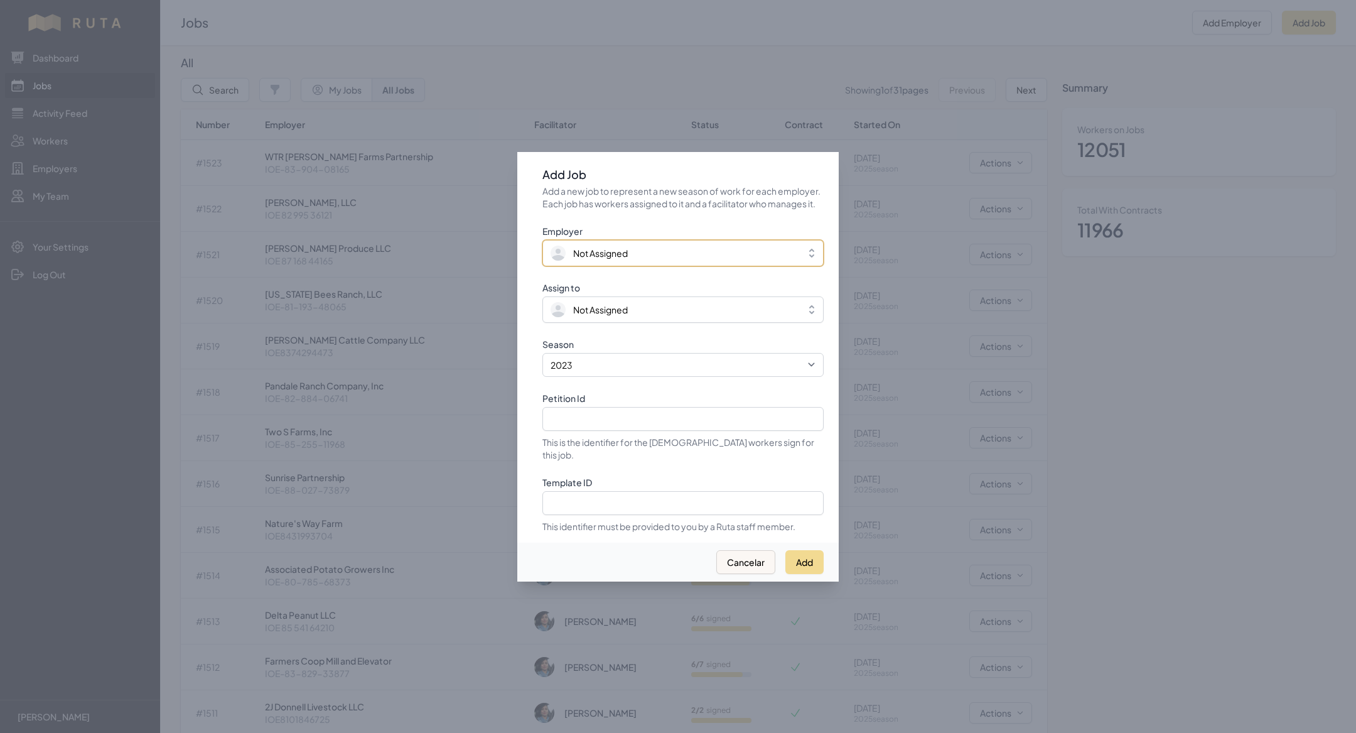
click at [723, 258] on span "Not Assigned" at bounding box center [674, 253] width 247 height 15
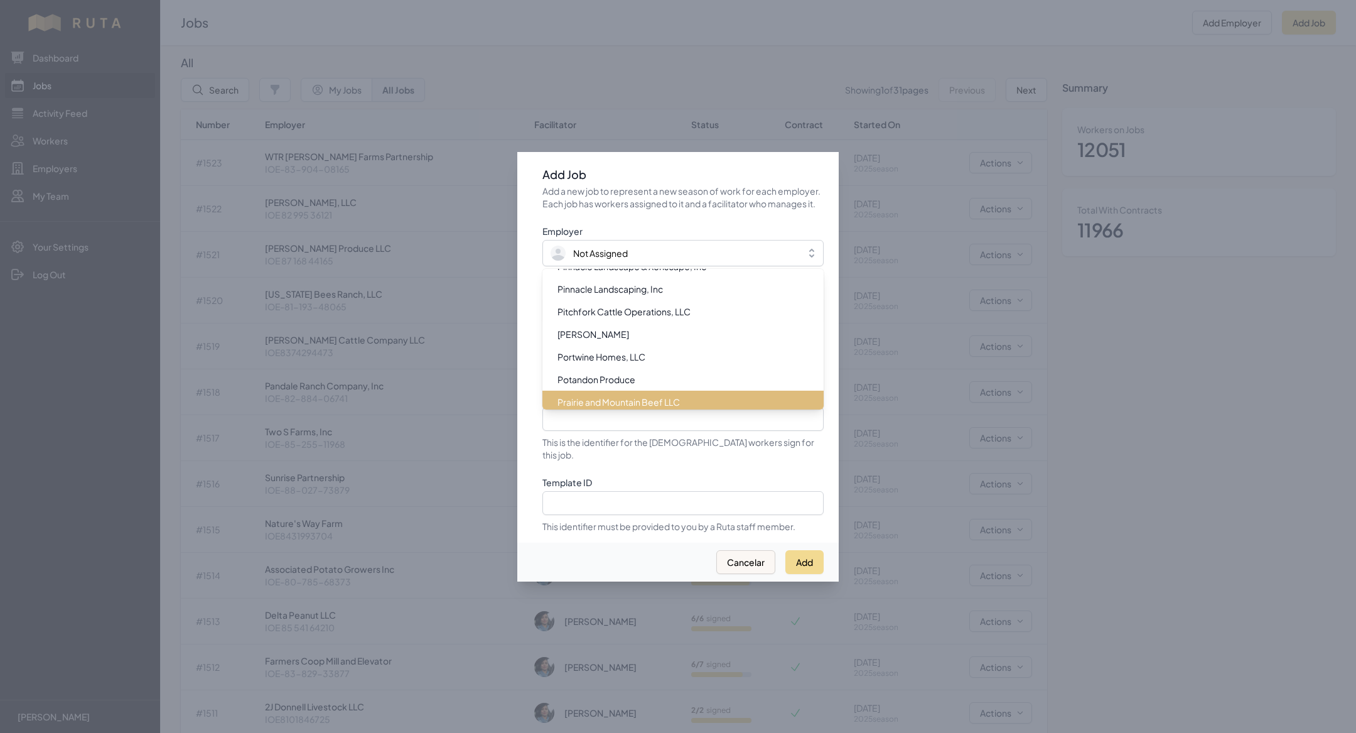
scroll to position [11058, 0]
click at [669, 400] on div "[PERSON_NAME] Produce LLC" at bounding box center [675, 402] width 251 height 13
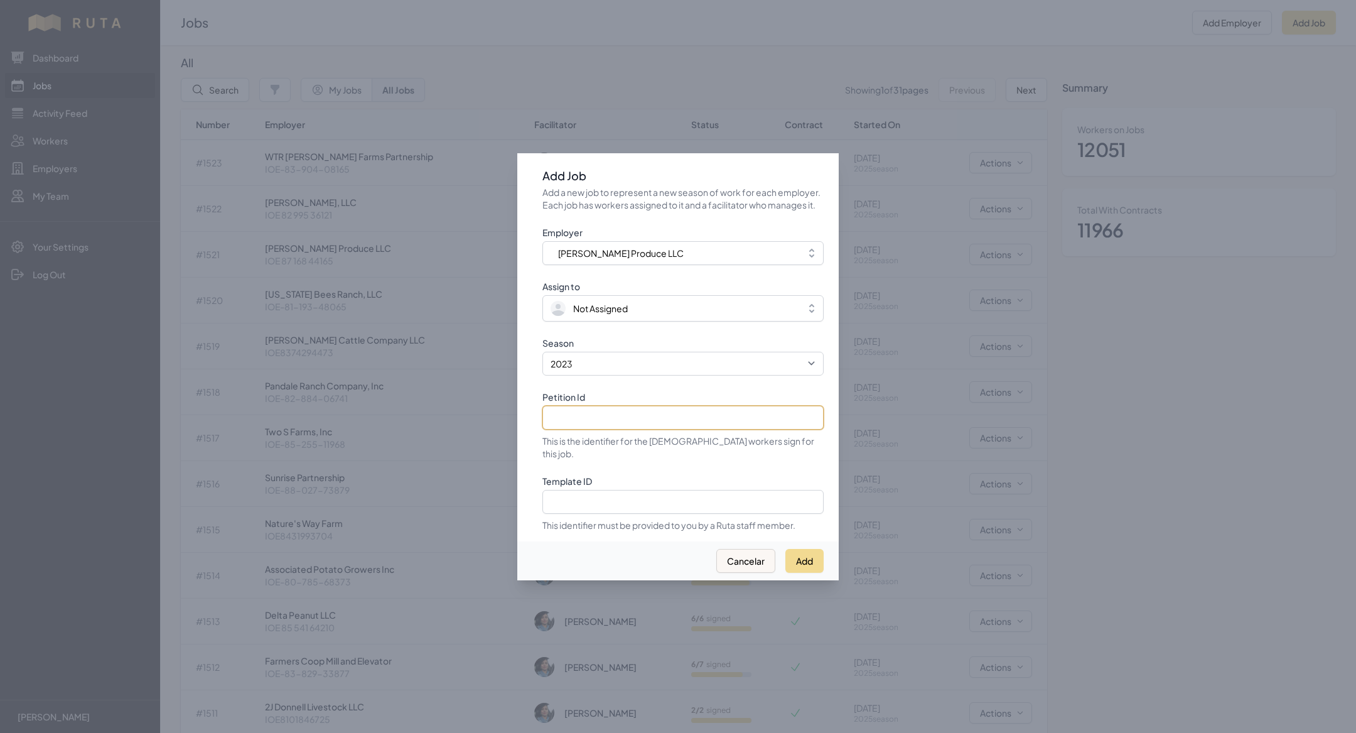
click at [637, 423] on input "Petition Id" at bounding box center [683, 418] width 281 height 24
paste input "IOE-88-416-64765"
type input "IOE-88-416-64765"
click at [617, 366] on select "2021 2022 2023 2024 2025" at bounding box center [683, 364] width 281 height 24
click at [543, 358] on select "2021 2022 2023 2024 2025" at bounding box center [683, 364] width 281 height 24
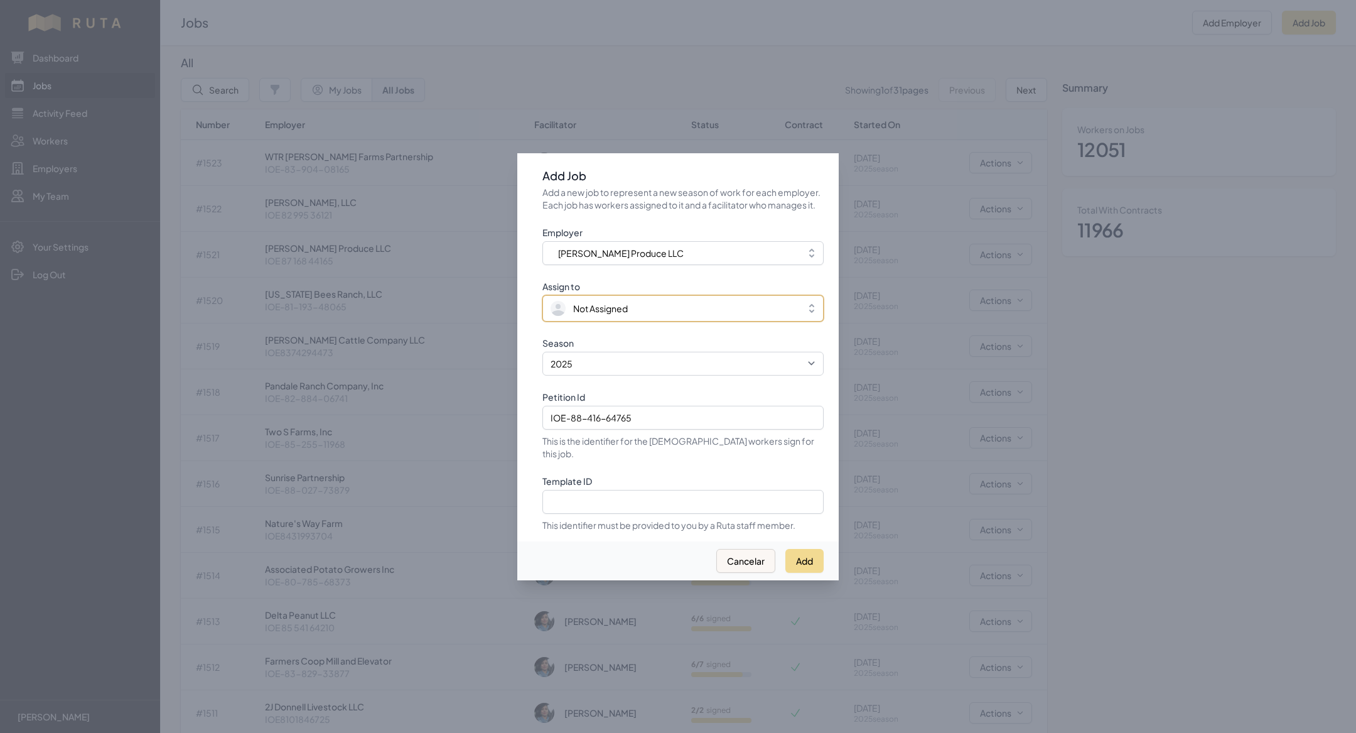
click at [602, 315] on span "Not Assigned" at bounding box center [600, 308] width 55 height 13
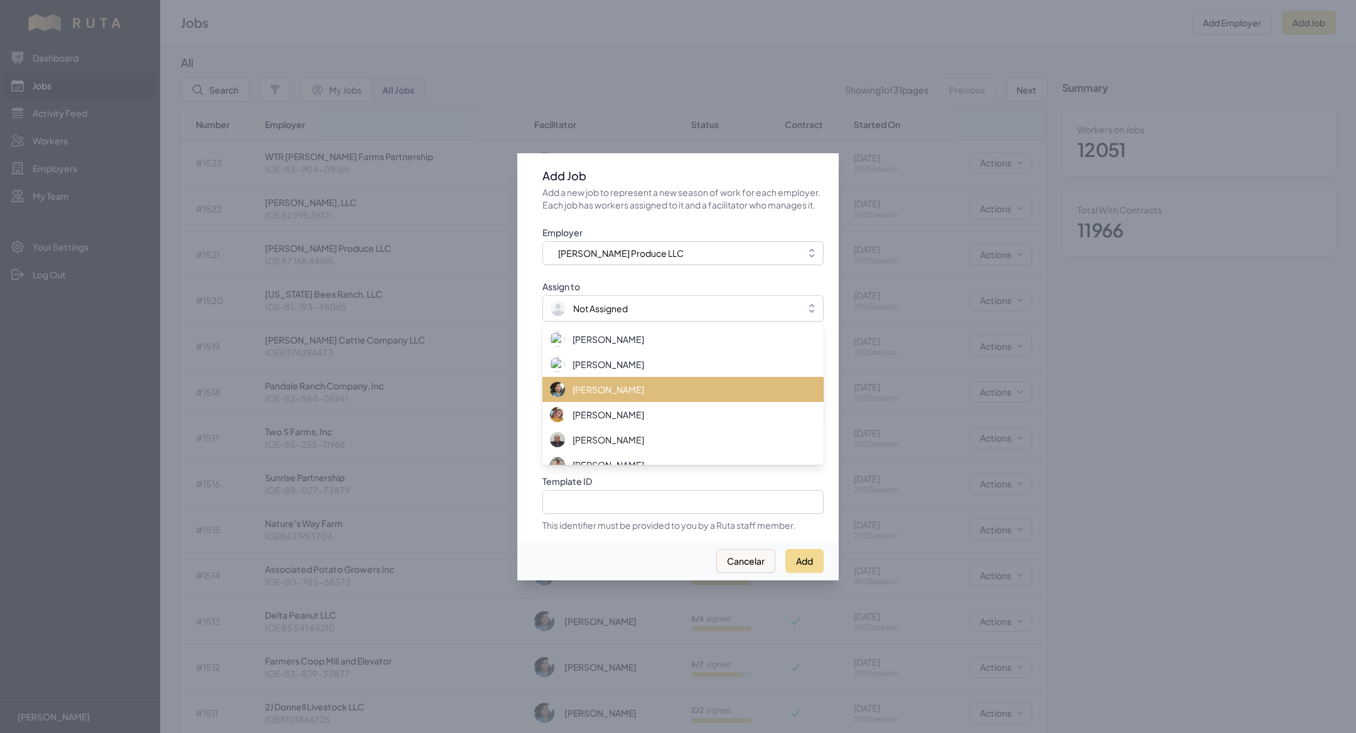
click at [615, 395] on span "[PERSON_NAME]" at bounding box center [609, 389] width 72 height 13
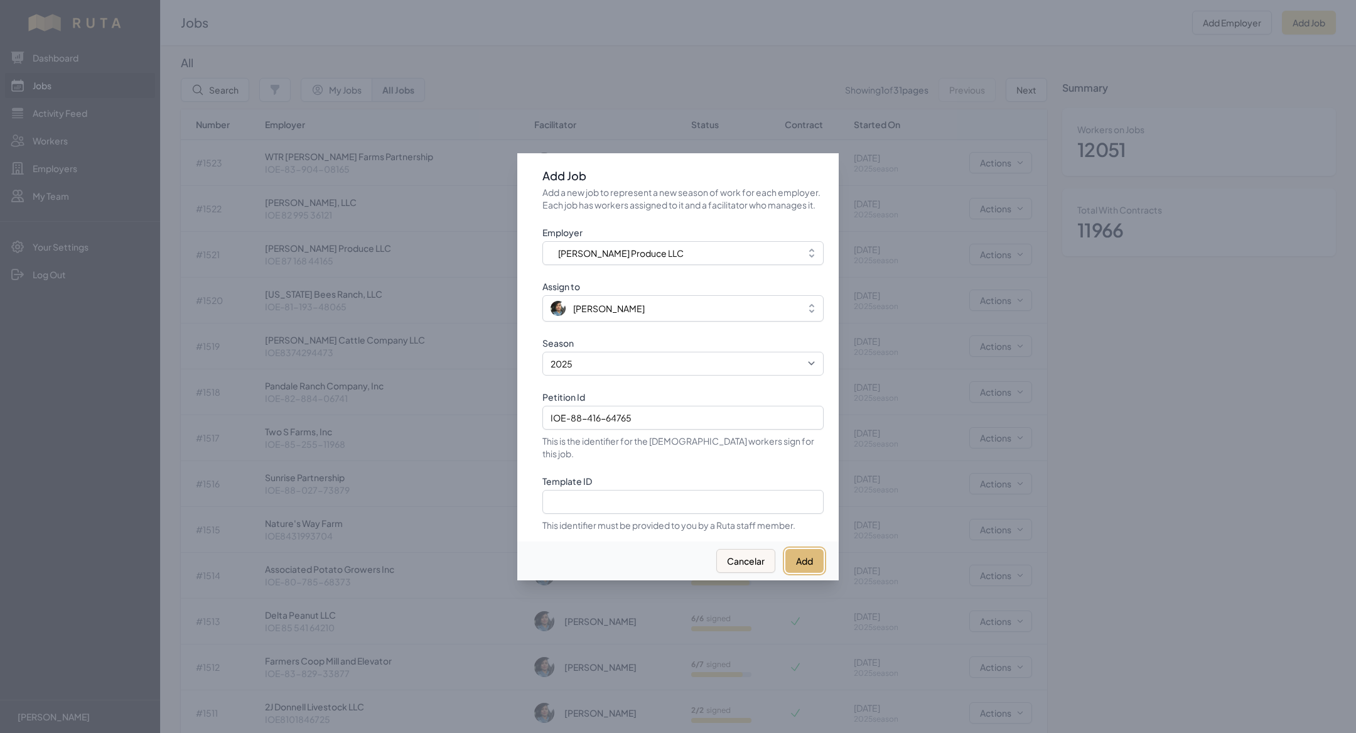
click at [806, 549] on button "Add" at bounding box center [805, 561] width 38 height 24
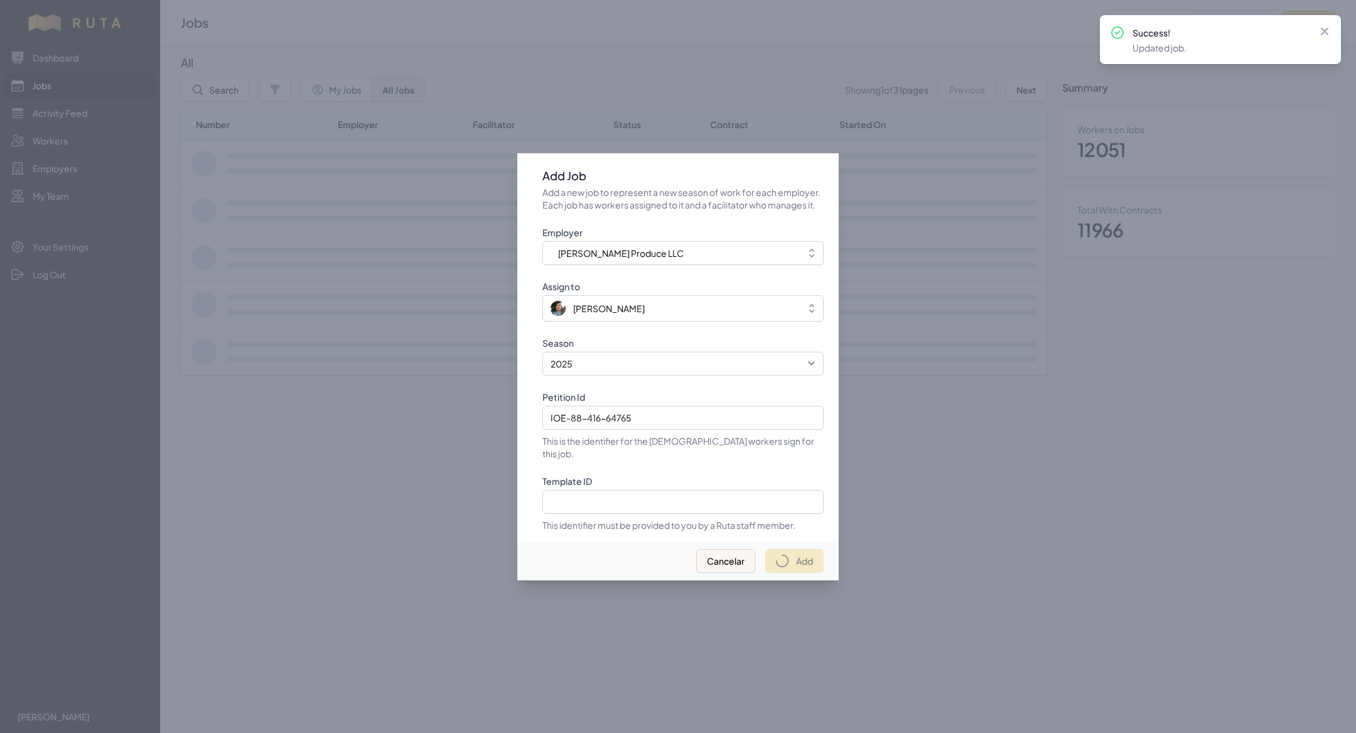
select select "2023"
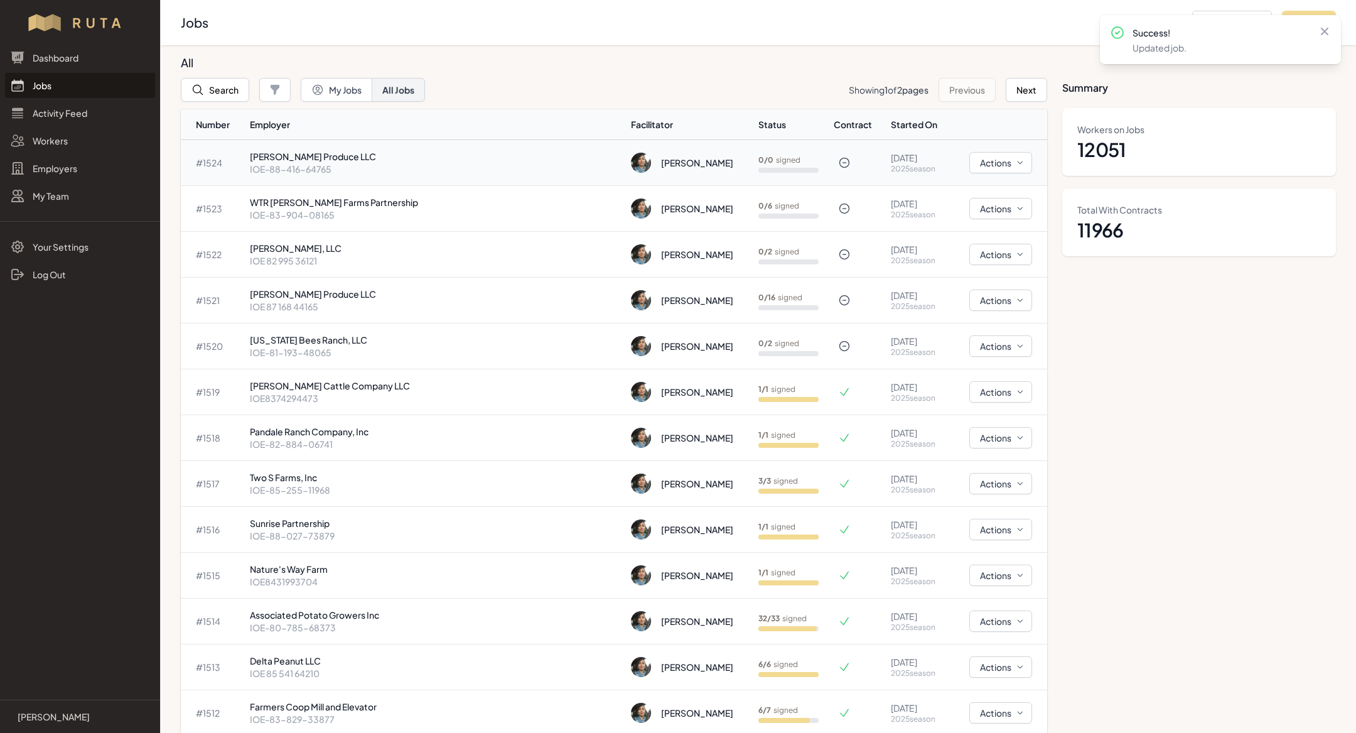
click at [349, 155] on p "[PERSON_NAME] Produce LLC" at bounding box center [435, 156] width 371 height 13
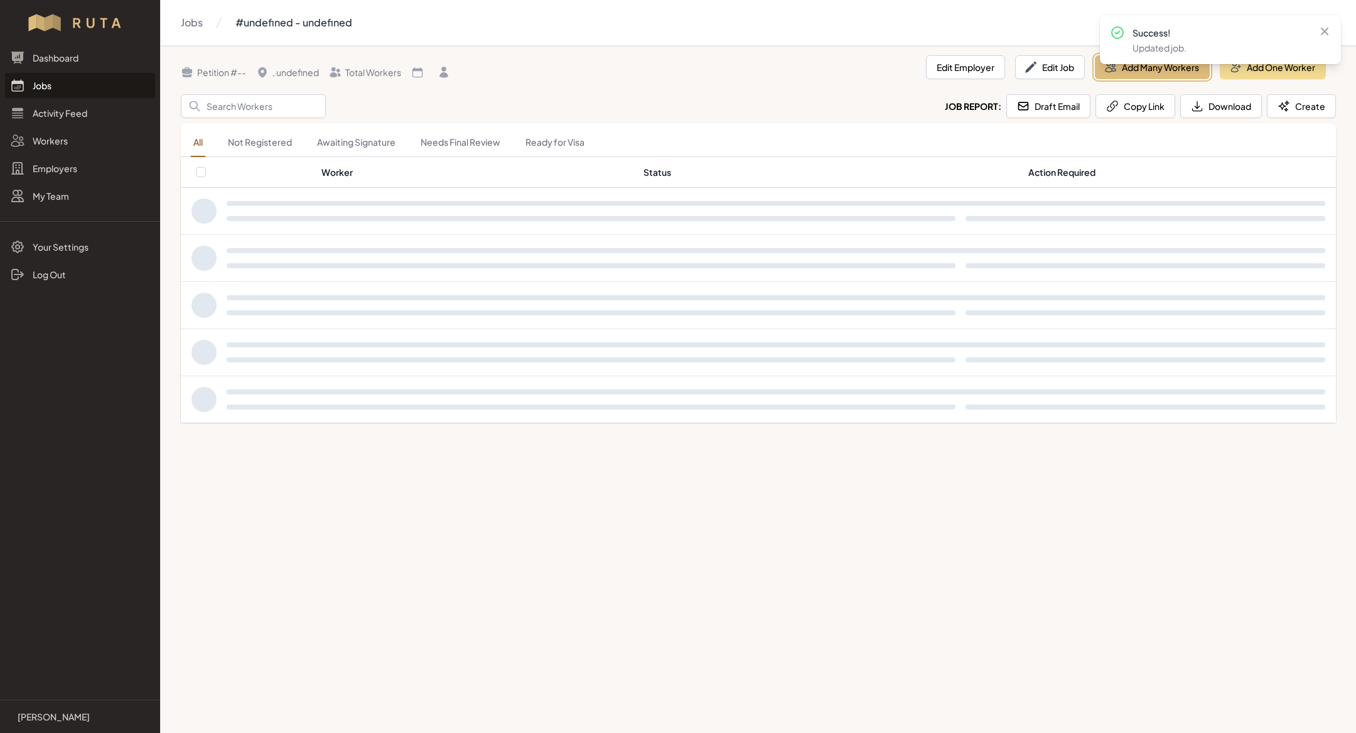
click at [1165, 73] on button "Add Many Workers" at bounding box center [1152, 67] width 115 height 24
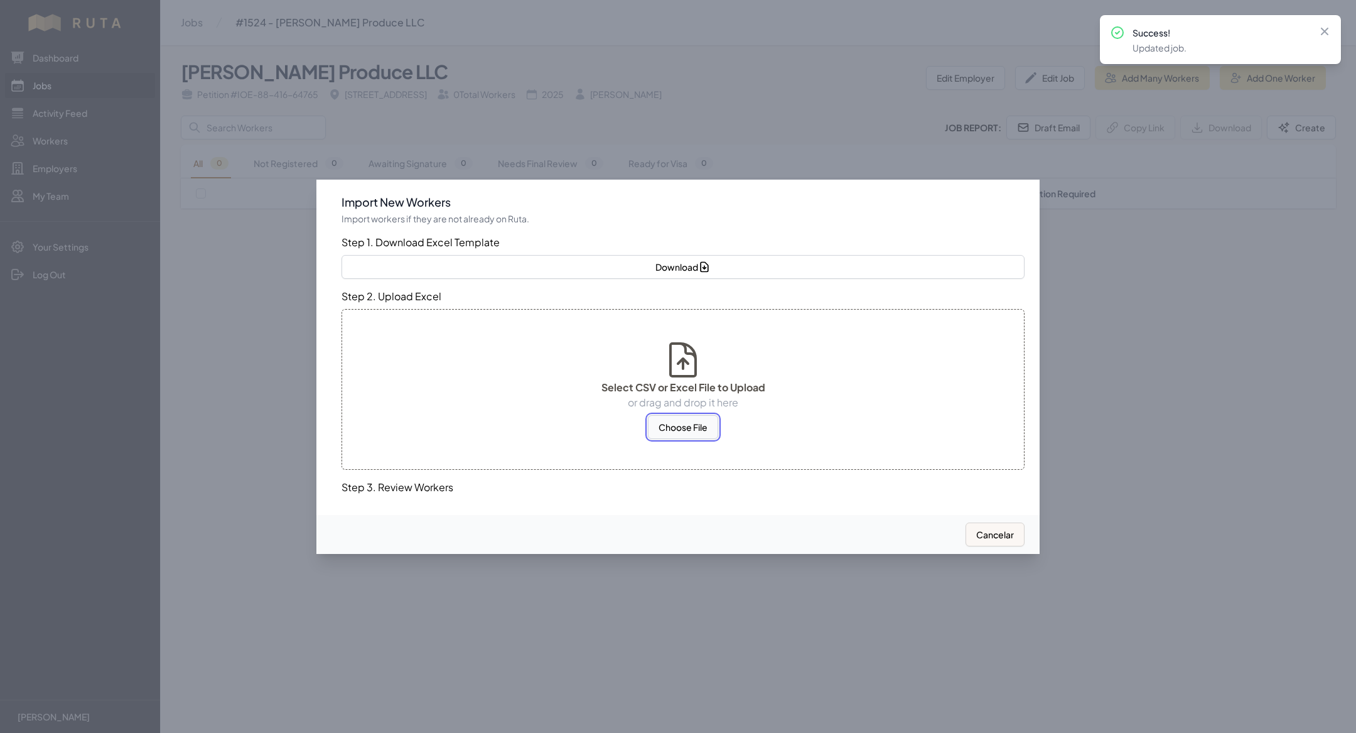
click at [700, 436] on button "Choose File" at bounding box center [683, 427] width 70 height 24
select select "MX"
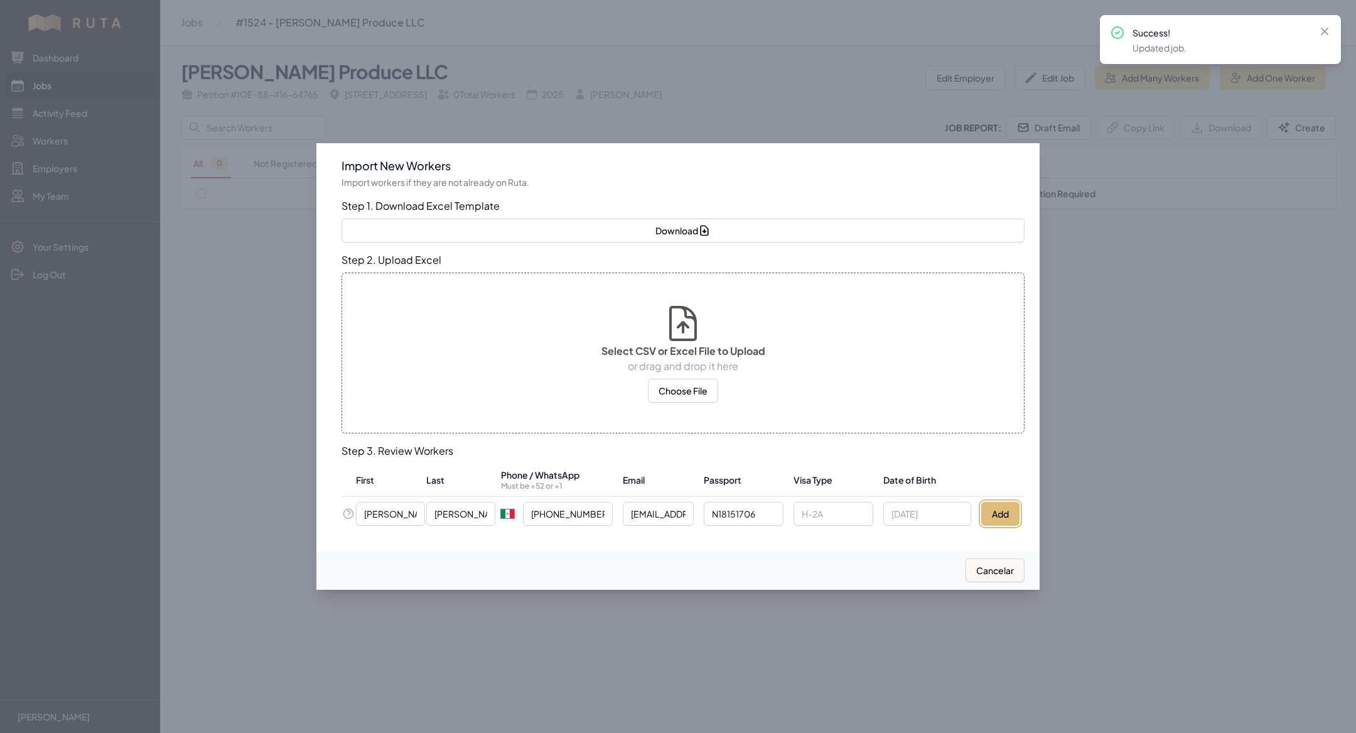
click at [995, 509] on button "Add" at bounding box center [1000, 514] width 38 height 24
click at [241, 300] on div at bounding box center [678, 366] width 1356 height 733
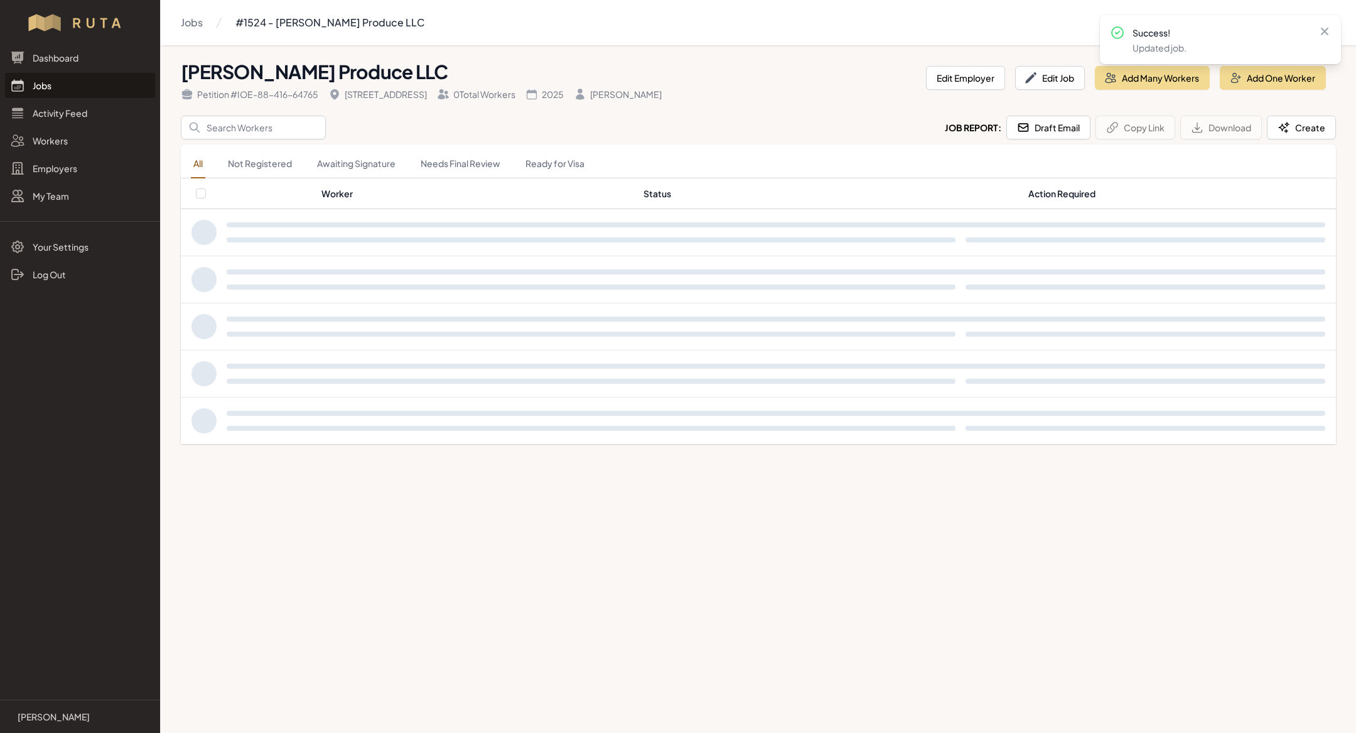
click at [61, 92] on link "Jobs" at bounding box center [80, 85] width 150 height 25
